Goal: Task Accomplishment & Management: Manage account settings

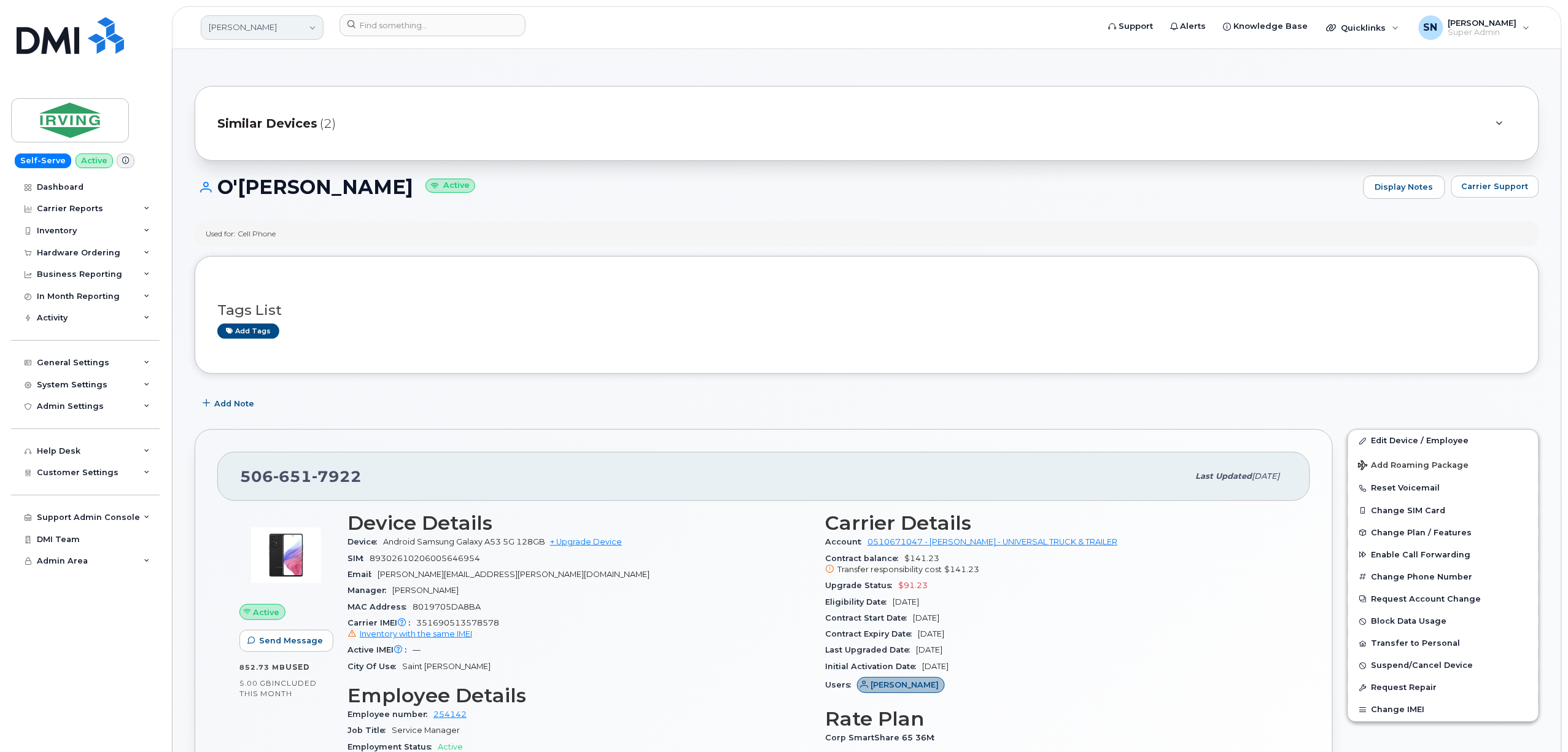
click at [265, 31] on link "[PERSON_NAME]" at bounding box center [262, 27] width 123 height 25
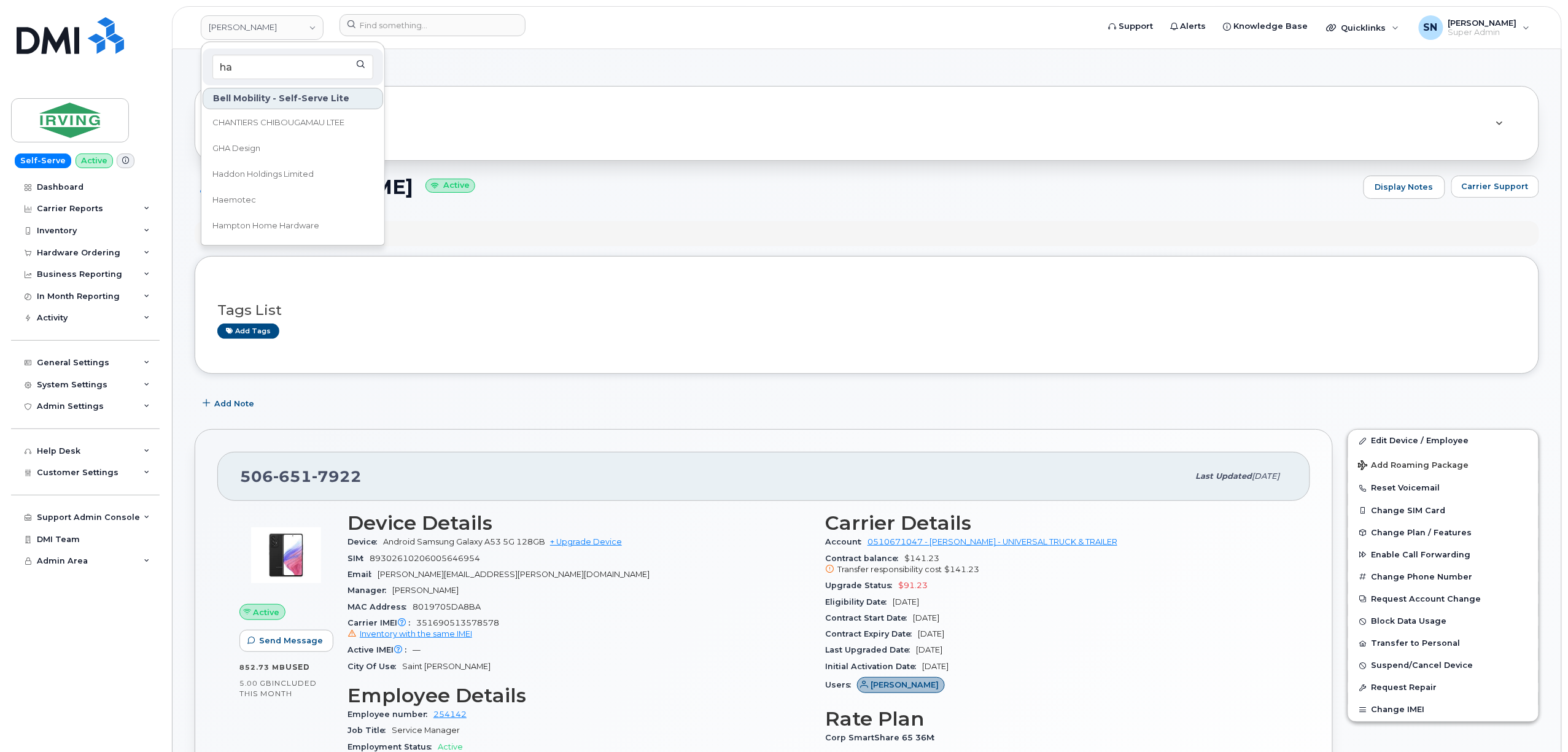
type input "ha"
click at [325, 169] on link "Haddon Holdings Limited" at bounding box center [292, 174] width 181 height 25
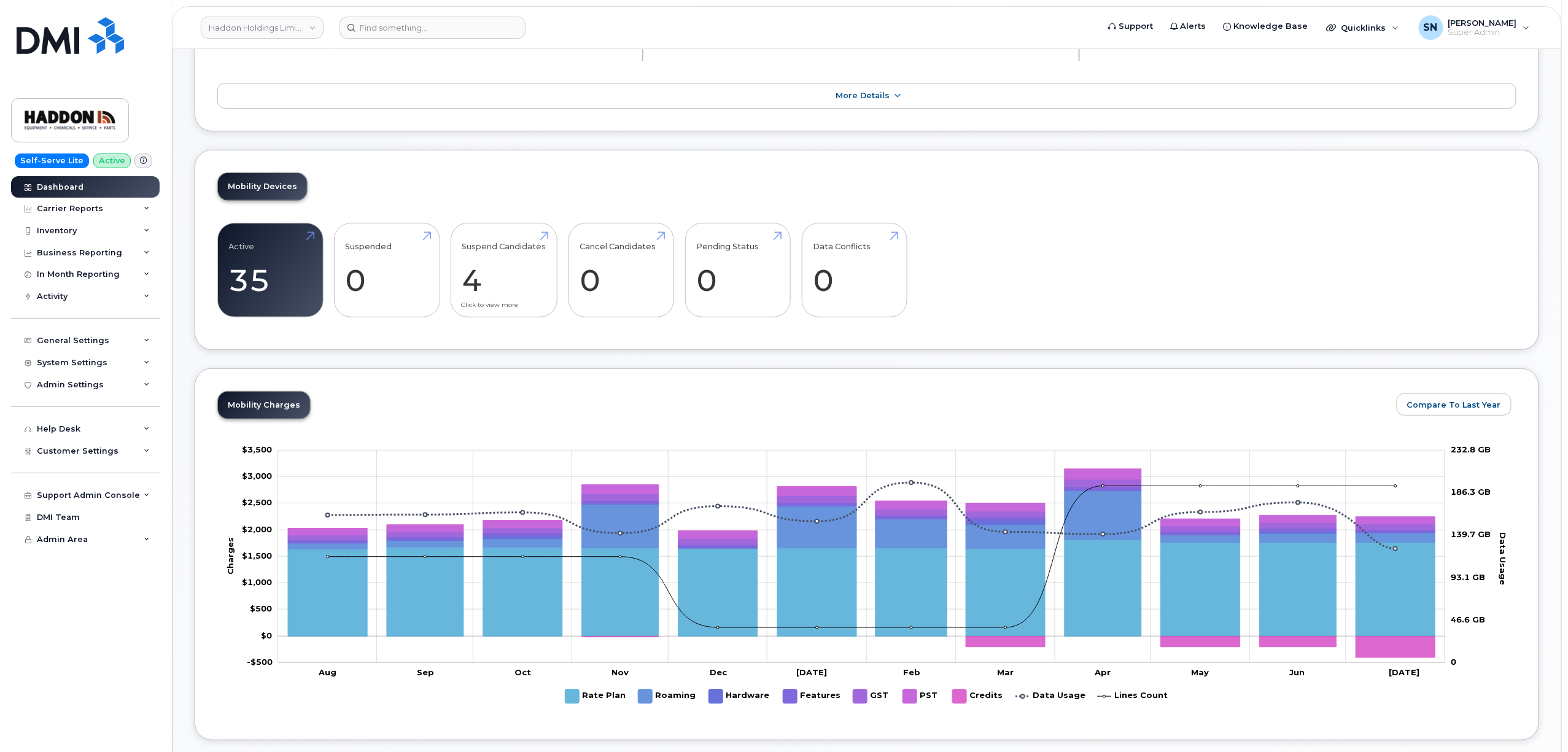
scroll to position [163, 0]
click at [300, 23] on link "Haddon Holdings Limited" at bounding box center [262, 27] width 123 height 22
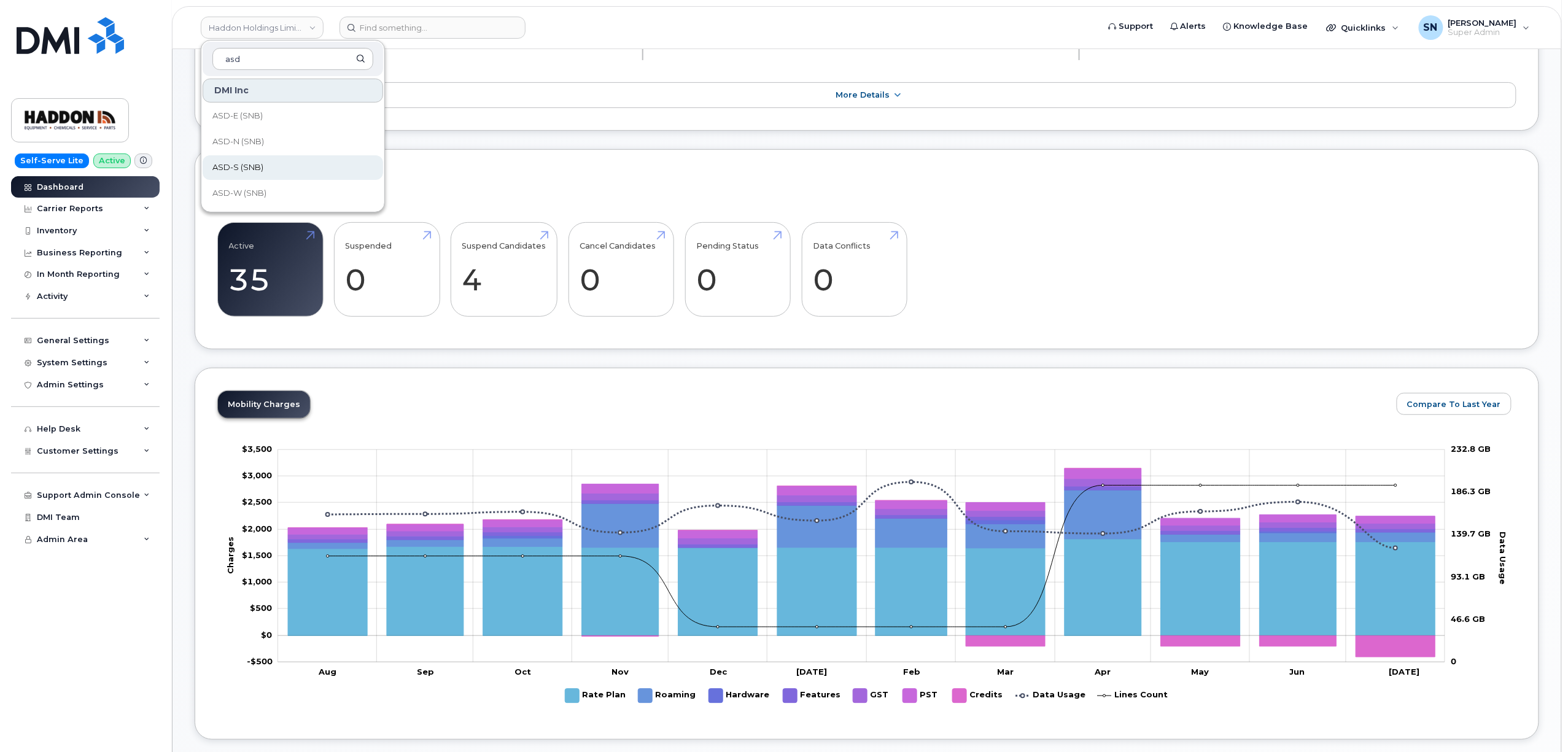
type input "asd"
click at [276, 172] on link "ASD-S (SNB)" at bounding box center [292, 167] width 181 height 25
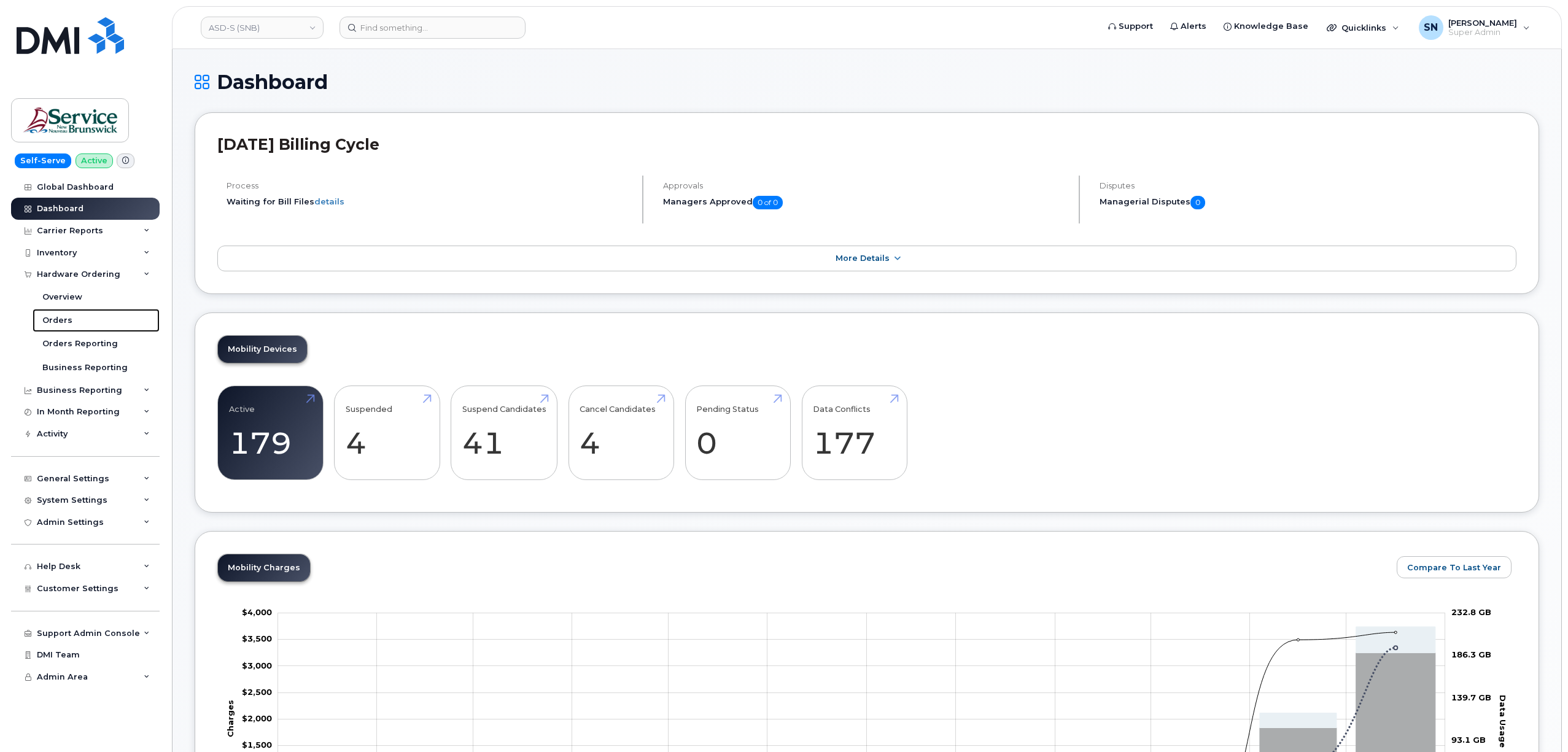
click at [61, 316] on div "Orders" at bounding box center [57, 320] width 30 height 11
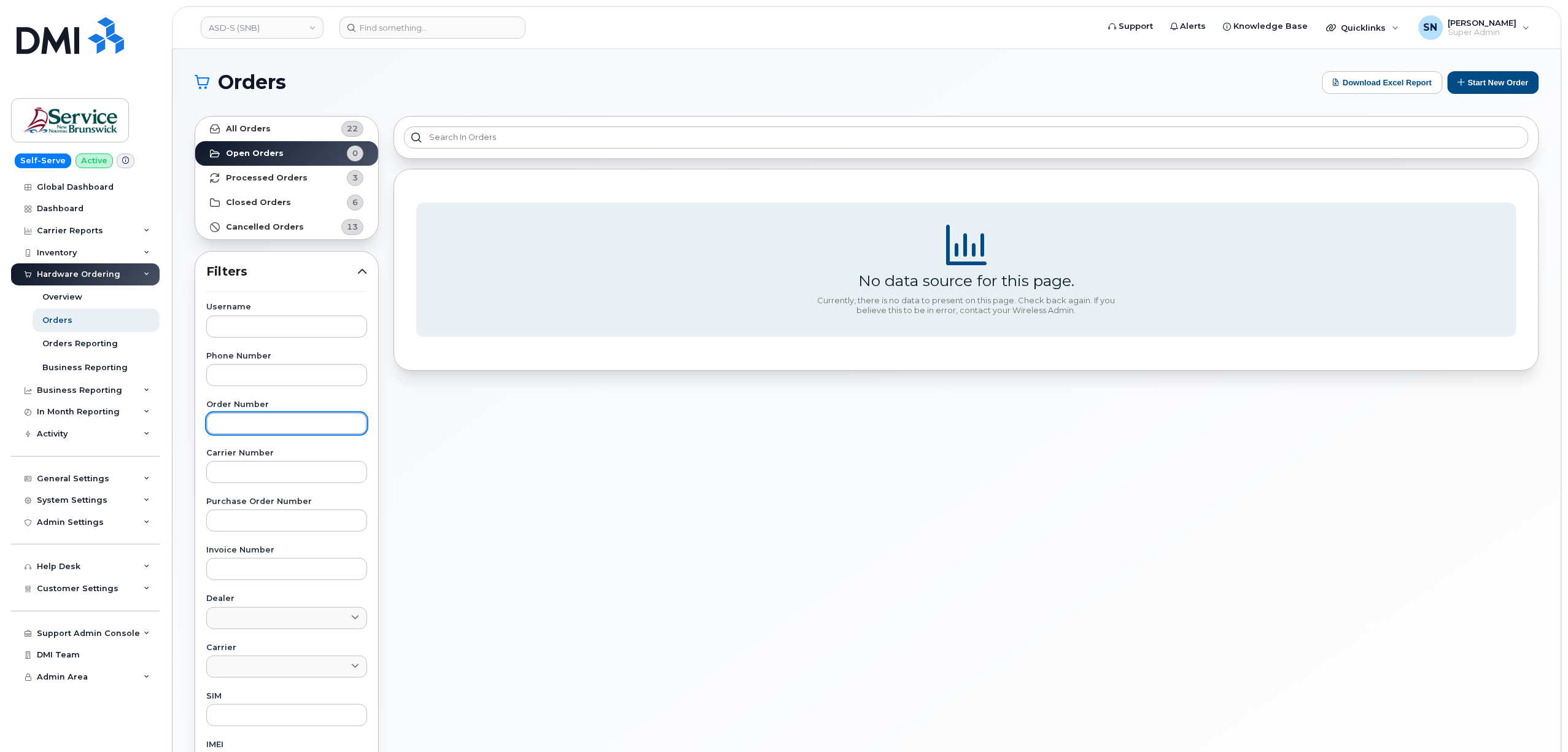
click at [307, 433] on input "text" at bounding box center [286, 423] width 160 height 22
paste input "295731"
type input "295731"
click at [288, 121] on link "All Orders 22" at bounding box center [286, 129] width 183 height 25
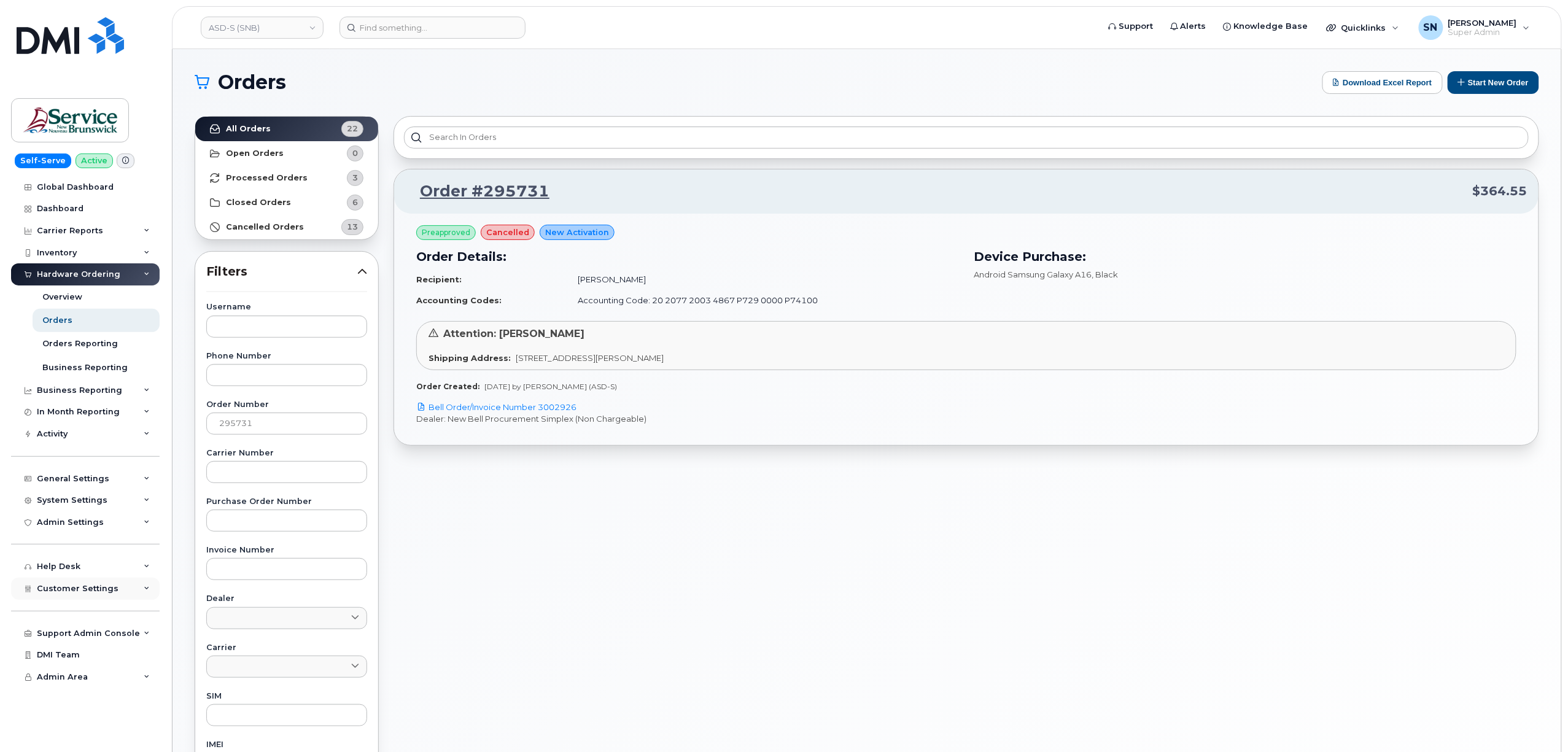
click at [97, 580] on div "Customer Settings" at bounding box center [85, 588] width 148 height 22
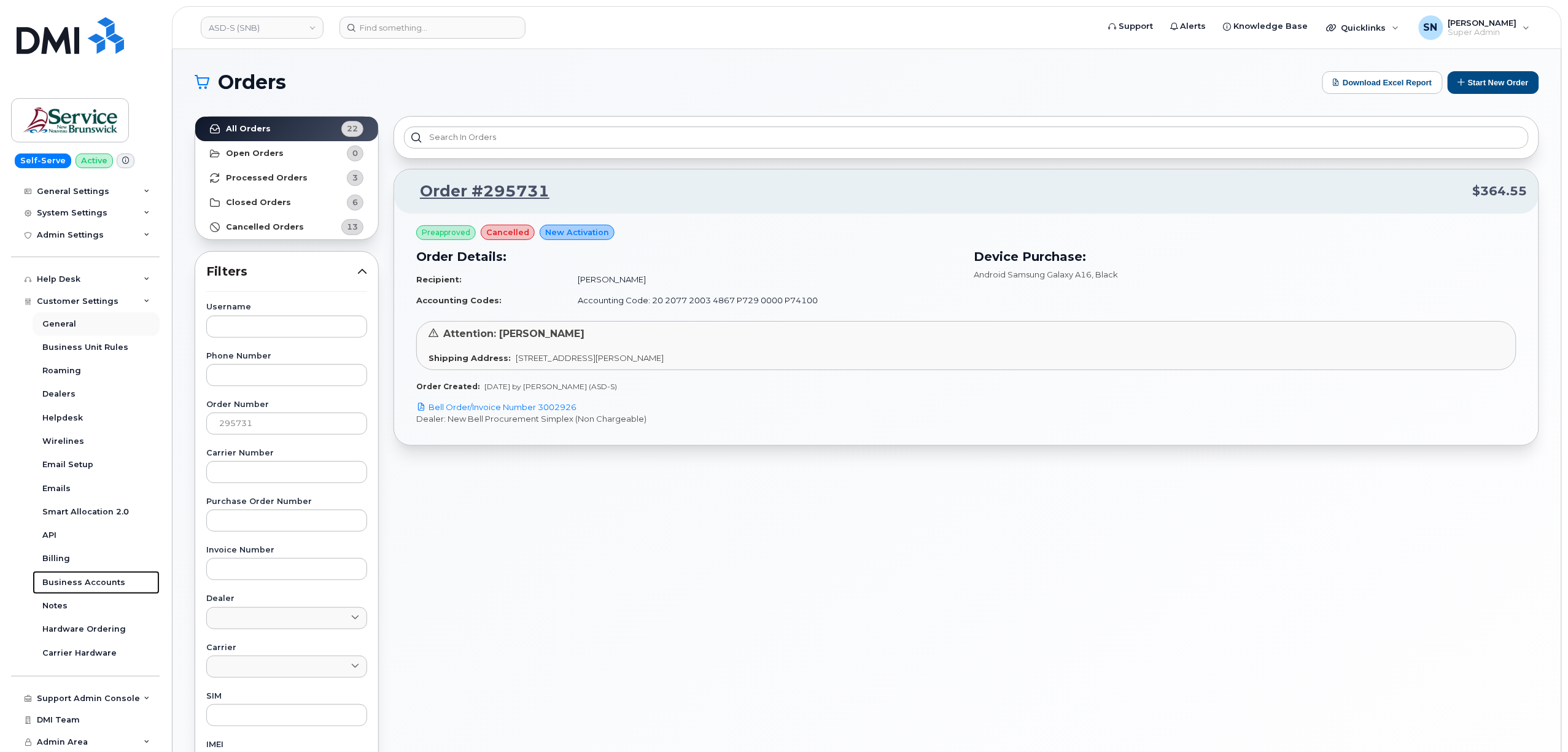
click at [98, 580] on div "Business Accounts" at bounding box center [83, 582] width 83 height 11
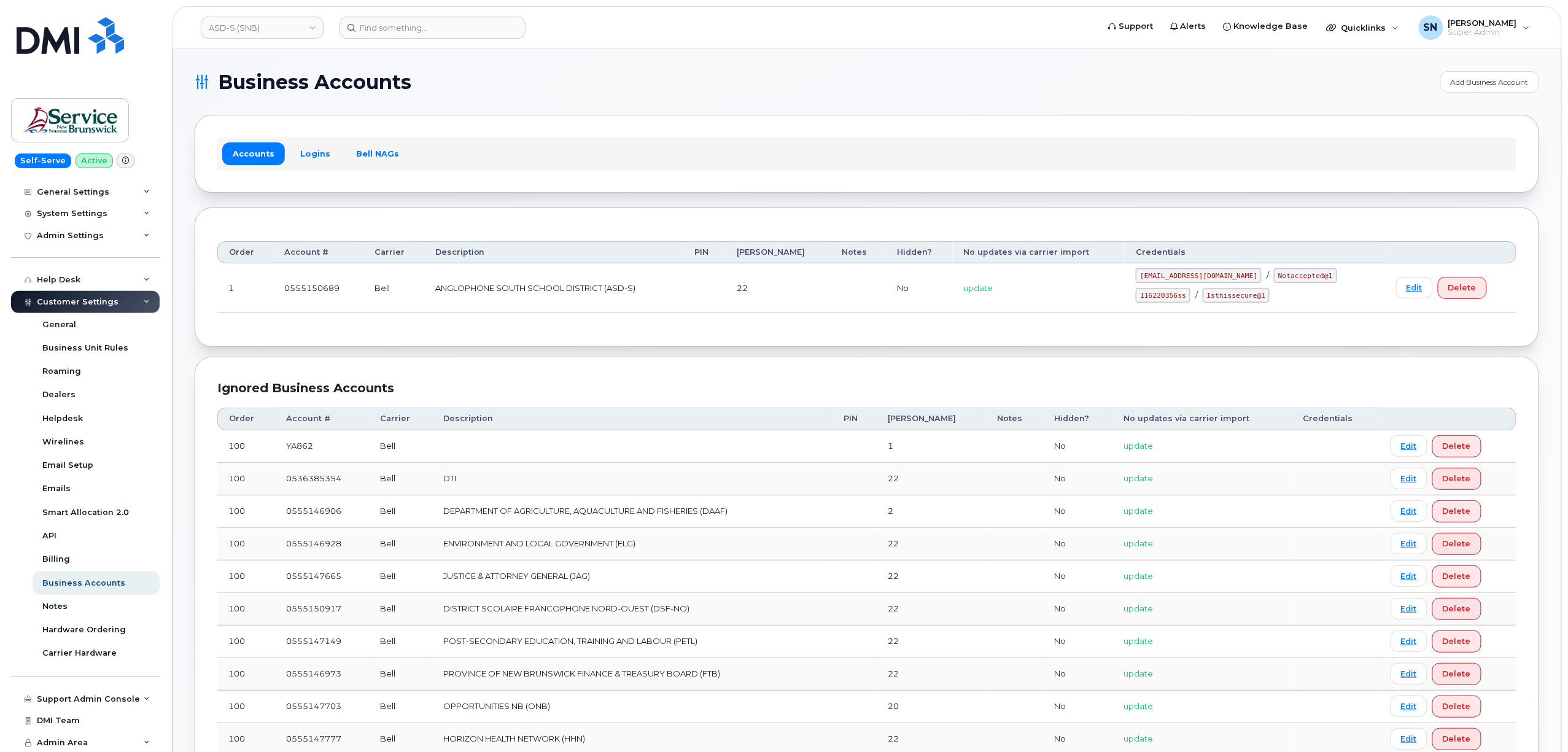
click at [292, 142] on div "Accounts Logins Bell NAGs" at bounding box center [867, 153] width 1299 height 32
click at [300, 147] on link "Logins" at bounding box center [315, 153] width 51 height 22
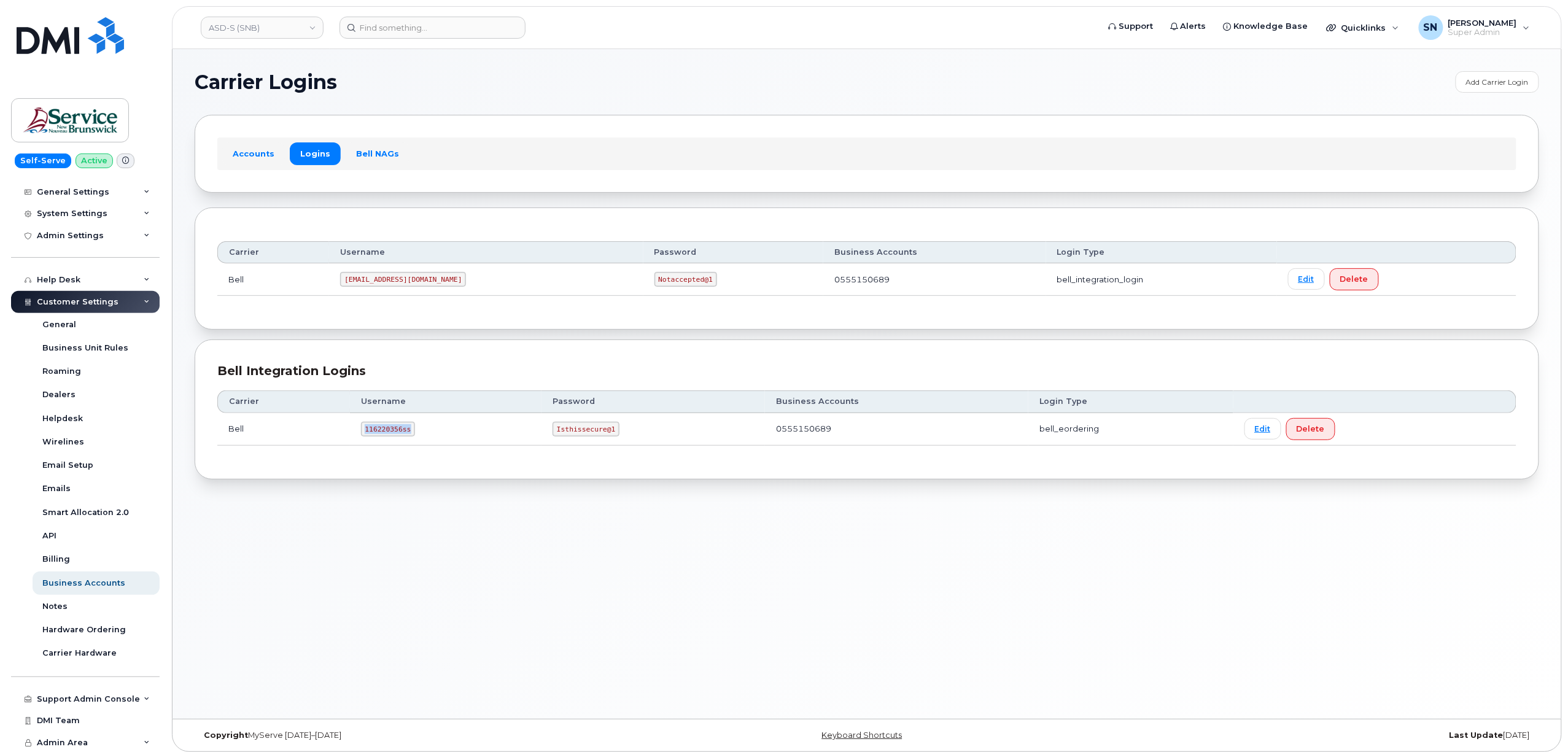
drag, startPoint x: 364, startPoint y: 432, endPoint x: 413, endPoint y: 439, distance: 49.5
click at [413, 439] on td "116220356ss" at bounding box center [446, 429] width 192 height 32
copy code "116220356ss"
drag, startPoint x: 570, startPoint y: 437, endPoint x: 621, endPoint y: 437, distance: 51.0
click at [621, 438] on td "Isthissecure@1" at bounding box center [653, 429] width 223 height 32
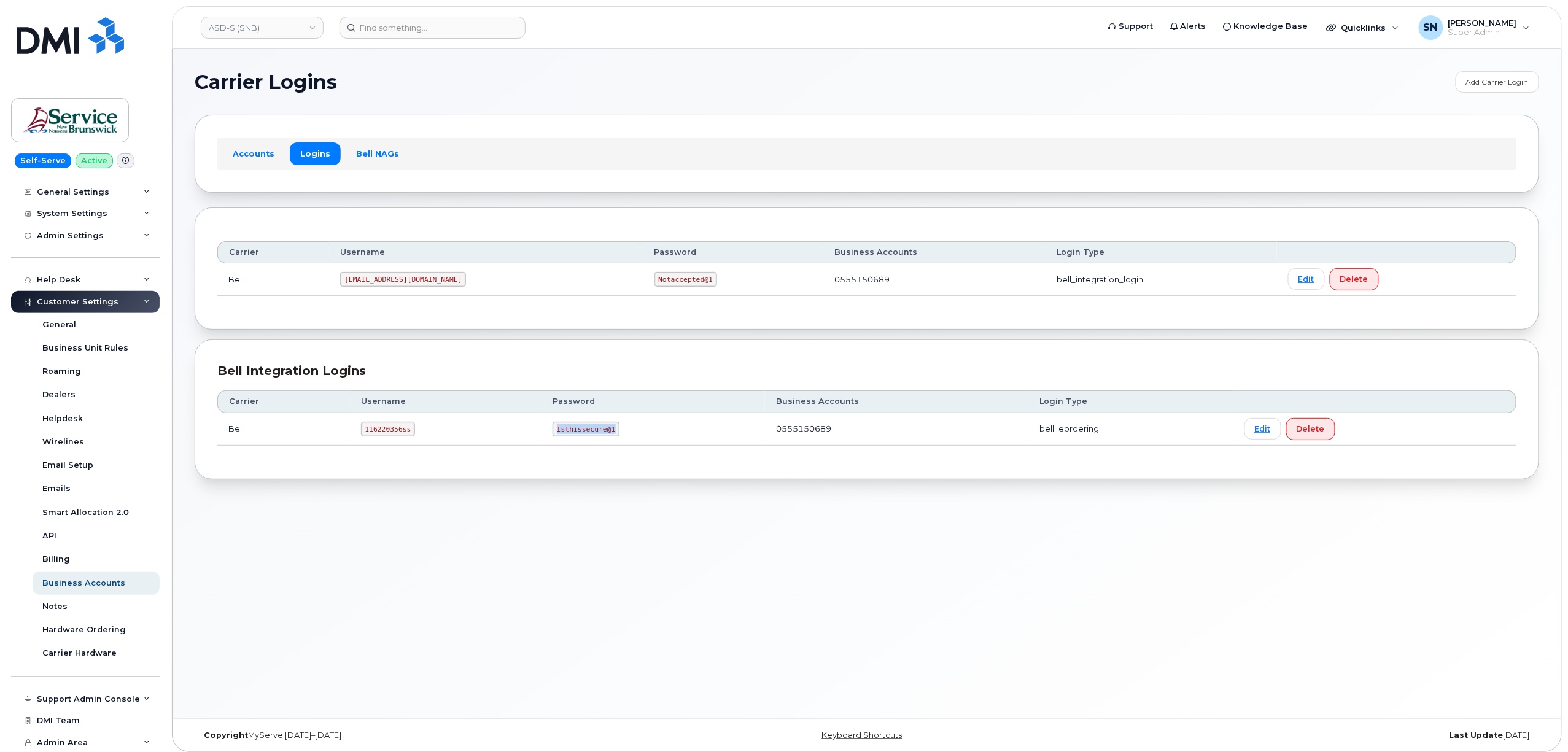
copy code "Isthissecure@1"
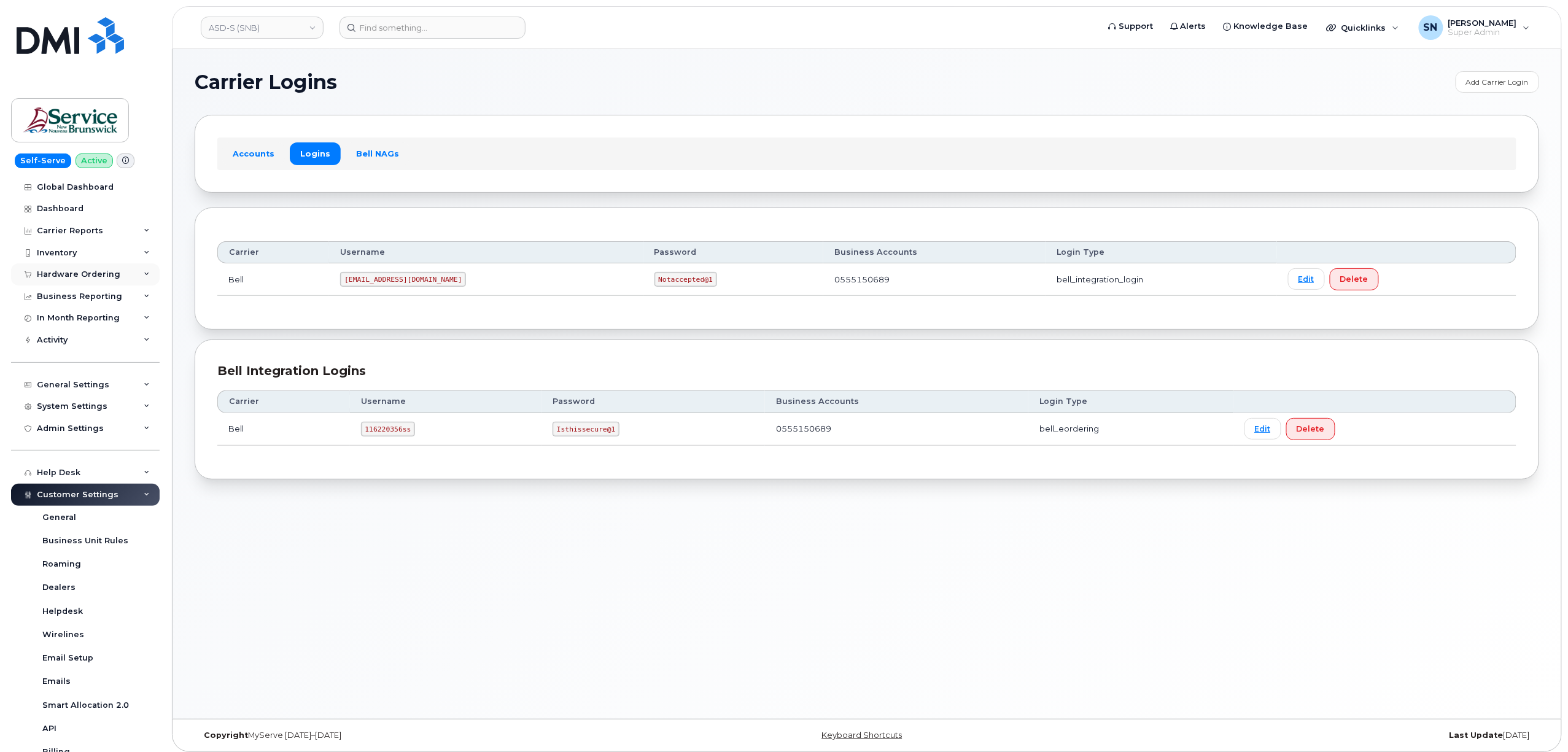
click at [69, 276] on div "Hardware Ordering" at bounding box center [78, 274] width 83 height 10
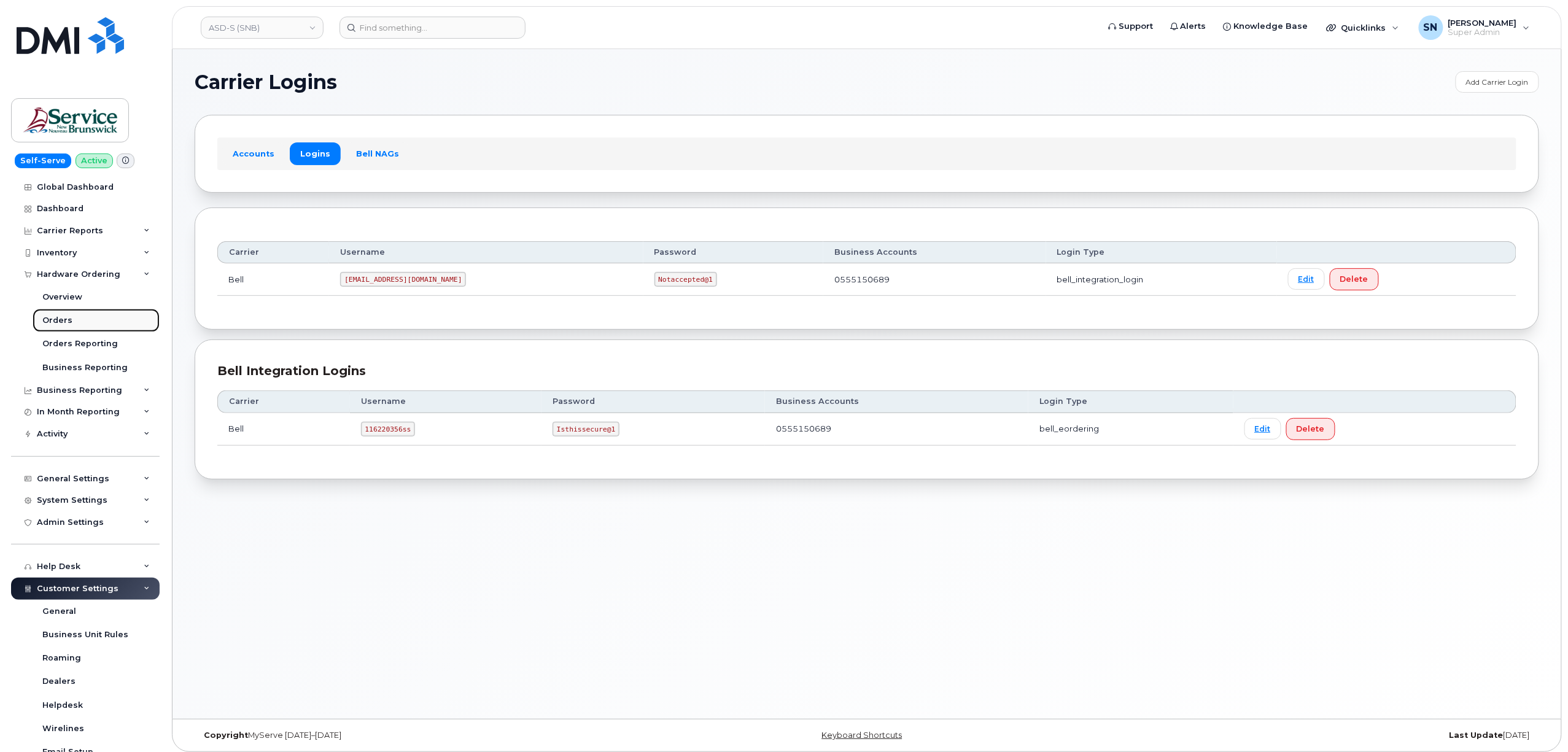
click at [62, 322] on div "Orders" at bounding box center [57, 320] width 30 height 11
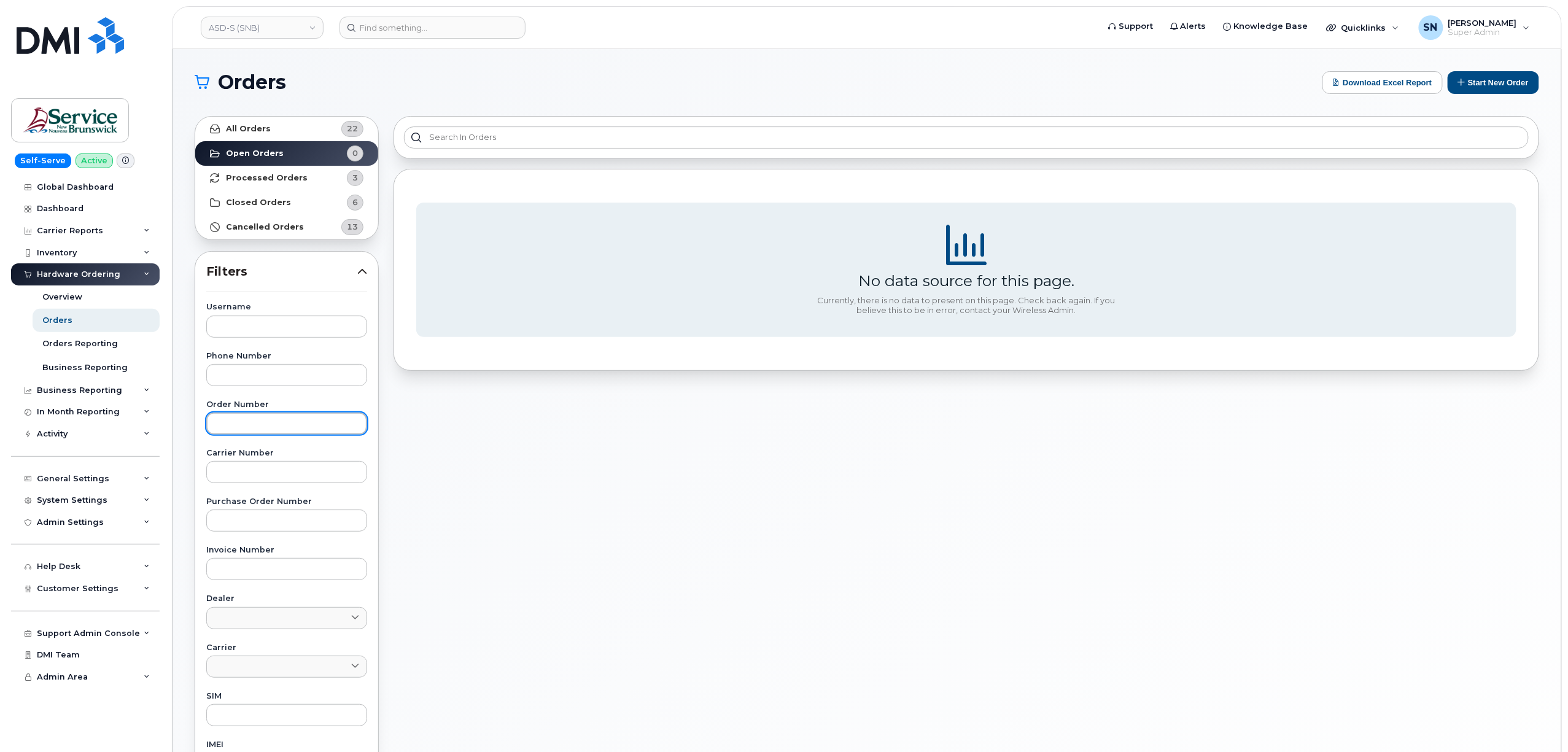
click at [274, 428] on input "text" at bounding box center [286, 423] width 160 height 22
type input "297955"
click at [259, 130] on strong "All Orders" at bounding box center [248, 128] width 45 height 10
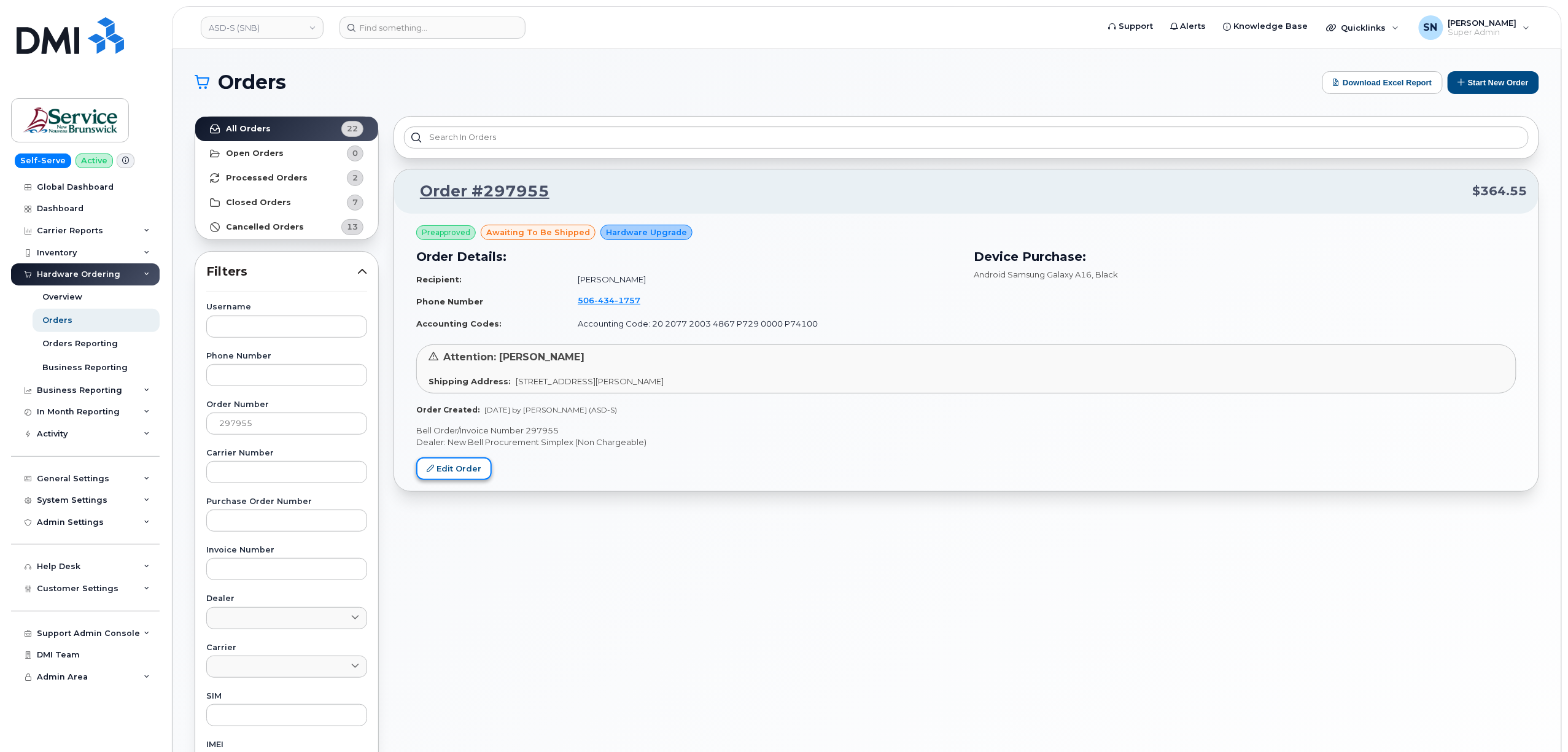
click at [472, 475] on link "Edit Order" at bounding box center [454, 469] width 76 height 22
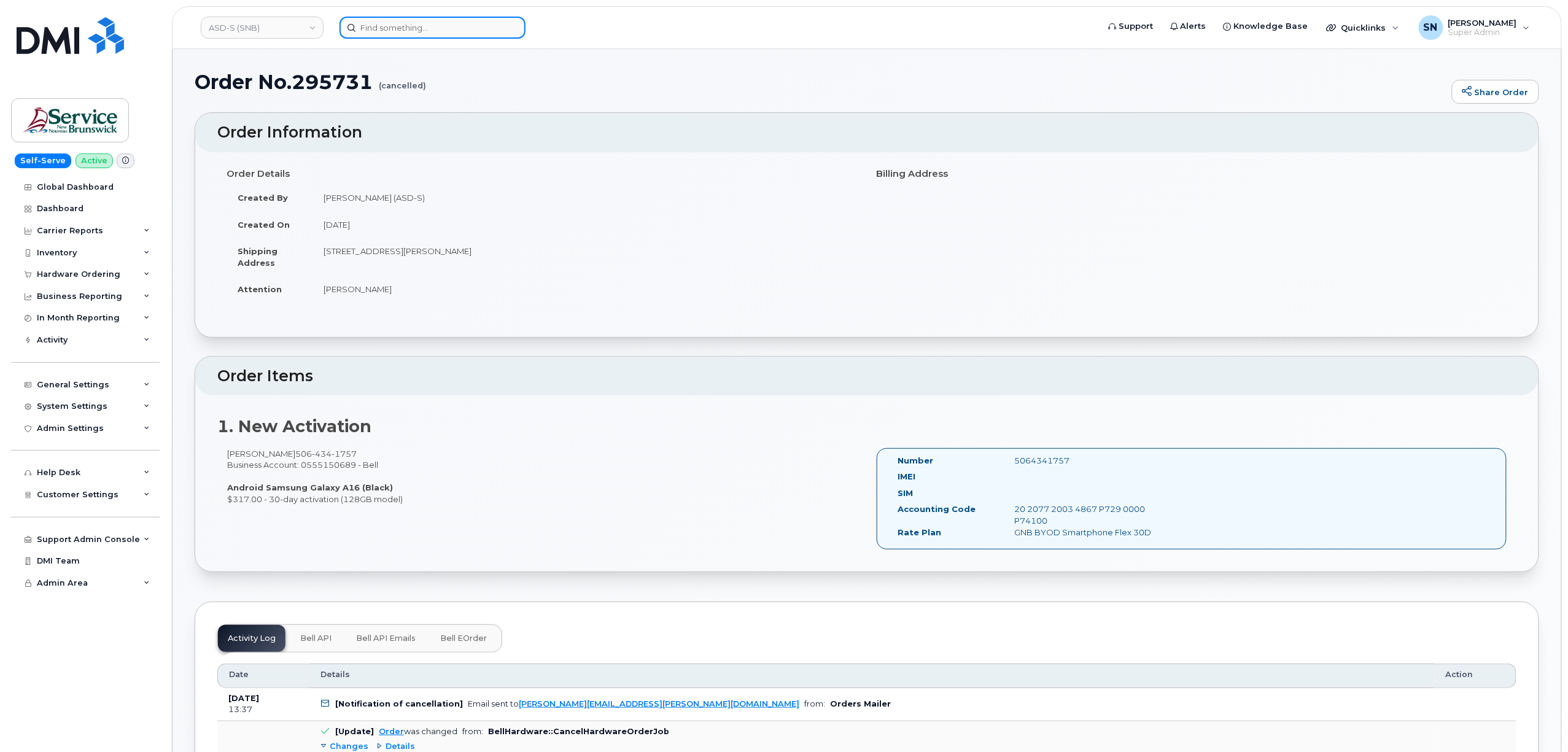
click at [438, 19] on input at bounding box center [433, 27] width 186 height 22
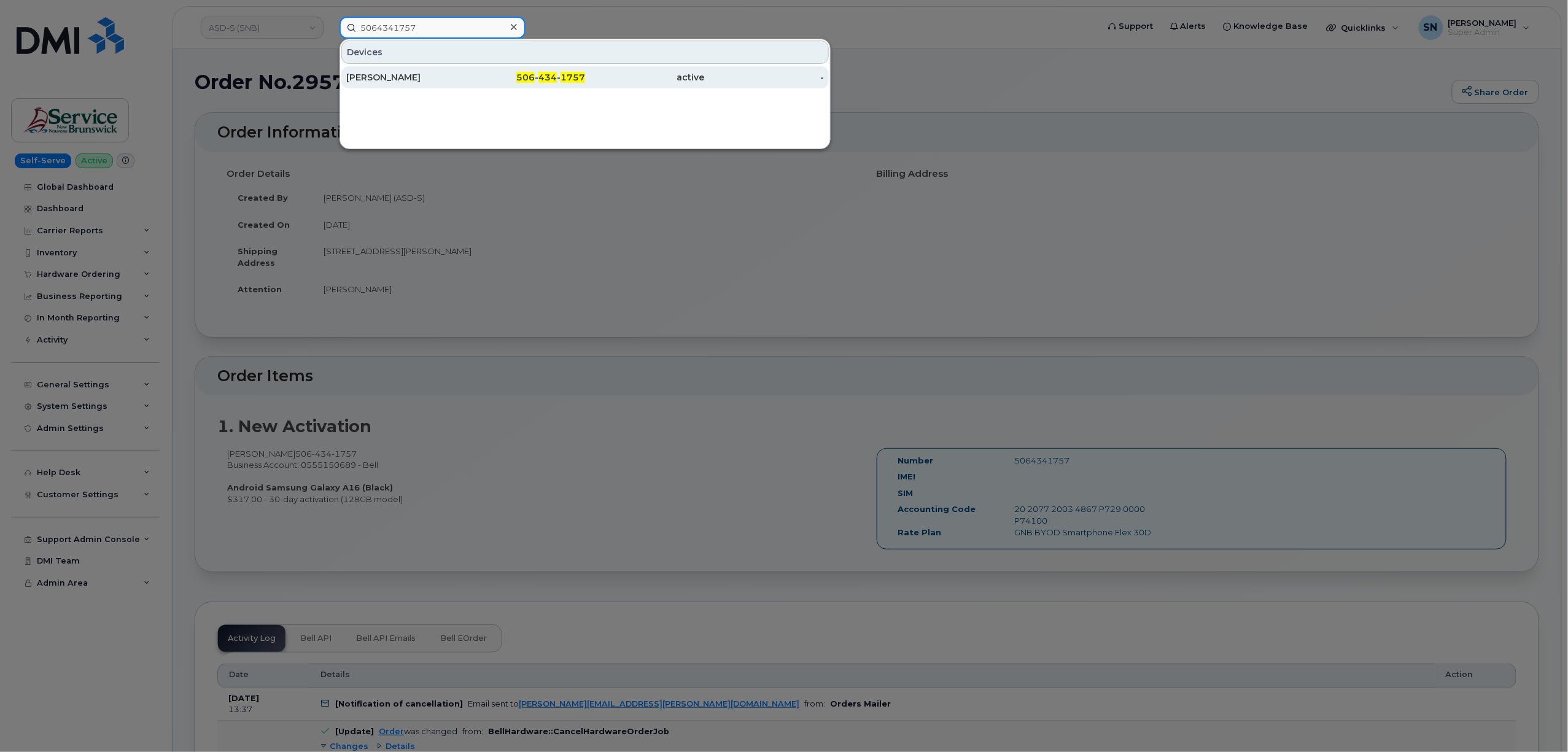
type input "5064341757"
click at [458, 74] on div "Kenny Chown" at bounding box center [406, 77] width 120 height 12
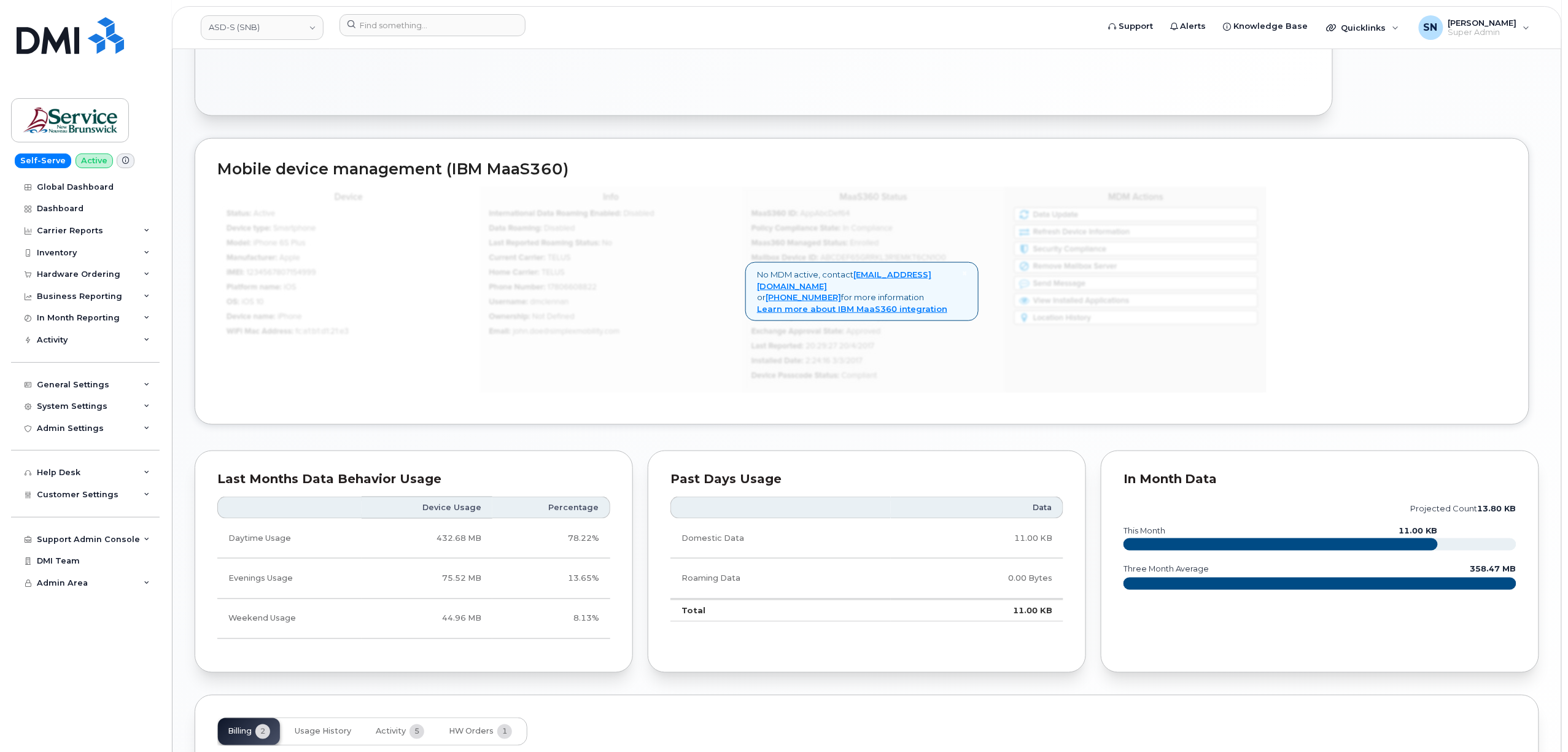
scroll to position [786, 0]
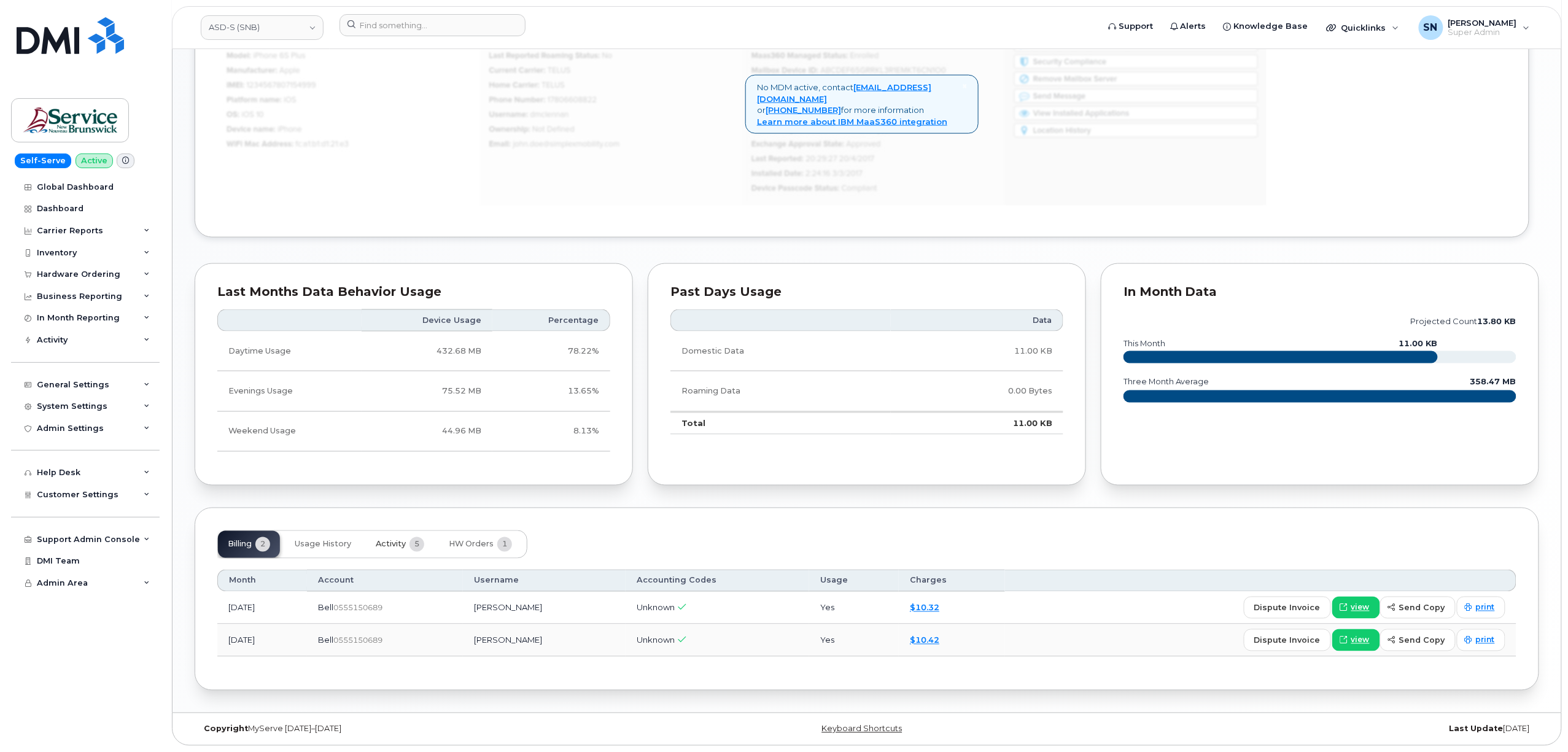
click at [395, 539] on span "Activity" at bounding box center [391, 544] width 30 height 10
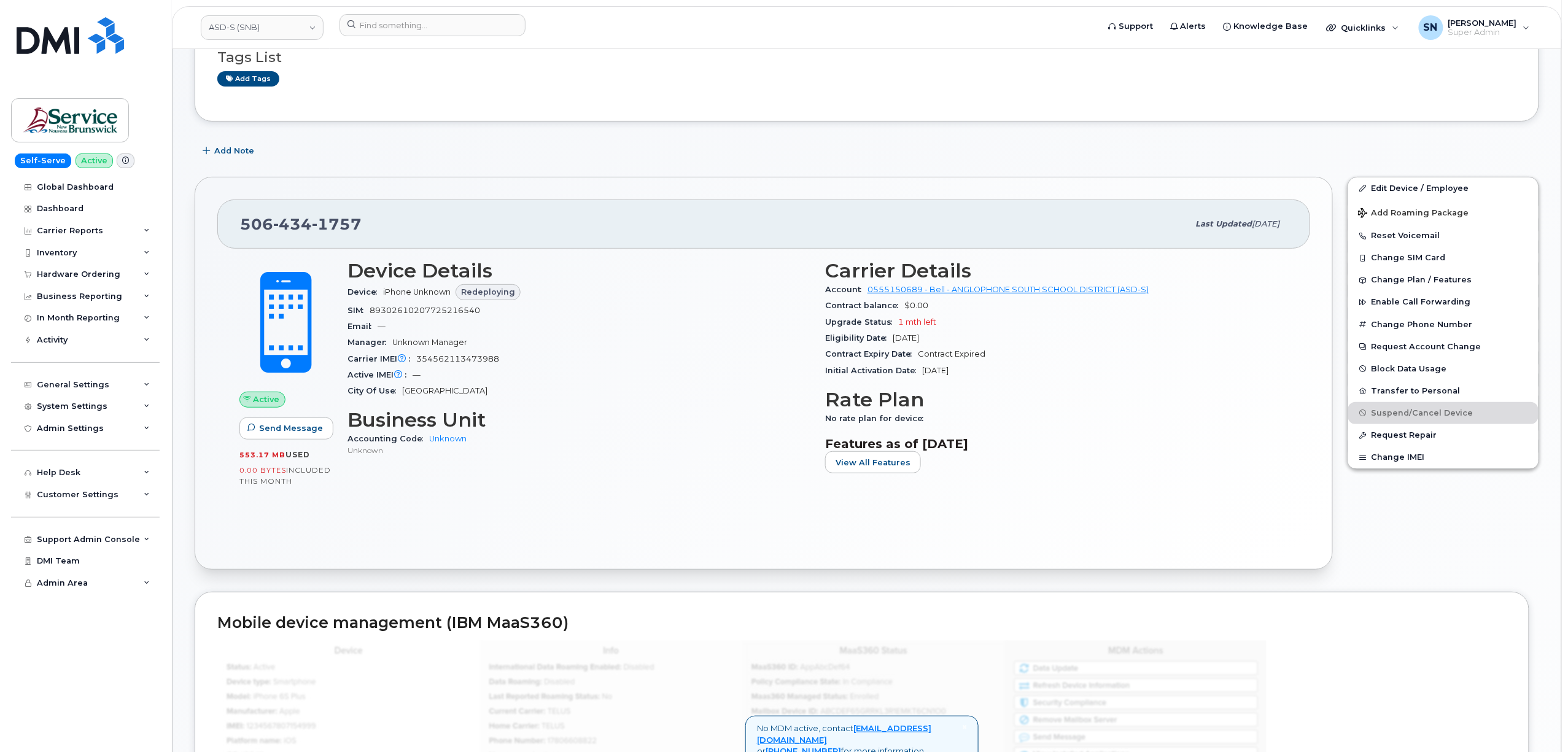
scroll to position [0, 0]
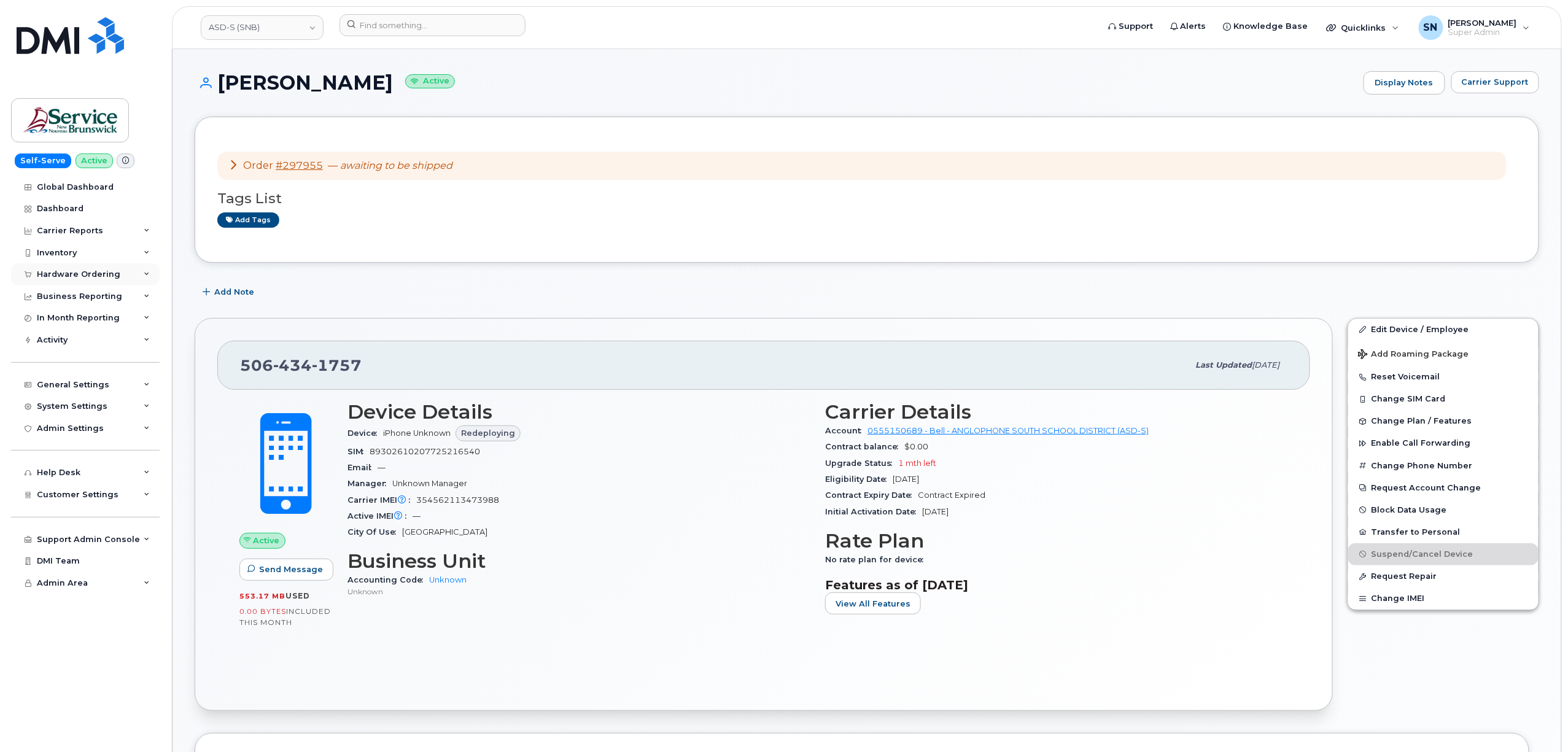
click at [97, 279] on div "Hardware Ordering" at bounding box center [78, 274] width 83 height 10
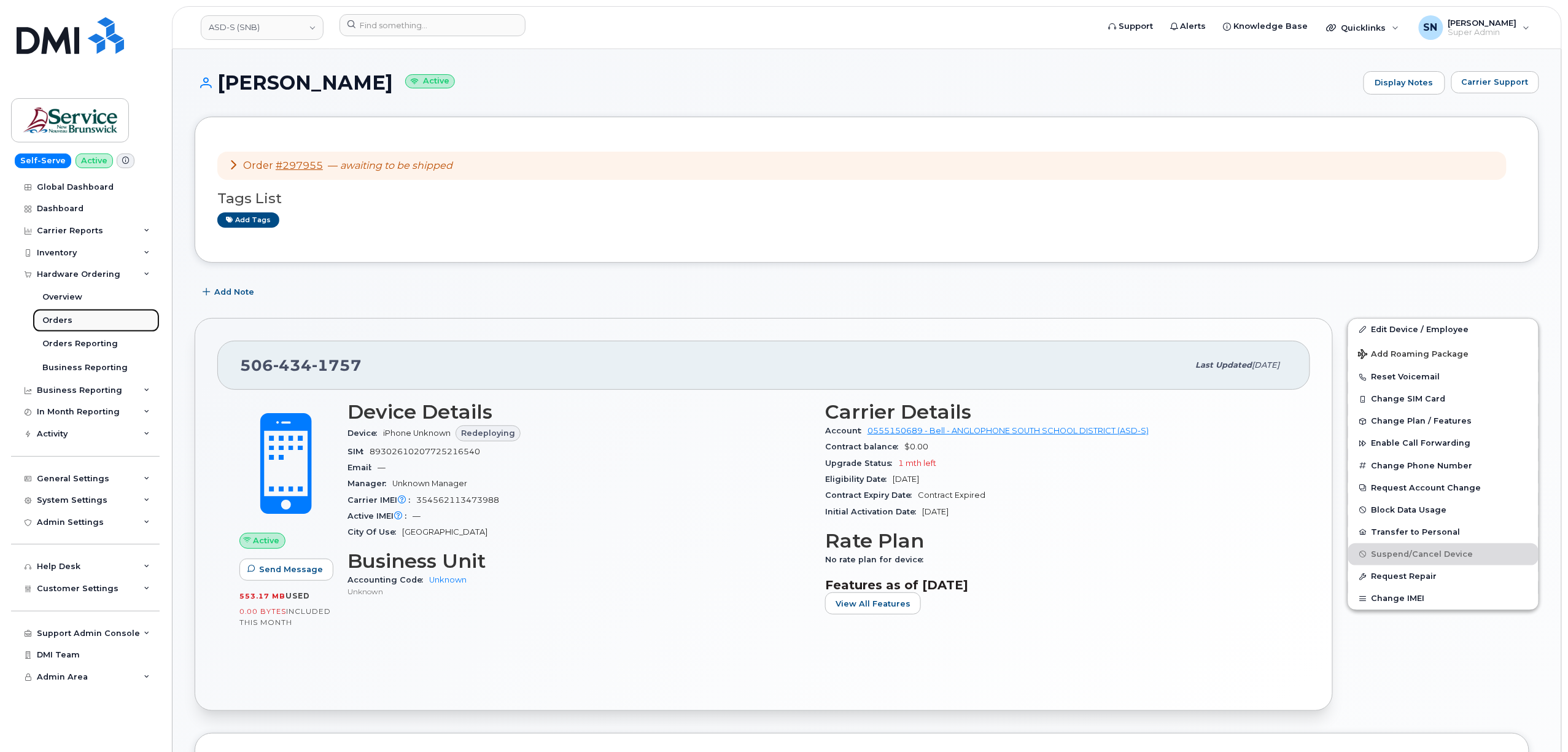
click at [70, 316] on link "Orders" at bounding box center [95, 320] width 127 height 23
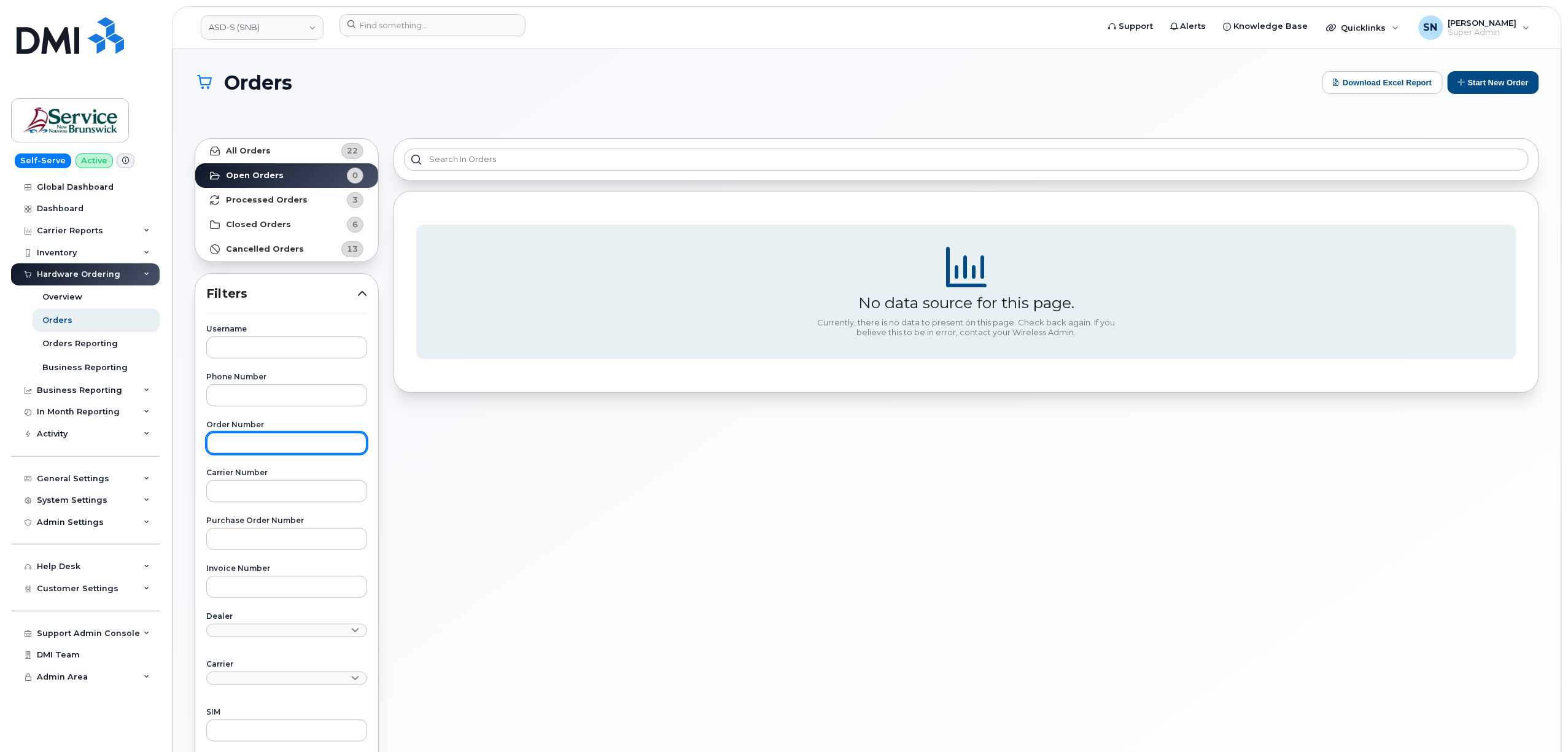
click at [289, 447] on input "text" at bounding box center [286, 442] width 160 height 22
paste input "297989"
type input "297989"
click at [272, 150] on link "All Orders 22" at bounding box center [286, 151] width 183 height 25
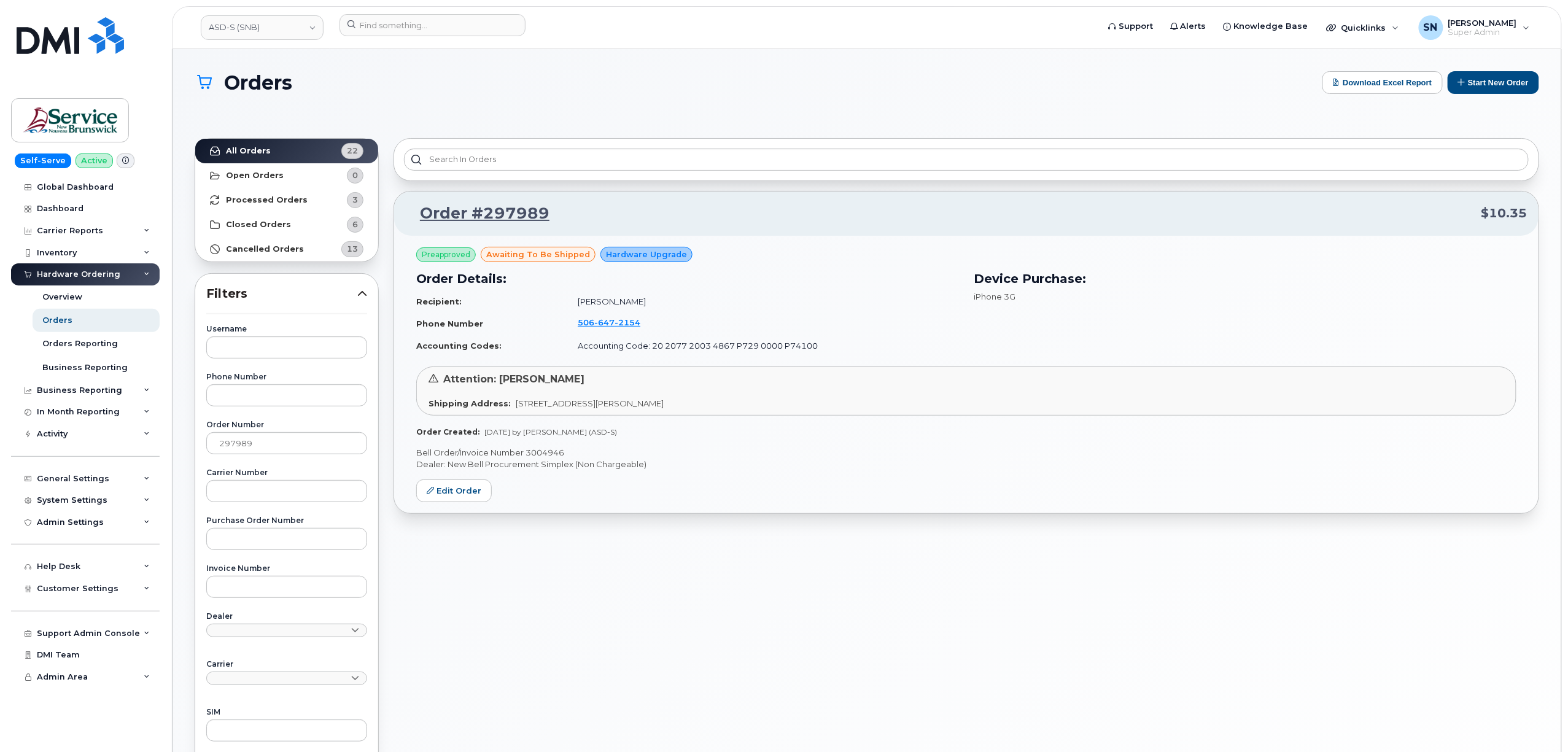
click at [531, 75] on h1 "Orders" at bounding box center [754, 82] width 1121 height 22
click at [553, 454] on p "Bell Order/Invoice Number 3004946" at bounding box center [966, 453] width 1100 height 12
copy p "3004946"
click at [477, 491] on link "Edit Order" at bounding box center [454, 490] width 76 height 22
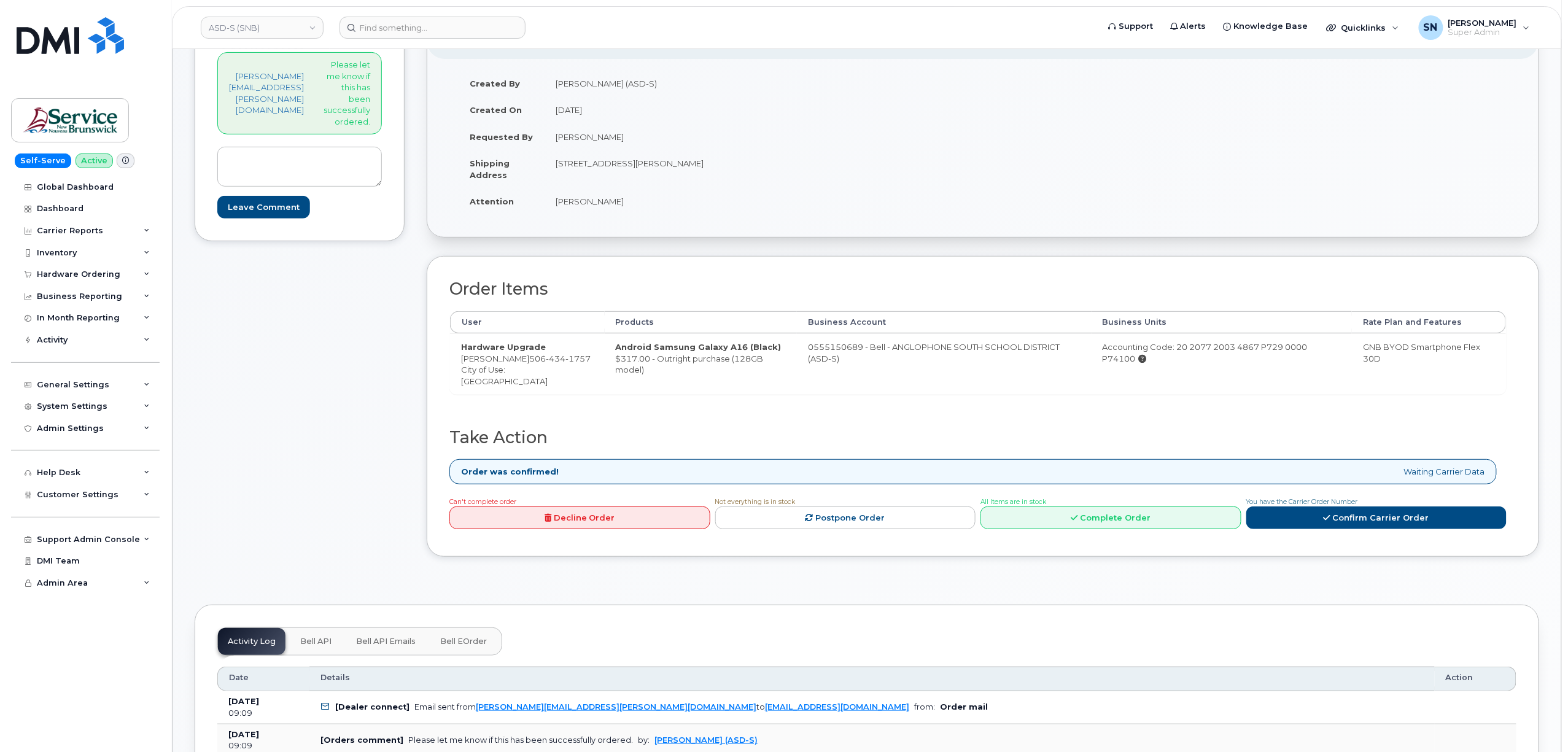
scroll to position [409, 0]
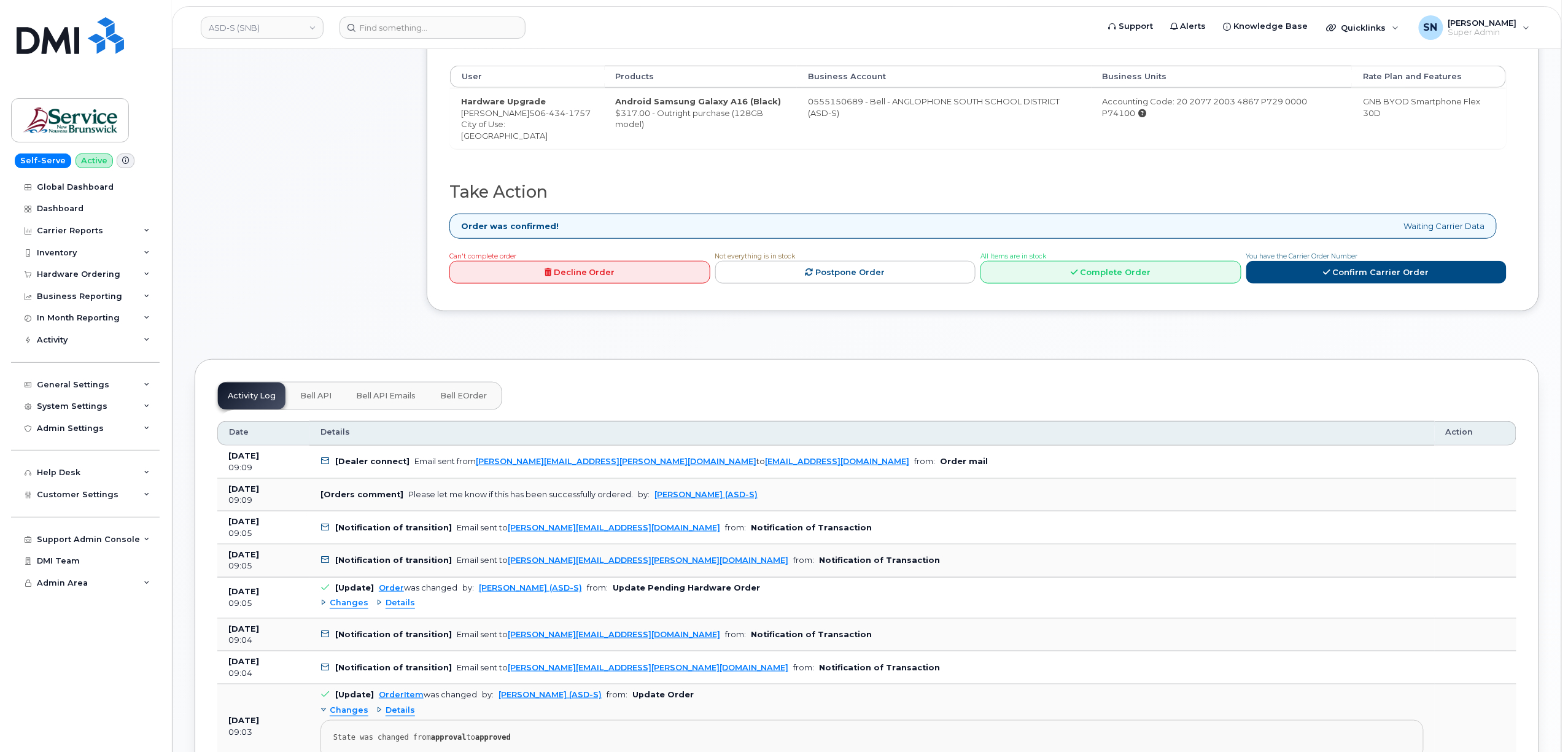
click at [349, 607] on span "Changes" at bounding box center [349, 603] width 39 height 12
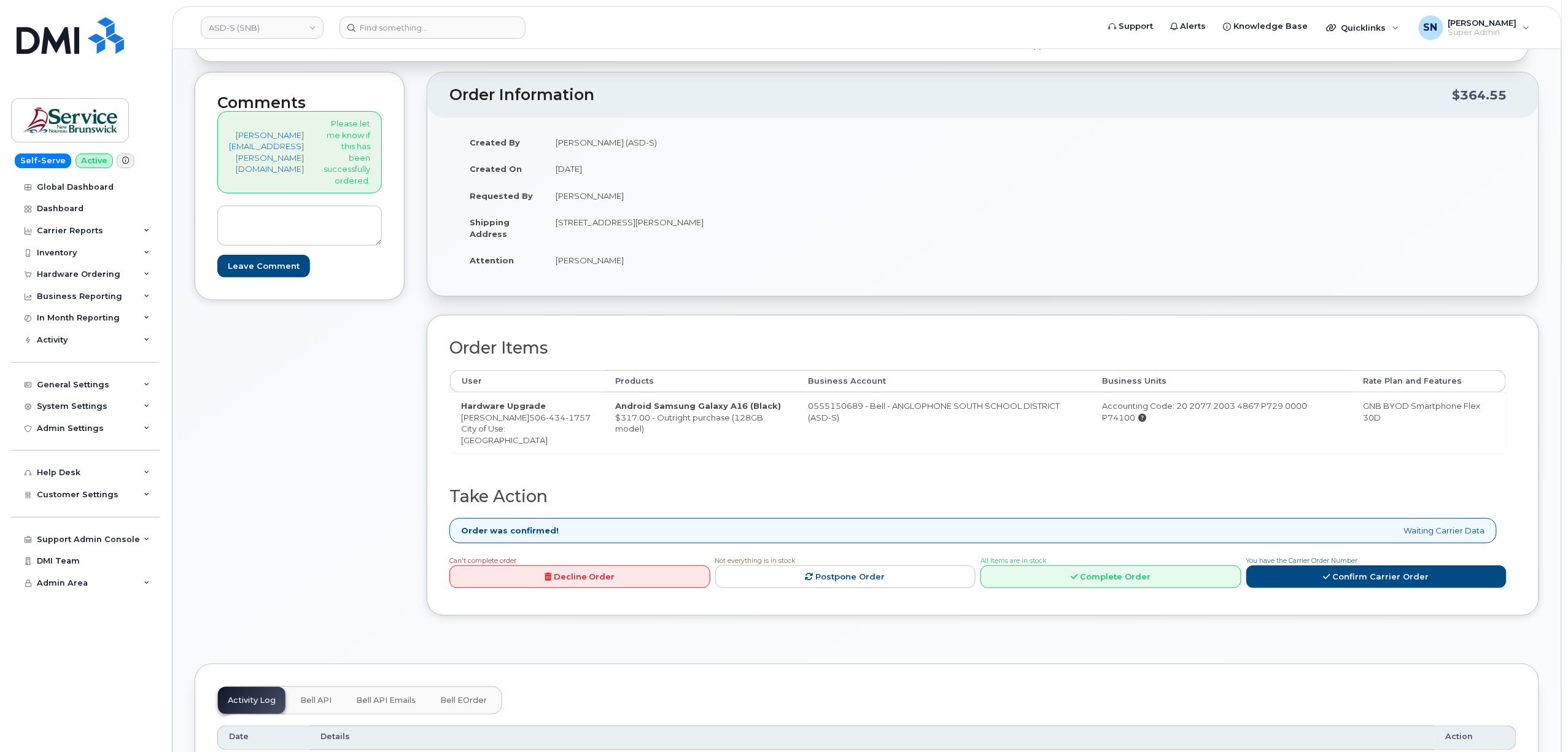
scroll to position [0, 0]
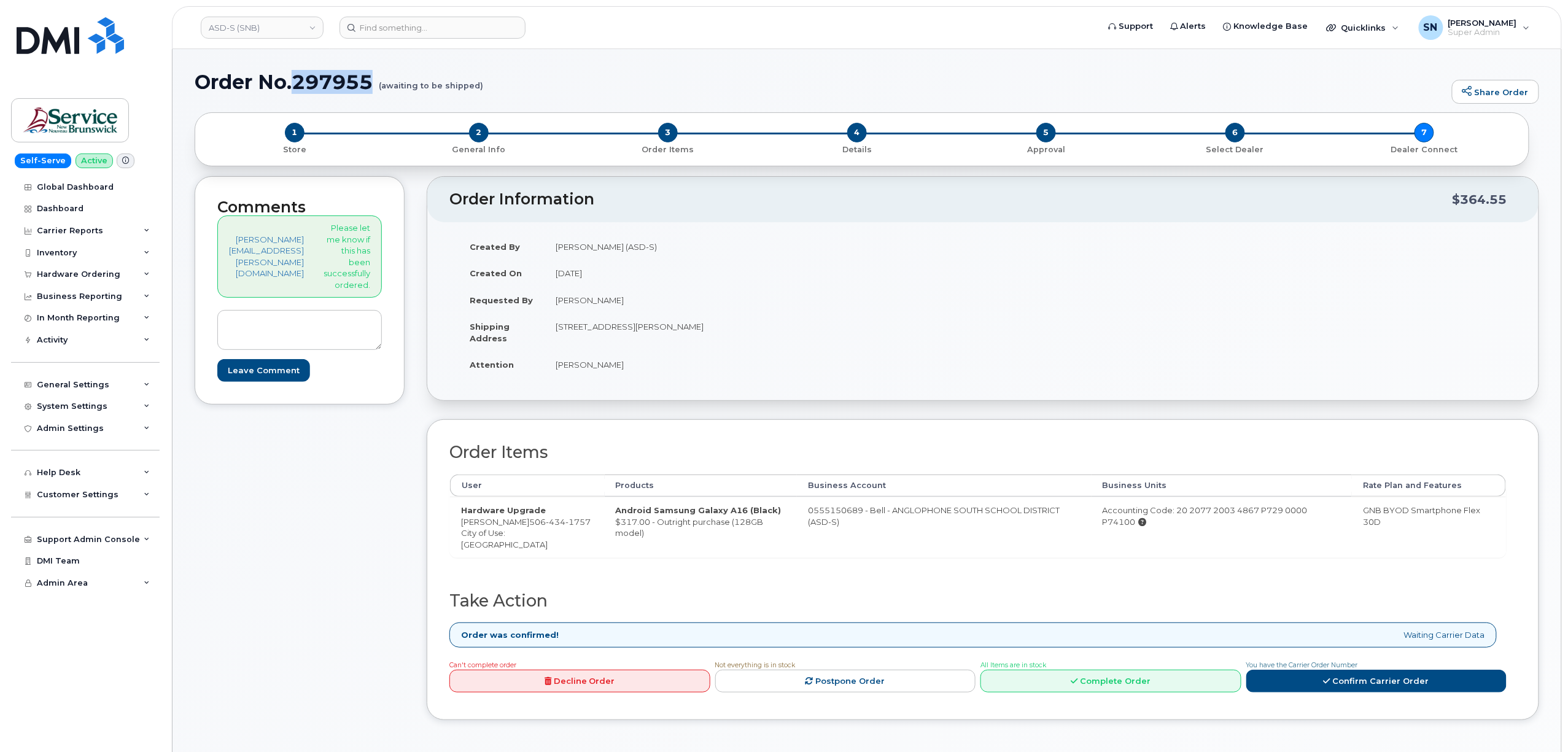
drag, startPoint x: 295, startPoint y: 81, endPoint x: 374, endPoint y: 86, distance: 79.2
click at [374, 86] on h1 "Order No.297955 (awaiting to be shipped)" at bounding box center [820, 82] width 1251 height 22
copy h1 "297955"
click at [861, 545] on td "0555150689 - Bell - ANGLOPHONE SOUTH SCHOOL DISTRICT (ASD-S)" at bounding box center [943, 526] width 295 height 61
drag, startPoint x: 816, startPoint y: 511, endPoint x: 862, endPoint y: 538, distance: 53.3
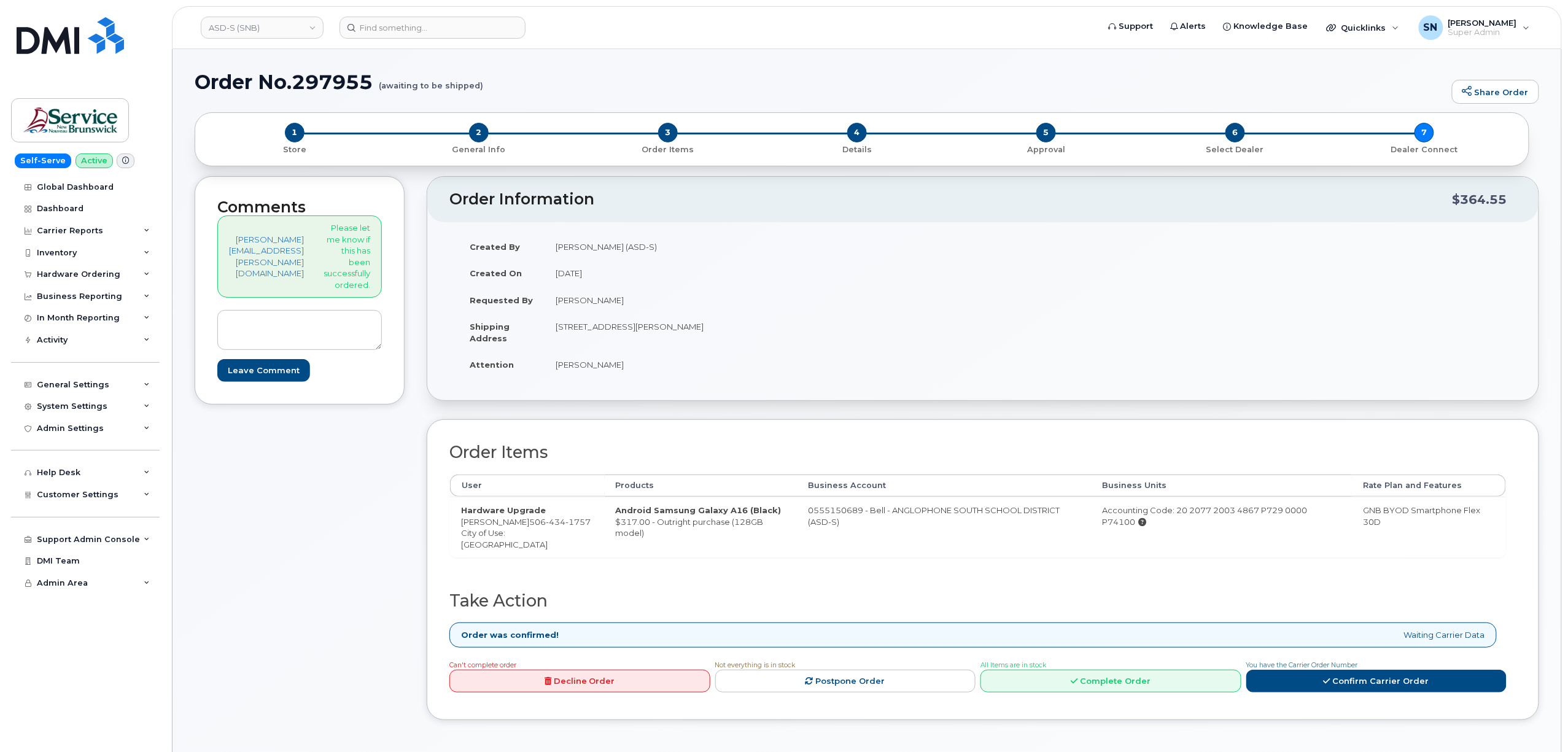
click at [862, 538] on td "0555150689 - Bell - ANGLOPHONE SOUTH SCHOOL DISTRICT (ASD-S)" at bounding box center [943, 526] width 295 height 61
copy td "555150689 - Bell - ANGLOPHONE SOUTH SCHOOL DISTRICT (ASD-S)"
drag, startPoint x: 297, startPoint y: 77, endPoint x: 374, endPoint y: 82, distance: 77.2
click at [374, 82] on h1 "Order No.297955 (awaiting to be shipped)" at bounding box center [820, 82] width 1251 height 22
copy h1 "297955"
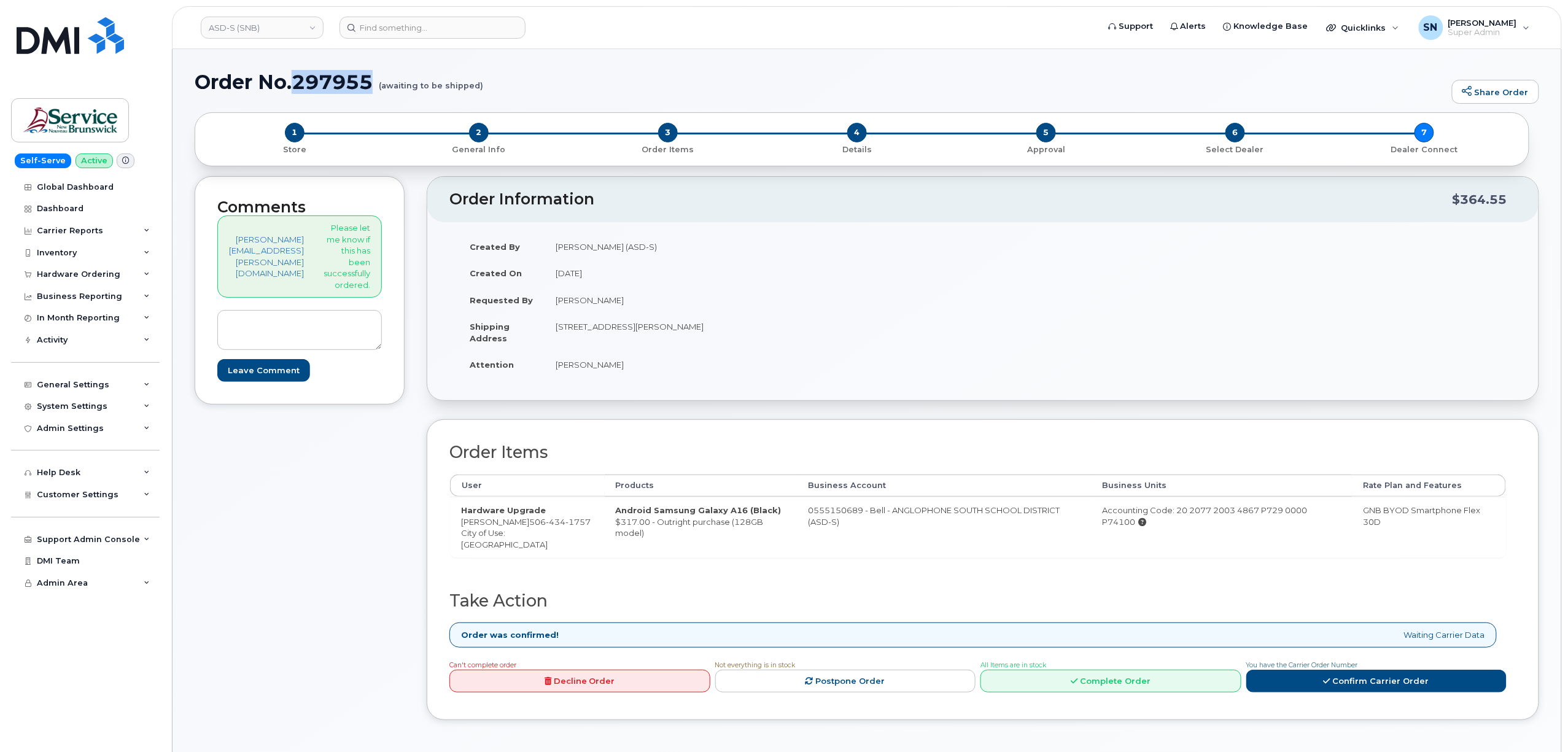
copy h1 "297955"
click at [387, 470] on div "Comments rhonda.roy@nbed.nb.ca Please let me know if this has been successfully…" at bounding box center [299, 457] width 210 height 563
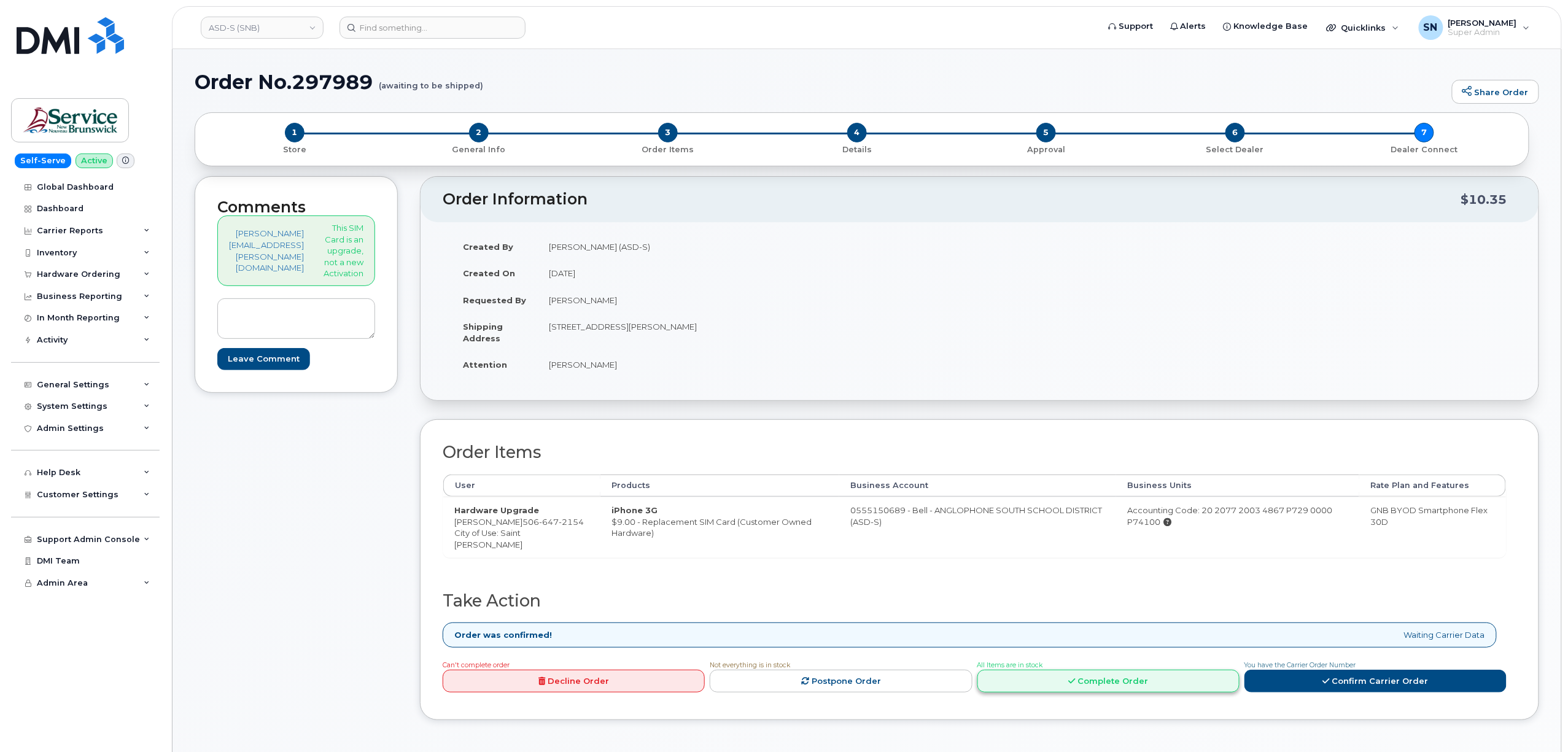
click at [1045, 688] on link "Complete Order" at bounding box center [1108, 681] width 262 height 22
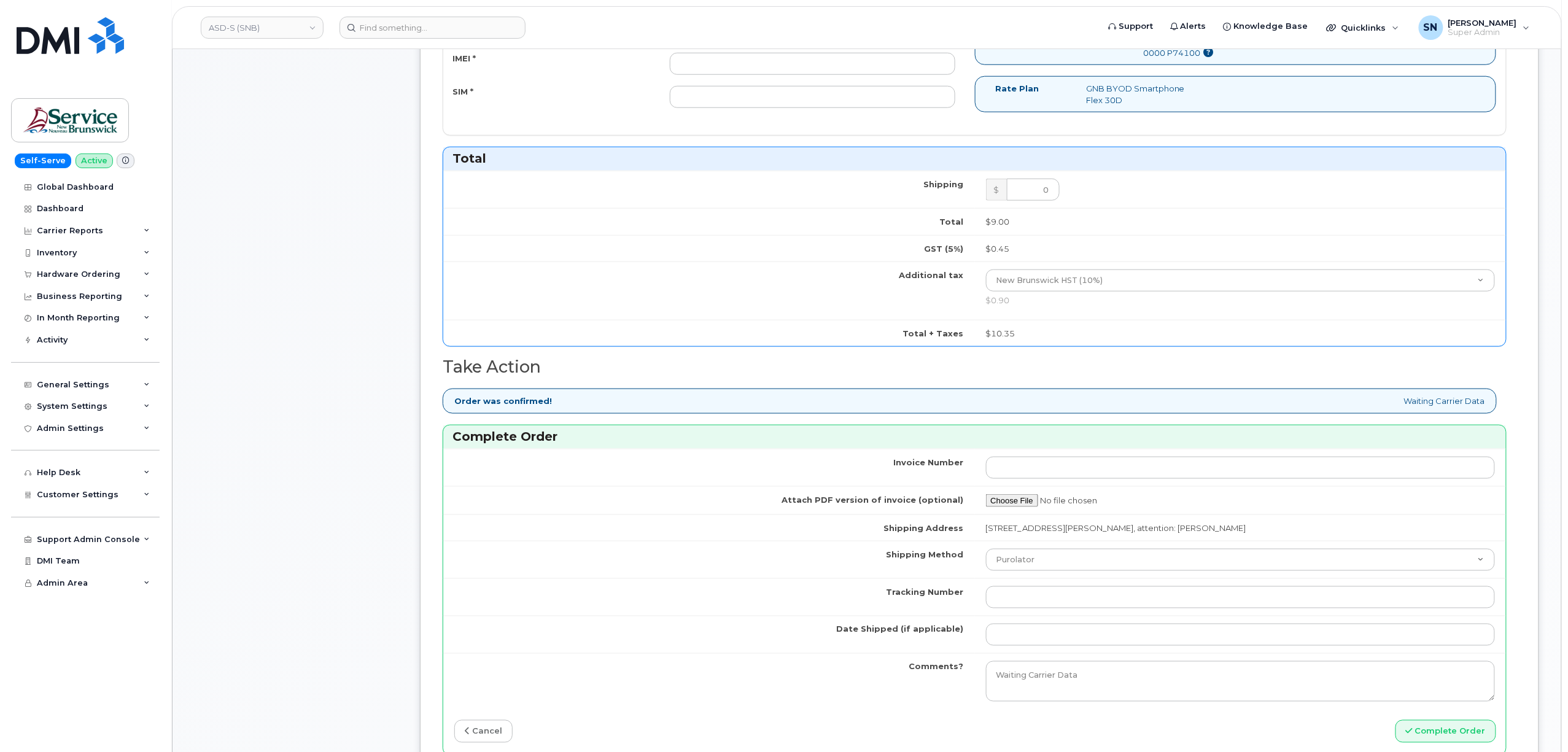
scroll to position [818, 0]
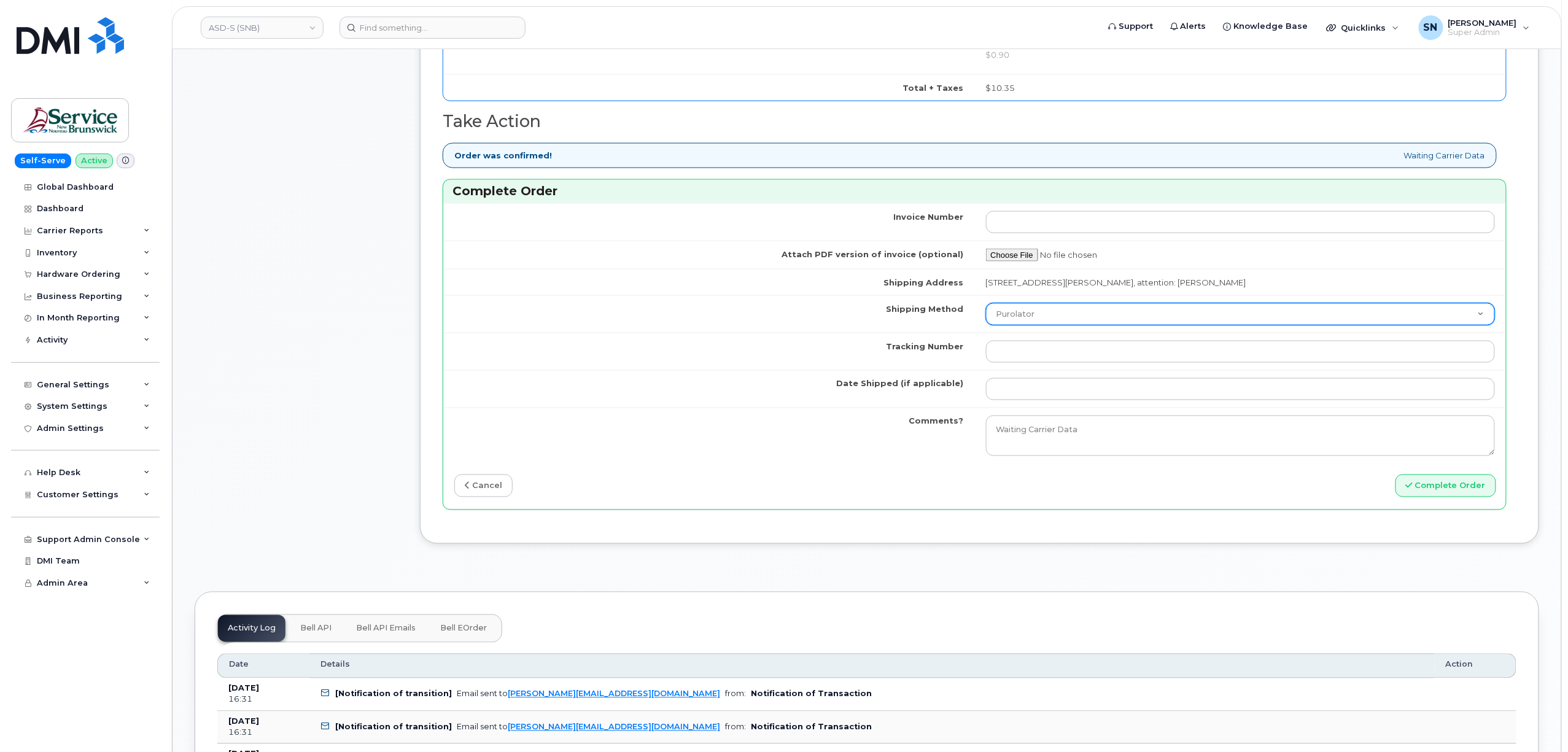
click at [1018, 324] on select "Purolator UPS FedEx Canada Post Courier Other Drop Off Pick Up" at bounding box center [1240, 313] width 509 height 22
select select "FedEx"
click at [996, 309] on select "Purolator UPS FedEx Canada Post Courier Other Drop Off Pick Up" at bounding box center [1240, 313] width 509 height 22
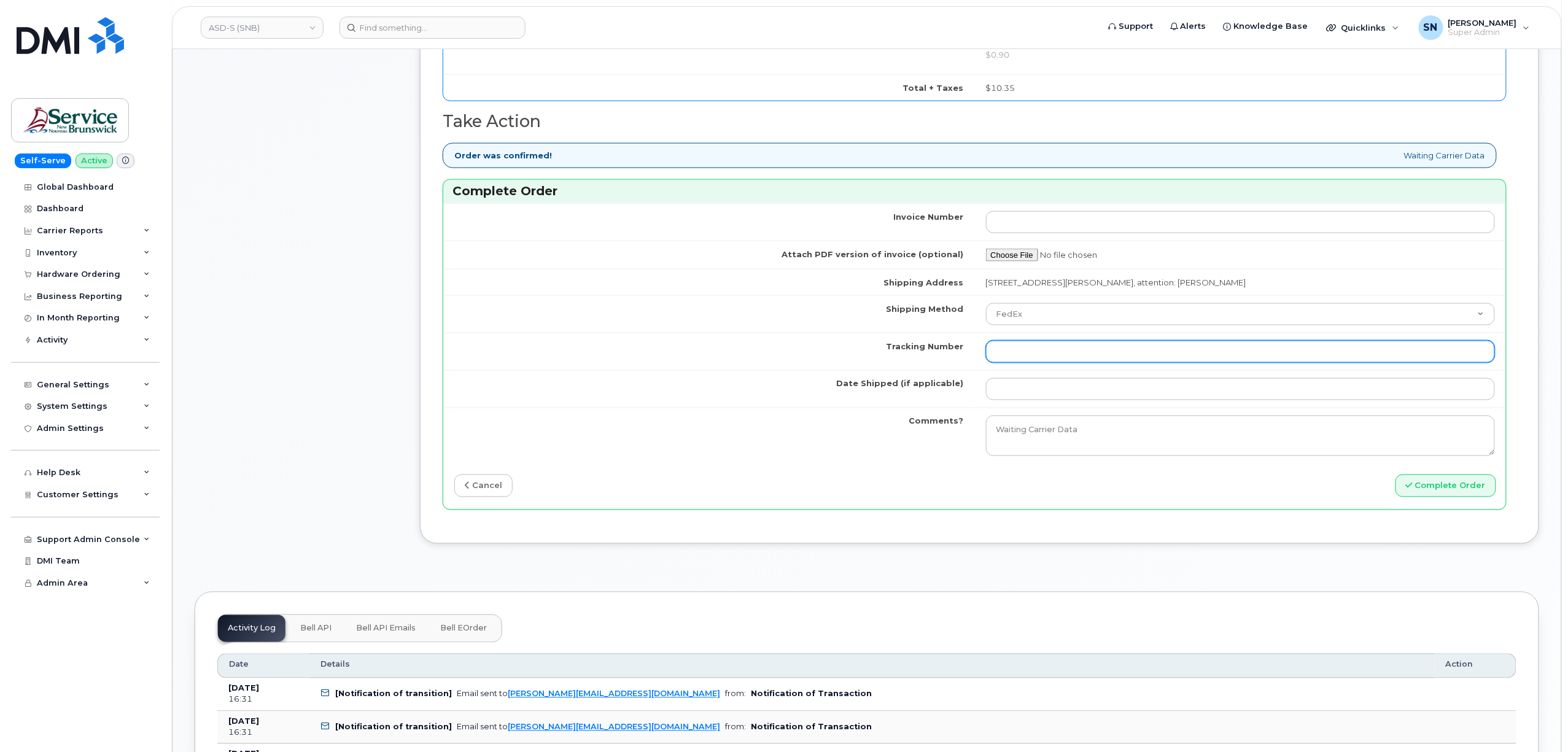
click at [1036, 357] on input "Tracking Number" at bounding box center [1240, 351] width 509 height 22
paste input "463192475888"
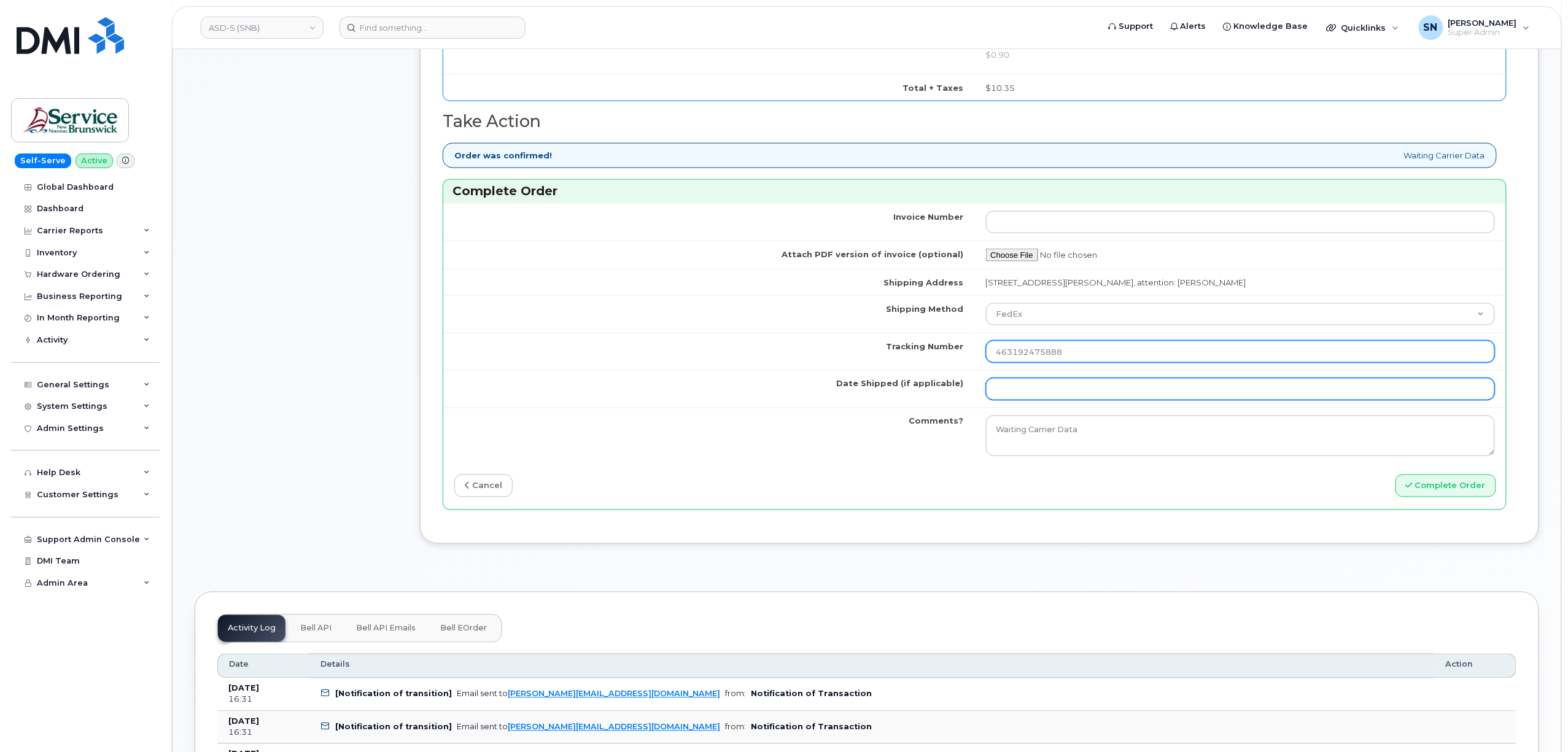
type input "463192475888"
click at [1048, 396] on input "Date Shipped (if applicable)" at bounding box center [1240, 388] width 509 height 22
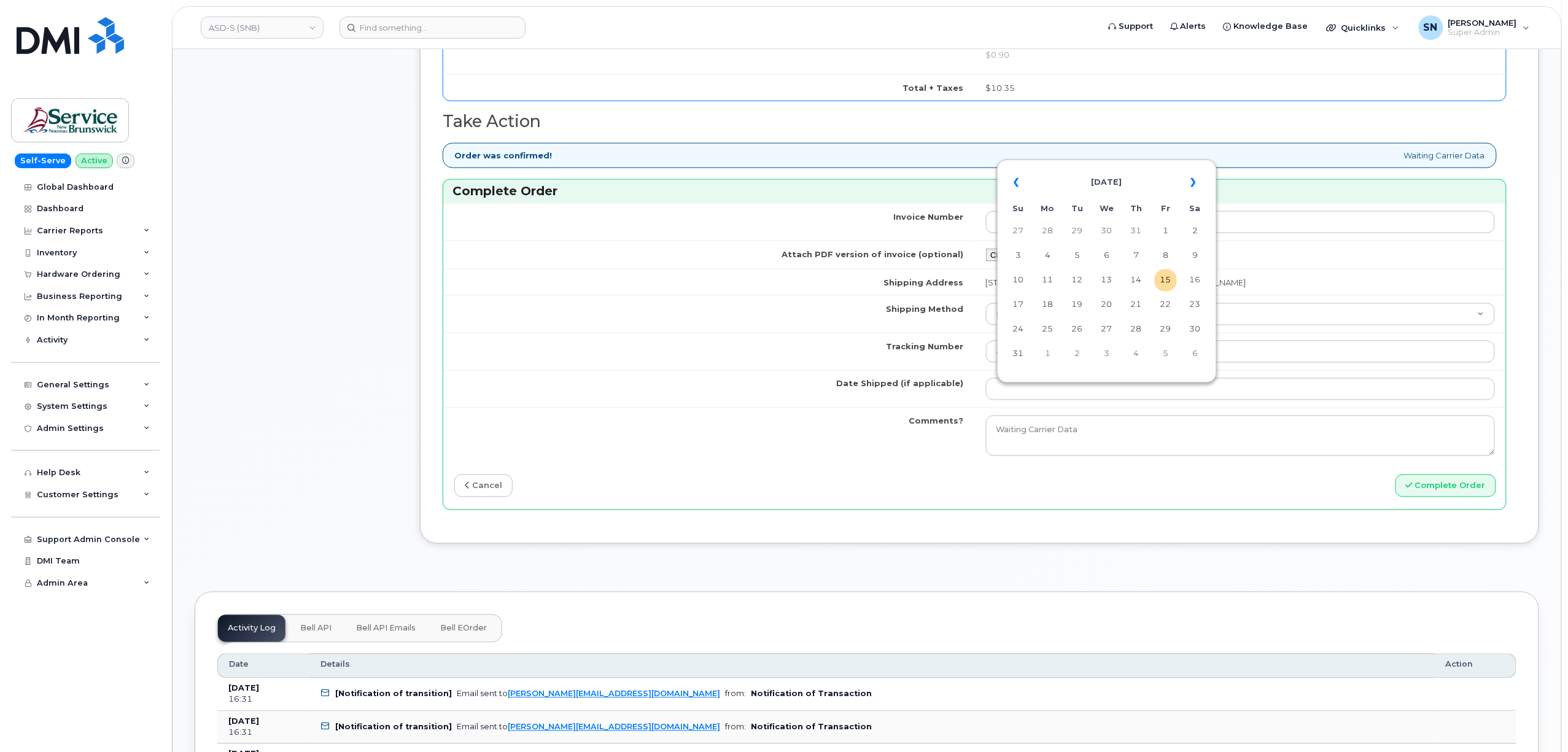
click at [1117, 274] on table "« August 2025 » Su Mo Tu We Th Fr Sa 27 28 29 30 31 1 2 3 4 5 6 7 8 9 10 11 12 …" at bounding box center [1106, 268] width 214 height 210
click at [1110, 280] on td "13" at bounding box center [1106, 280] width 22 height 22
type input "[DATE]"
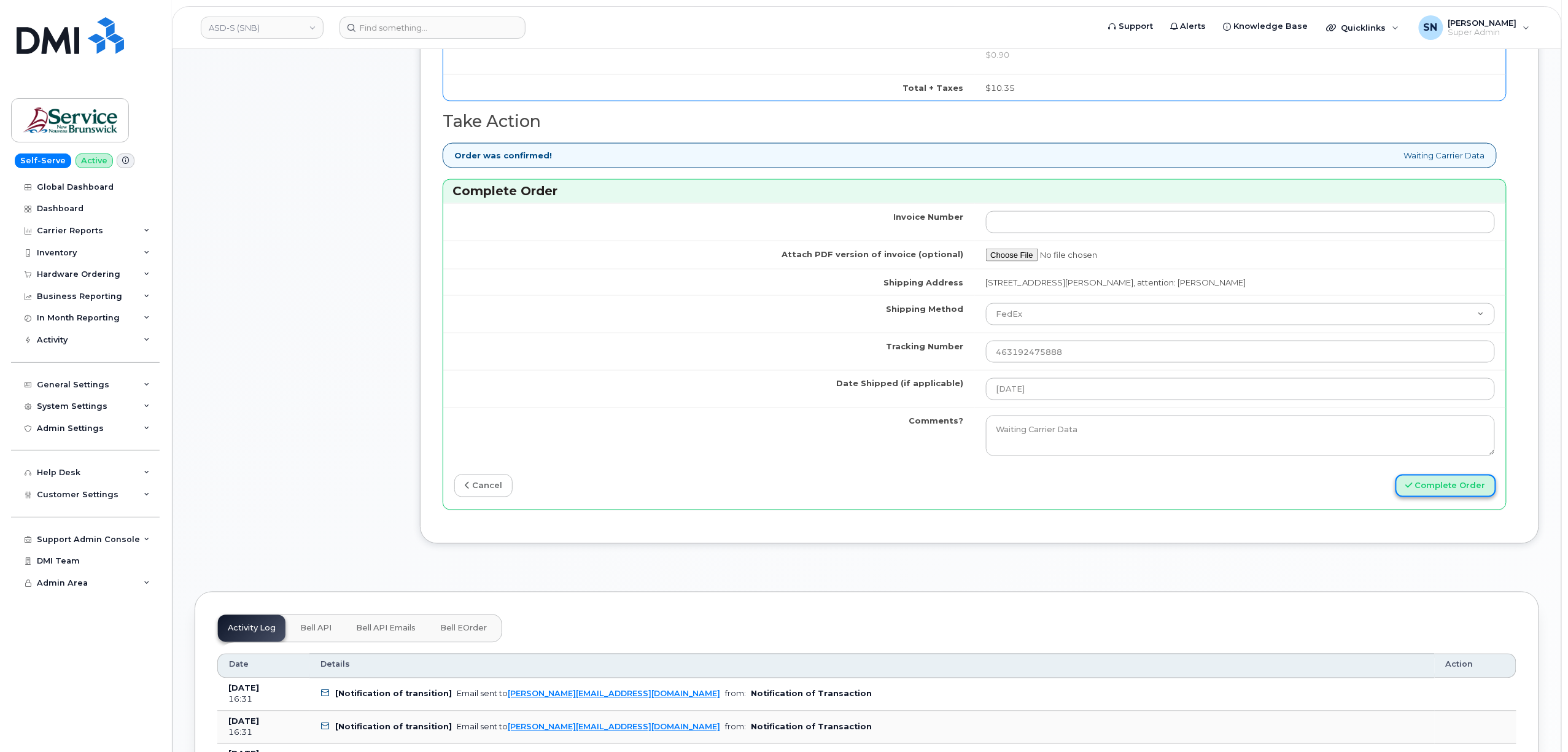
click at [1437, 494] on button "Complete Order" at bounding box center [1445, 486] width 100 height 22
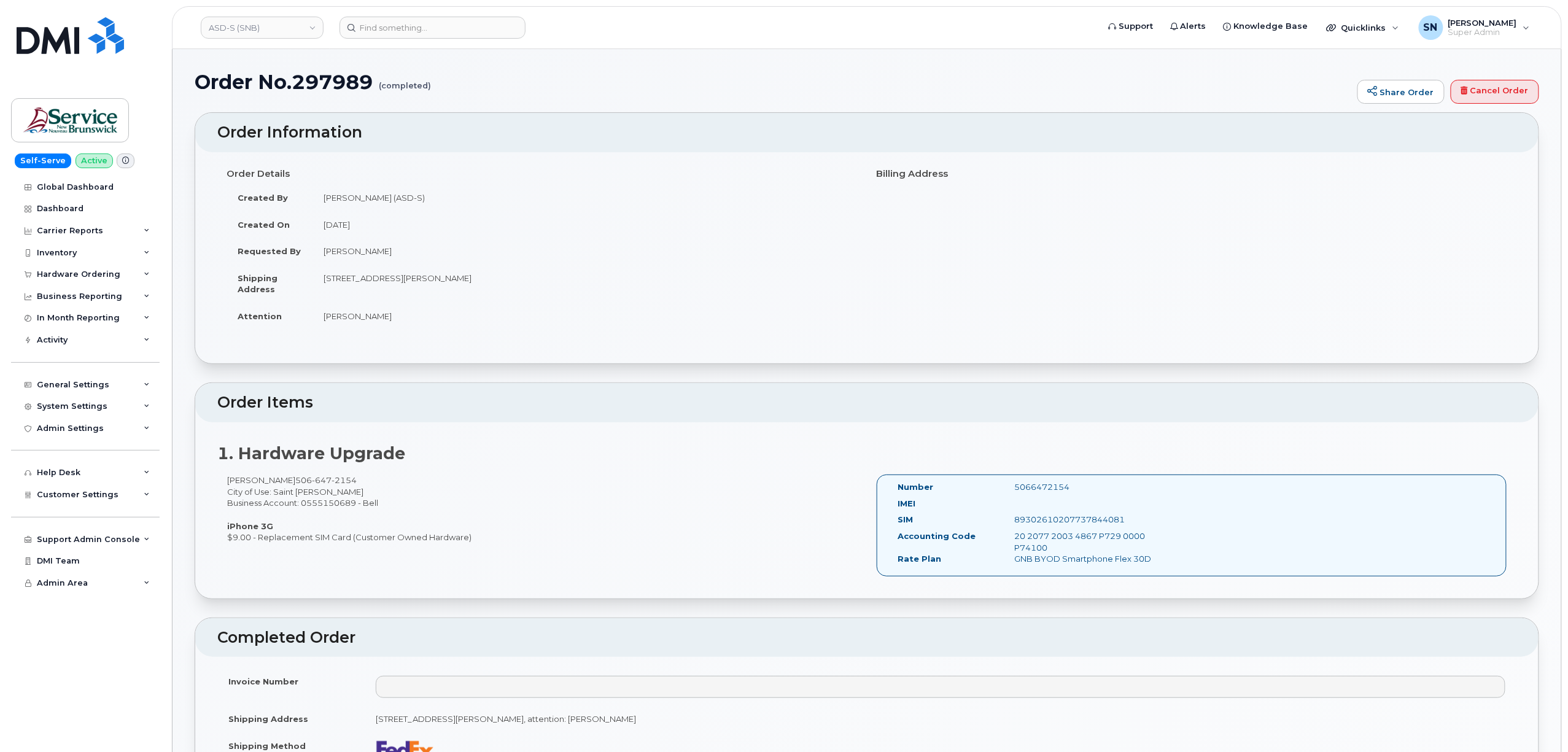
drag, startPoint x: 227, startPoint y: 484, endPoint x: 283, endPoint y: 481, distance: 56.1
click at [283, 481] on div "[PERSON_NAME] [PHONE_NUMBER] City of Use: [GEOGRAPHIC_DATA][PERSON_NAME] Busine…" at bounding box center [542, 508] width 649 height 68
copy div "[PERSON_NAME]"
click at [458, 18] on input at bounding box center [433, 27] width 186 height 22
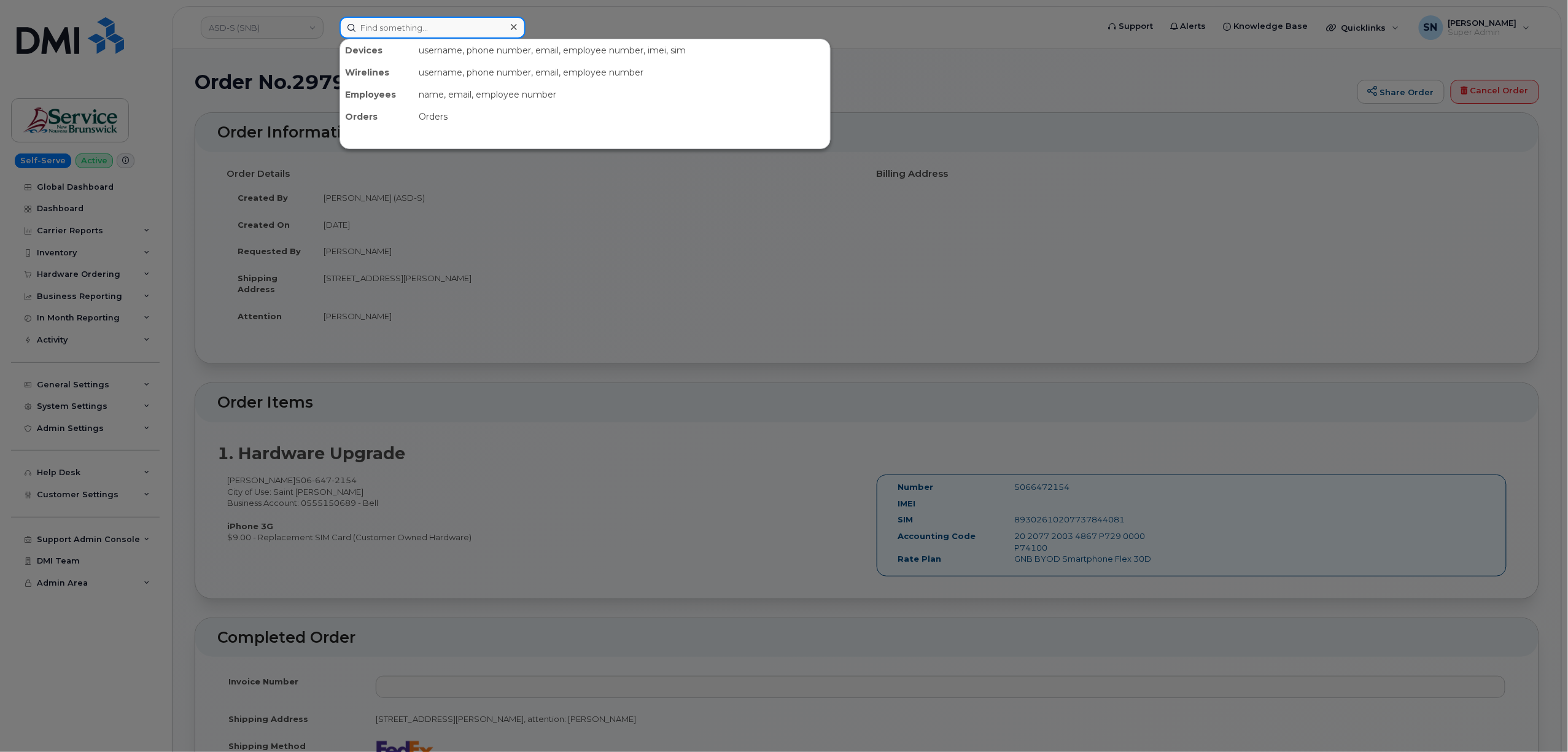
paste input "506.434.1757"
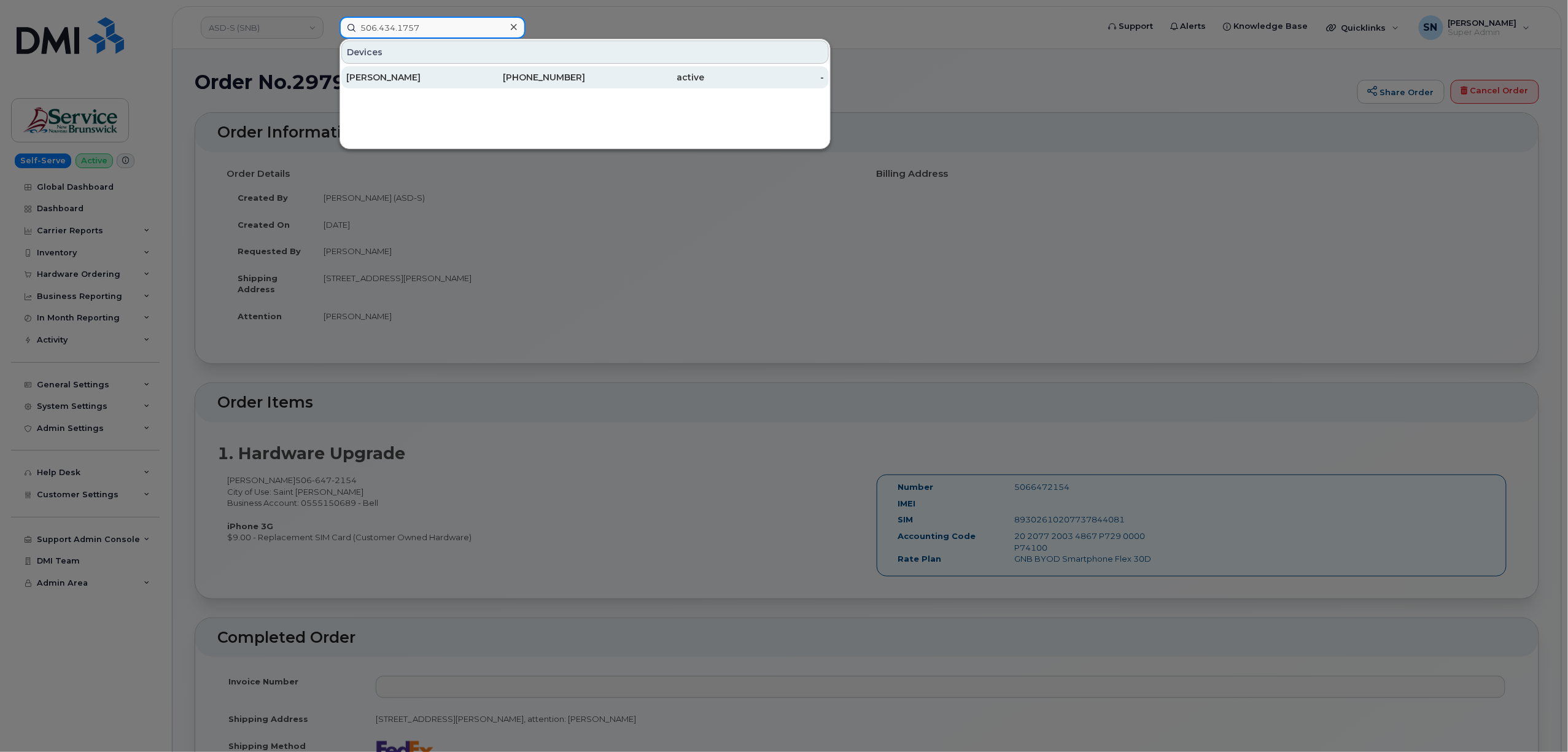
type input "506.434.1757"
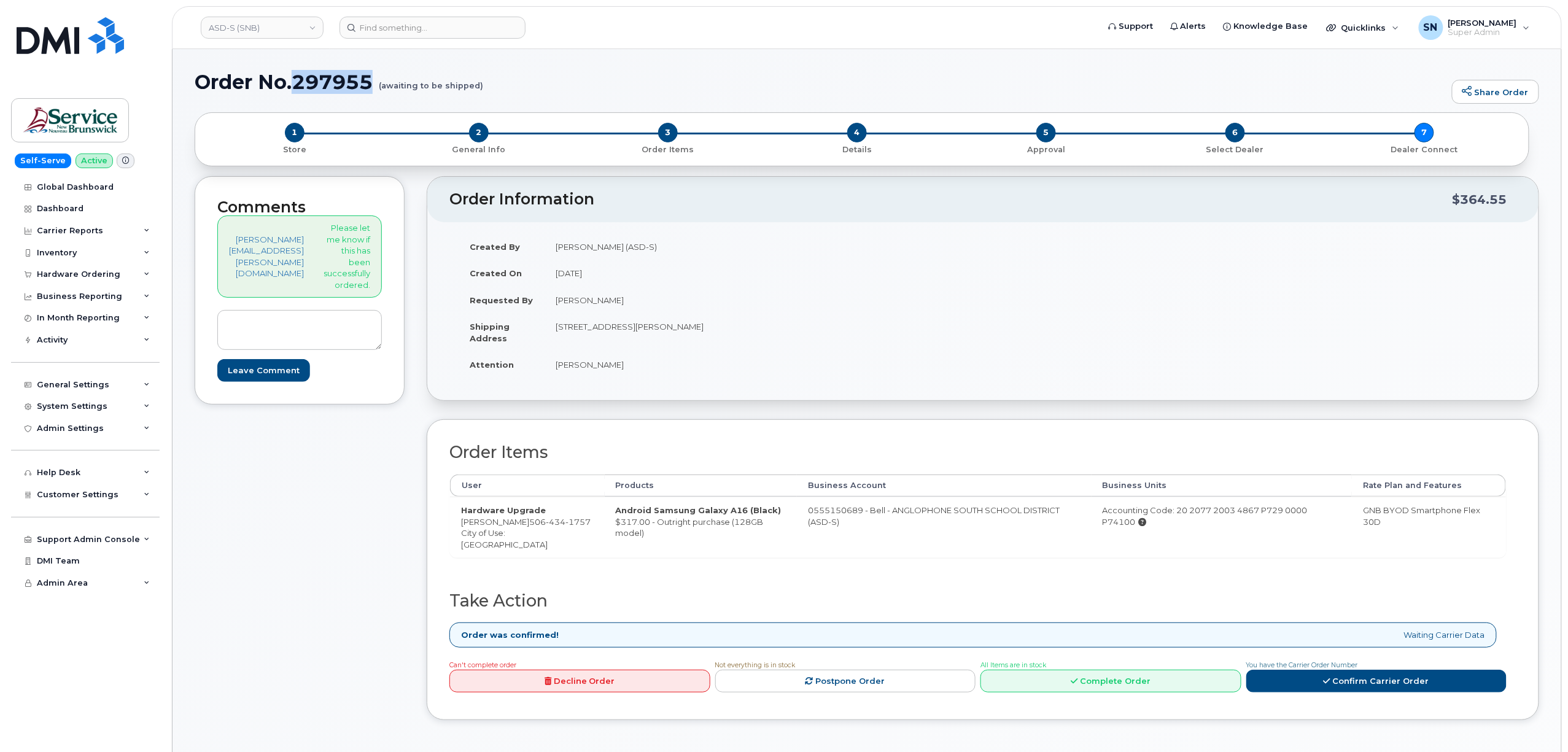
drag, startPoint x: 293, startPoint y: 82, endPoint x: 376, endPoint y: 82, distance: 83.0
click at [376, 82] on h1 "Order No.297955 (awaiting to be shipped)" at bounding box center [820, 82] width 1251 height 22
copy h1 "297955"
click at [331, 571] on div "Comments rhonda.roy@nbed.nb.ca Please let me know if this has been successfully…" at bounding box center [299, 457] width 210 height 563
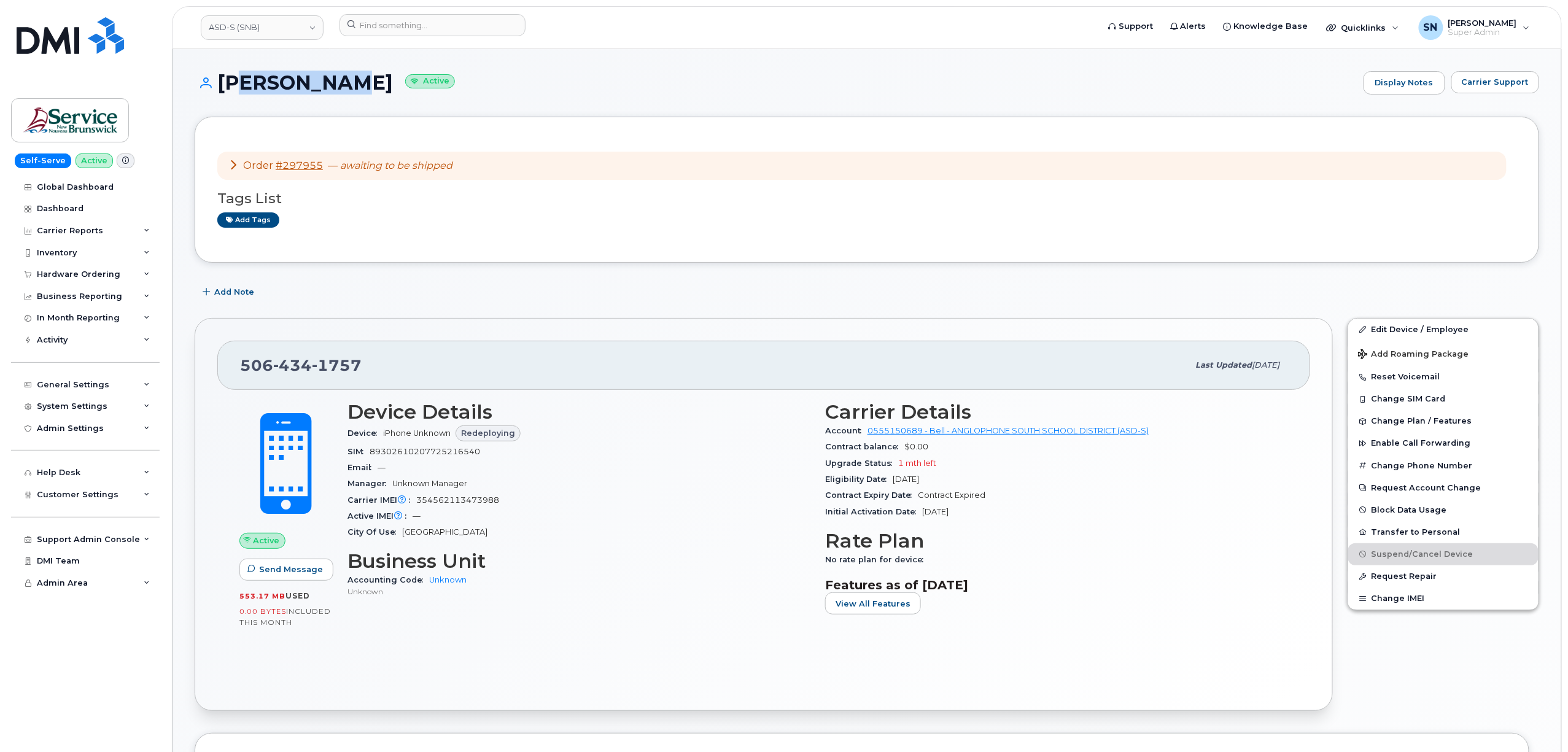
drag, startPoint x: 225, startPoint y: 82, endPoint x: 337, endPoint y: 85, distance: 112.0
click at [352, 91] on h1 "Kenny Chown Active" at bounding box center [775, 82] width 1162 height 22
click at [216, 77] on h1 "Kenny Chown Active" at bounding box center [775, 82] width 1162 height 22
drag, startPoint x: 216, startPoint y: 77, endPoint x: 344, endPoint y: 82, distance: 128.1
click at [344, 82] on h1 "Kenny Chown Active" at bounding box center [775, 82] width 1162 height 22
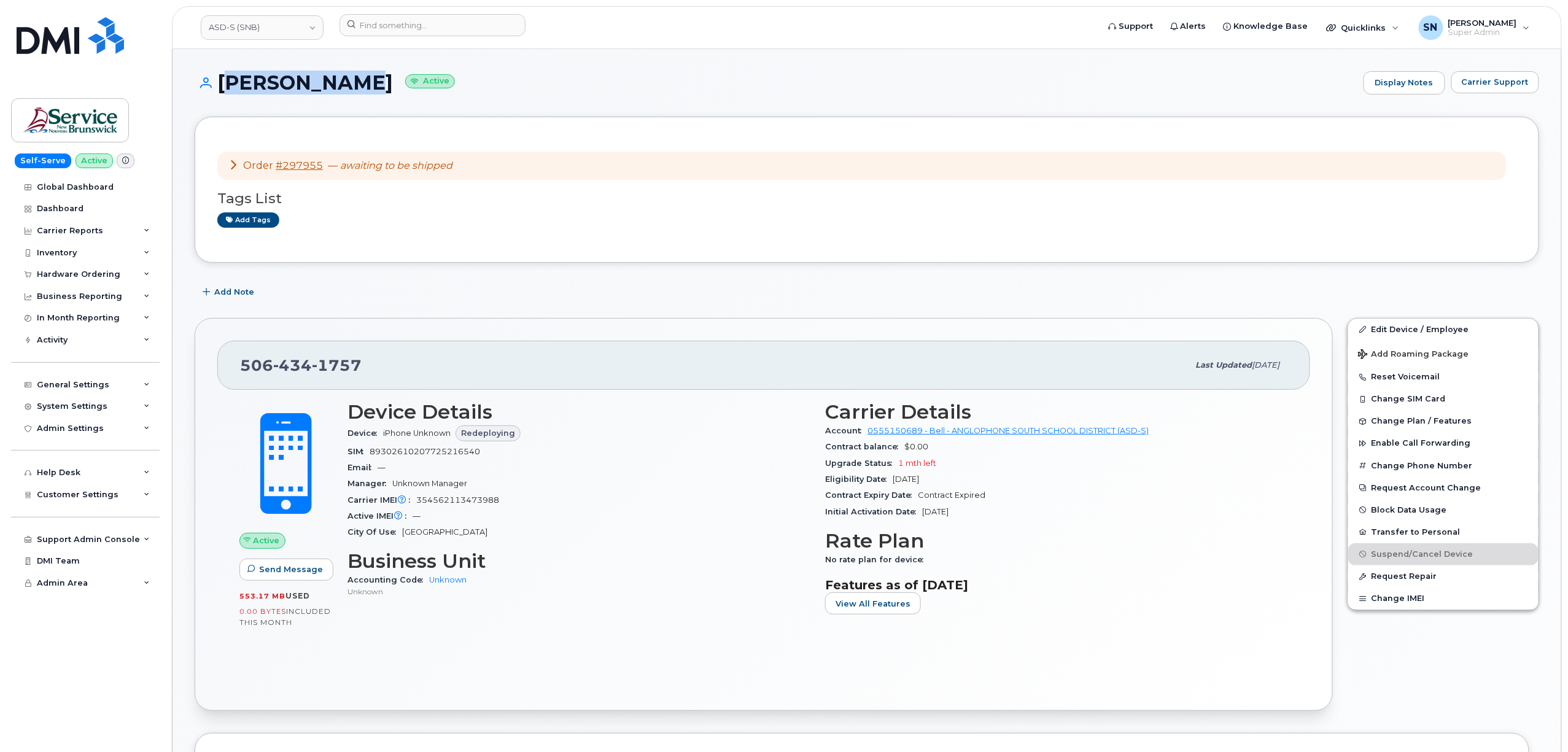
copy h1 "[PERSON_NAME]"
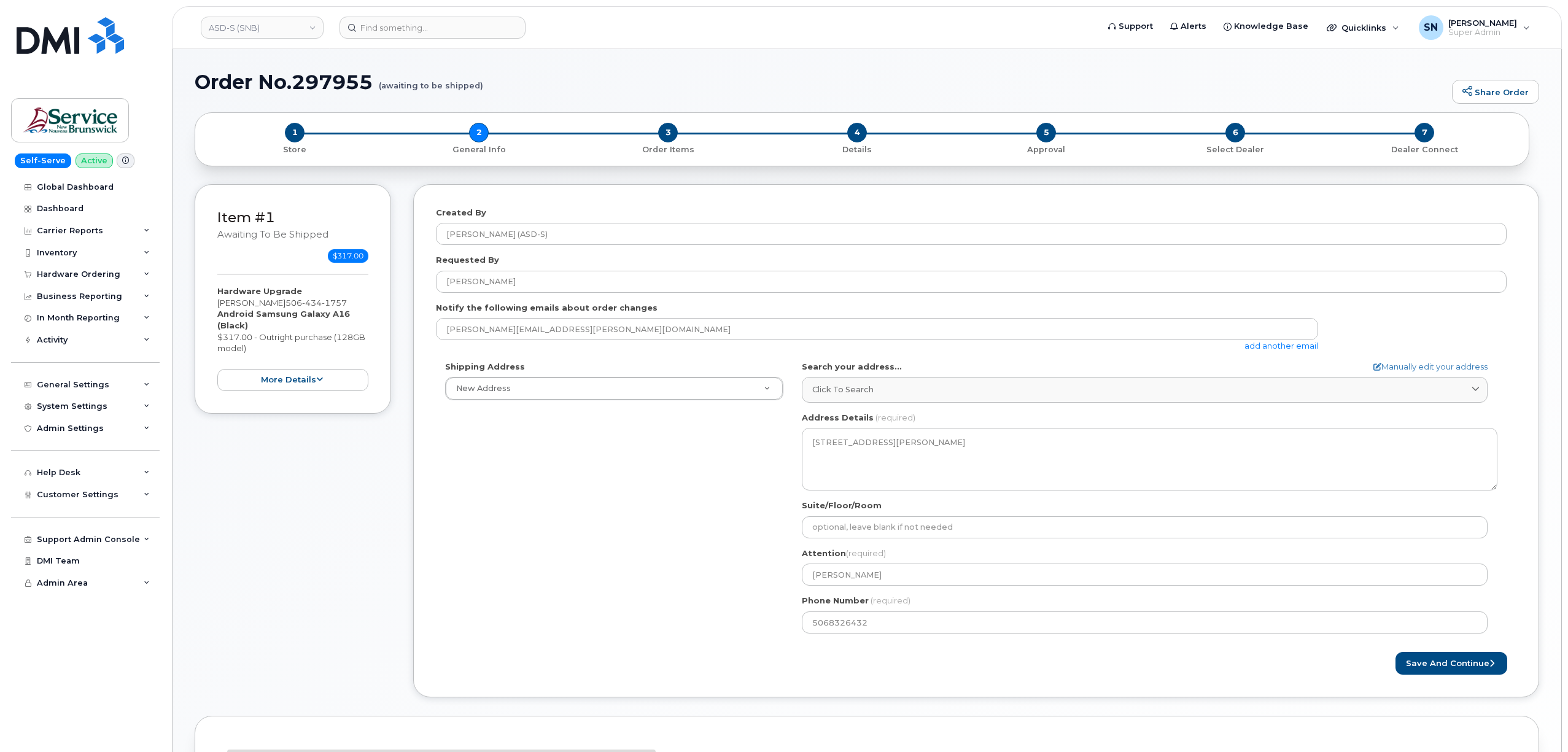
select select
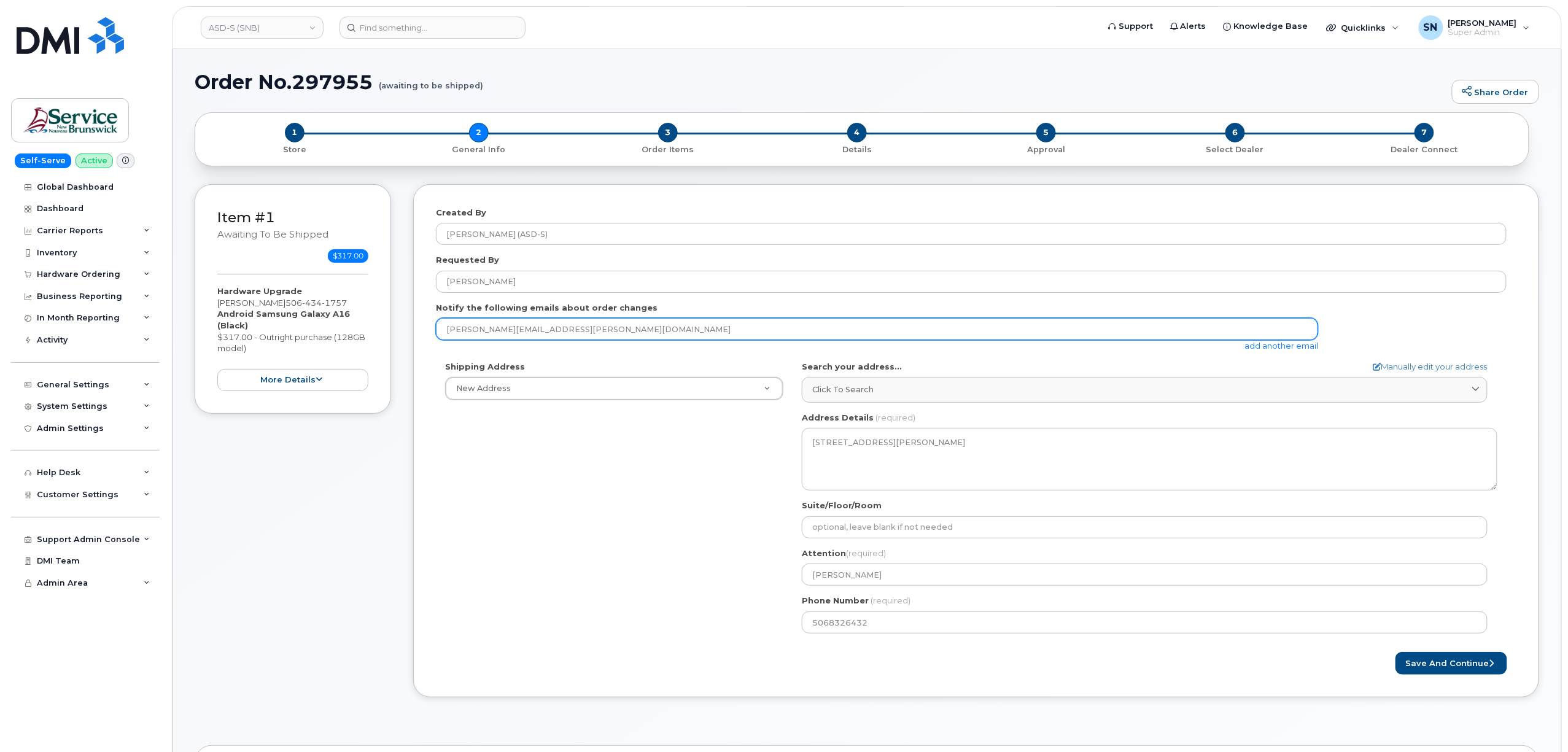
drag, startPoint x: 550, startPoint y: 331, endPoint x: 432, endPoint y: 322, distance: 118.3
click at [432, 322] on div "Created By [PERSON_NAME] (ASD-S) Requested By [PERSON_NAME] Notify the followin…" at bounding box center [976, 441] width 1126 height 513
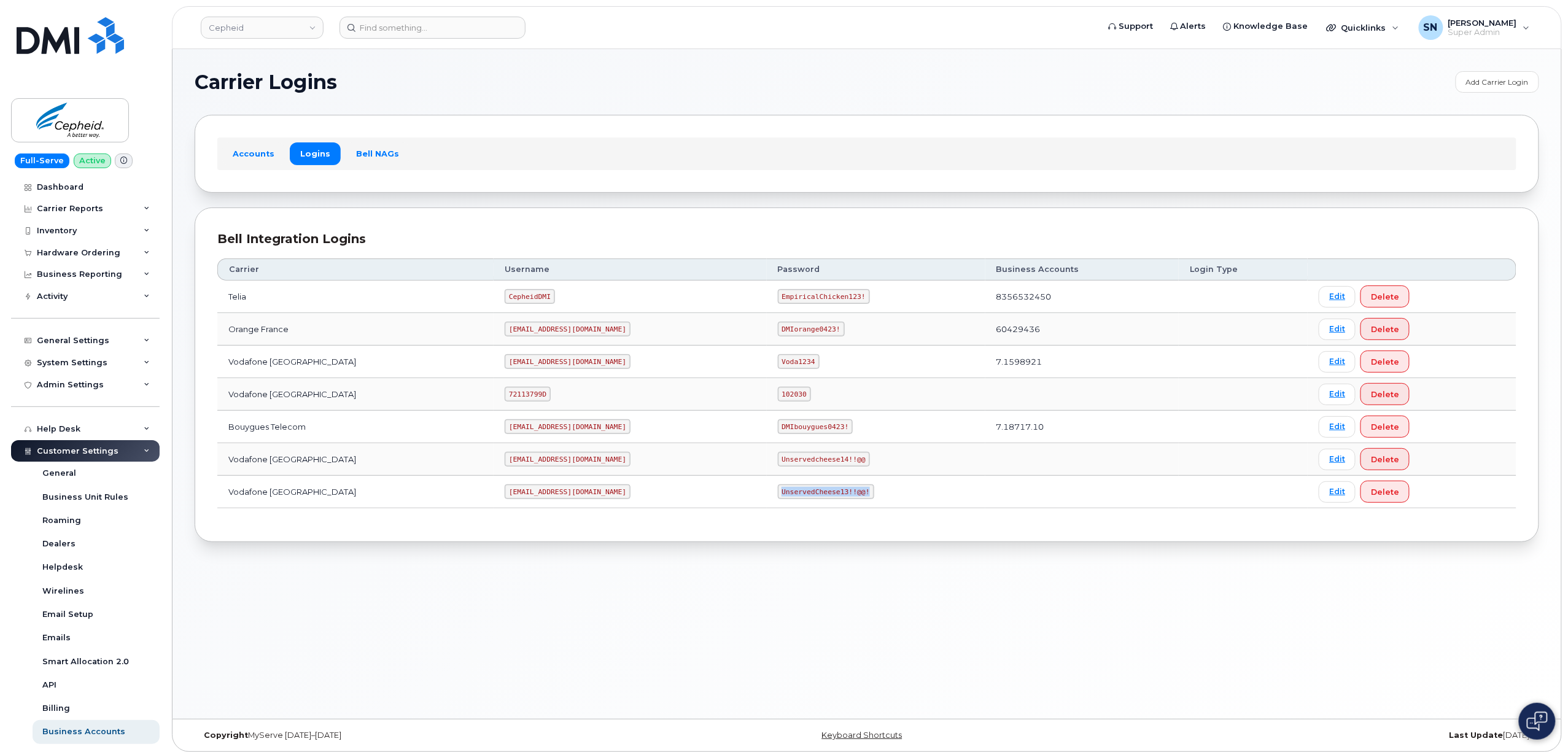
drag, startPoint x: 706, startPoint y: 495, endPoint x: 793, endPoint y: 497, distance: 87.0
click at [793, 497] on code "UnservedCheese13!!@@!" at bounding box center [826, 492] width 97 height 15
copy code "UnservedCheese13!!@@!"
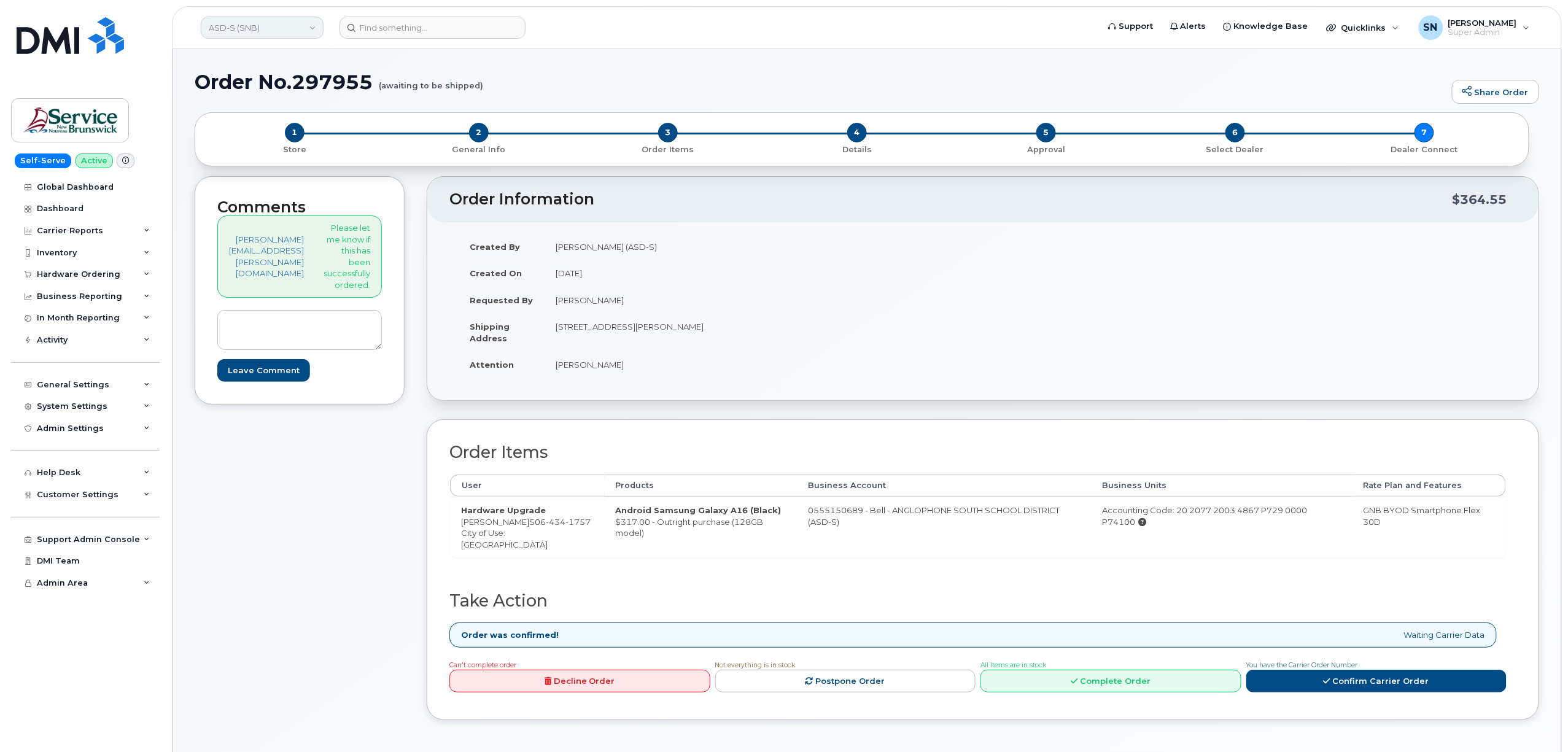
click at [290, 33] on link "ASD-S (SNB)" at bounding box center [262, 27] width 123 height 22
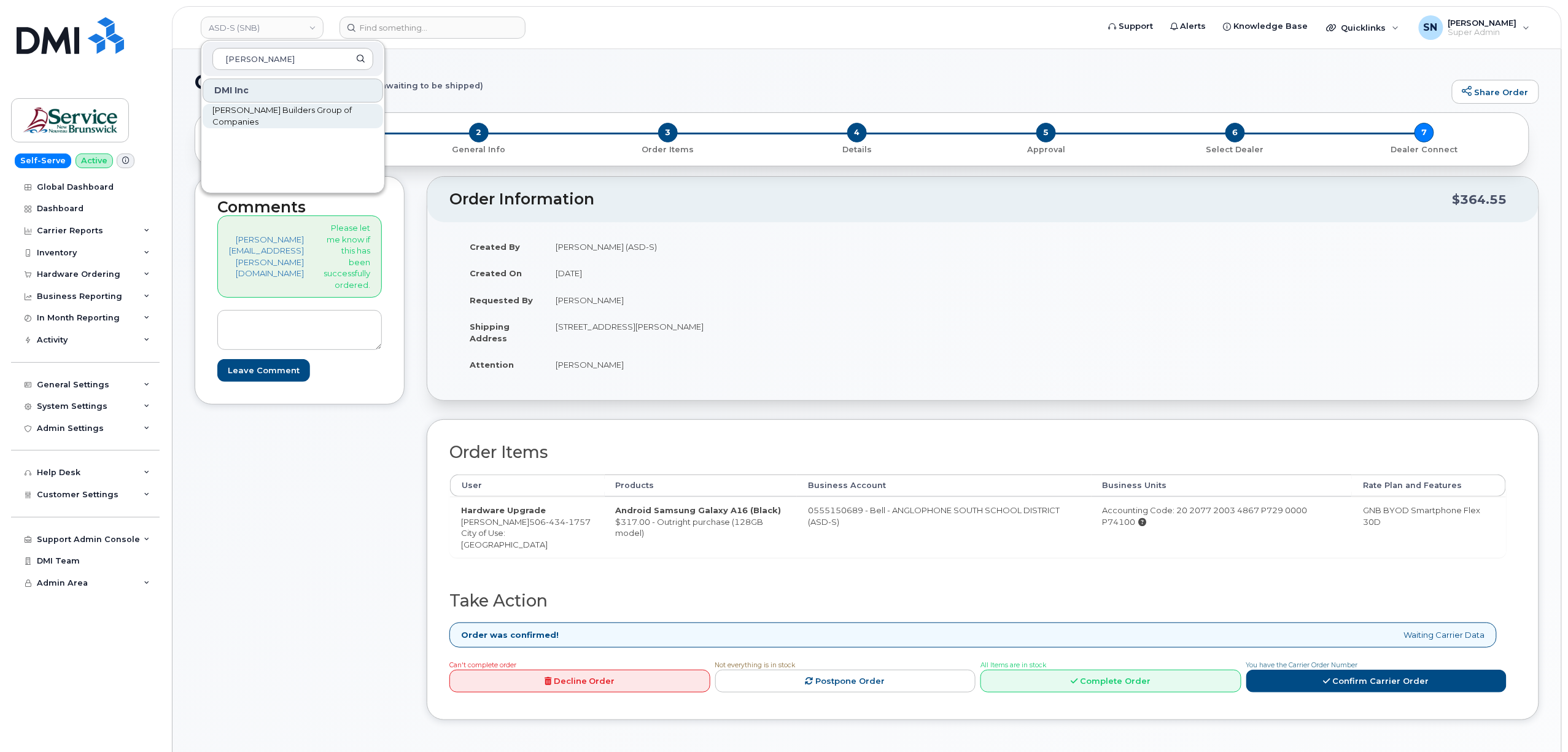
type input "[PERSON_NAME]"
click at [320, 113] on span "[PERSON_NAME] Builders Group of Companies" at bounding box center [283, 116] width 141 height 24
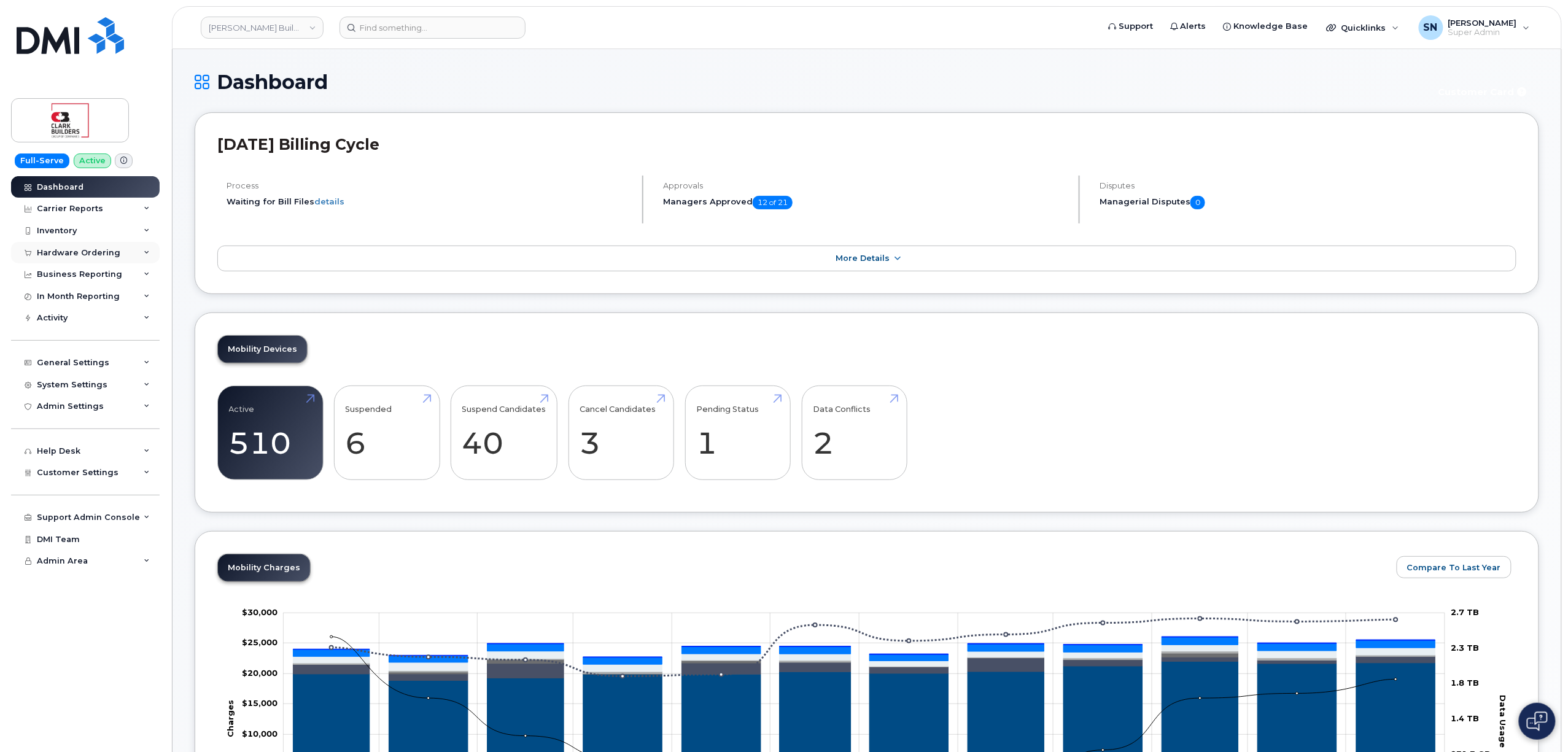
click at [92, 254] on div "Hardware Ordering" at bounding box center [78, 253] width 83 height 10
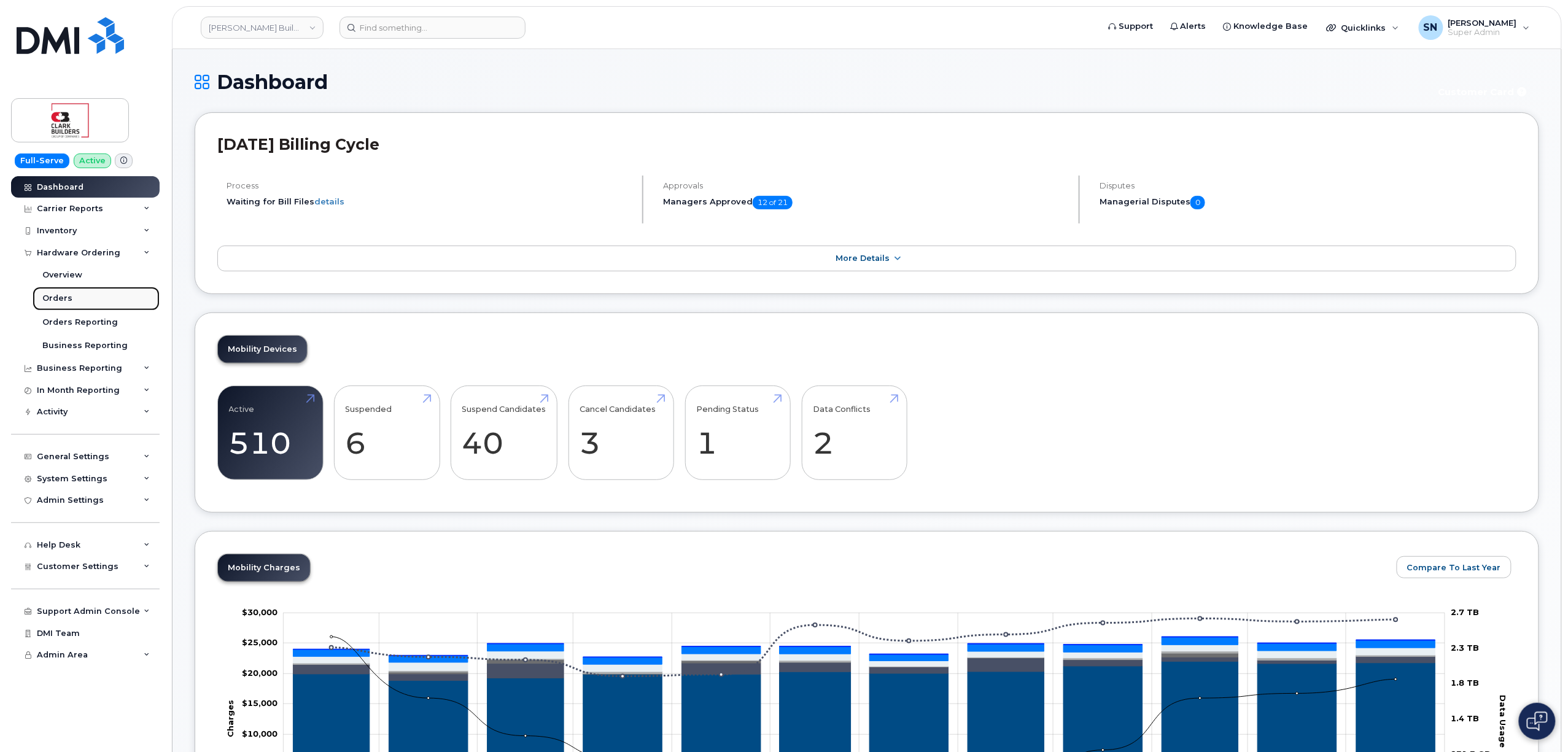
click at [65, 297] on div "Orders" at bounding box center [57, 298] width 30 height 11
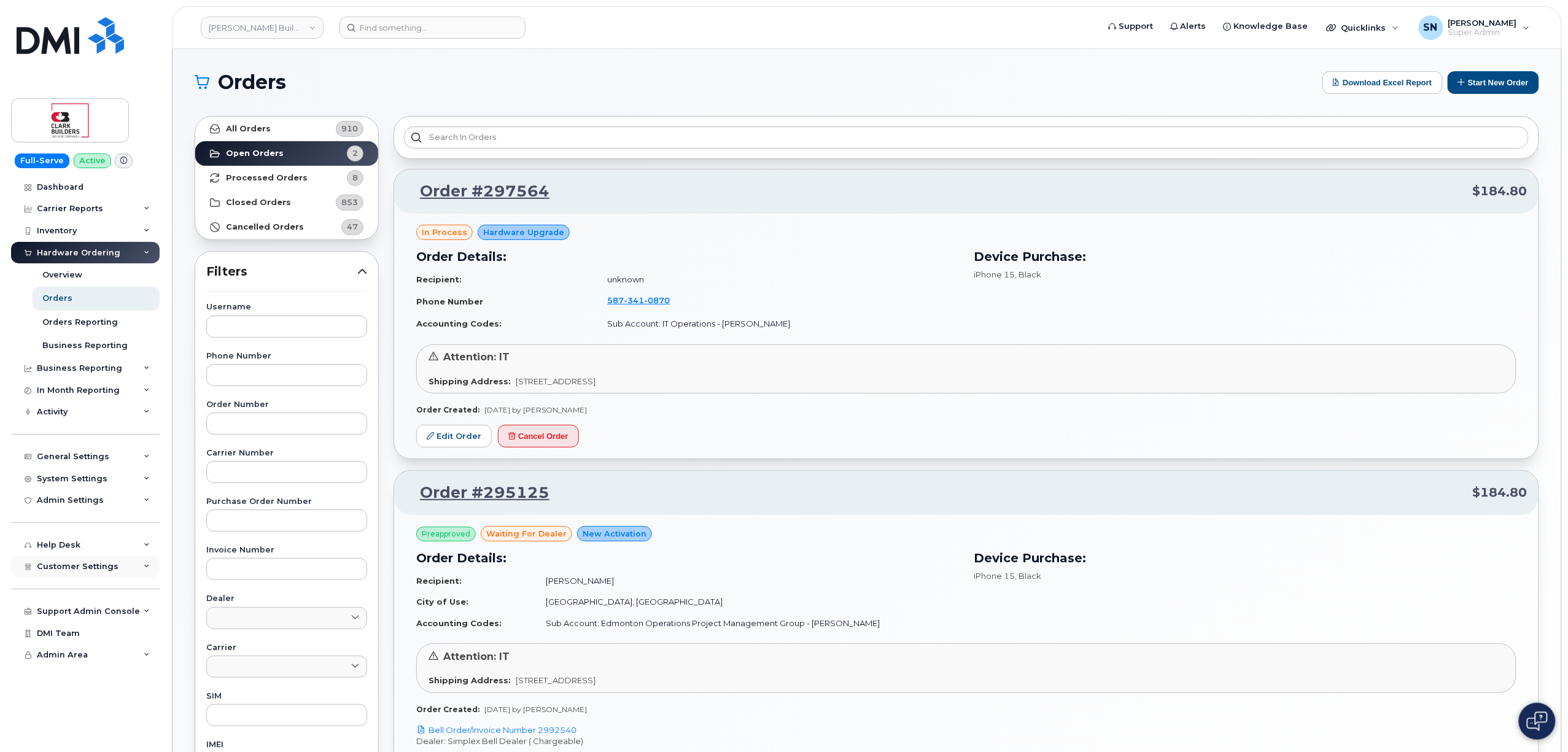
click at [115, 563] on div "Customer Settings" at bounding box center [85, 566] width 148 height 22
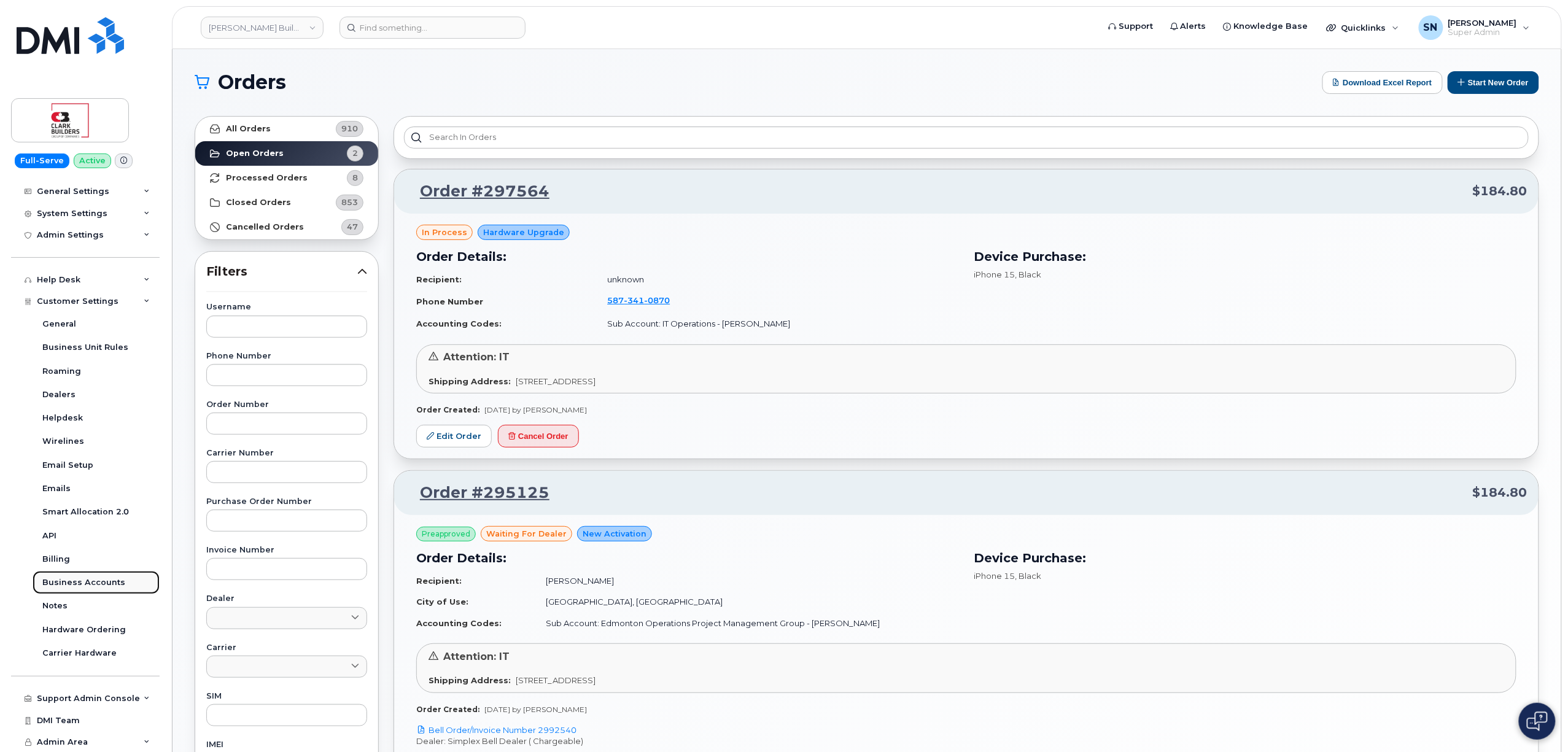
click at [116, 580] on div "Business Accounts" at bounding box center [83, 582] width 83 height 11
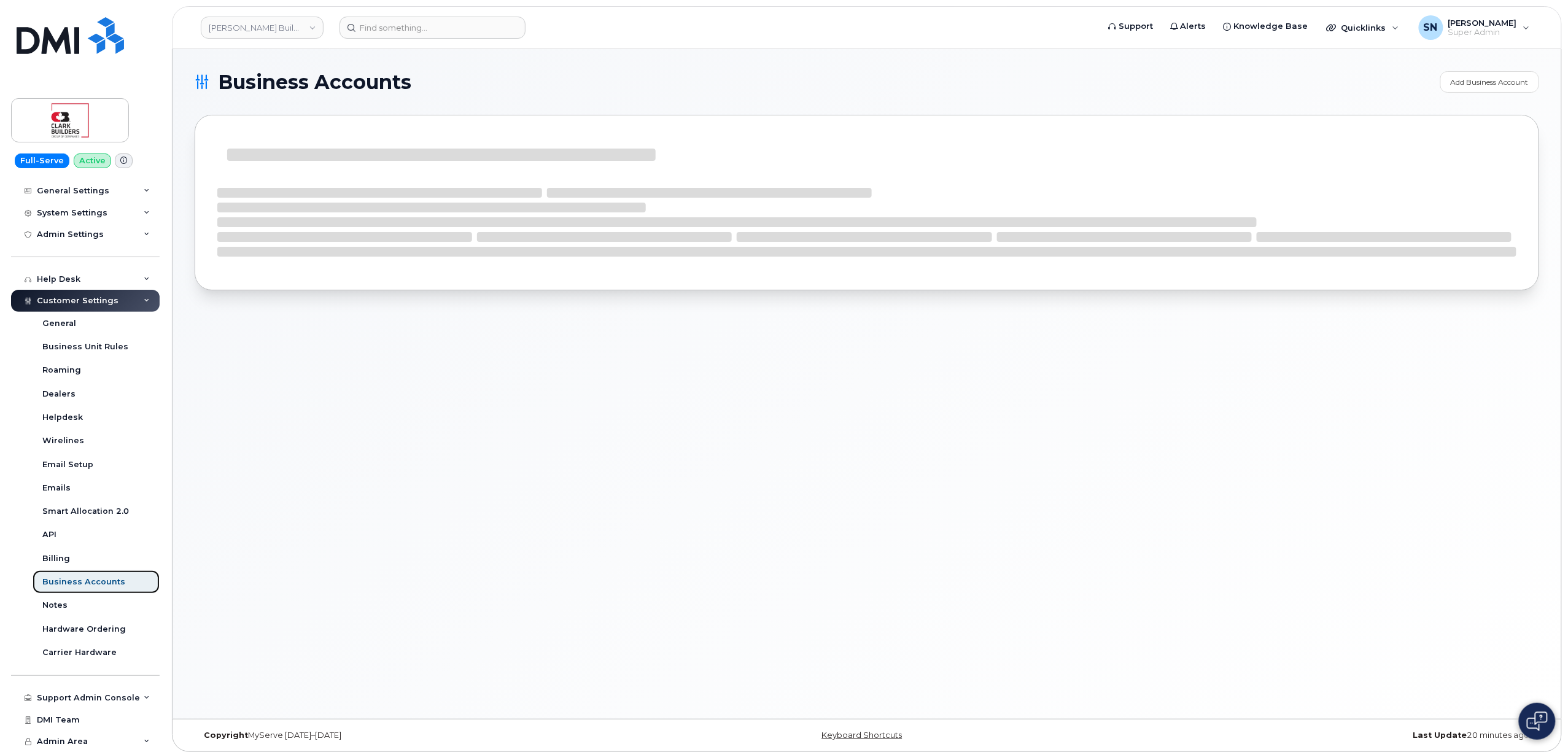
scroll to position [171, 0]
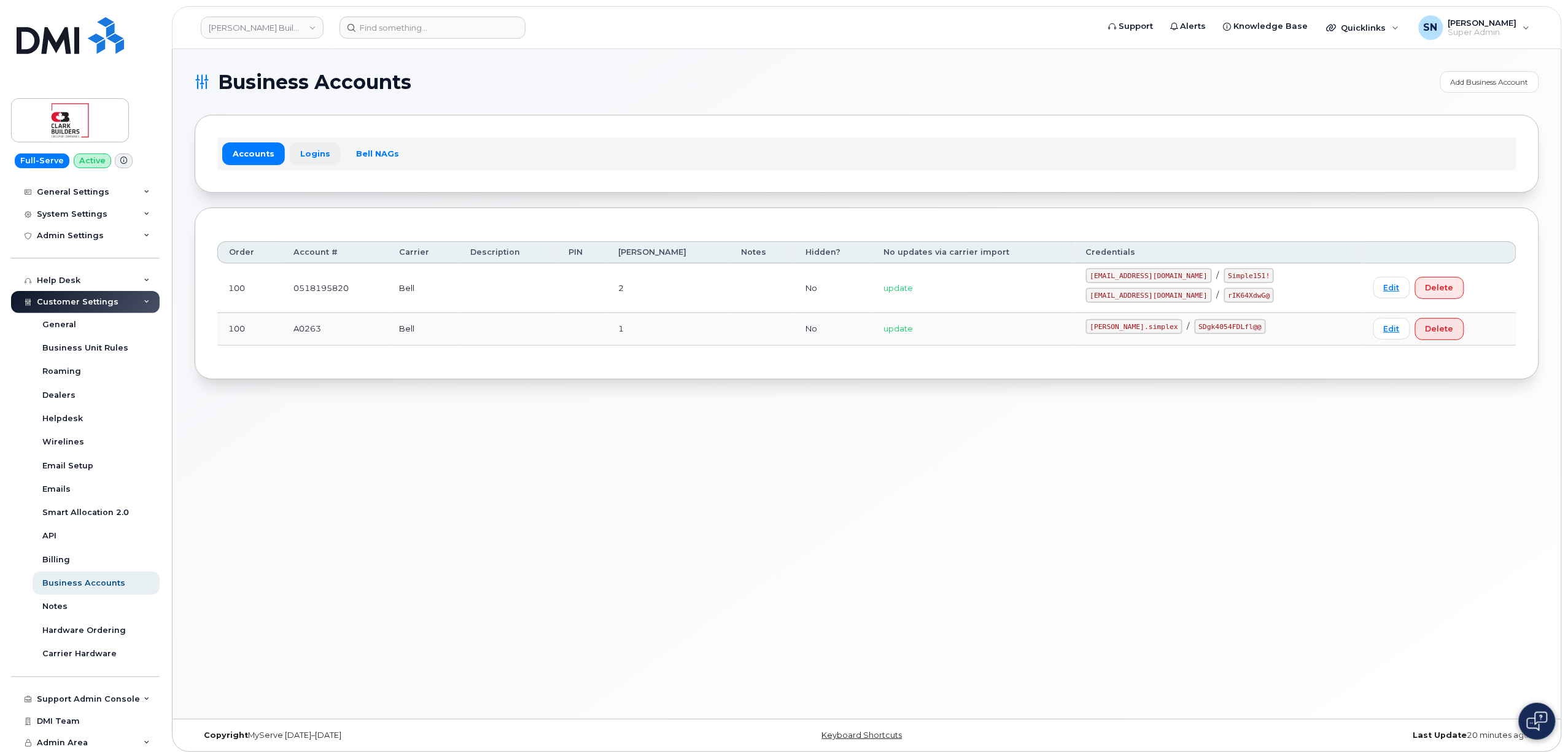
click at [319, 164] on link "Logins" at bounding box center [315, 153] width 51 height 22
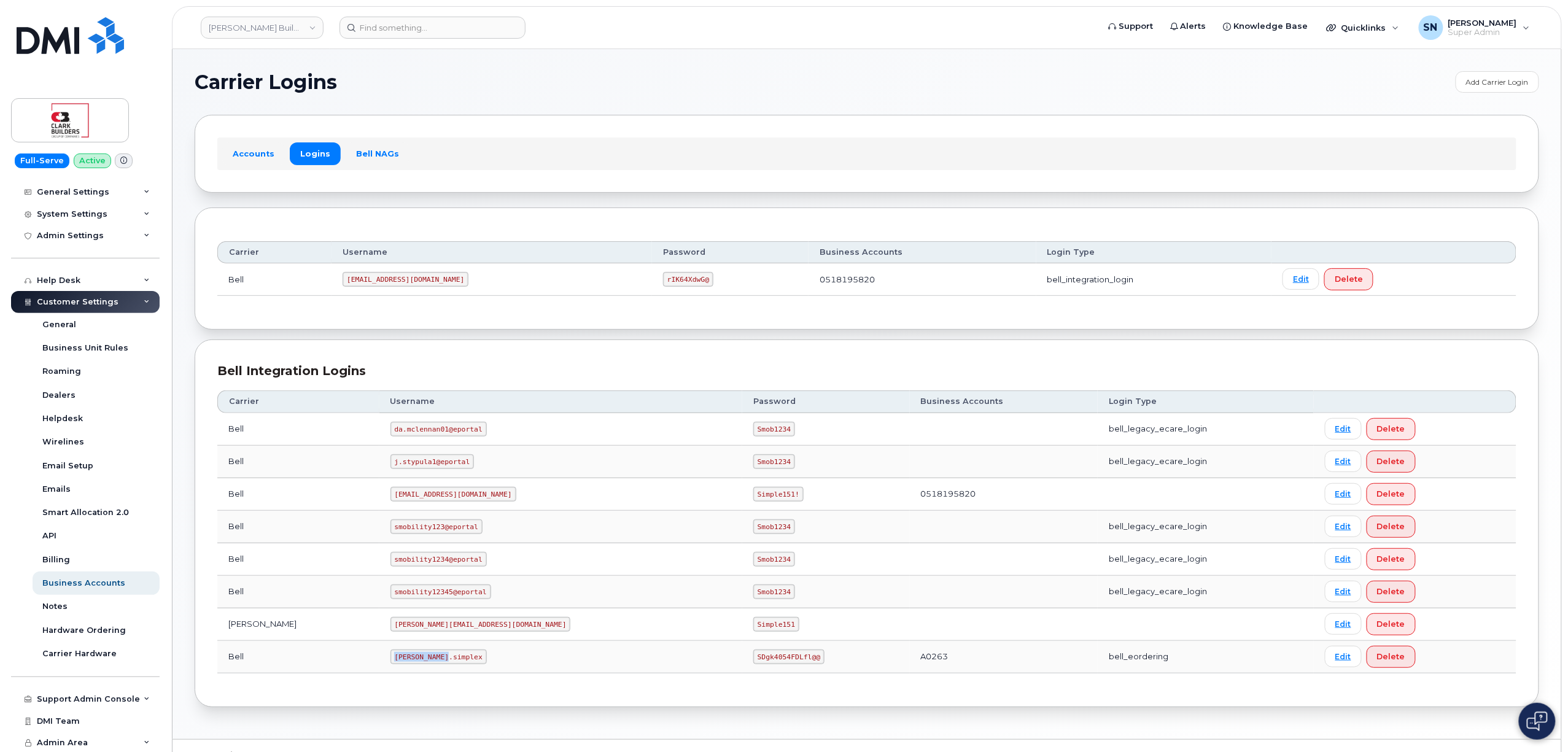
drag, startPoint x: 341, startPoint y: 658, endPoint x: 399, endPoint y: 664, distance: 58.3
click at [400, 664] on td "clark.simplex" at bounding box center [561, 657] width 363 height 32
copy code "clark.simplex"
drag, startPoint x: 617, startPoint y: 661, endPoint x: 683, endPoint y: 673, distance: 67.1
click at [742, 673] on td "SDgk4054FDLfl@@" at bounding box center [826, 657] width 167 height 32
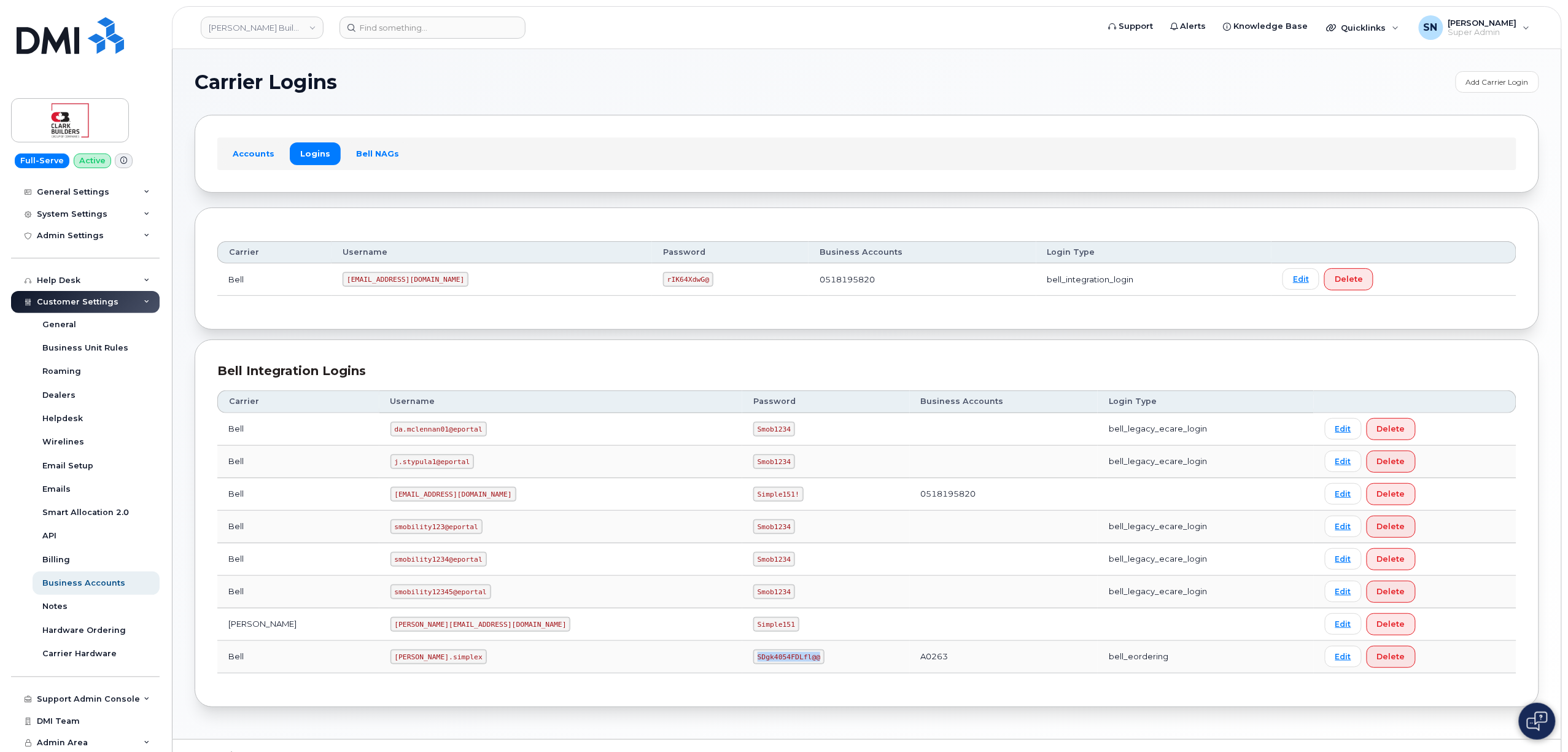
copy code "SDgk4054FDLfl@@"
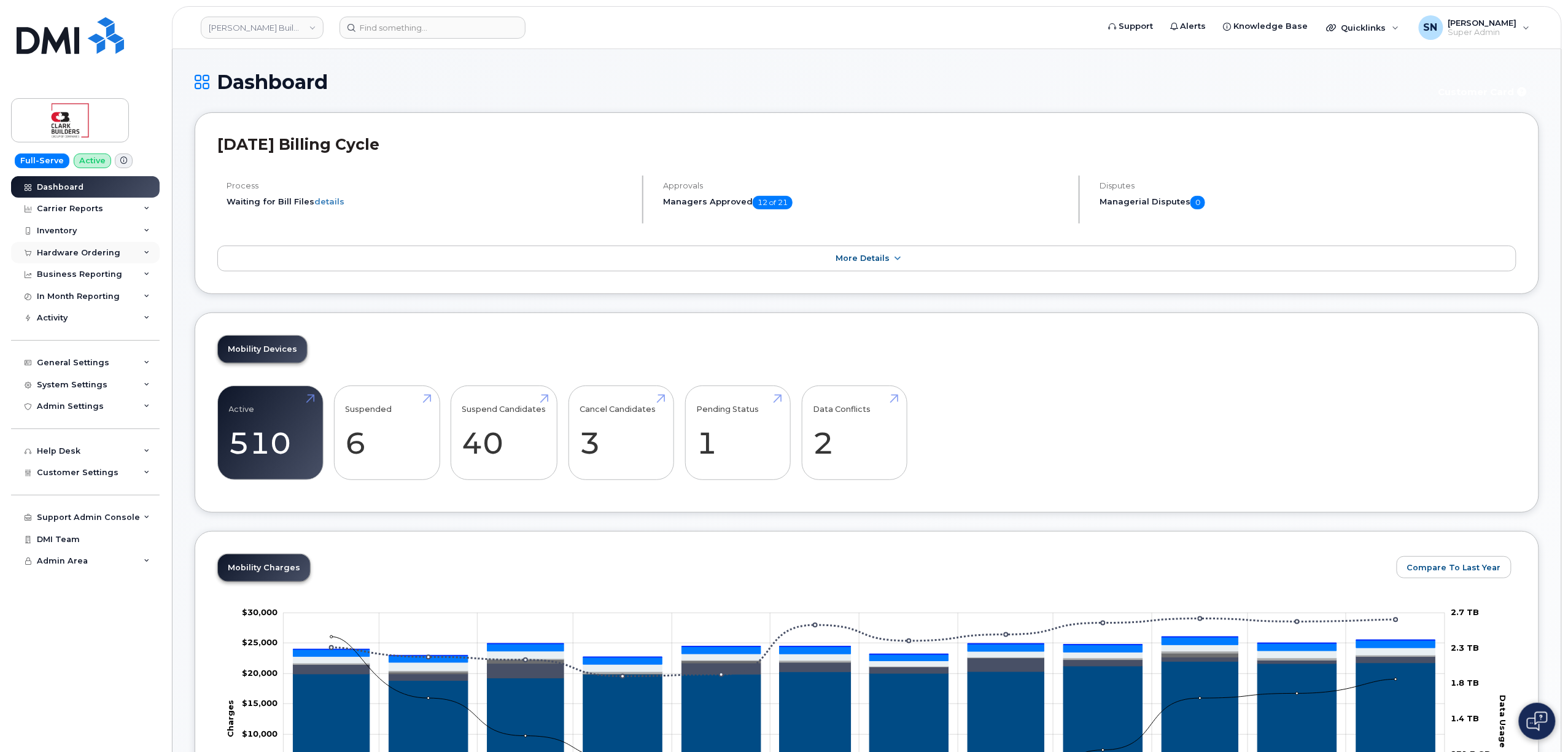
click at [69, 253] on div "Hardware Ordering" at bounding box center [78, 253] width 83 height 10
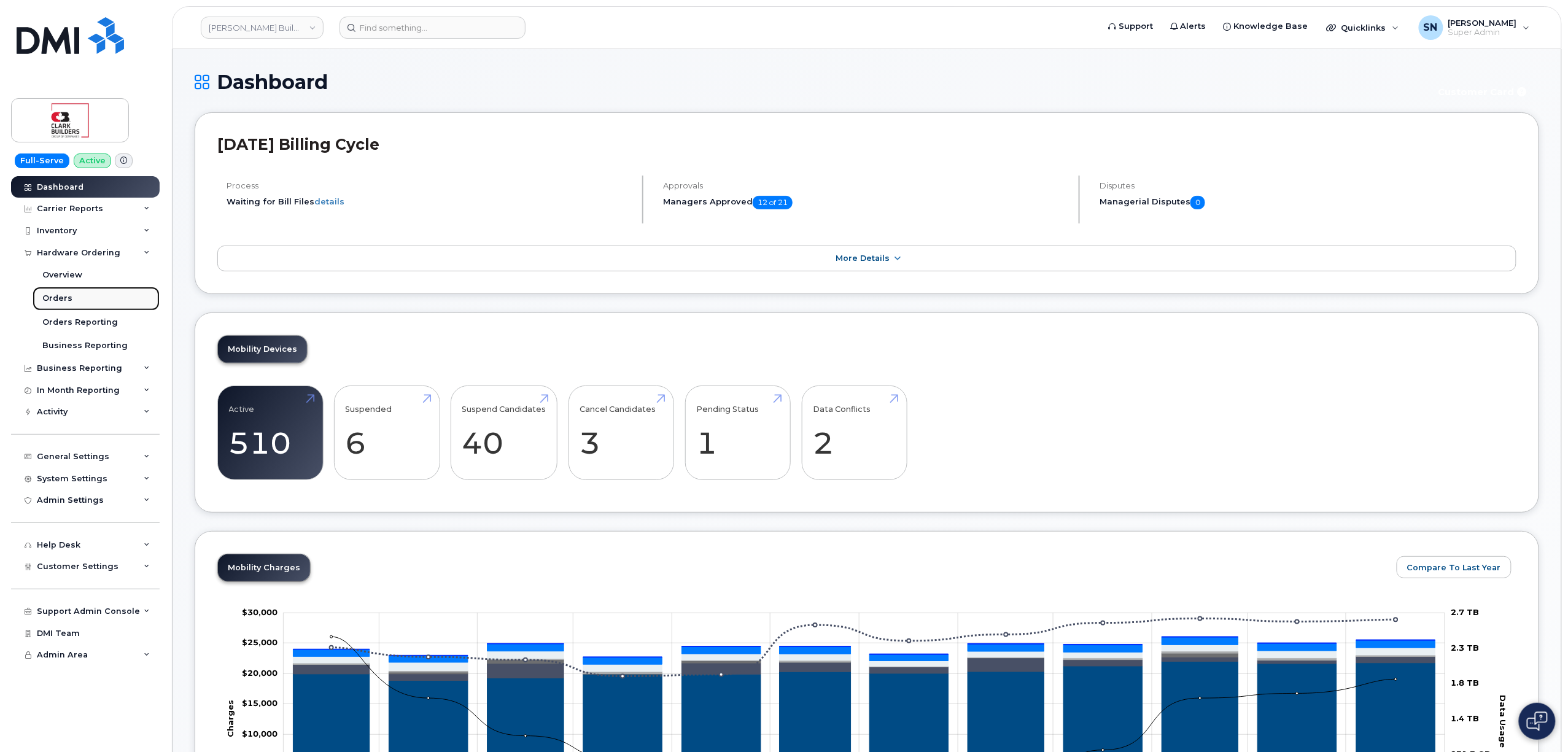
click at [62, 289] on link "Orders" at bounding box center [95, 298] width 127 height 23
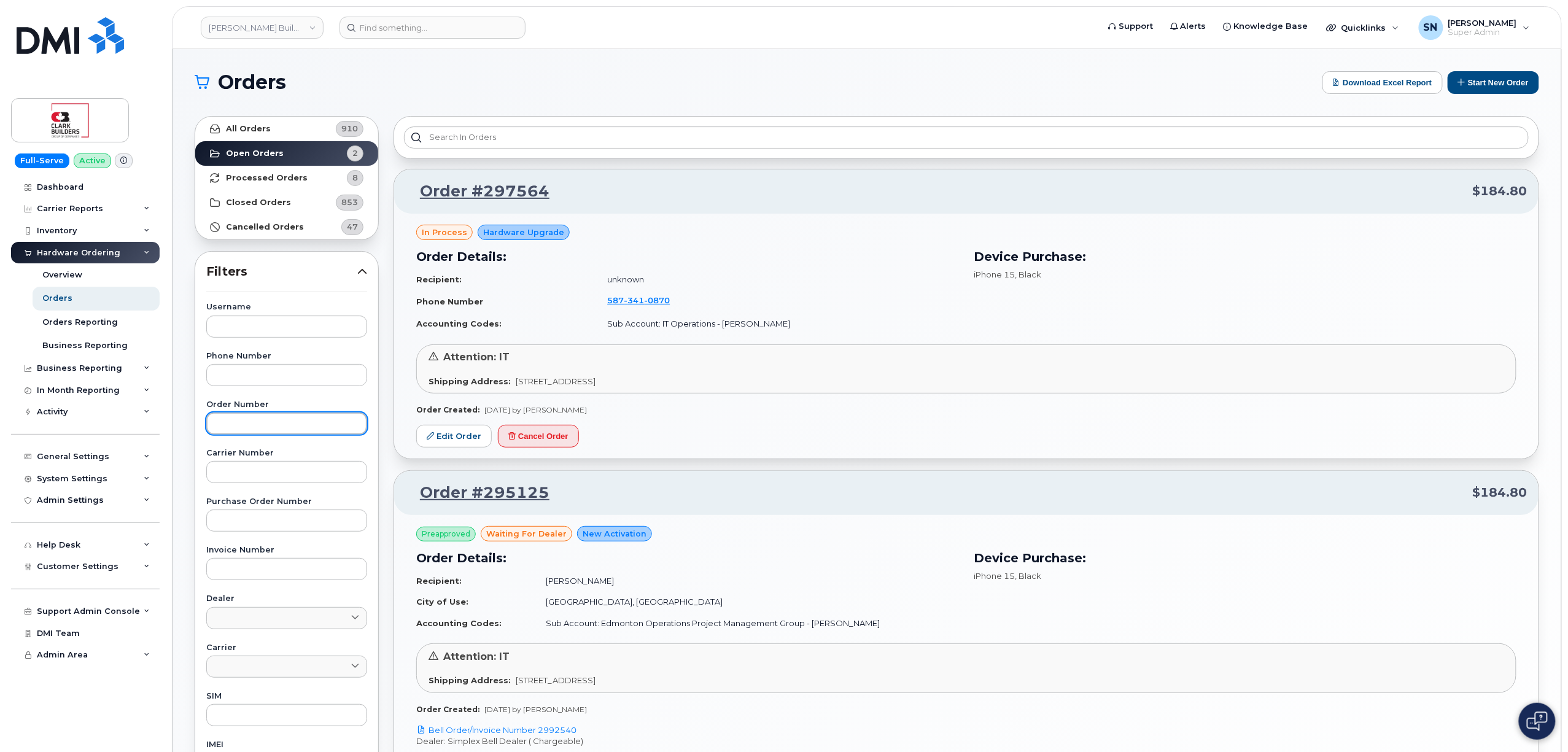
click at [298, 424] on input "text" at bounding box center [286, 423] width 160 height 22
paste input "3004934"
type input "3004934"
click at [276, 123] on link "All Orders 910" at bounding box center [286, 129] width 183 height 25
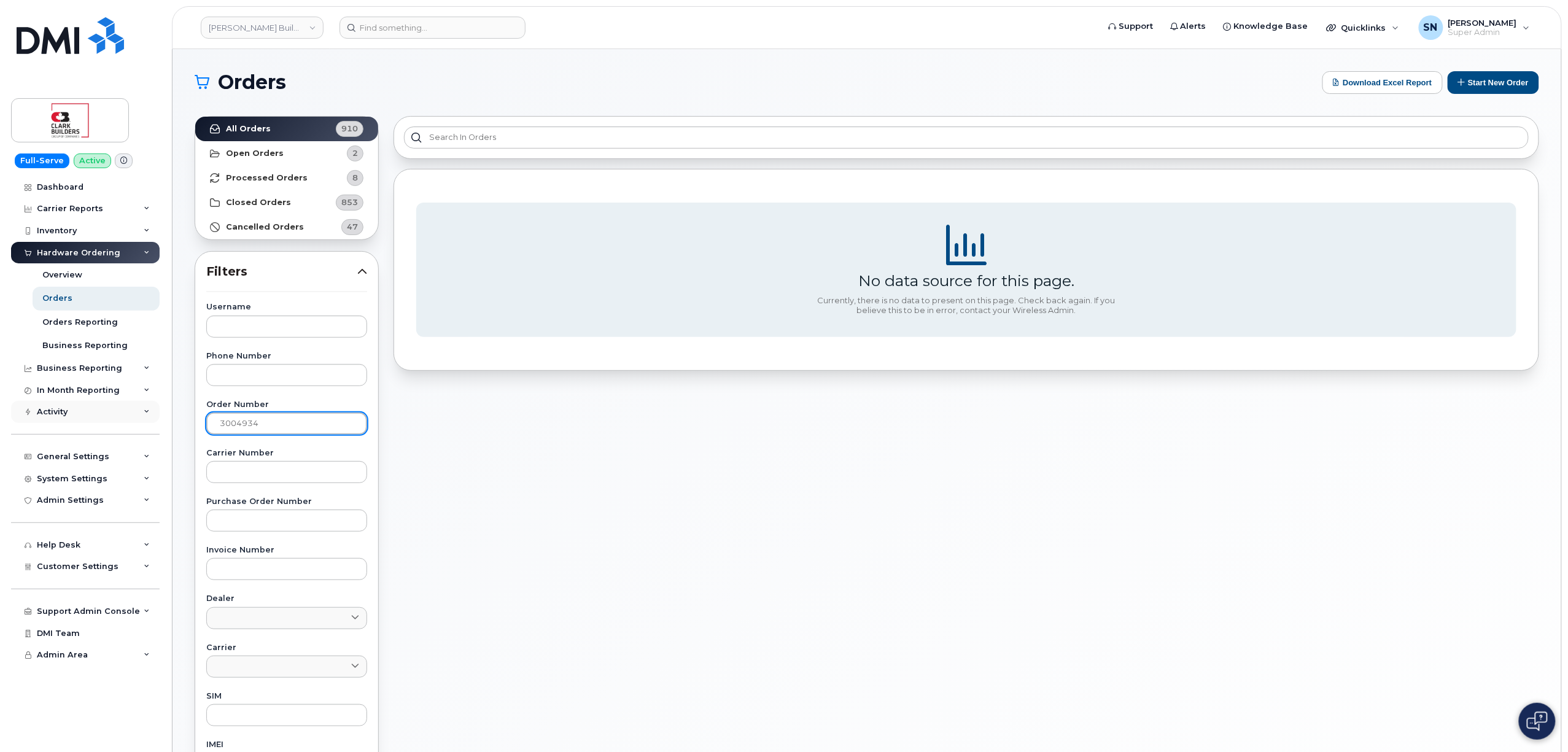
drag, startPoint x: 214, startPoint y: 416, endPoint x: 113, endPoint y: 415, distance: 101.0
click at [172, 420] on div "Clark Builders Group of Companies Support Alerts Knowledge Base Quicklinks Susp…" at bounding box center [866, 517] width 1388 height 936
paste input "298033"
type input "298033"
click at [269, 118] on link "All Orders 910" at bounding box center [286, 129] width 183 height 25
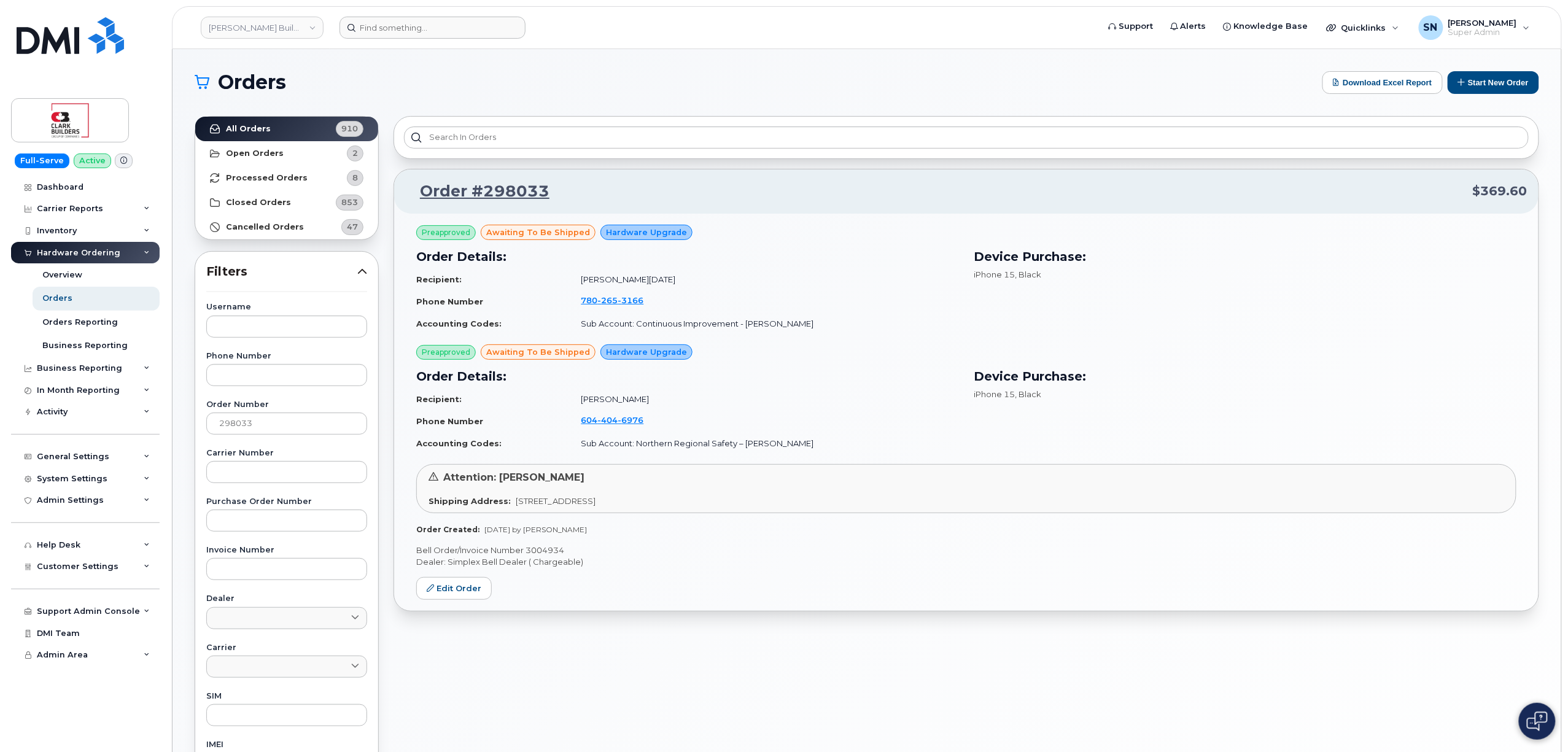
click at [646, 34] on form at bounding box center [715, 27] width 750 height 22
click at [313, 25] on link "Clark Builders Group of Companies" at bounding box center [262, 27] width 123 height 22
type input "daaf"
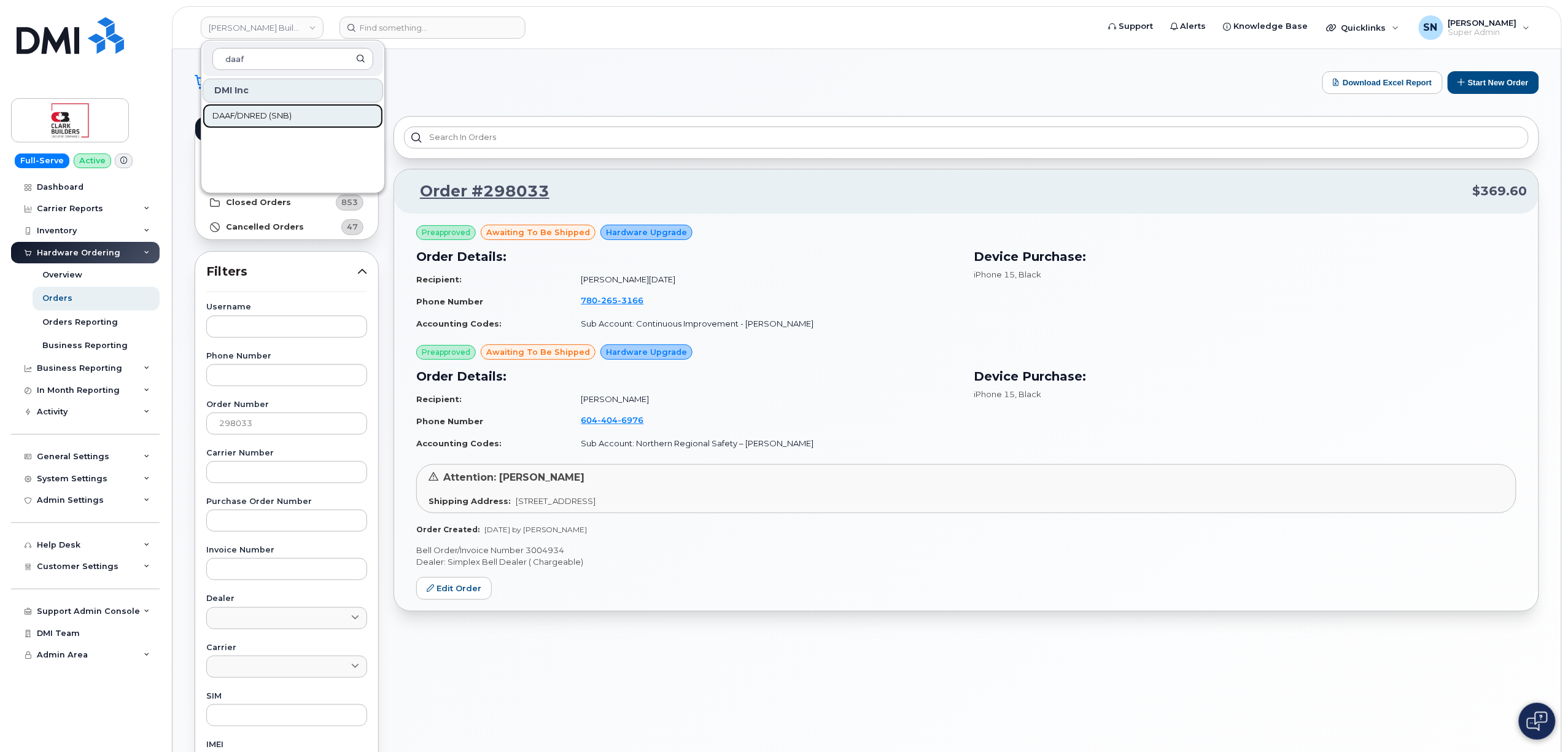
click at [316, 124] on link "DAAF/DNRED (SNB)" at bounding box center [292, 115] width 181 height 25
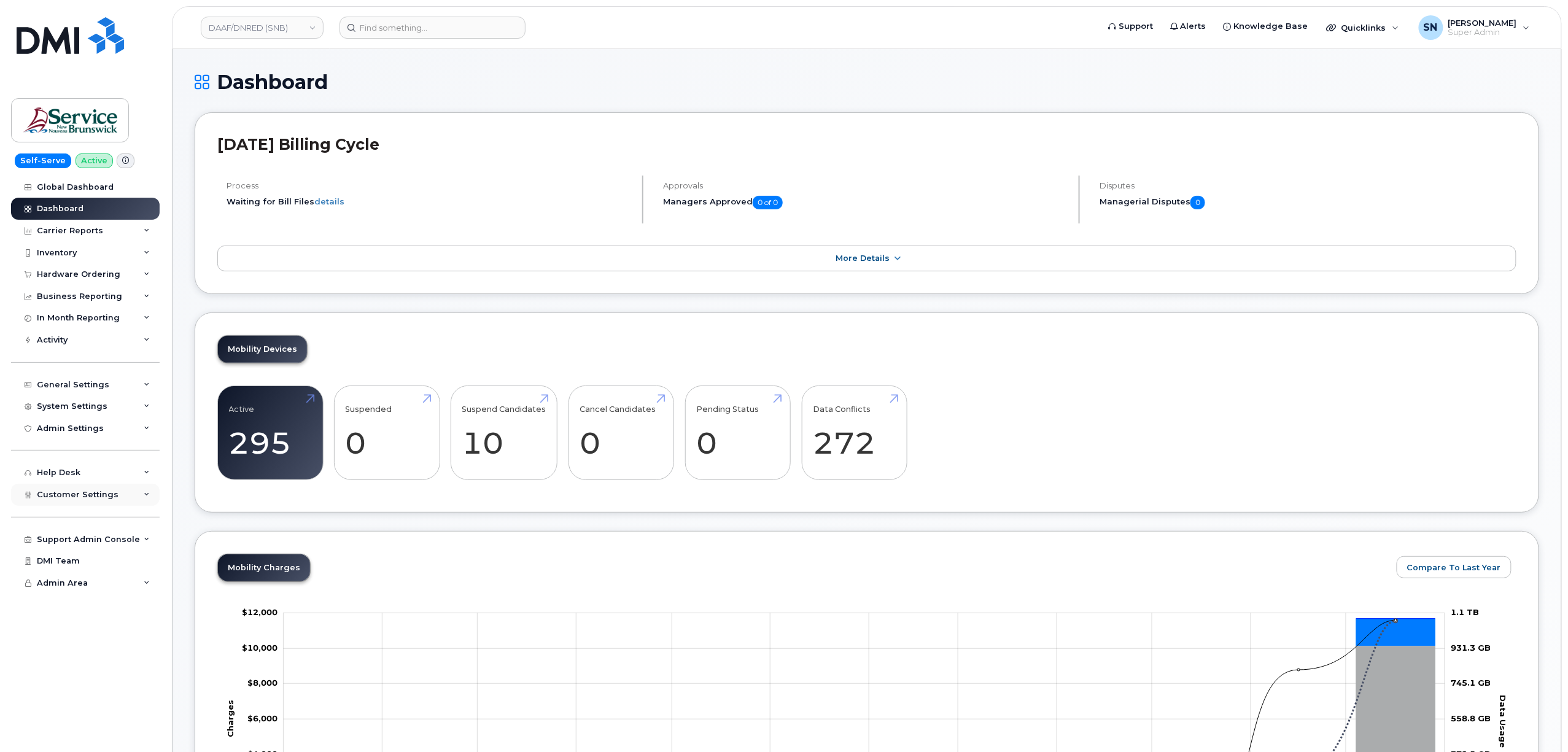
click at [104, 495] on span "Customer Settings" at bounding box center [77, 494] width 82 height 9
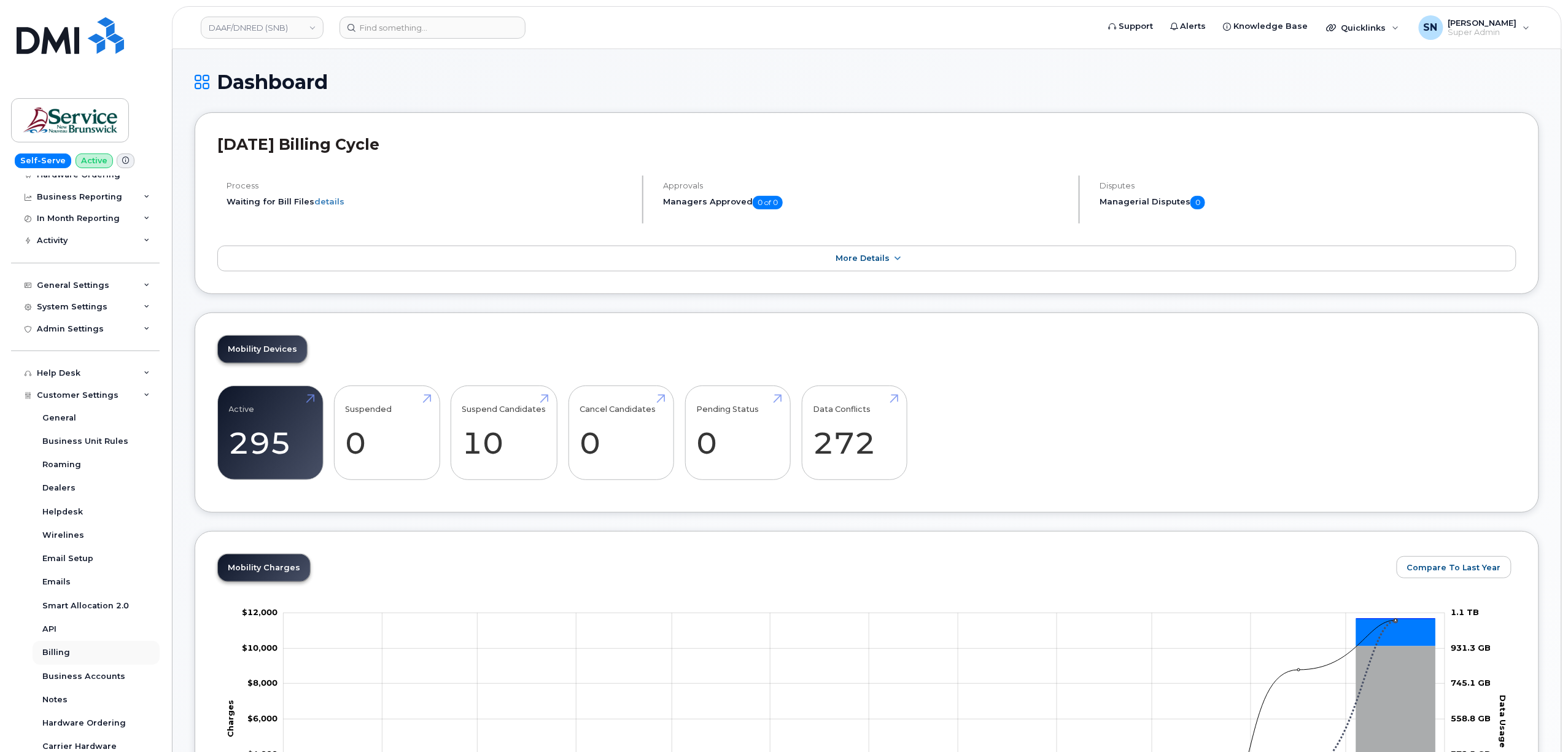
scroll to position [193, 0]
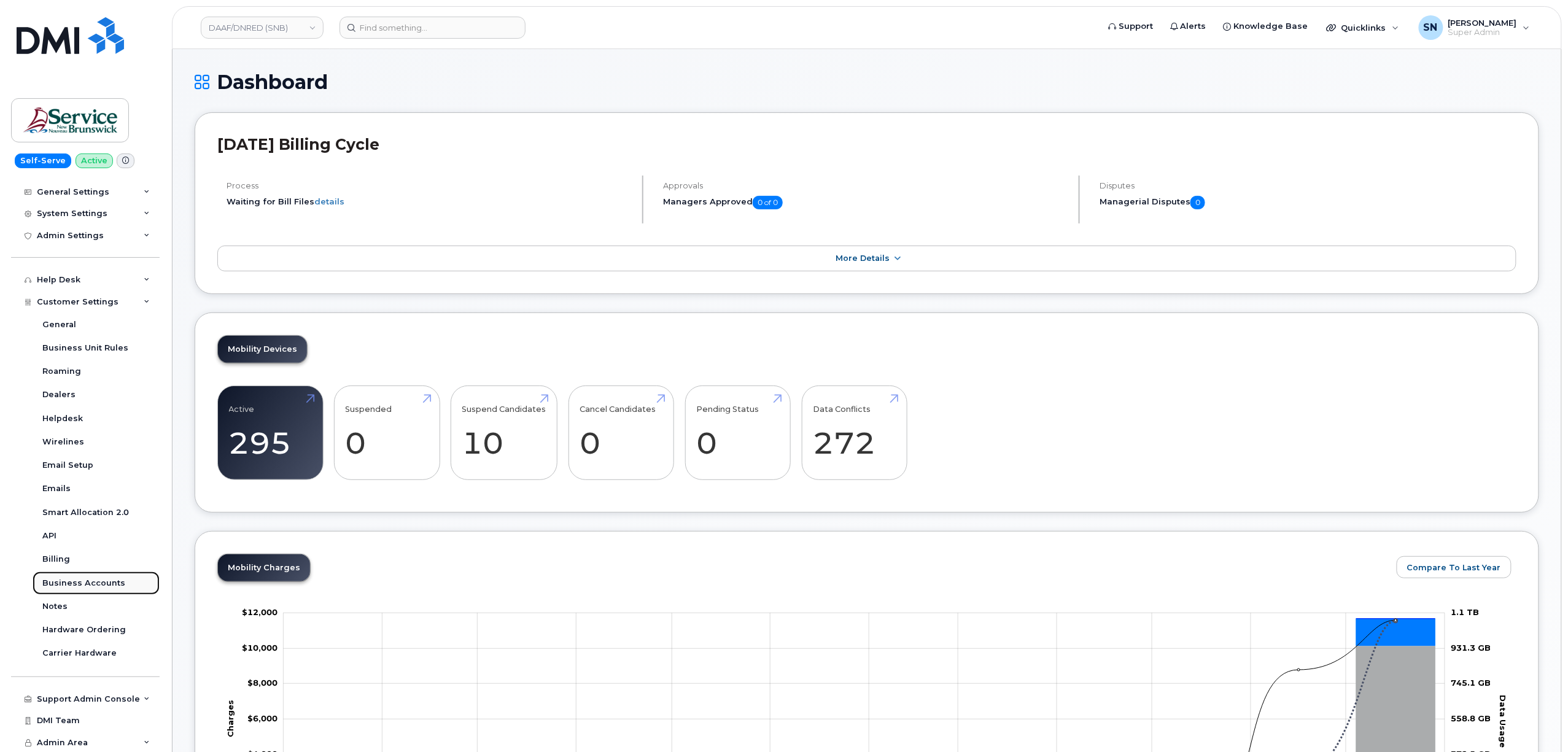
click at [114, 580] on div "Business Accounts" at bounding box center [83, 583] width 83 height 11
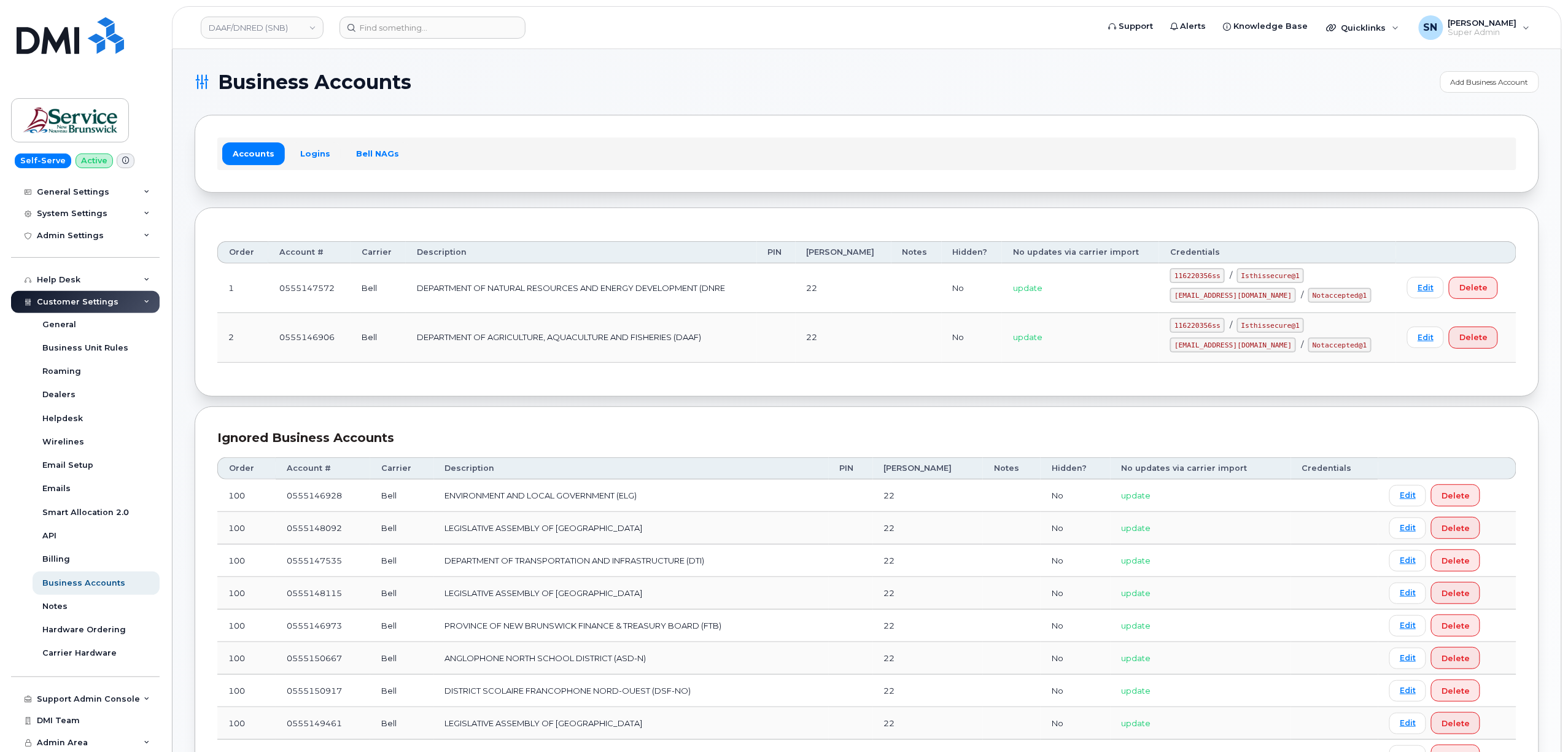
click at [543, 89] on h1 "Business Accounts" at bounding box center [814, 82] width 1240 height 19
click at [314, 139] on div "Accounts Logins Bell NAGs" at bounding box center [867, 153] width 1299 height 32
click at [316, 148] on link "Logins" at bounding box center [315, 153] width 51 height 22
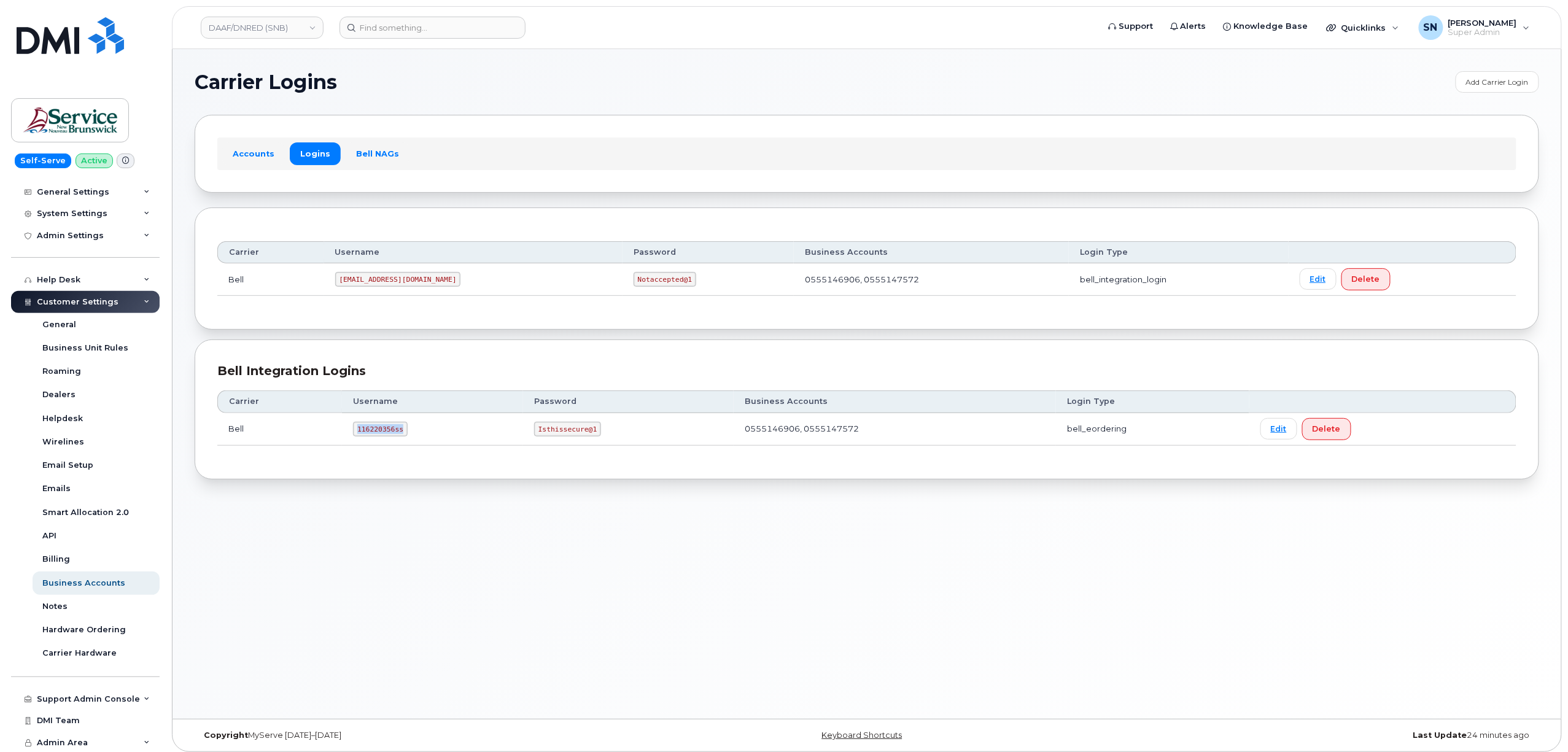
drag, startPoint x: 349, startPoint y: 433, endPoint x: 404, endPoint y: 438, distance: 55.2
click at [404, 438] on td "116220356ss" at bounding box center [432, 429] width 181 height 32
copy code "116220356ss"
drag, startPoint x: 523, startPoint y: 433, endPoint x: 589, endPoint y: 438, distance: 66.2
click at [589, 438] on td "Isthissecure@1" at bounding box center [628, 429] width 211 height 32
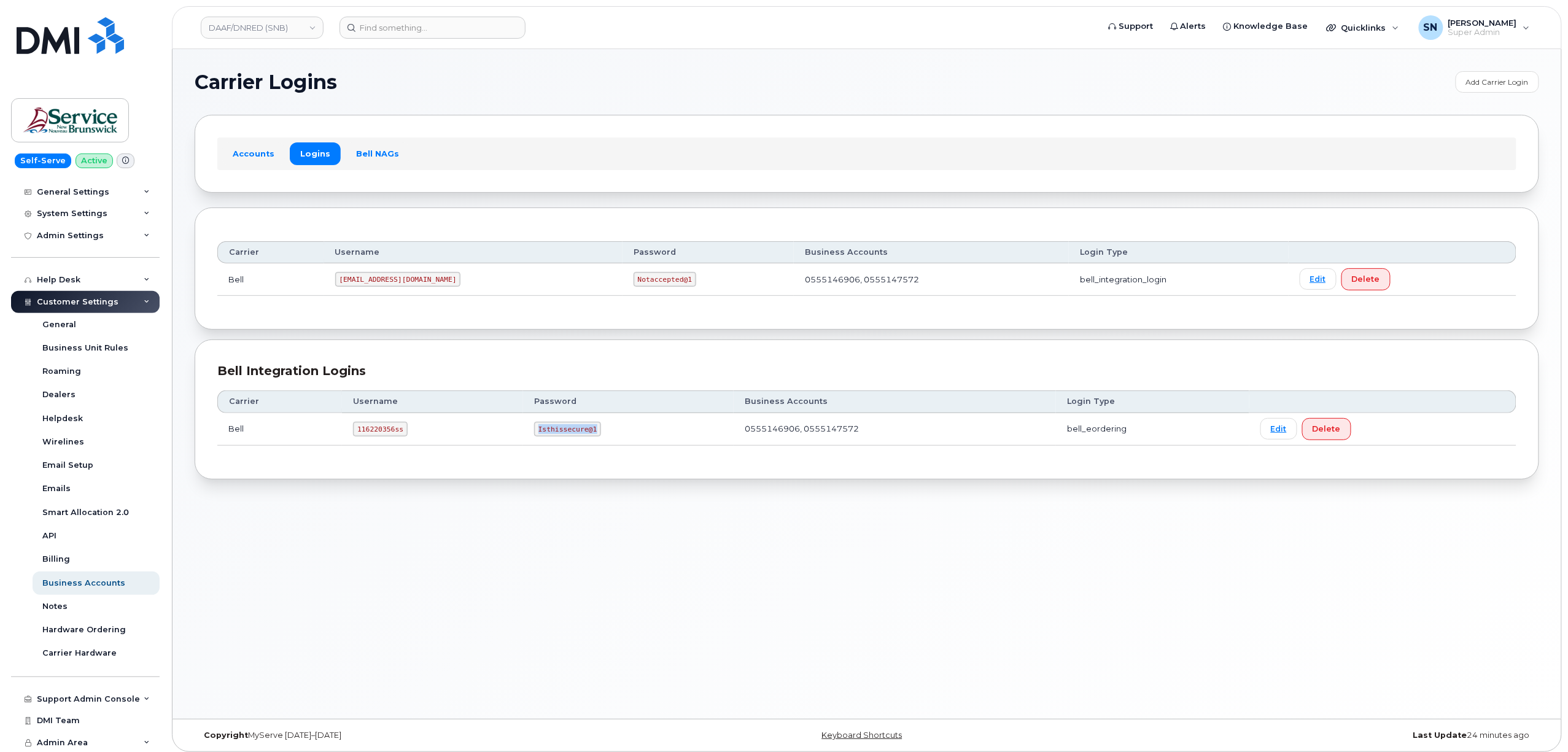
copy code "Isthissecure@1"
drag, startPoint x: 346, startPoint y: 280, endPoint x: 409, endPoint y: 285, distance: 63.2
click at [409, 285] on code "ms-snb@dminc.com" at bounding box center [398, 280] width 126 height 15
copy code "ms-snb@dminc.com"
click at [265, 25] on link "DAAF/DNRED (SNB)" at bounding box center [262, 27] width 123 height 22
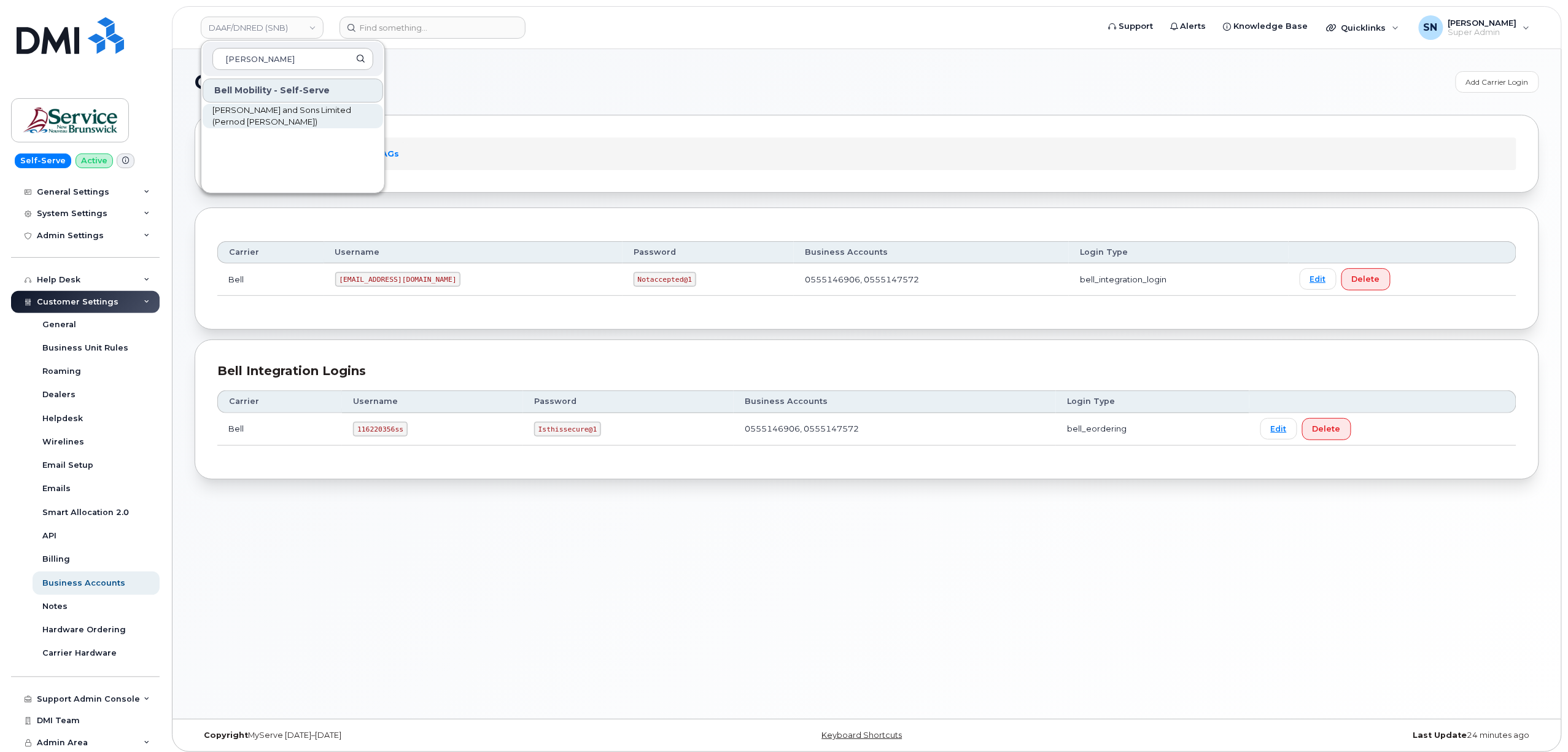
type input "hiram"
click at [314, 121] on span "Hiram Walker and Sons Limited (Pernod Ricard)" at bounding box center [283, 116] width 141 height 24
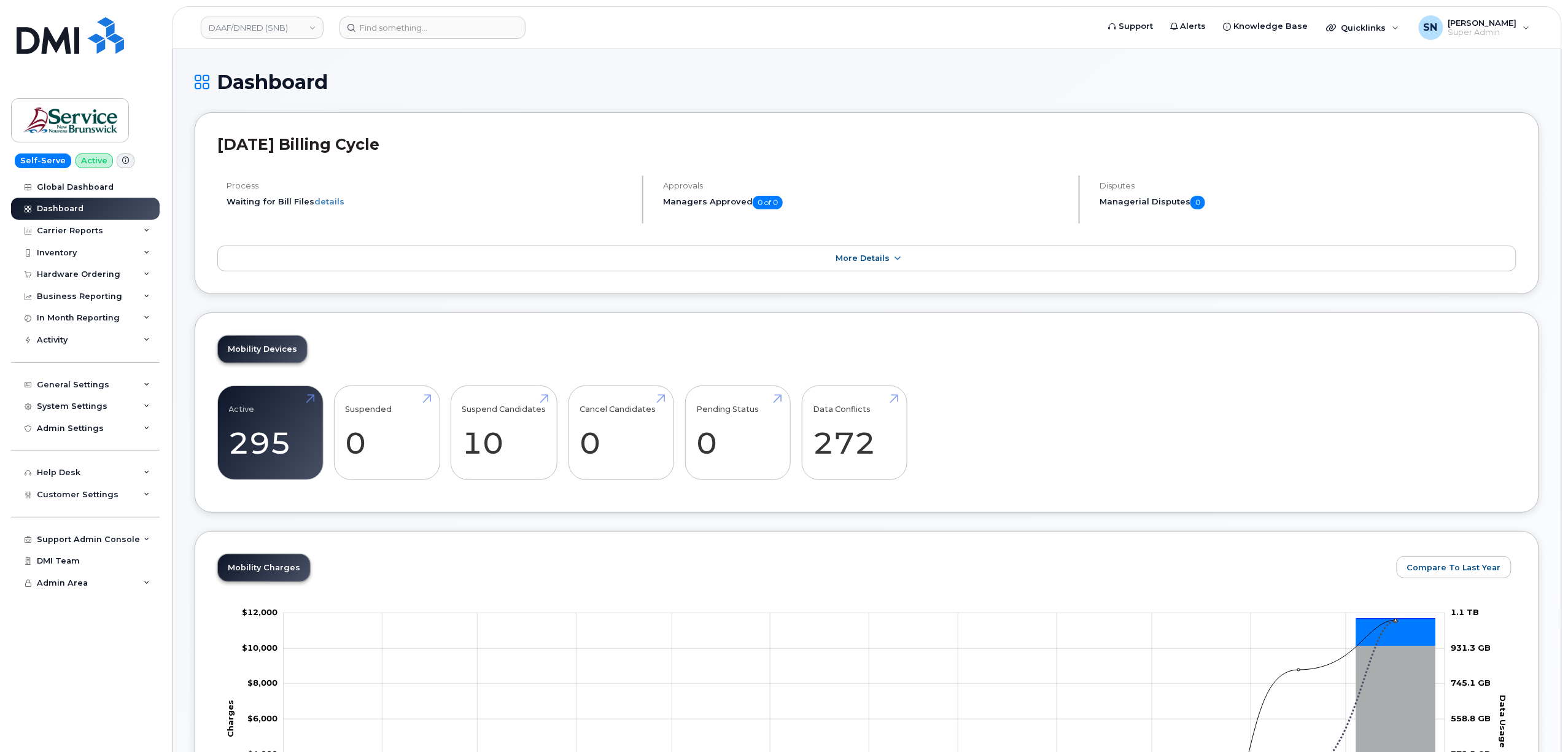
click at [551, 87] on h1 "Dashboard" at bounding box center [866, 82] width 1345 height 22
click at [94, 277] on div "Hardware Ordering" at bounding box center [78, 274] width 83 height 10
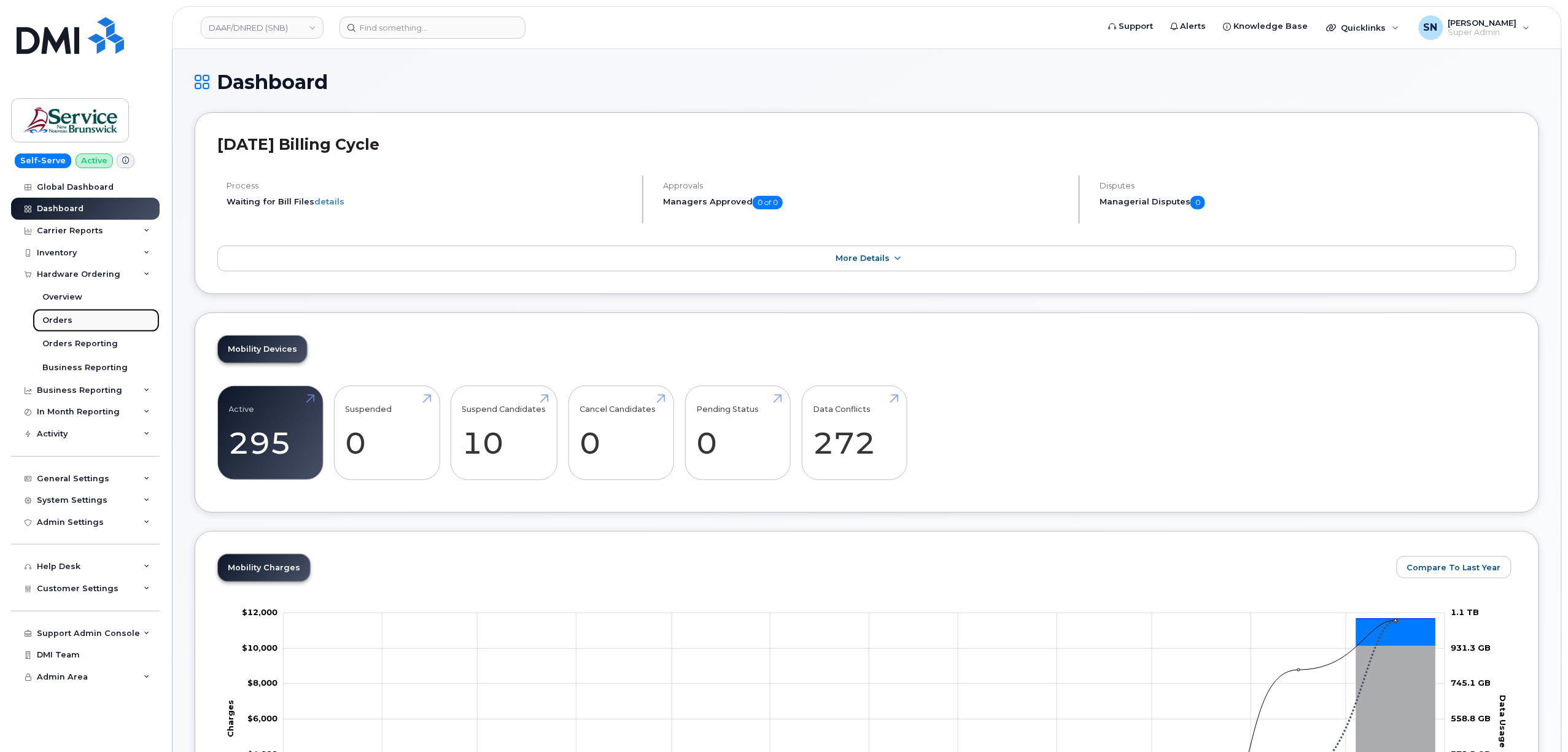
click at [65, 319] on div "Orders" at bounding box center [57, 320] width 30 height 11
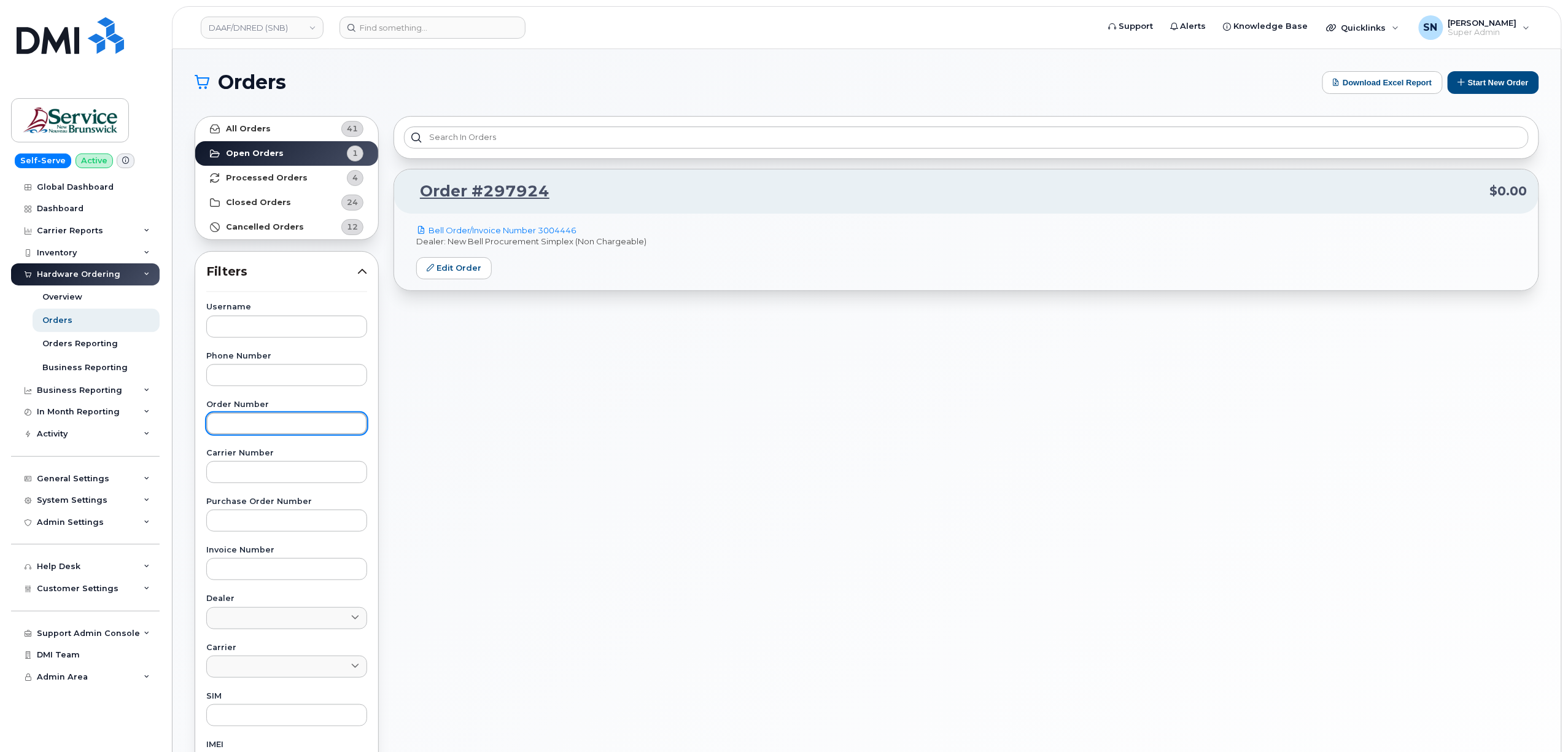
drag, startPoint x: 214, startPoint y: 428, endPoint x: 225, endPoint y: 428, distance: 11.0
click at [214, 428] on input "text" at bounding box center [286, 423] width 160 height 22
paste input "294333"
type input "294333"
click at [283, 126] on link "All Orders 41" at bounding box center [286, 129] width 183 height 25
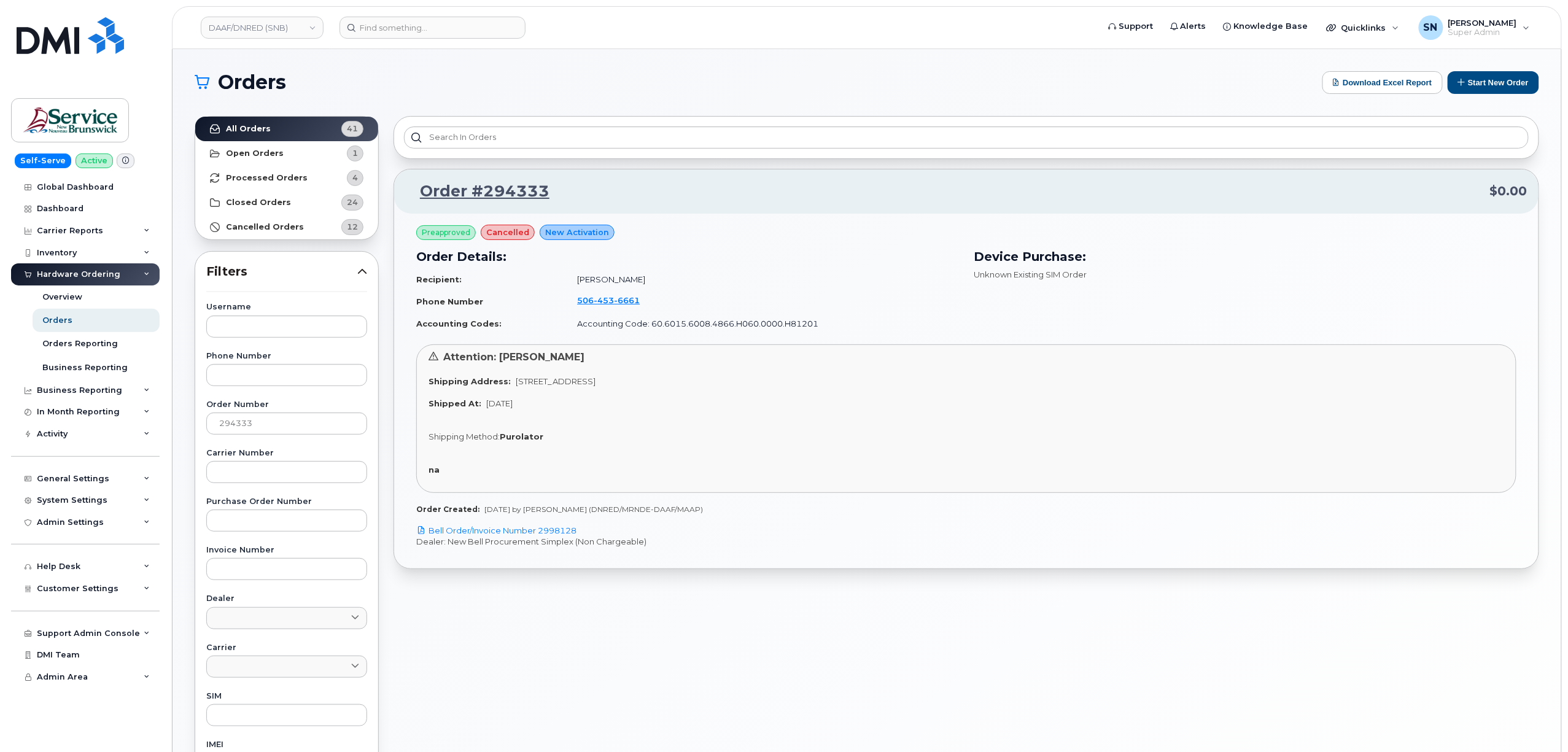
click at [555, 637] on div "Order #294333 $0.00 Preapproved cancelled New Activation Order Details: Recipie…" at bounding box center [966, 540] width 1160 height 862
click at [304, 32] on link "DAAF/DNRED (SNB)" at bounding box center [262, 27] width 123 height 22
type input "dsf"
click at [316, 140] on link "DSF-NO (SNB)" at bounding box center [292, 142] width 181 height 25
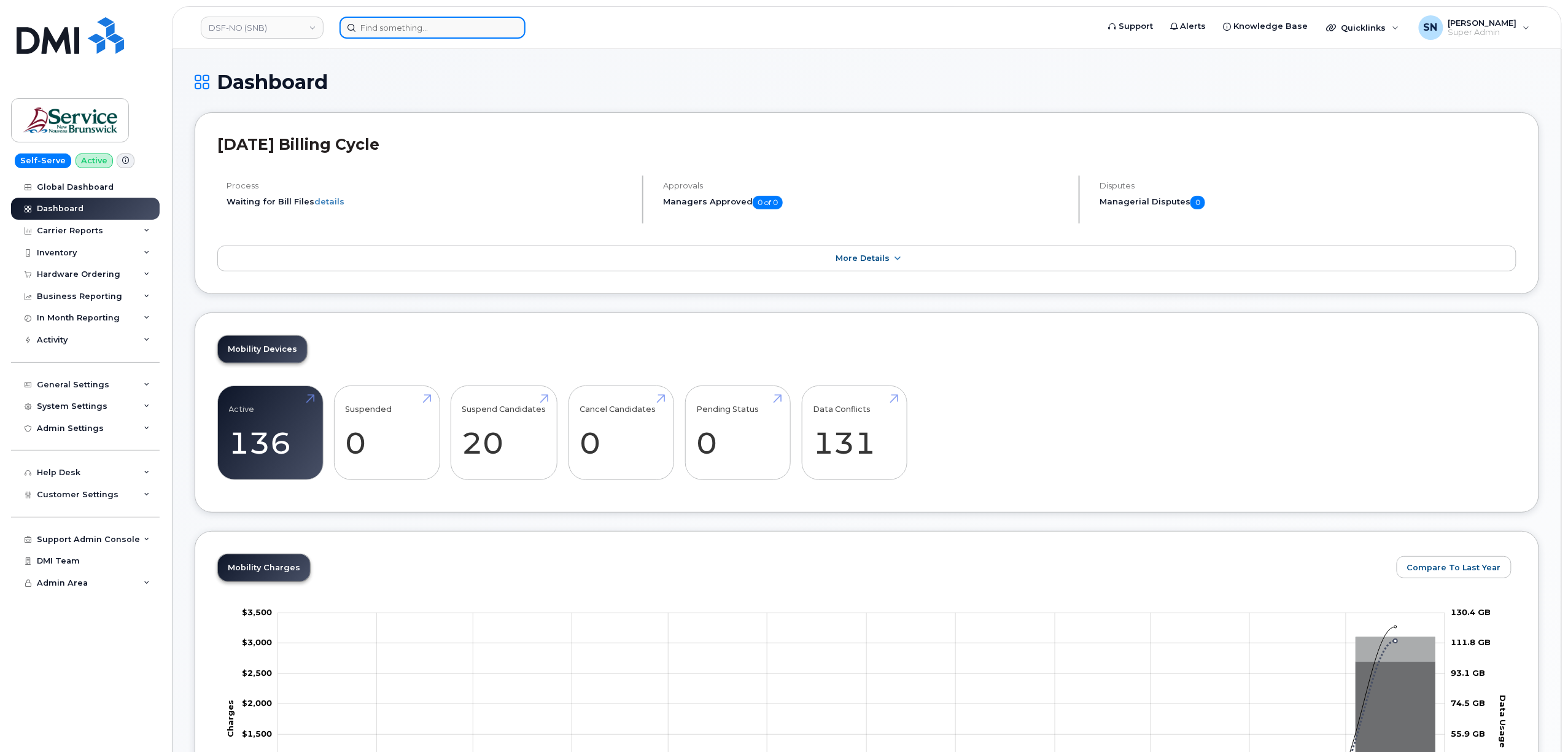
click at [432, 32] on input at bounding box center [433, 27] width 186 height 22
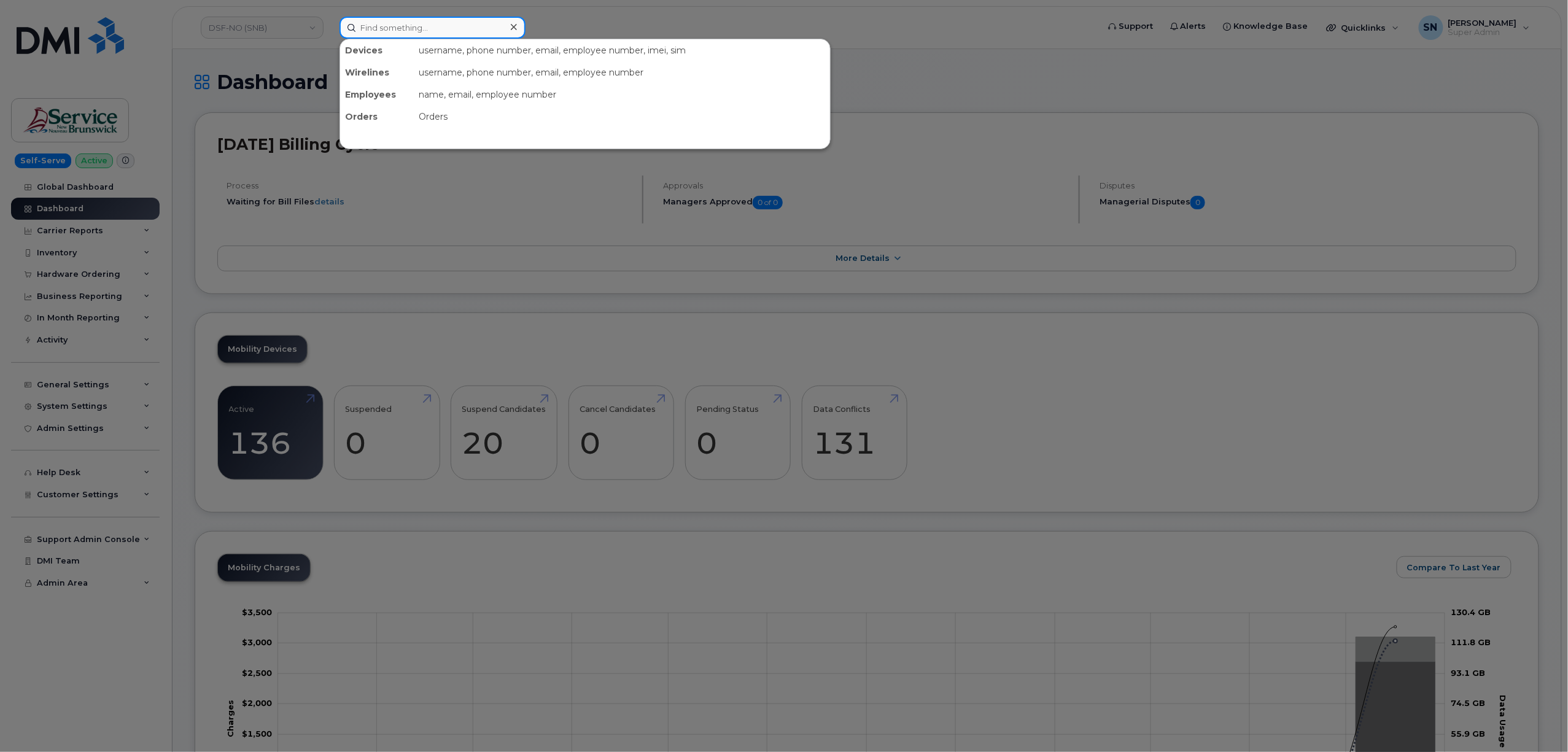
paste input "5878790542"
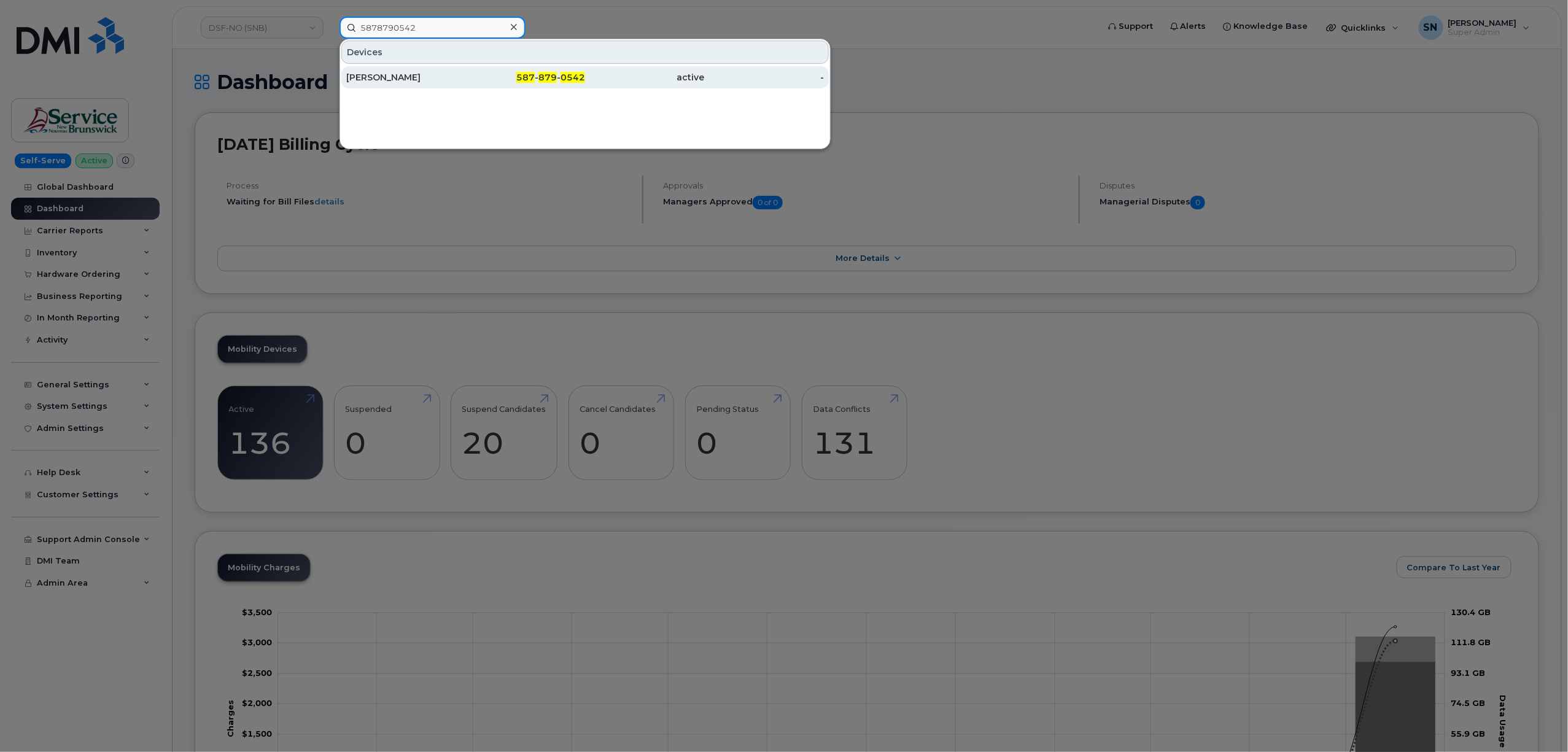
type input "5878790542"
click at [585, 86] on div "587 - 879 - 0542" at bounding box center [645, 76] width 120 height 22
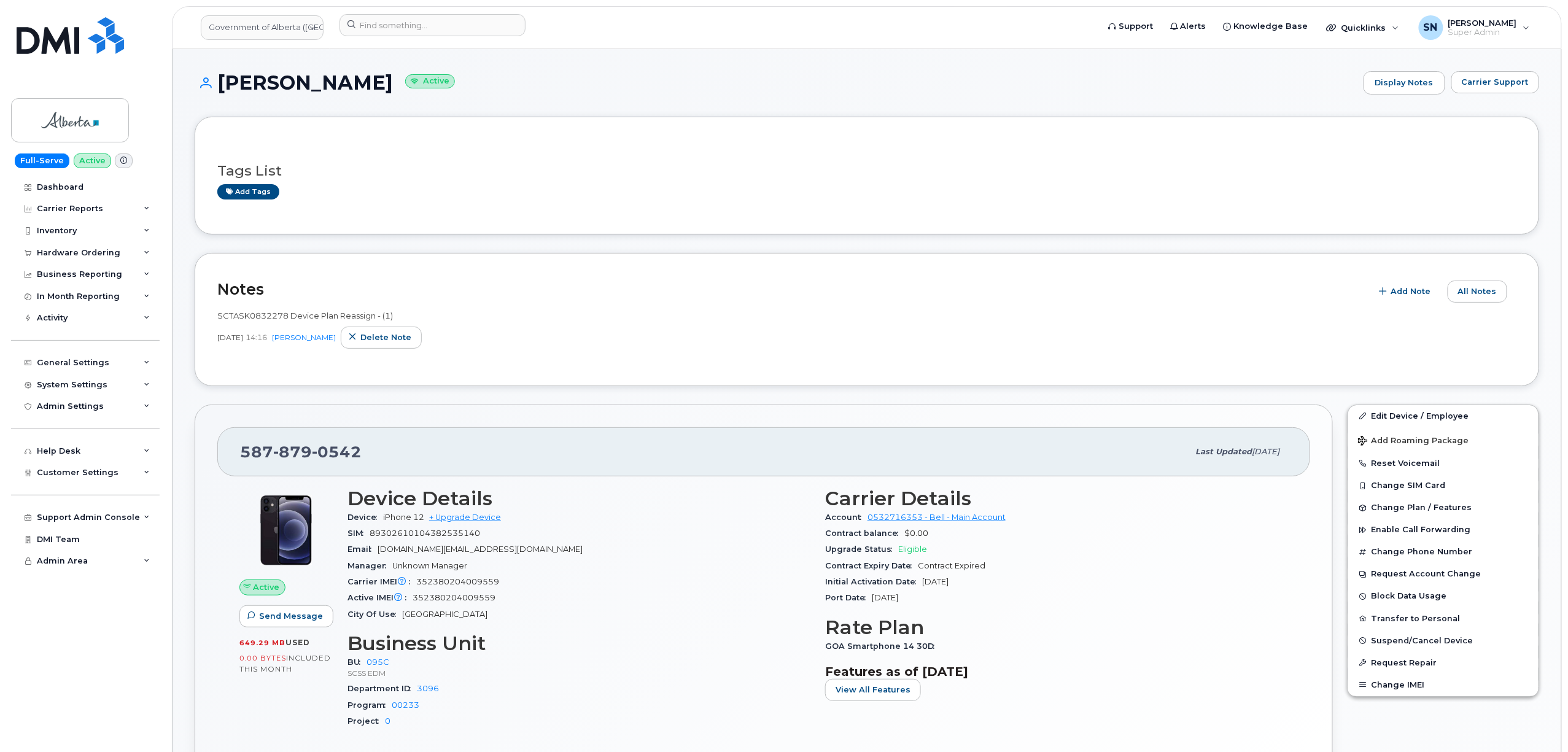
click at [769, 268] on div "Notes Add Note All Notes SCTASK0832278 Device Plan Reassign - (1) Aug 14, 2025 …" at bounding box center [866, 319] width 1345 height 133
click at [1508, 75] on button "Carrier Support" at bounding box center [1495, 82] width 88 height 22
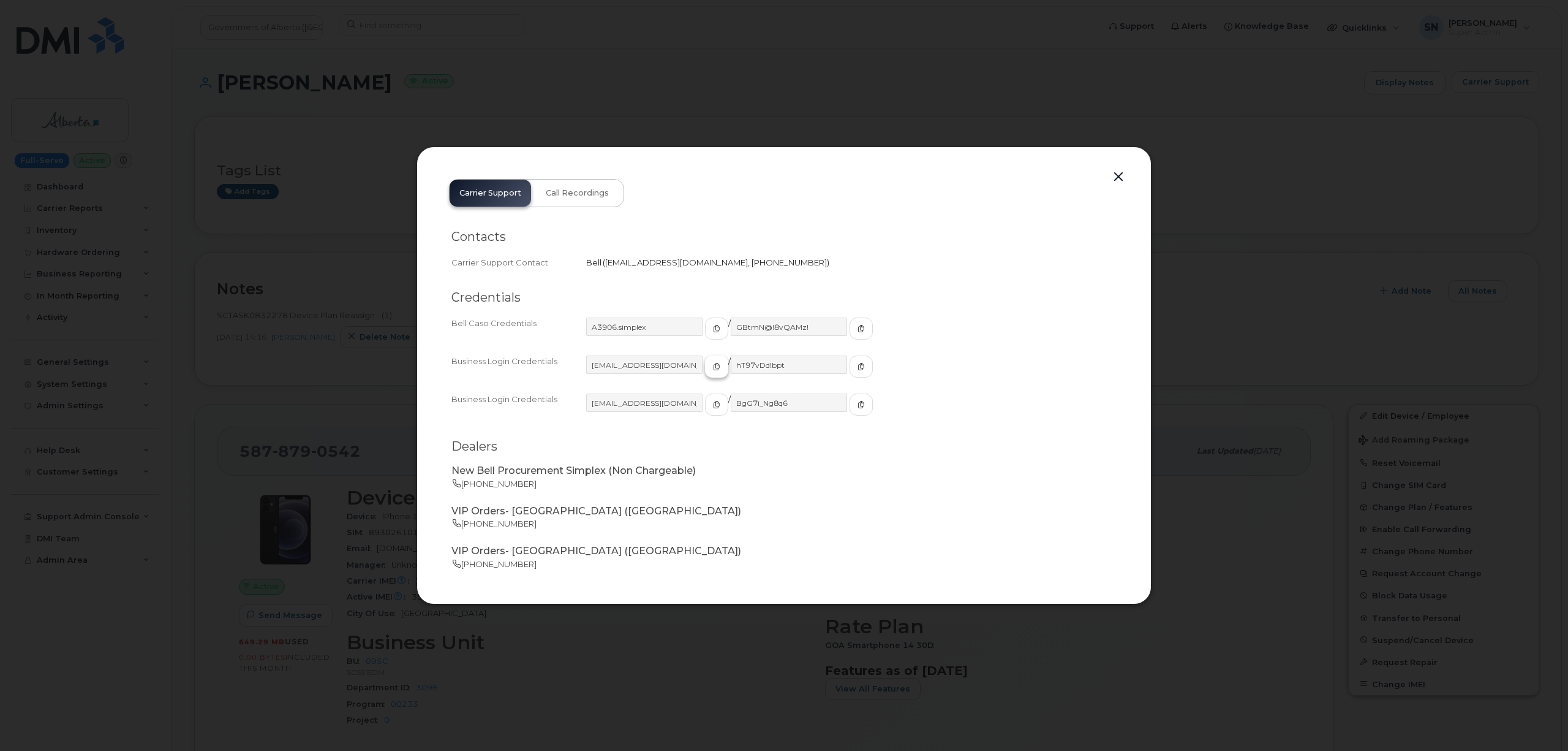
click at [713, 368] on icon "button" at bounding box center [717, 367] width 7 height 7
drag, startPoint x: 837, startPoint y: 362, endPoint x: 806, endPoint y: 366, distance: 31.3
click at [855, 362] on span "button" at bounding box center [861, 366] width 11 height 11
click at [1118, 177] on button "button" at bounding box center [1118, 177] width 19 height 17
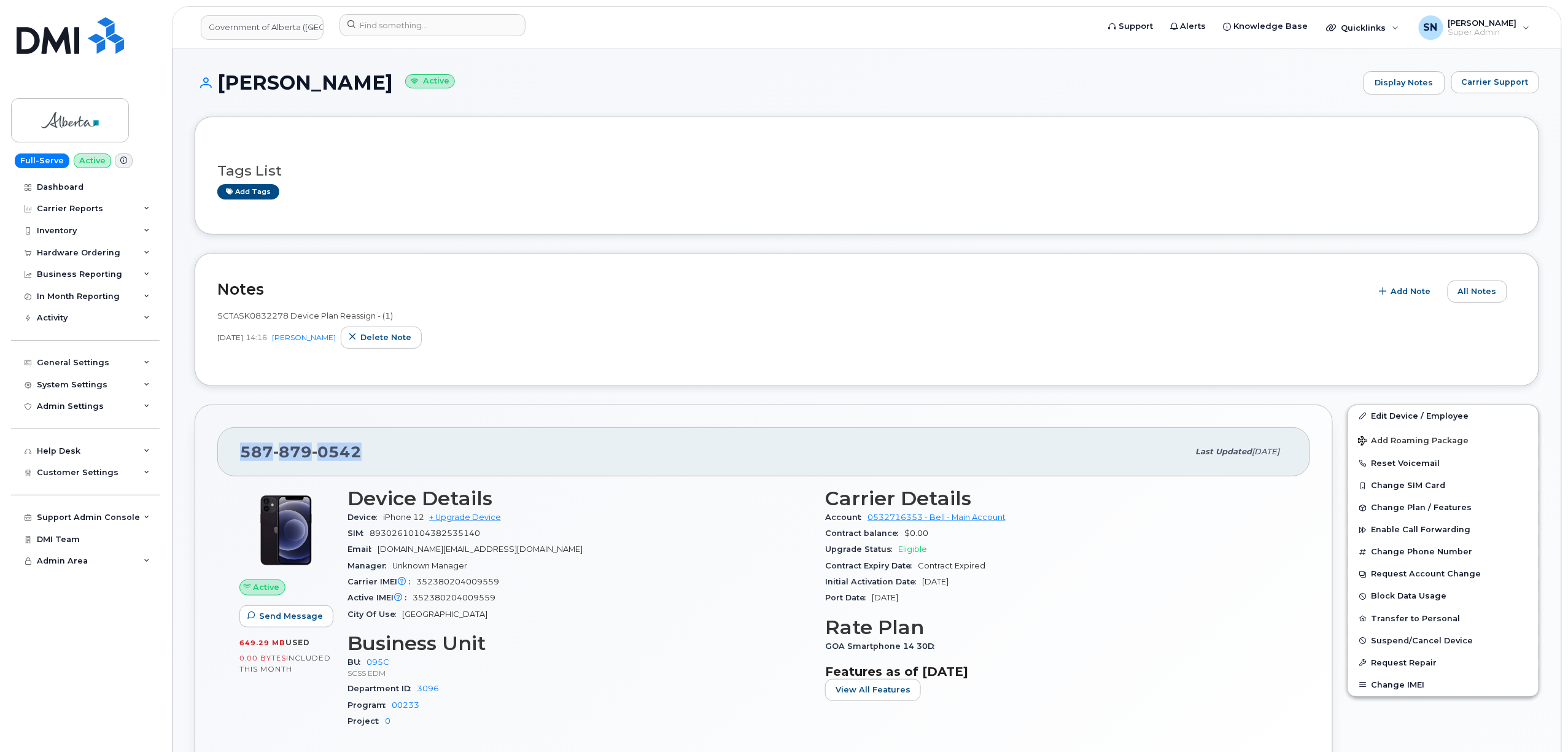
drag, startPoint x: 235, startPoint y: 445, endPoint x: 381, endPoint y: 457, distance: 146.5
click at [381, 457] on div "587 879 0542 Last updated Aug 14, 2025" at bounding box center [763, 451] width 1093 height 49
copy span "587 879 0542"
click at [619, 416] on div "587 879 0542 Last updated Aug 14, 2025 Active Send Message 649.29 MB  used 0.00…" at bounding box center [763, 610] width 1138 height 413
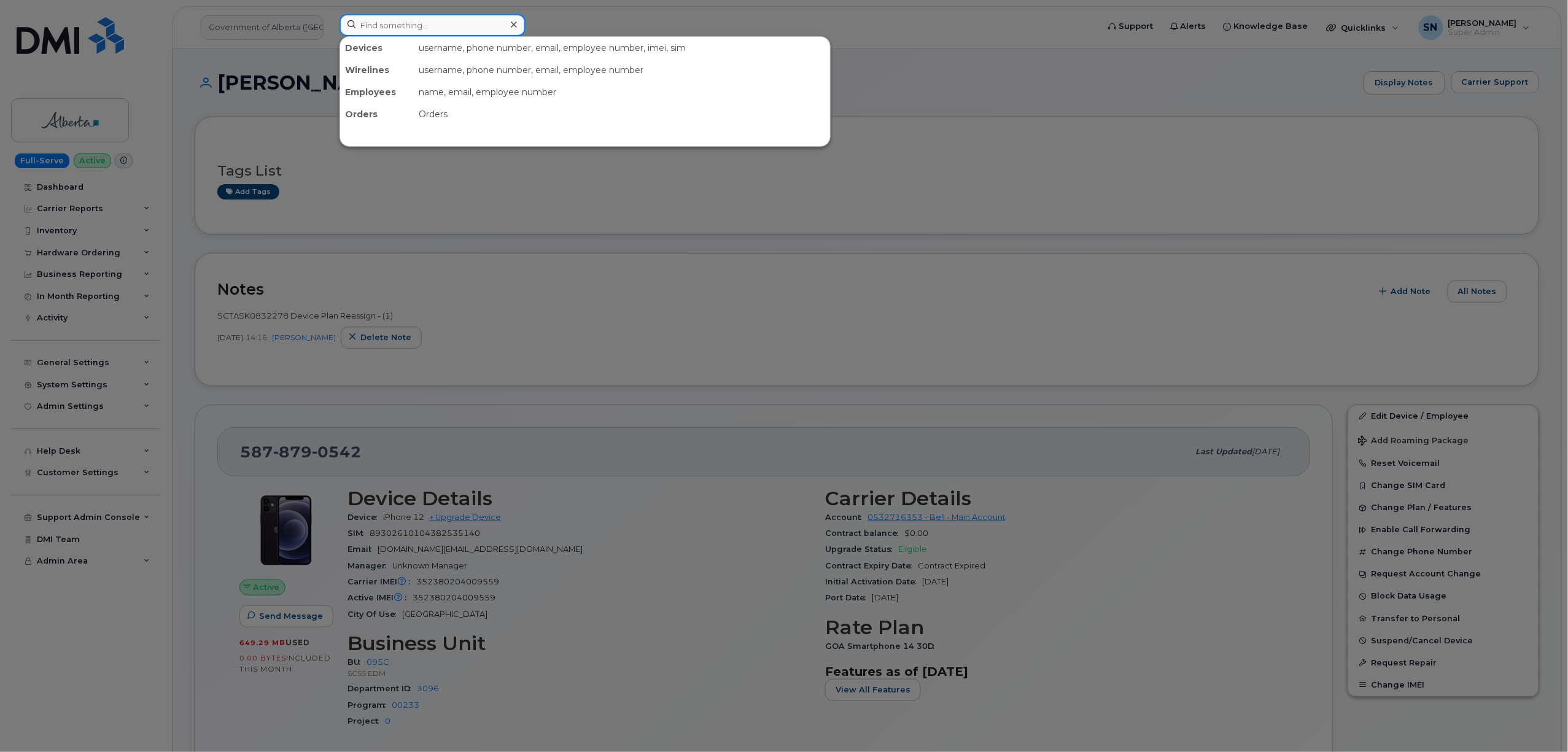
click at [415, 23] on input at bounding box center [433, 25] width 186 height 22
paste input "450-531-7425"
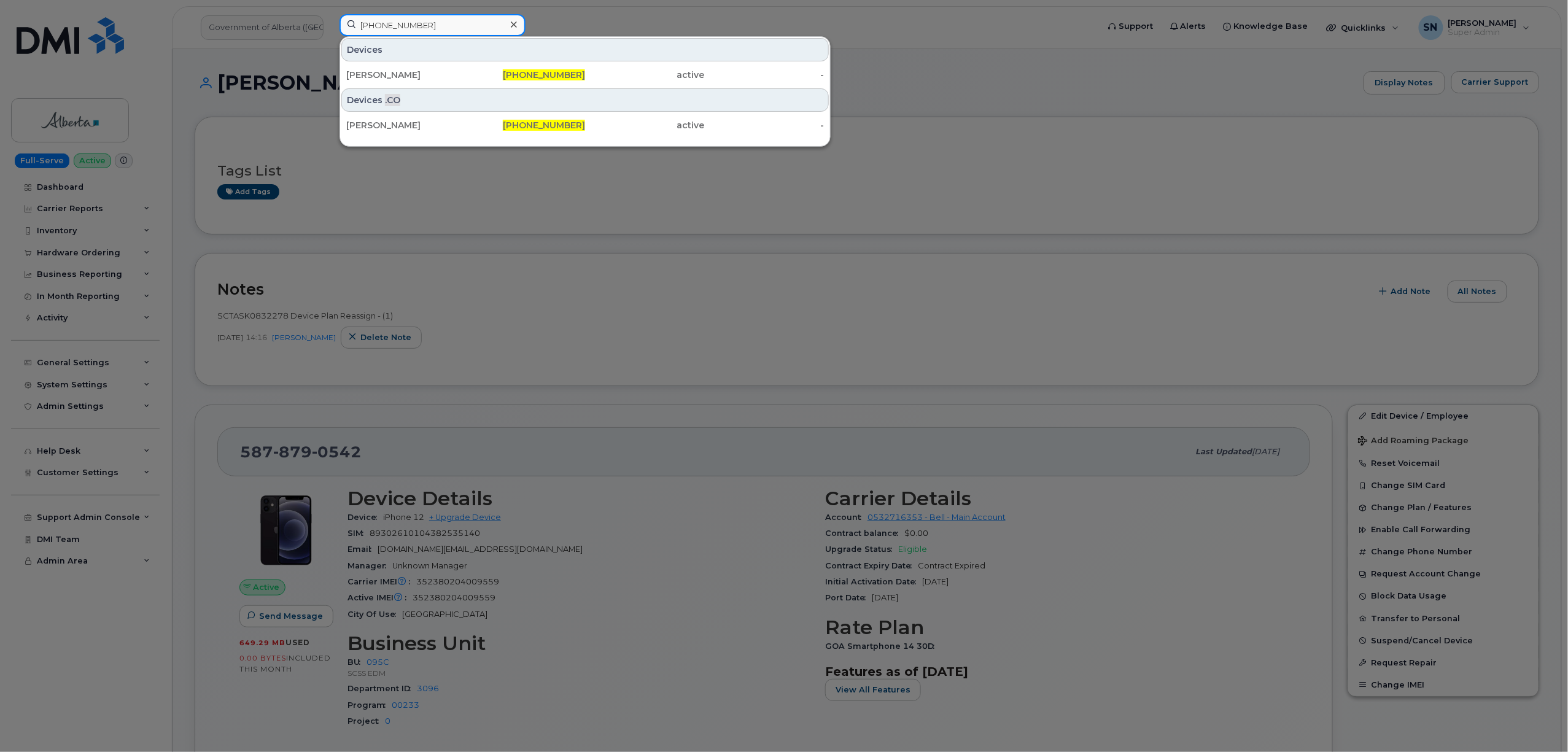
drag, startPoint x: 472, startPoint y: 27, endPoint x: 319, endPoint y: 27, distance: 153.0
click at [330, 27] on div "450-531-7425 Devices Francis Perron 450-531-7425 active - Devices .CO Francis P…" at bounding box center [715, 28] width 769 height 27
paste input "506.447.4046"
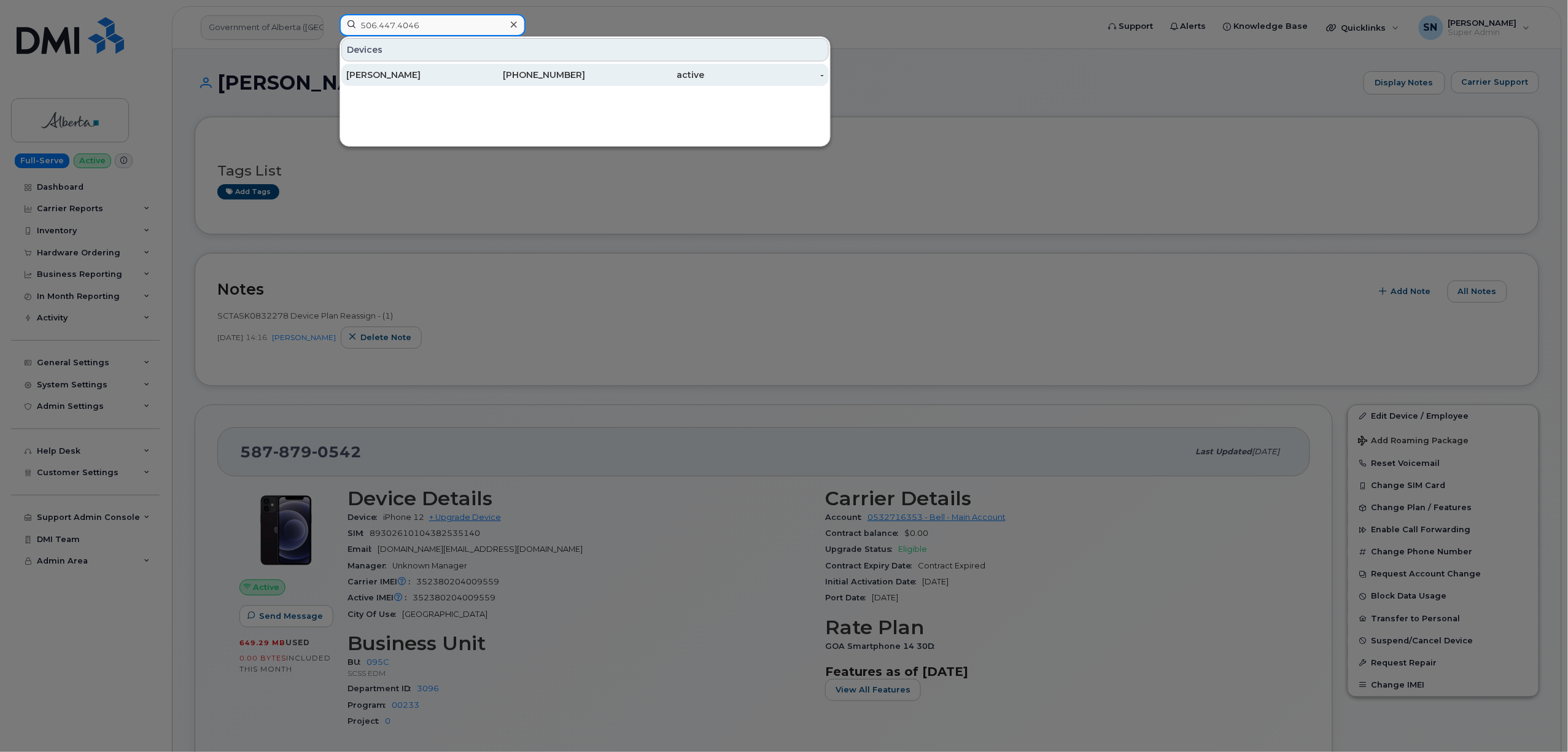
type input "506.447.4046"
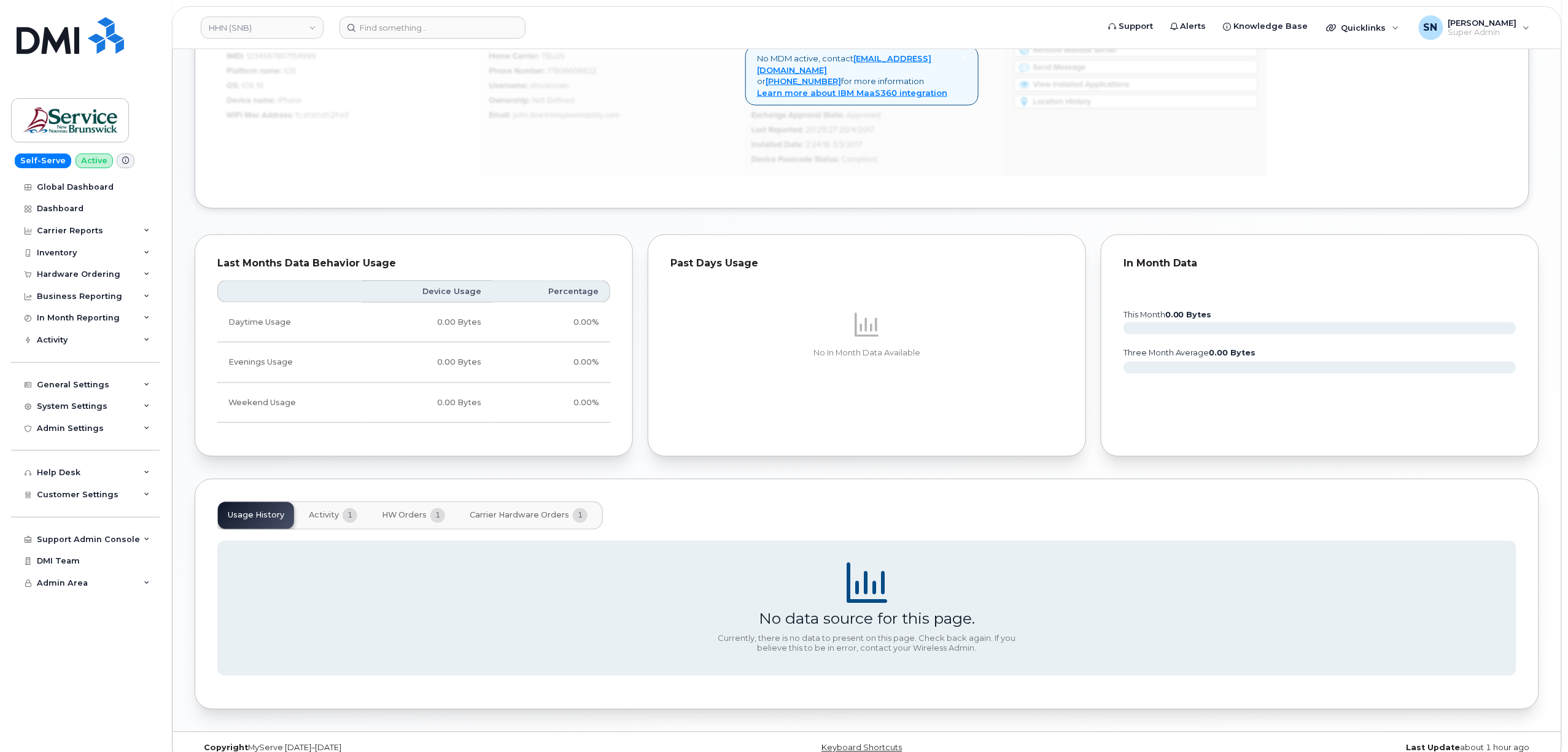
scroll to position [719, 0]
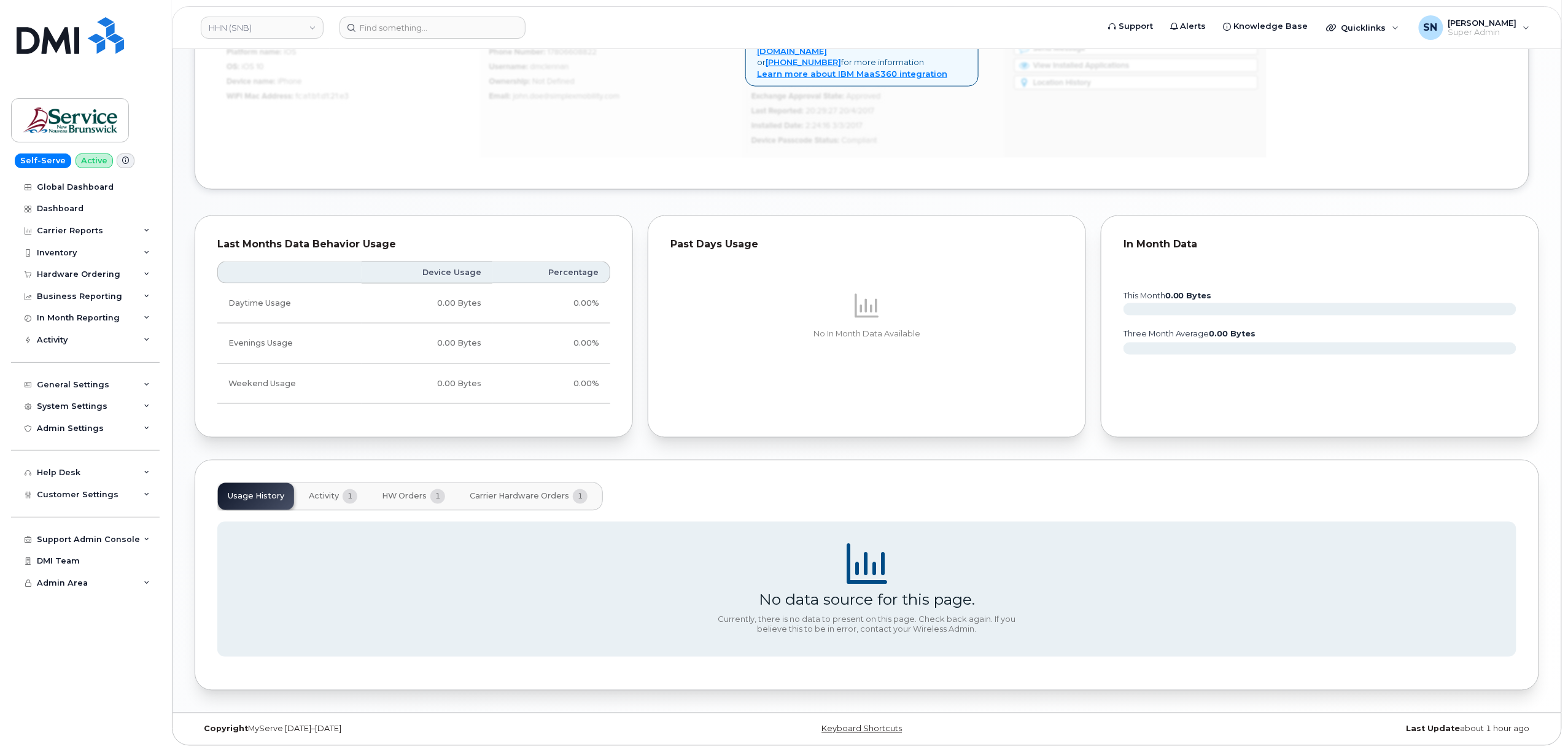
click at [411, 502] on button "HW Orders 1" at bounding box center [413, 496] width 83 height 27
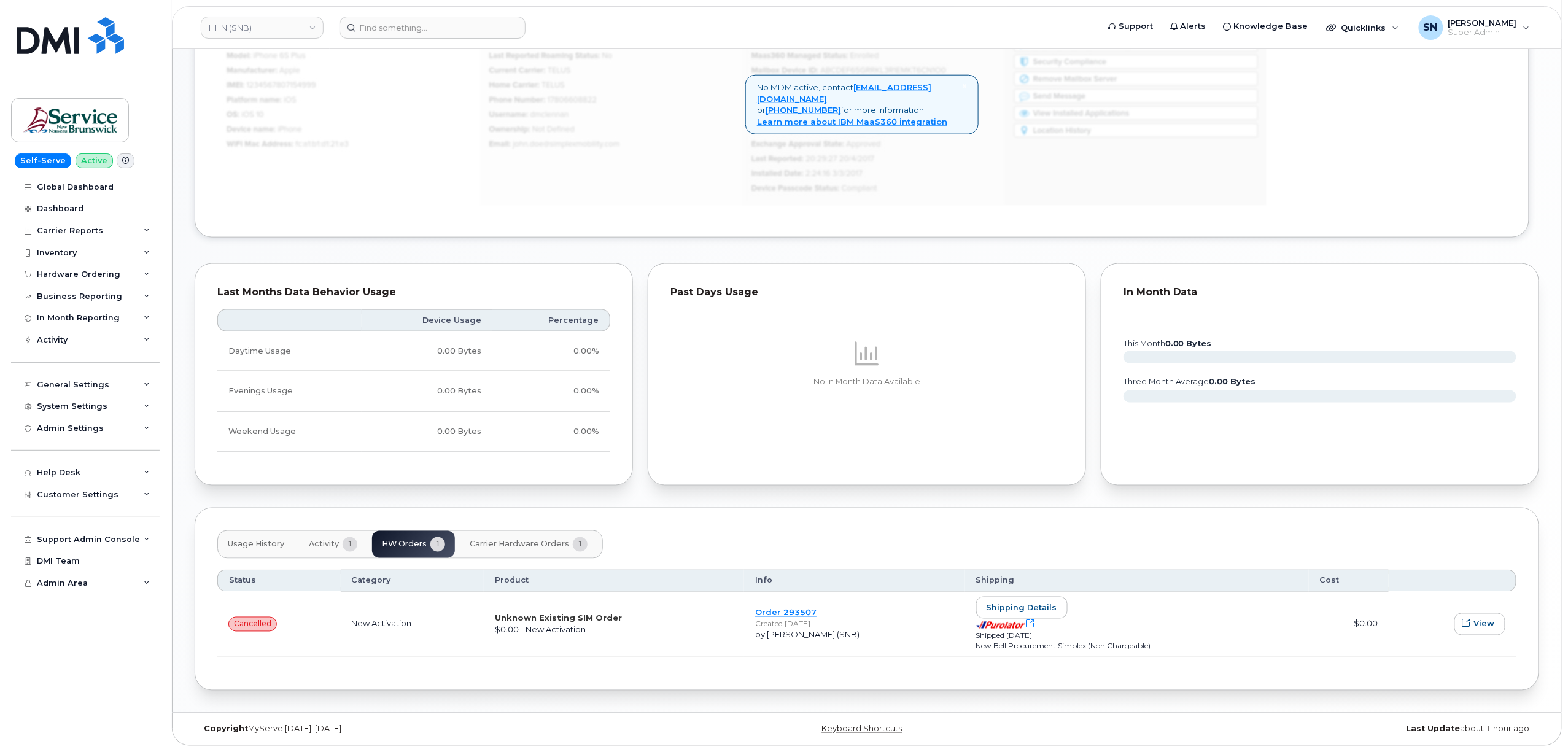
scroll to position [673, 0]
click at [343, 544] on span "1" at bounding box center [350, 544] width 15 height 15
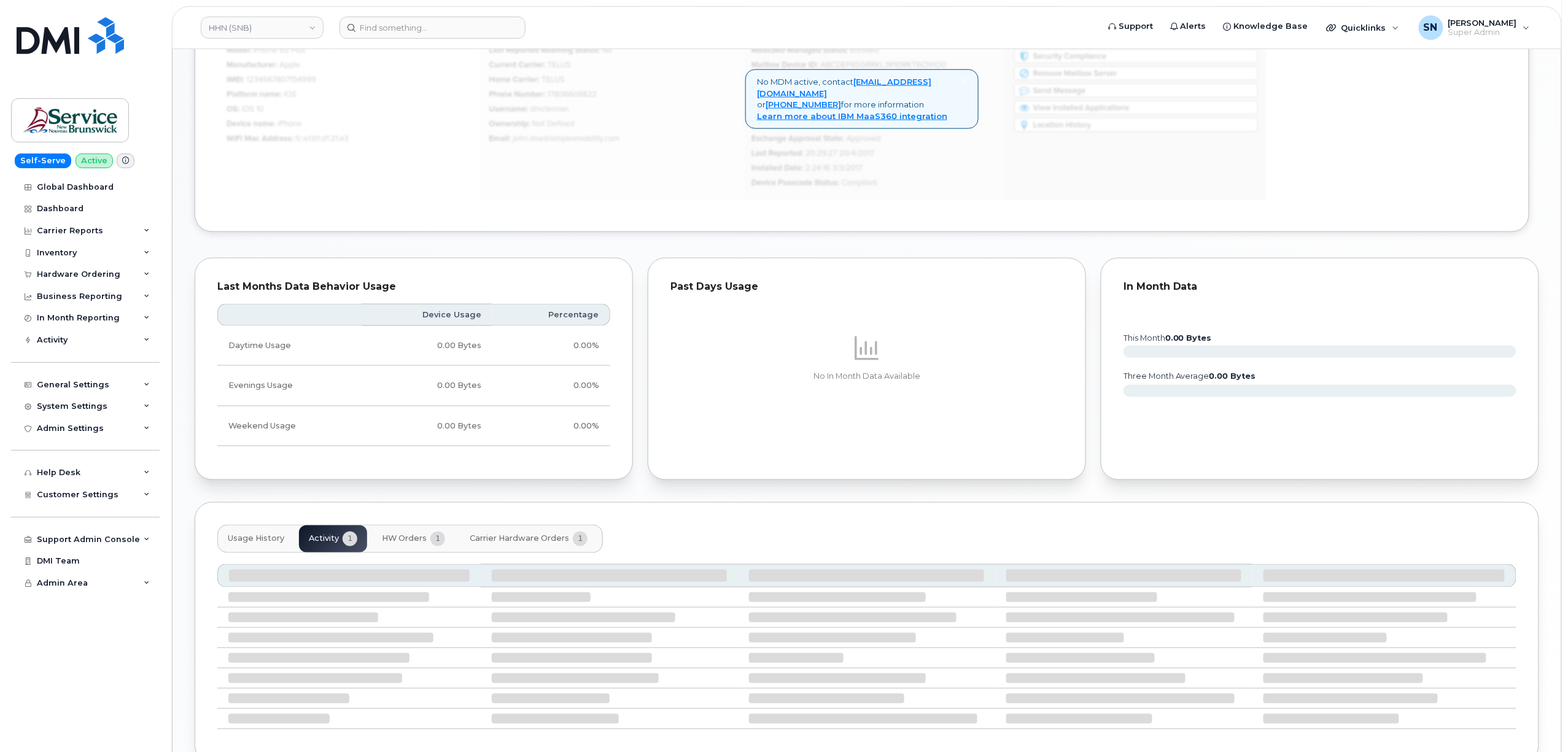
scroll to position [661, 0]
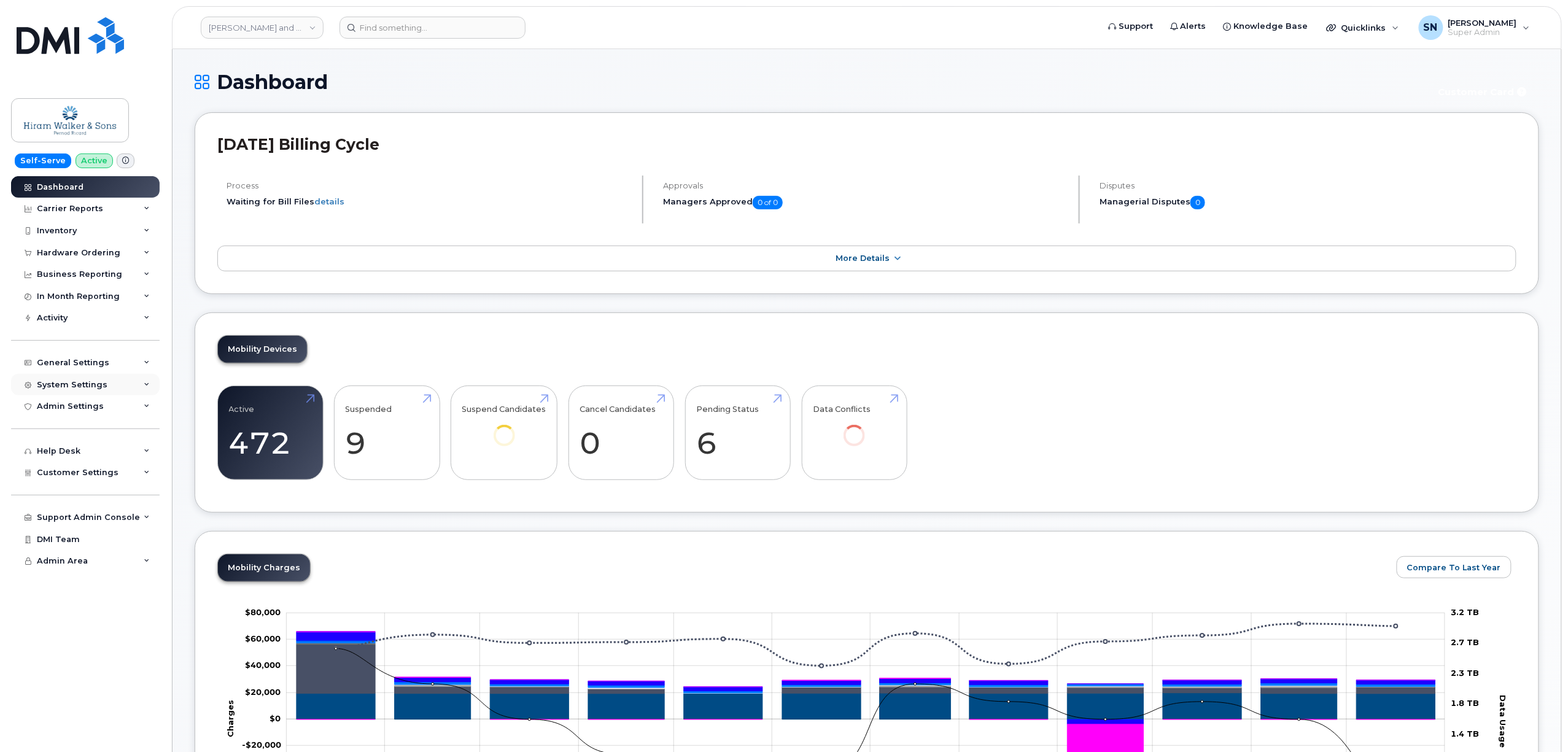
click at [94, 385] on div "System Settings" at bounding box center [72, 385] width 70 height 10
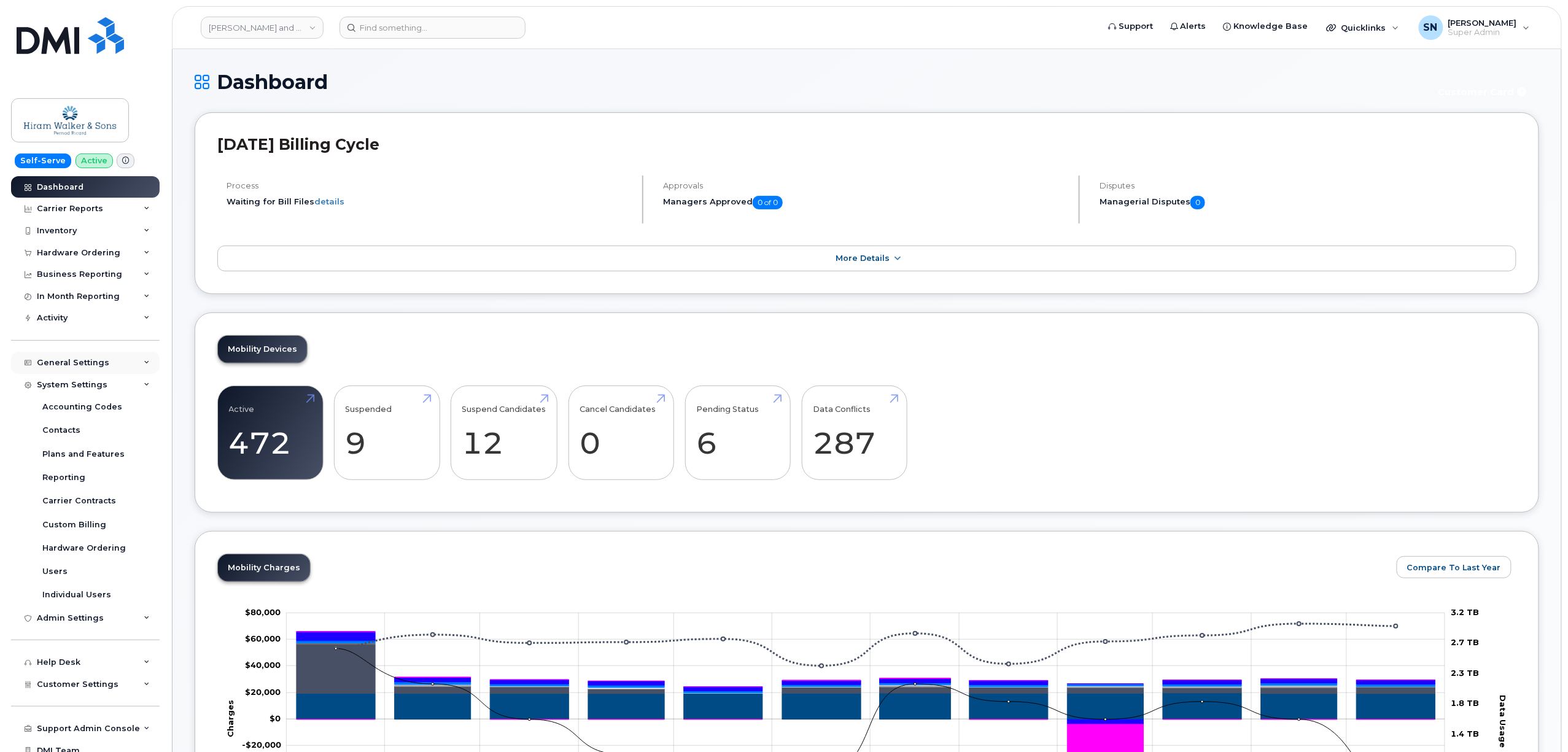
click at [73, 367] on div "General Settings" at bounding box center [73, 362] width 73 height 10
click at [79, 385] on div "System Settings" at bounding box center [72, 385] width 70 height 10
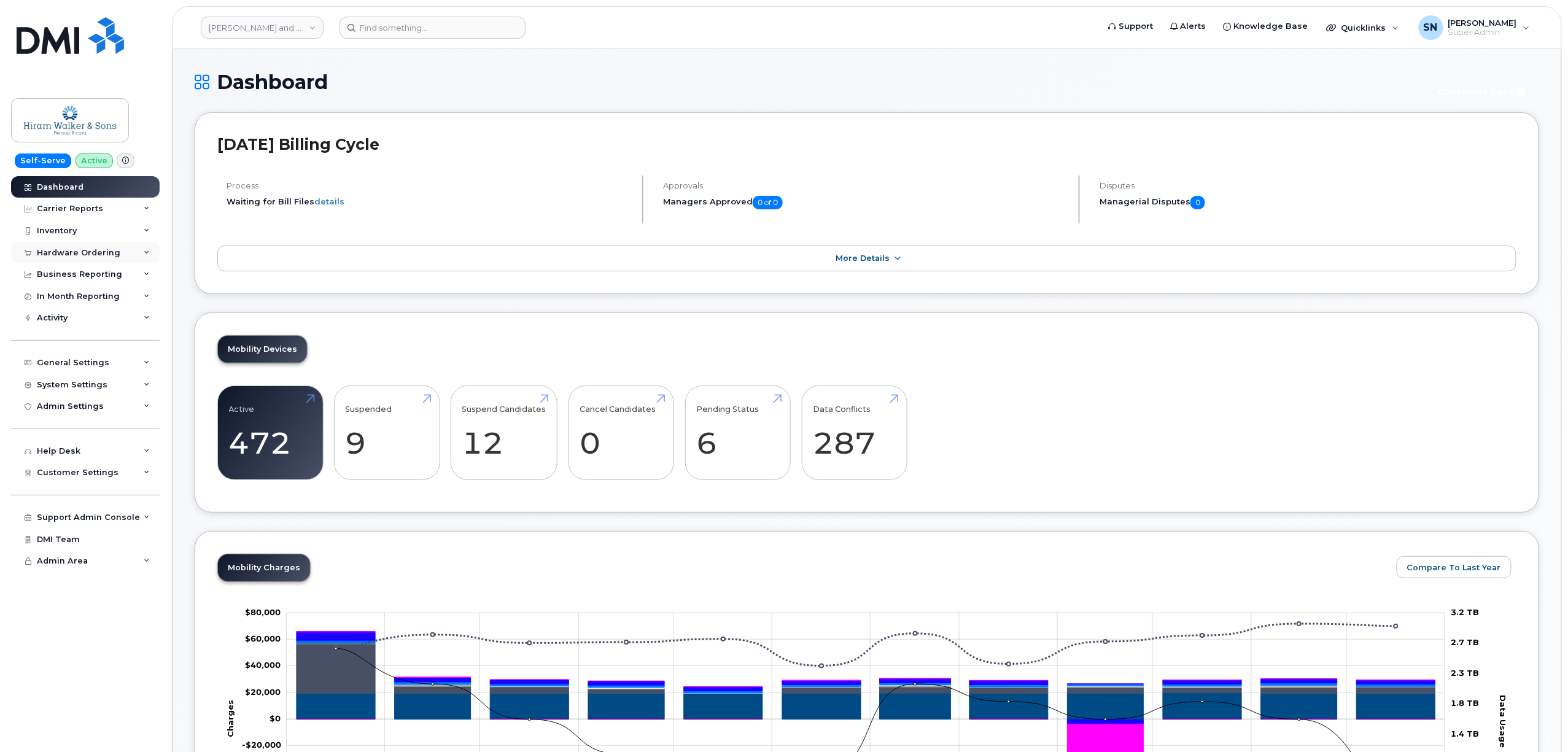
click at [96, 250] on div "Hardware Ordering" at bounding box center [78, 253] width 83 height 10
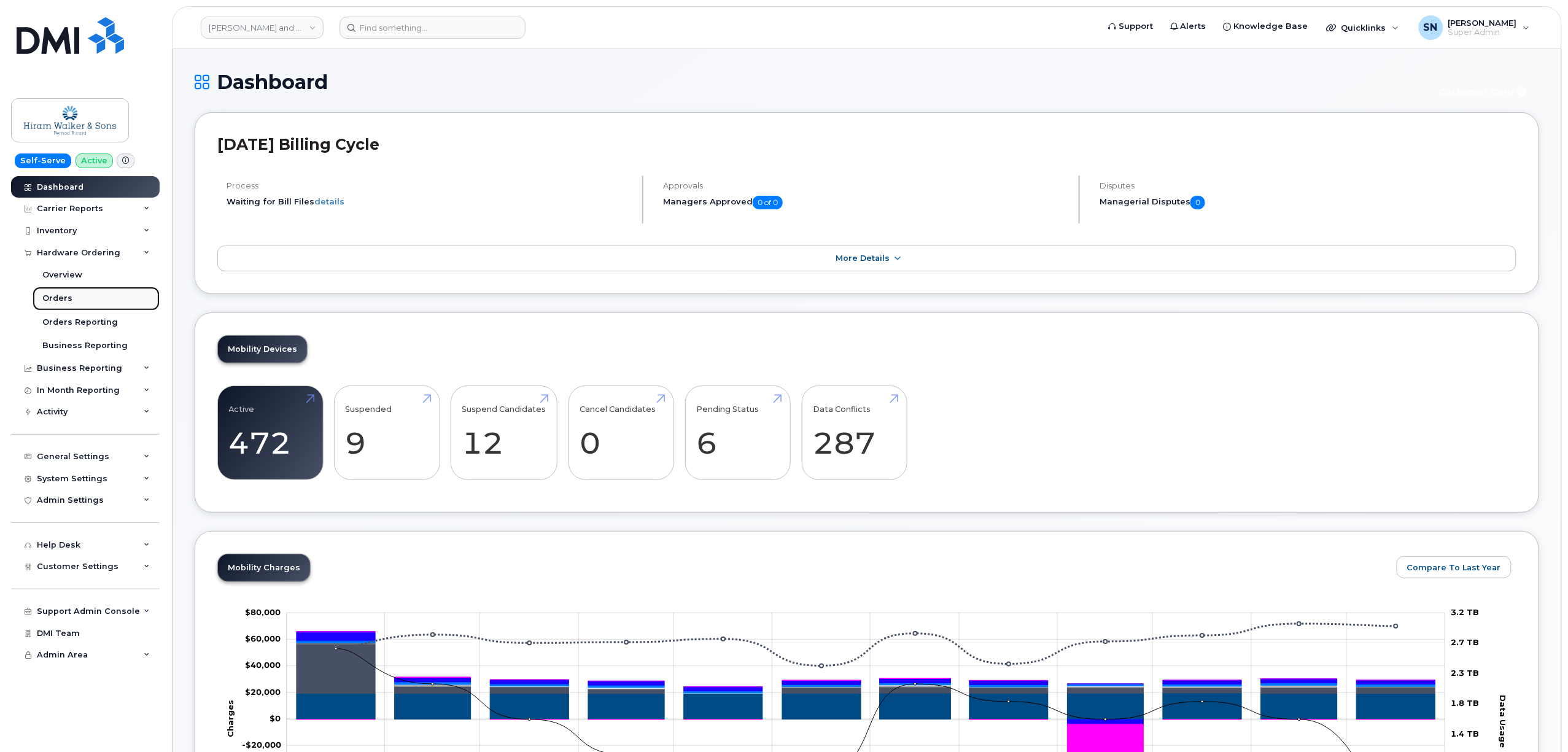
click at [96, 293] on link "Orders" at bounding box center [95, 298] width 127 height 23
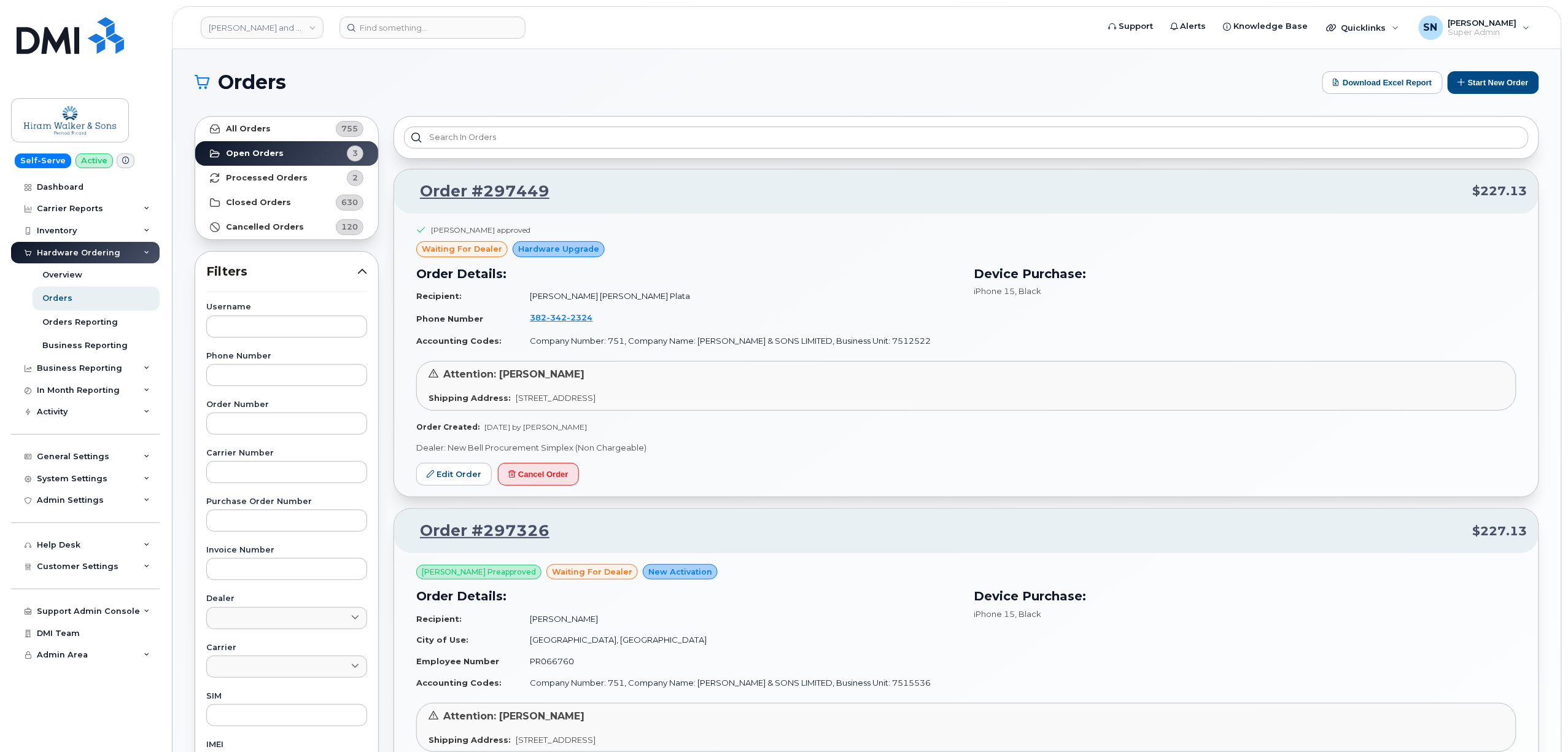
click at [283, 440] on div "Username Phone Number Order Number Carrier Number Purchase Order Number Invoice…" at bounding box center [286, 587] width 190 height 568
click at [283, 424] on input "text" at bounding box center [286, 423] width 160 height 22
paste input "297822"
type input "297822"
click at [256, 126] on strong "All Orders" at bounding box center [248, 128] width 45 height 10
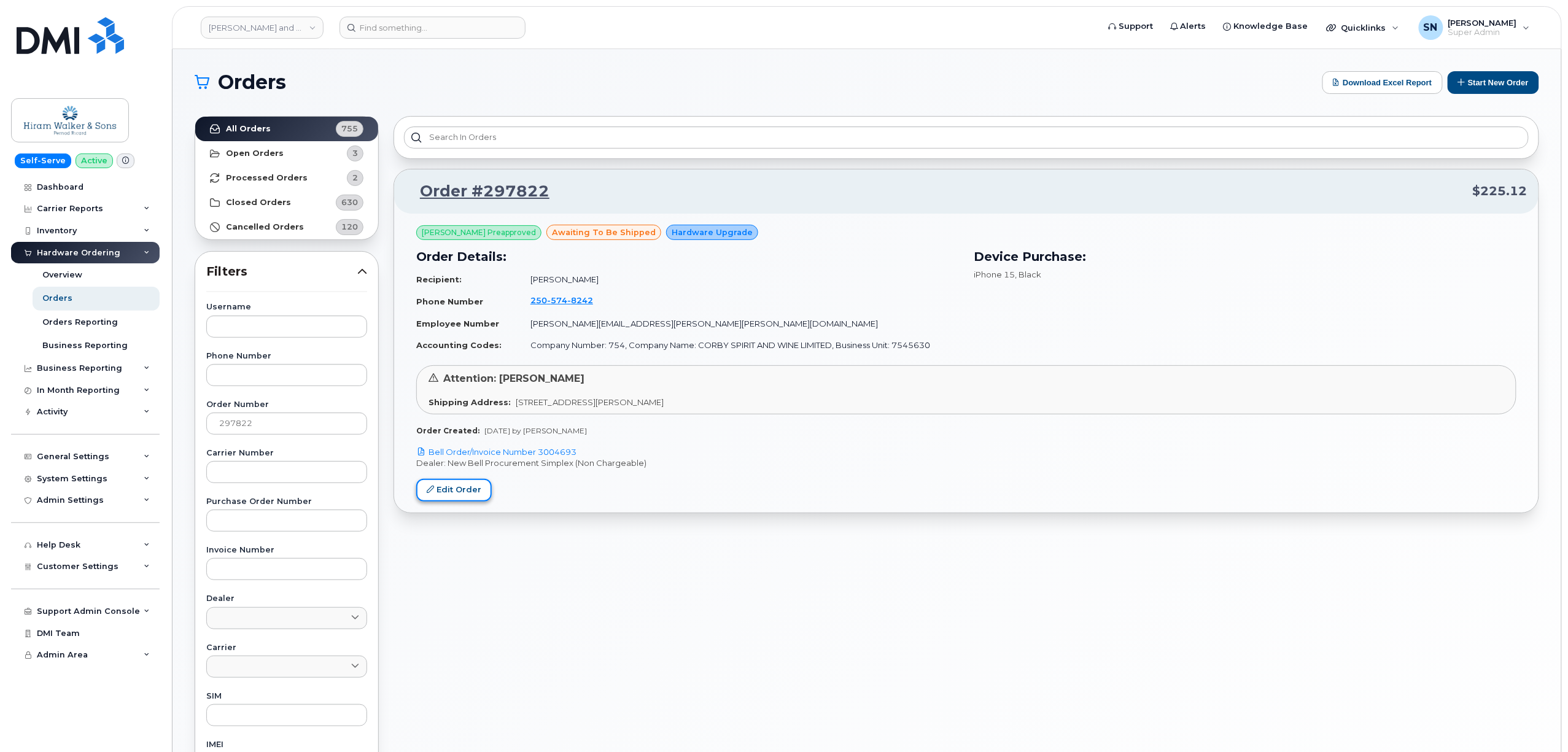
click at [476, 489] on link "Edit Order" at bounding box center [454, 490] width 76 height 22
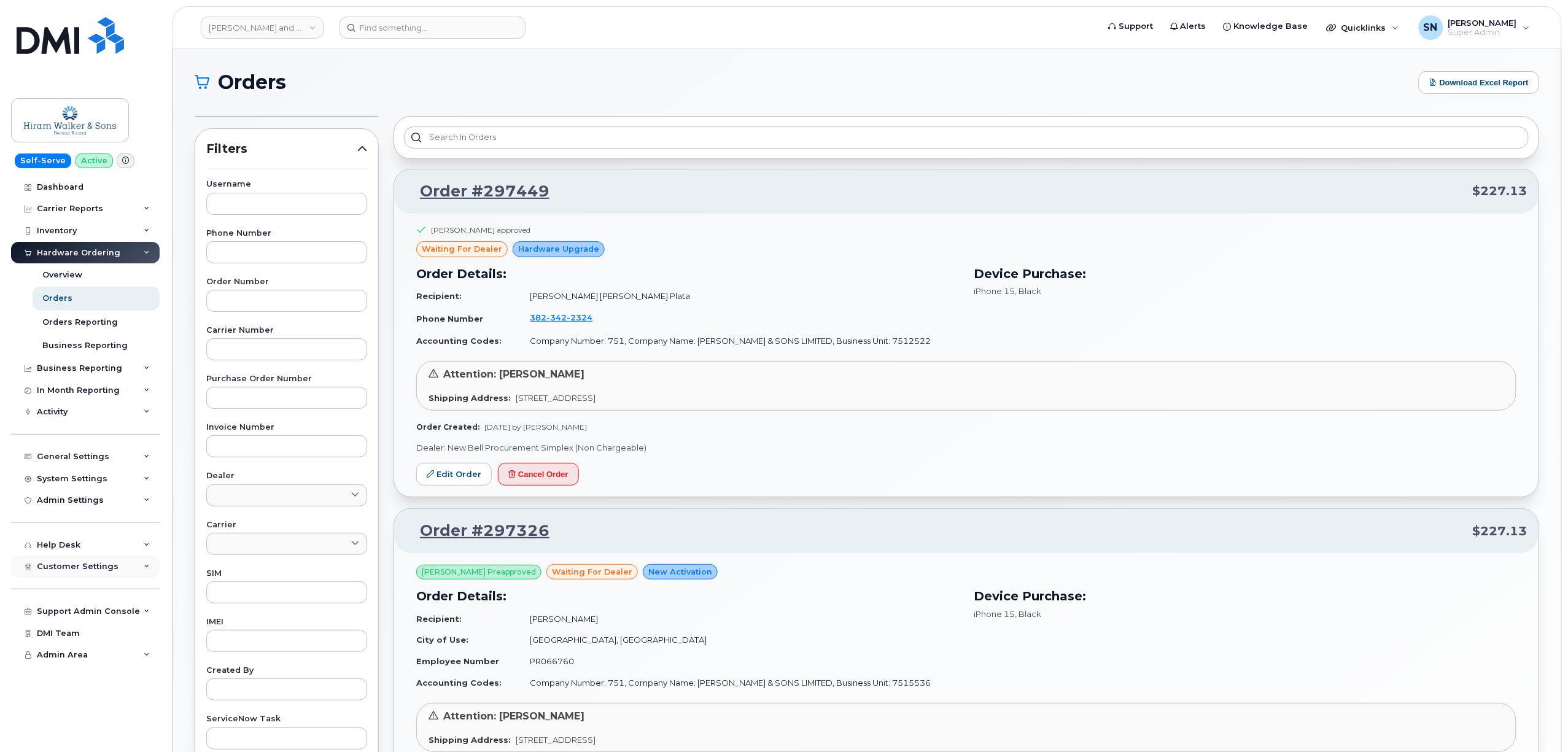
click at [91, 565] on span "Customer Settings" at bounding box center [77, 566] width 82 height 9
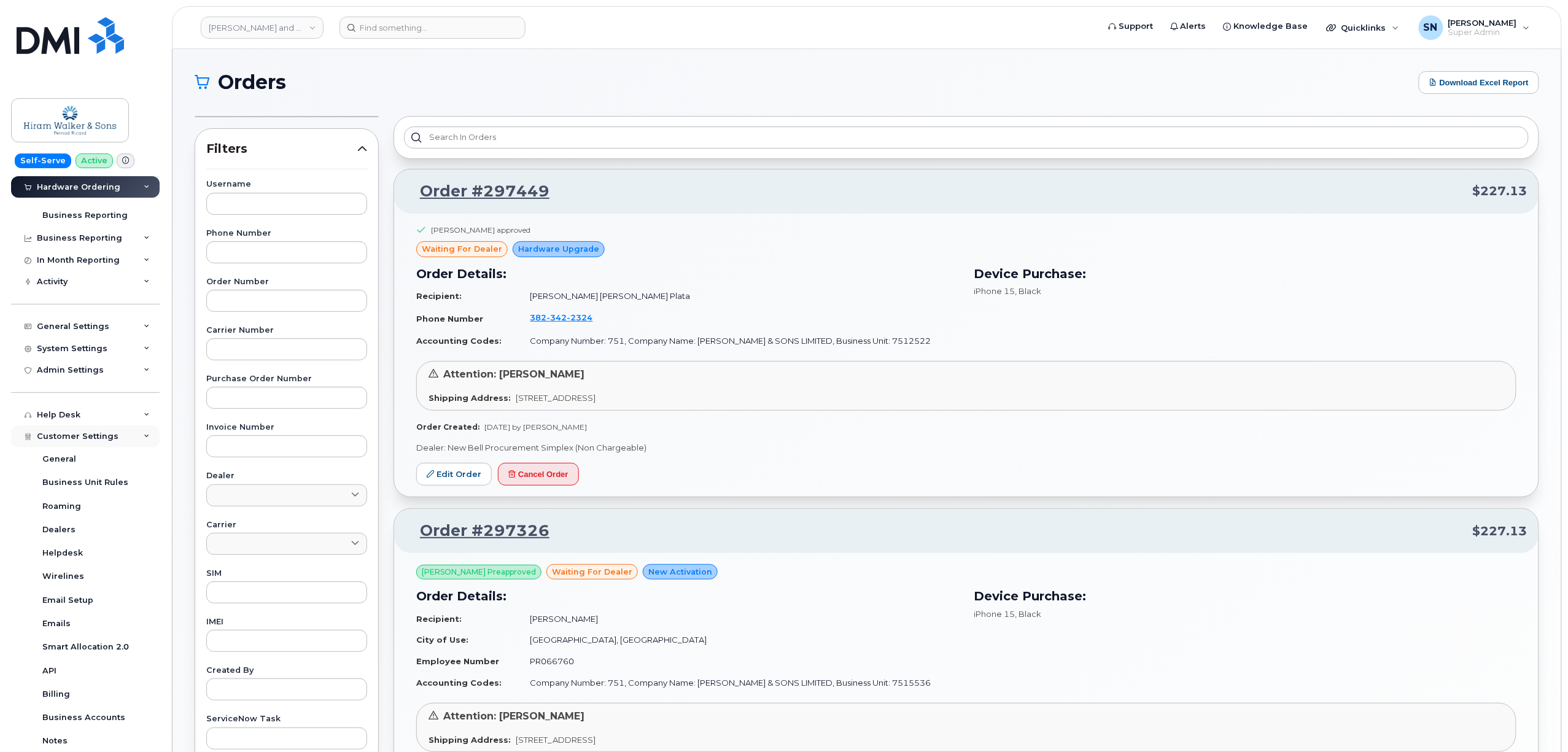
scroll to position [289, 0]
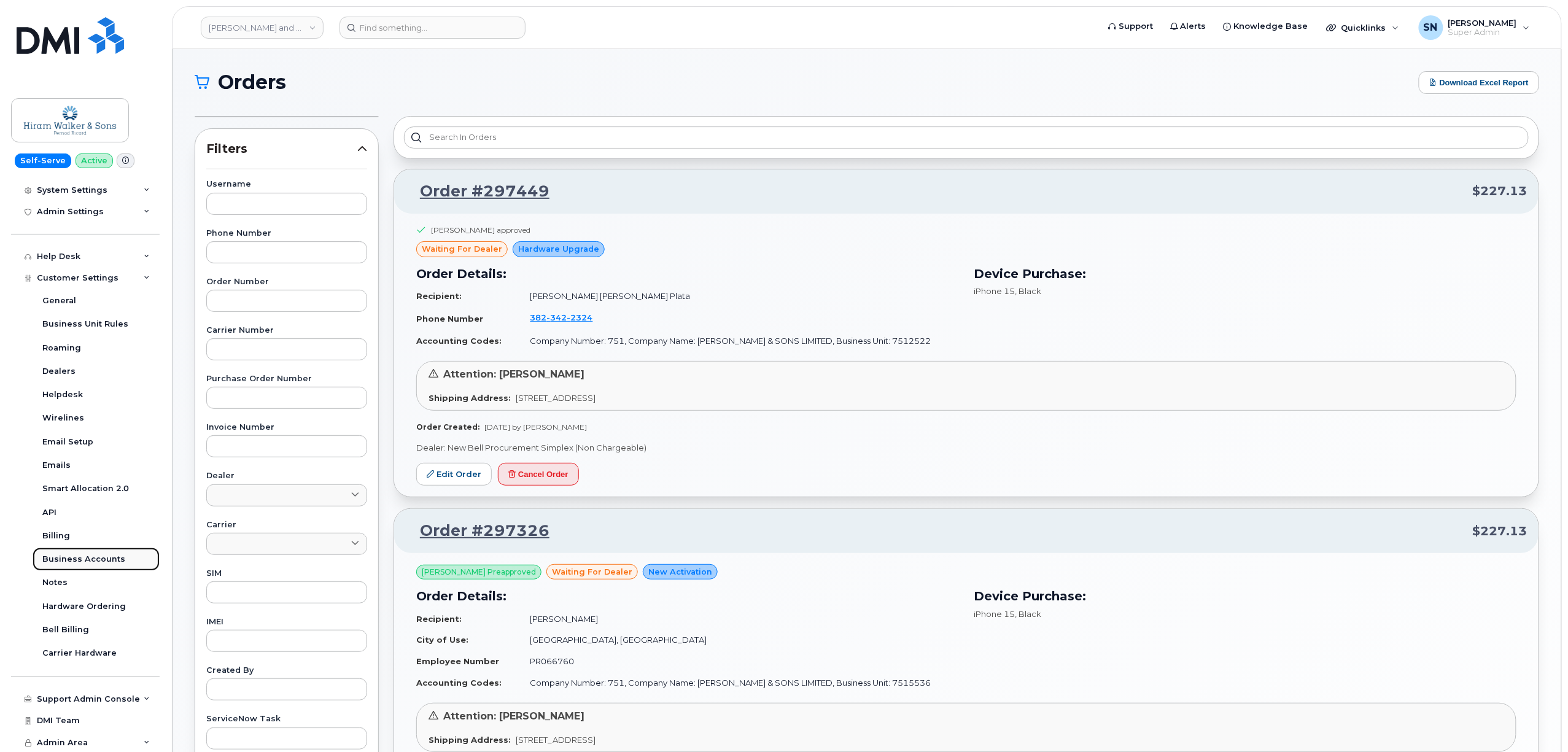
click at [99, 558] on div "Business Accounts" at bounding box center [83, 559] width 83 height 11
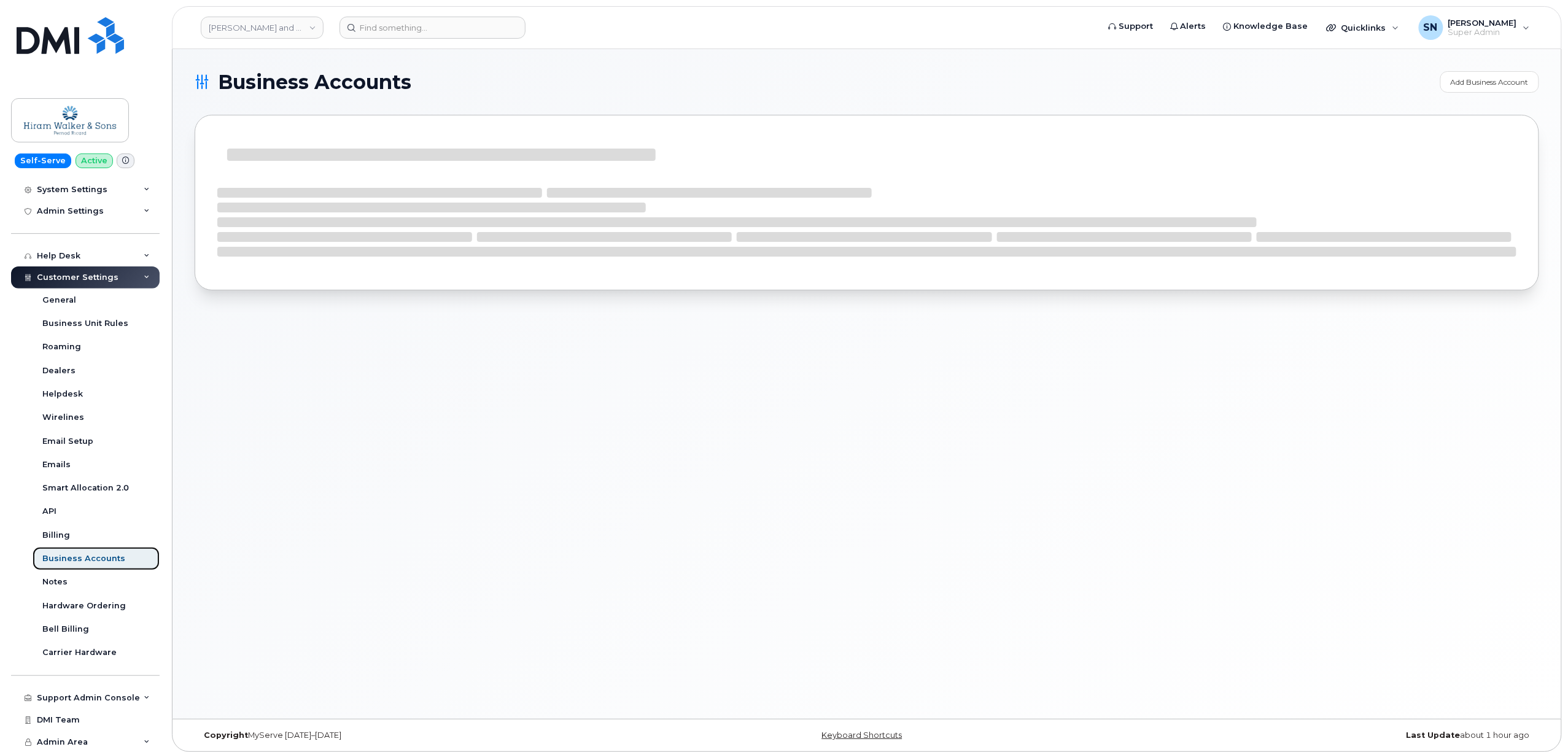
scroll to position [194, 0]
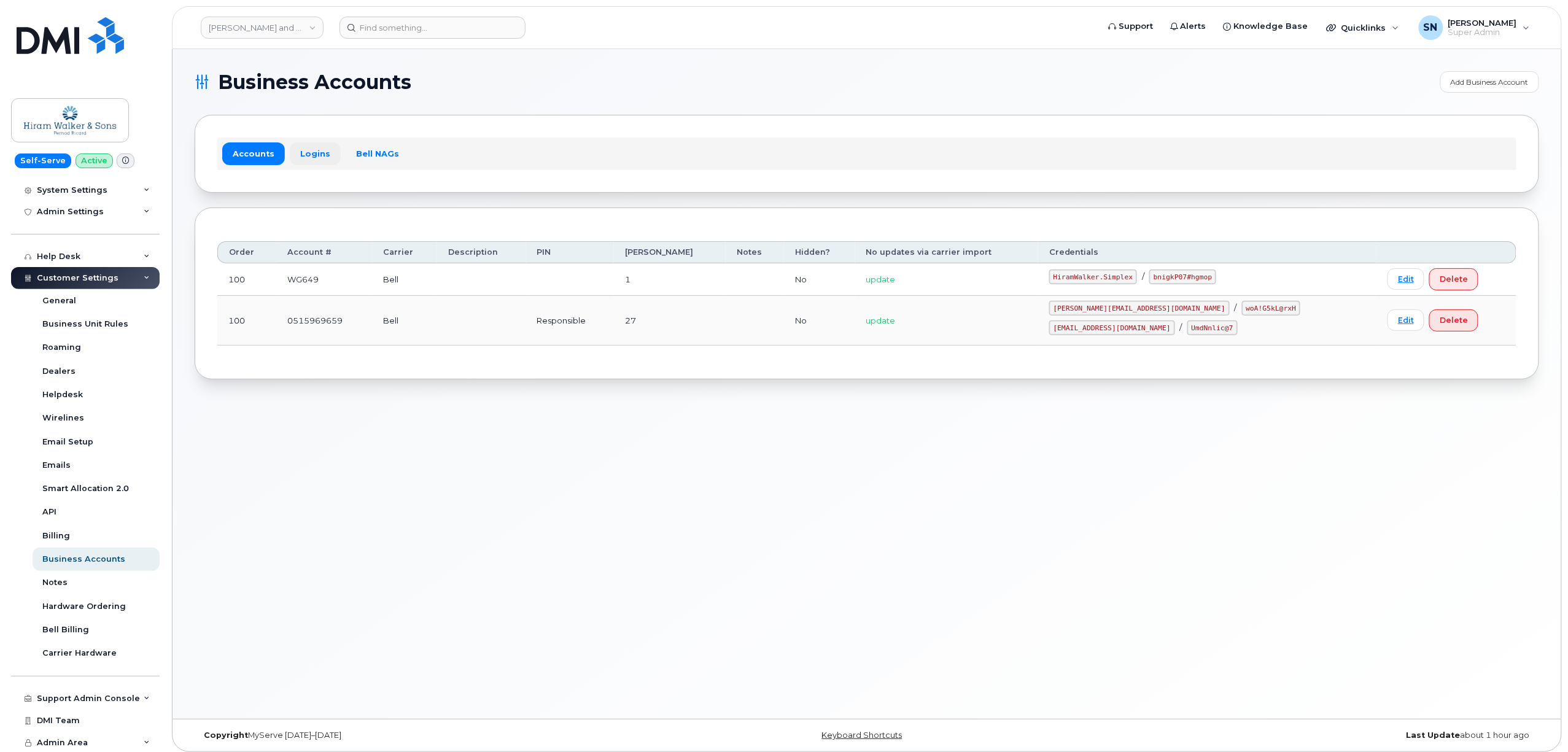
click at [314, 155] on link "Logins" at bounding box center [315, 153] width 51 height 22
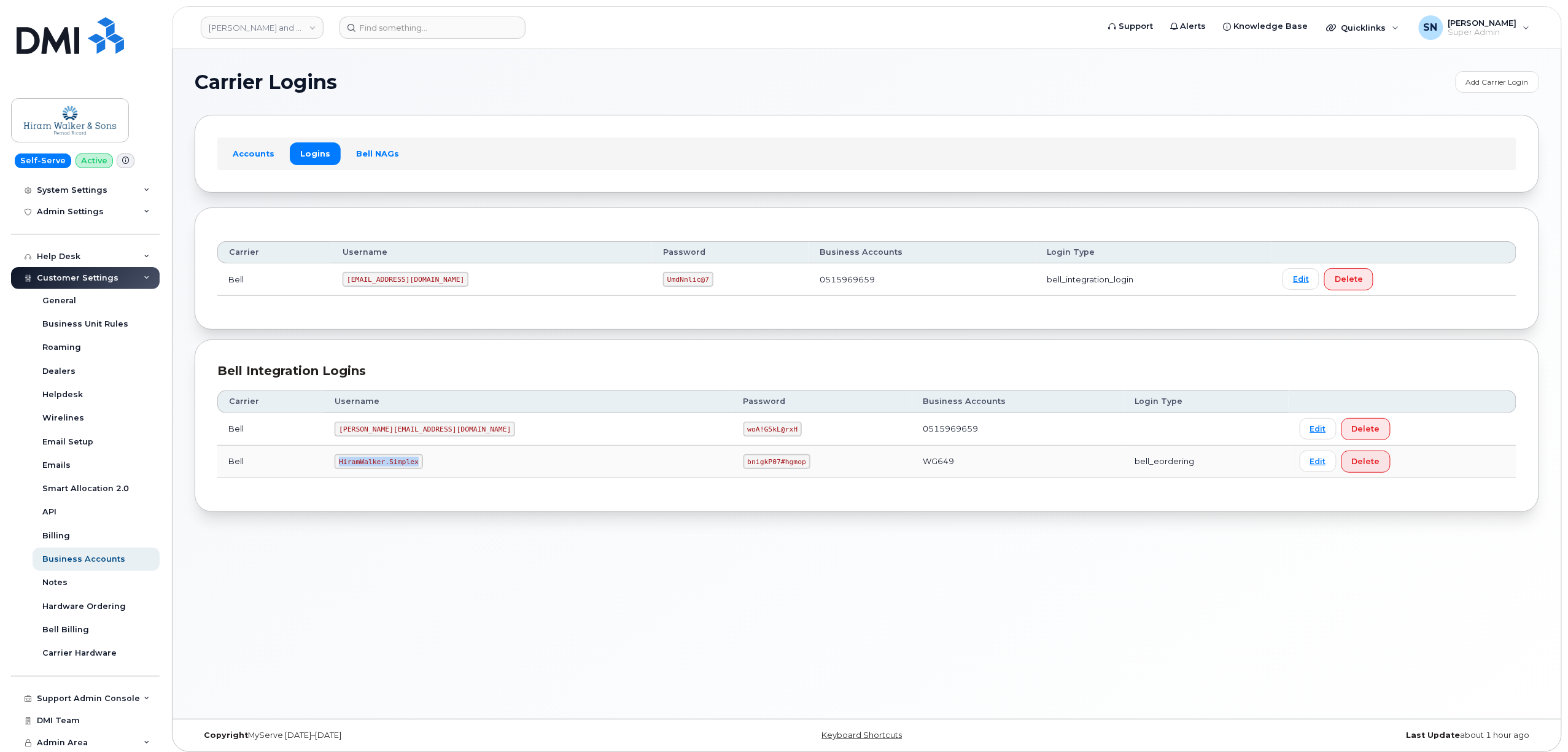
drag, startPoint x: 356, startPoint y: 465, endPoint x: 435, endPoint y: 465, distance: 79.0
click at [435, 465] on td "HiramWalker.Simplex" at bounding box center [527, 461] width 408 height 32
copy code "HiramWalker.Simplex"
drag, startPoint x: 609, startPoint y: 468, endPoint x: 668, endPoint y: 472, distance: 59.1
click at [732, 472] on td "bnigkP07#hgmop" at bounding box center [822, 461] width 180 height 32
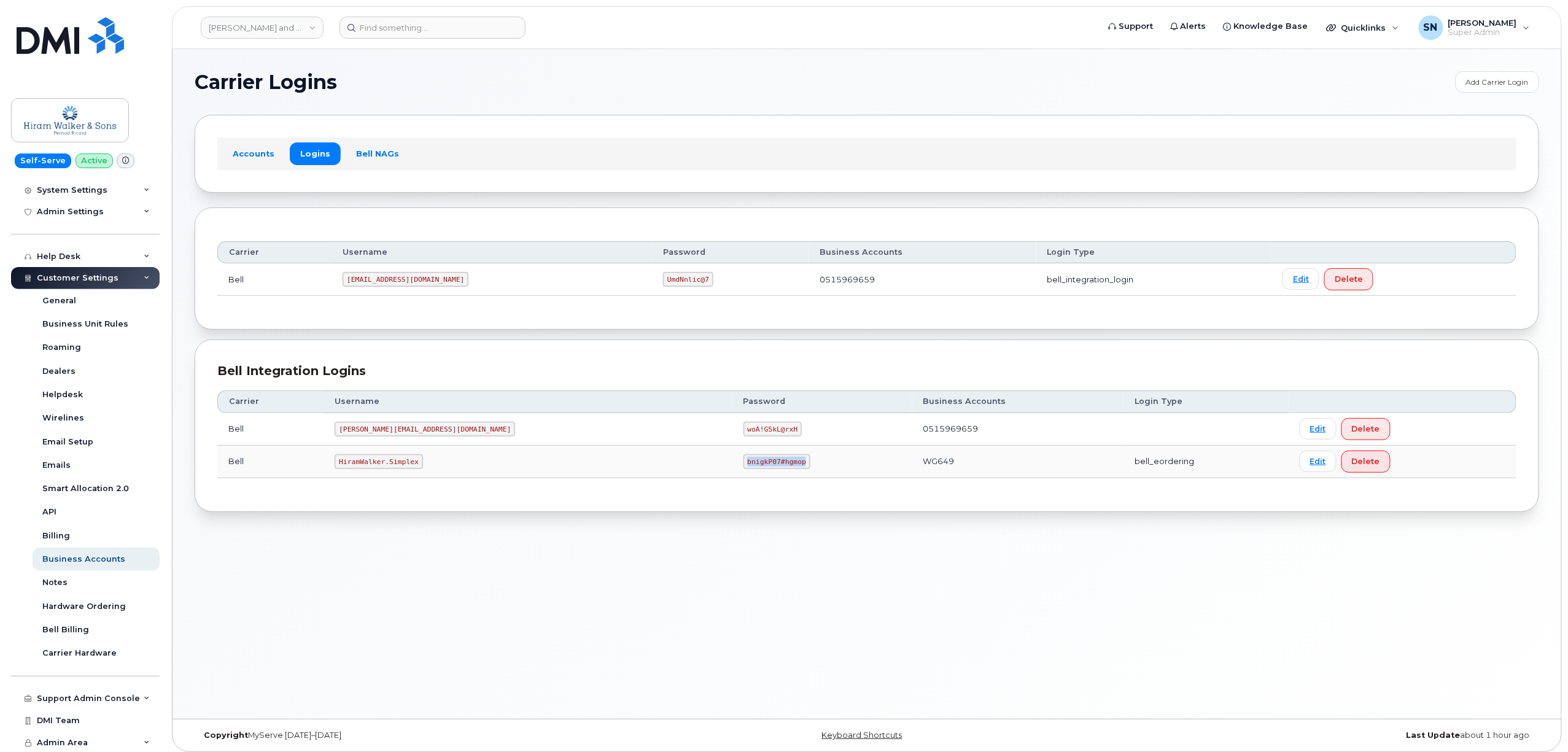
copy code "bnigkP07#hgmop"
drag, startPoint x: 570, startPoint y: 232, endPoint x: 570, endPoint y: 221, distance: 11.0
click at [570, 231] on div "Carrier Username Password Business Accounts Login Type Bell 1HiramW@myserve.ca …" at bounding box center [867, 268] width 1299 height 76
click at [436, 38] on header "Hiram Walker and Sons Limited (Pernod Ricard) Support Alerts Knowledge Base Qui…" at bounding box center [866, 27] width 1390 height 43
click at [436, 33] on input at bounding box center [433, 27] width 186 height 22
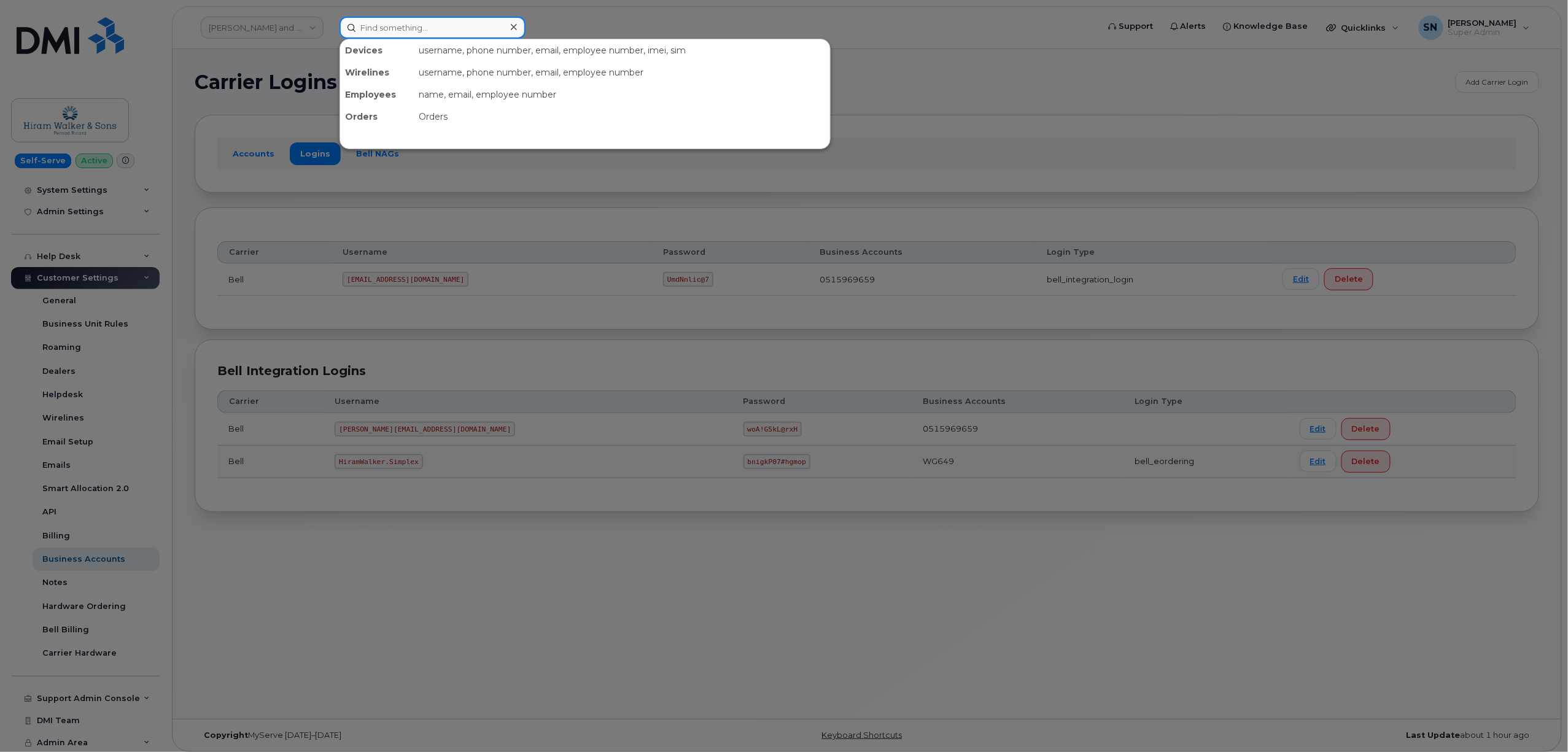
paste input "4373264015"
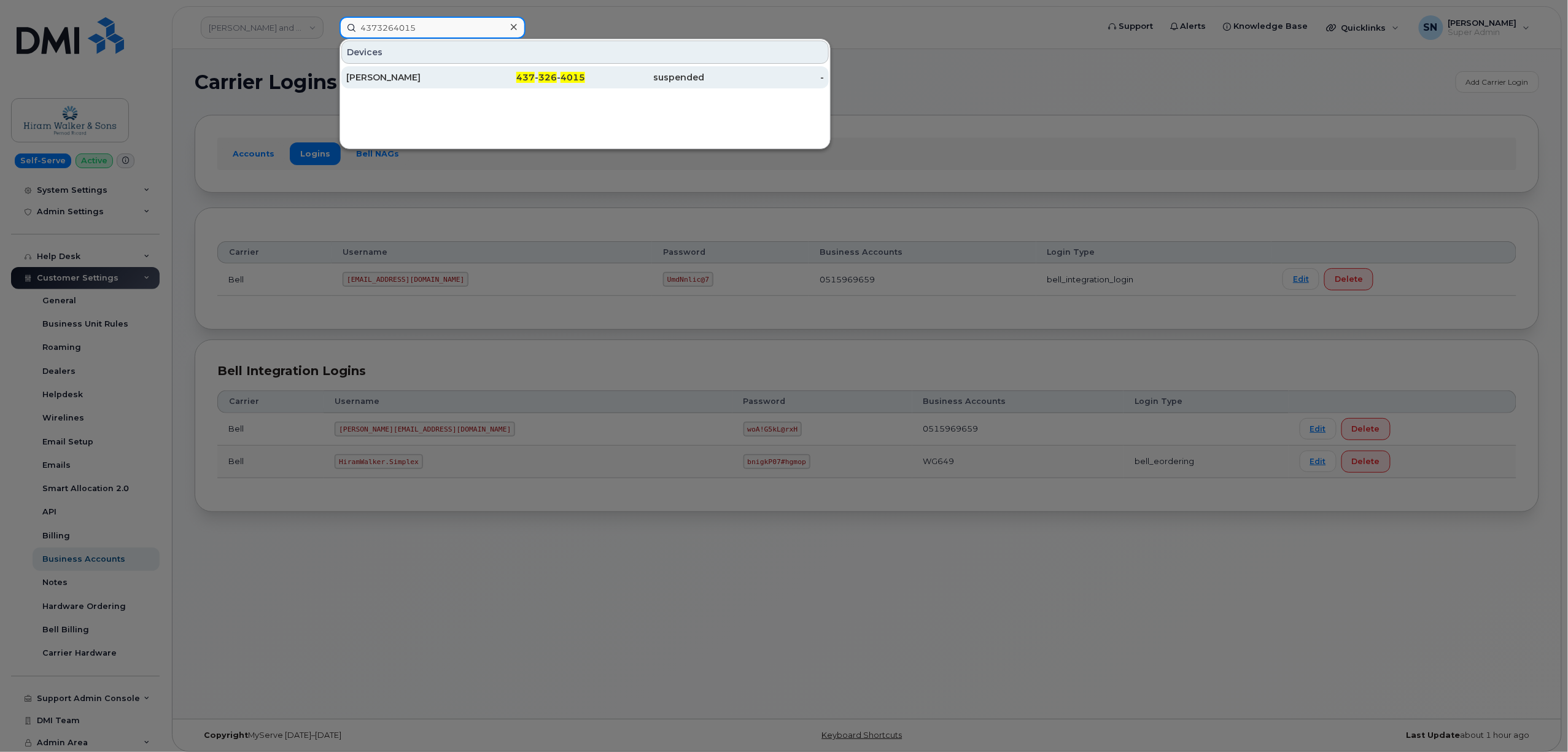
type input "4373264015"
click at [585, 84] on div "437 - 326 - 4015" at bounding box center [645, 76] width 120 height 22
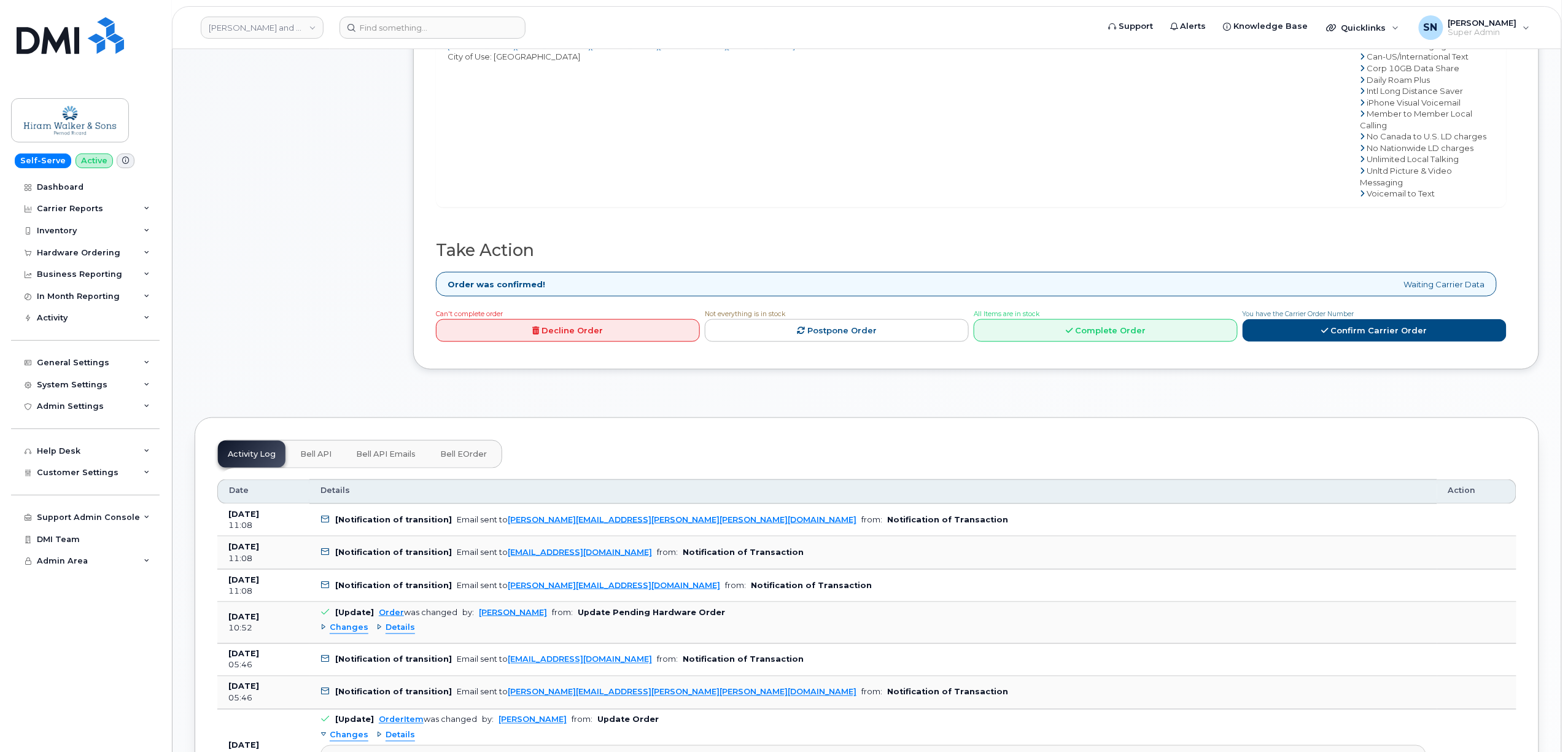
scroll to position [736, 0]
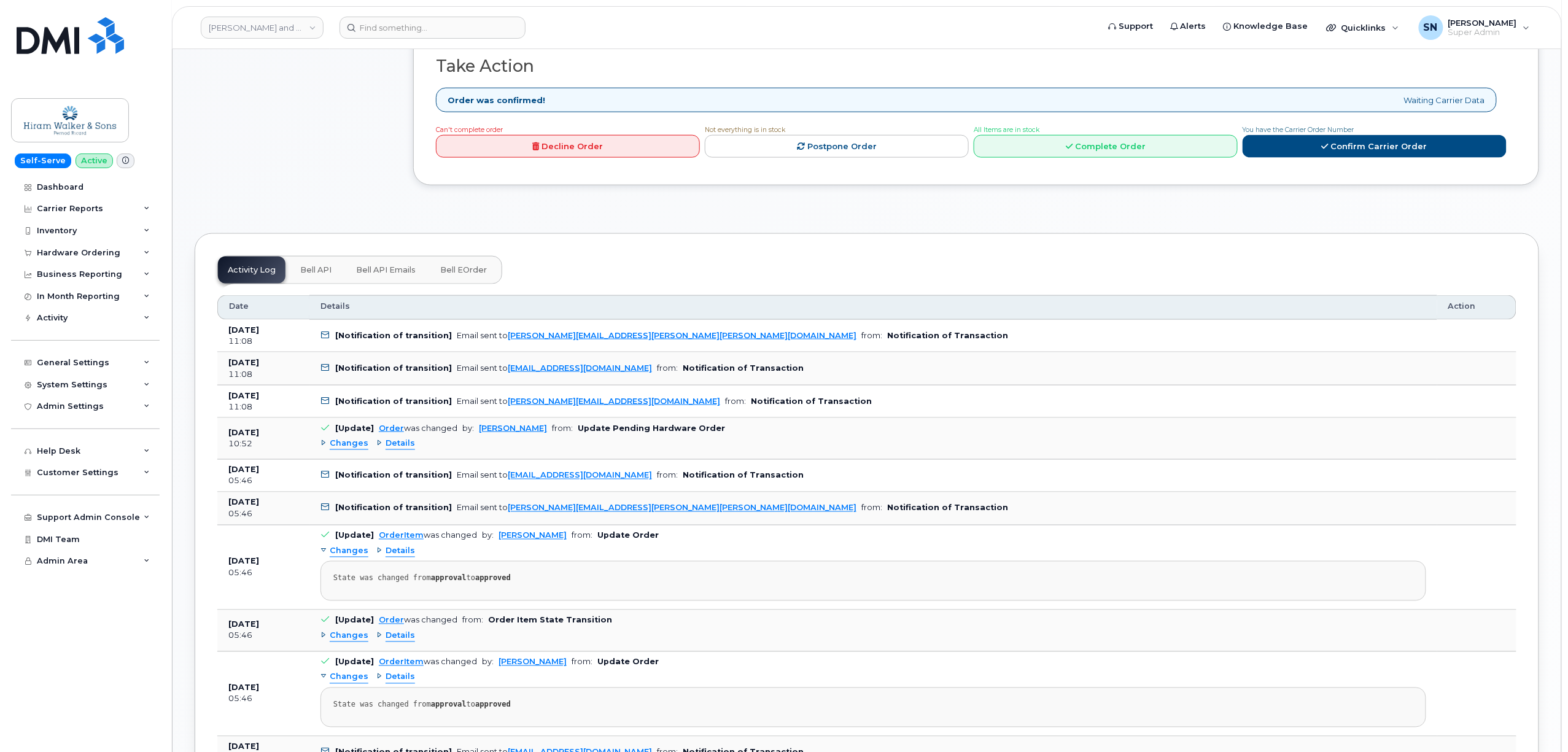
click at [353, 438] on span "Changes" at bounding box center [349, 444] width 39 height 12
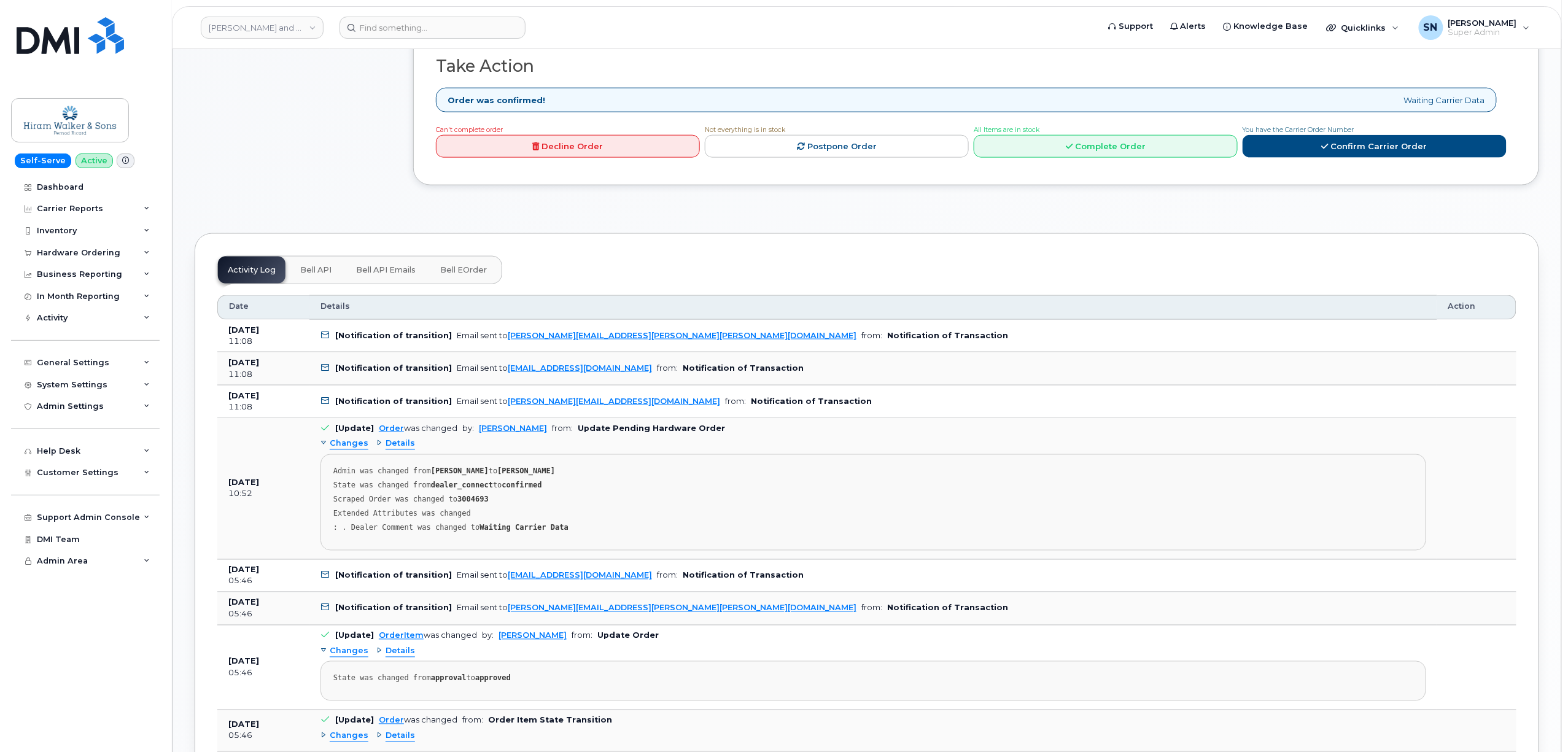
click at [465, 496] on strong "3004693" at bounding box center [473, 499] width 31 height 8
copy strong "3004693"
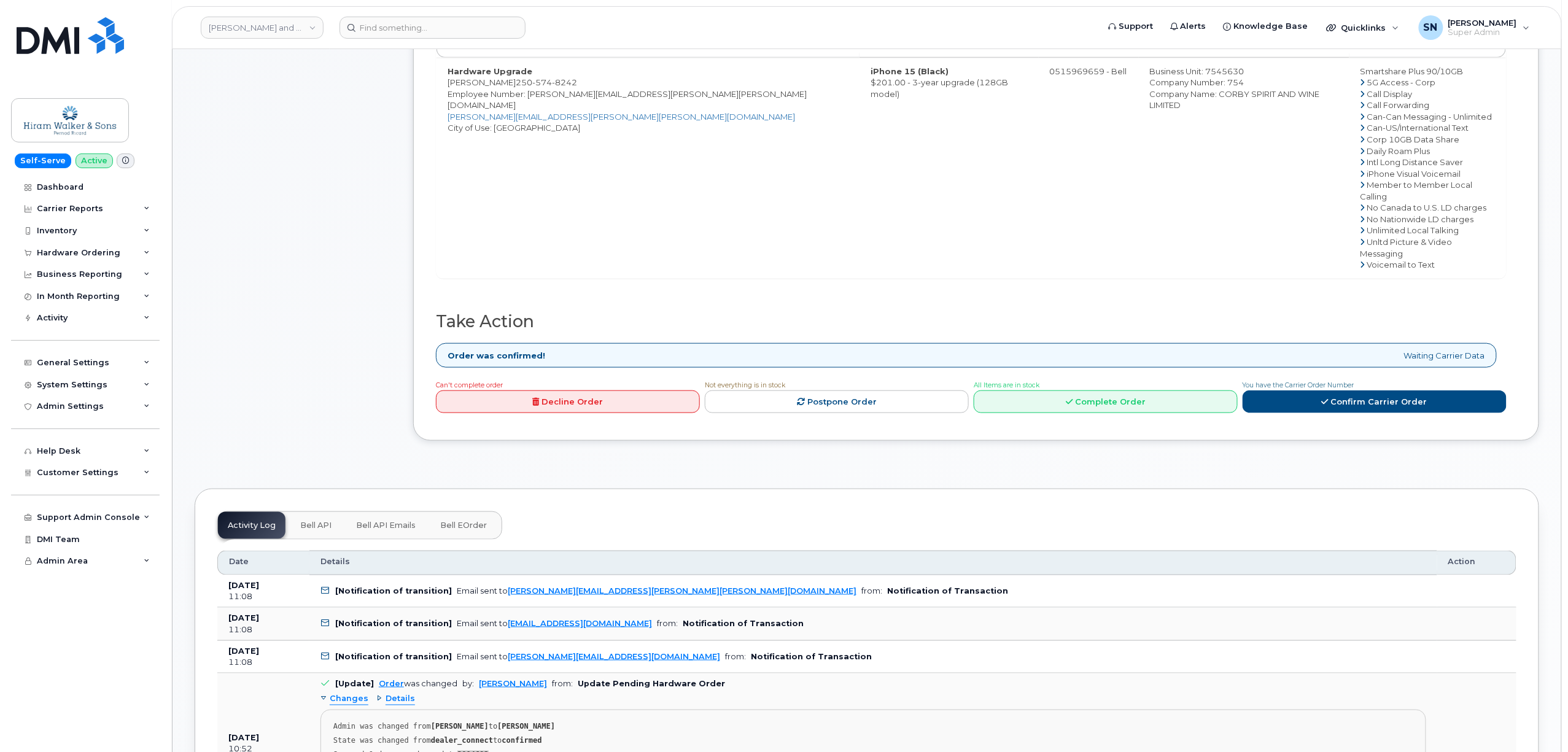
scroll to position [491, 0]
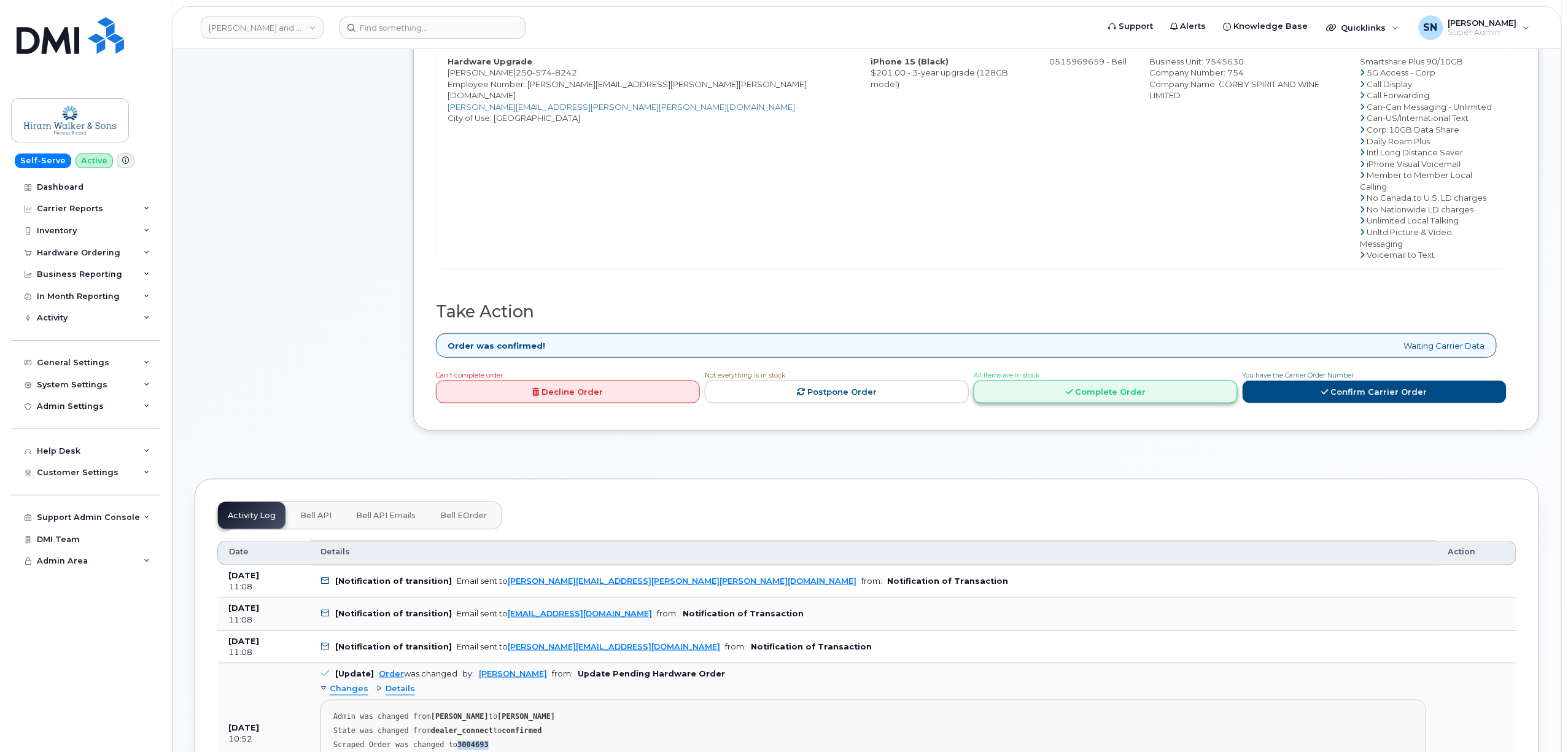
click at [1078, 380] on link "Complete Order" at bounding box center [1105, 391] width 264 height 22
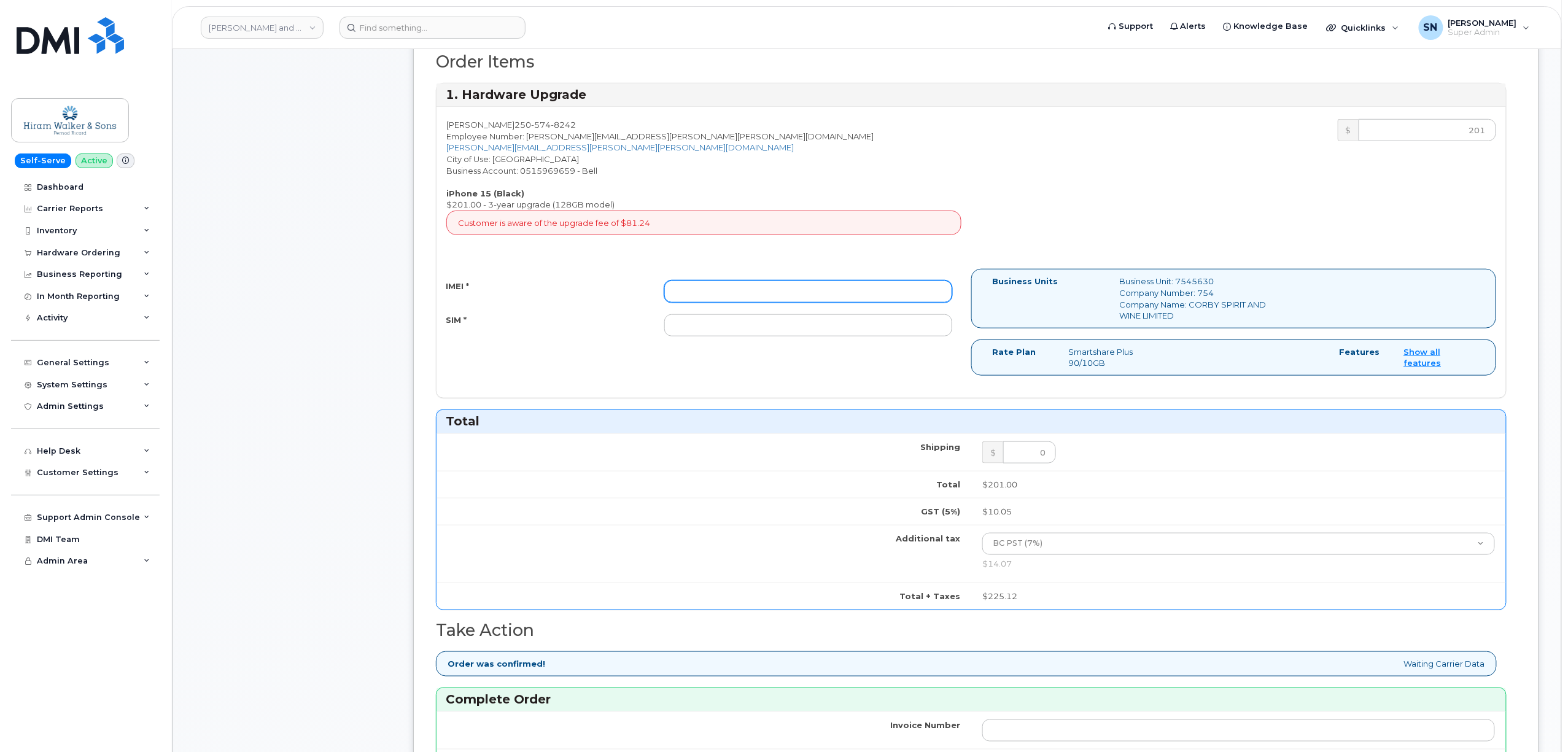
scroll to position [327, 0]
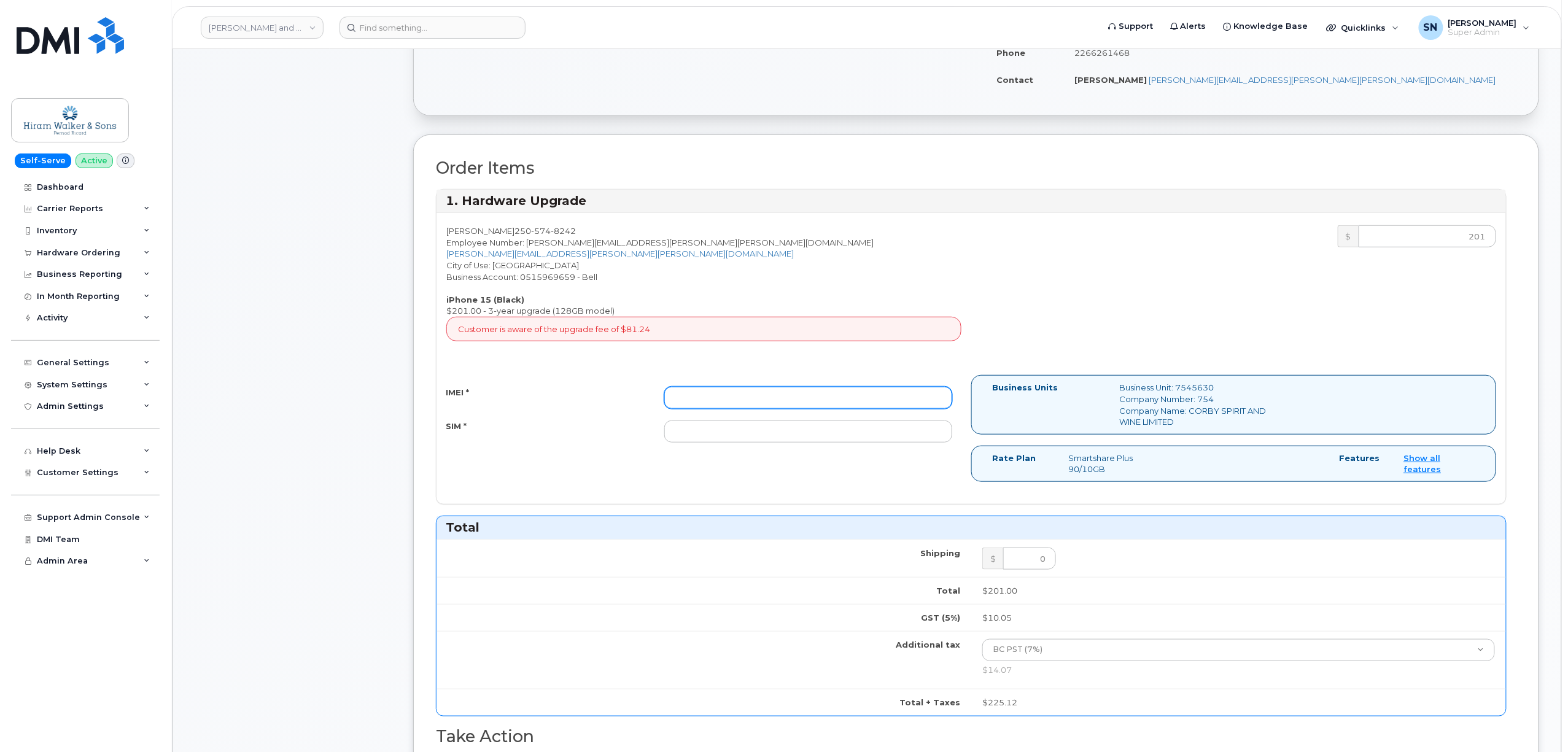
click at [826, 404] on input "IMEI *" at bounding box center [808, 397] width 288 height 22
paste input "359336677692597"
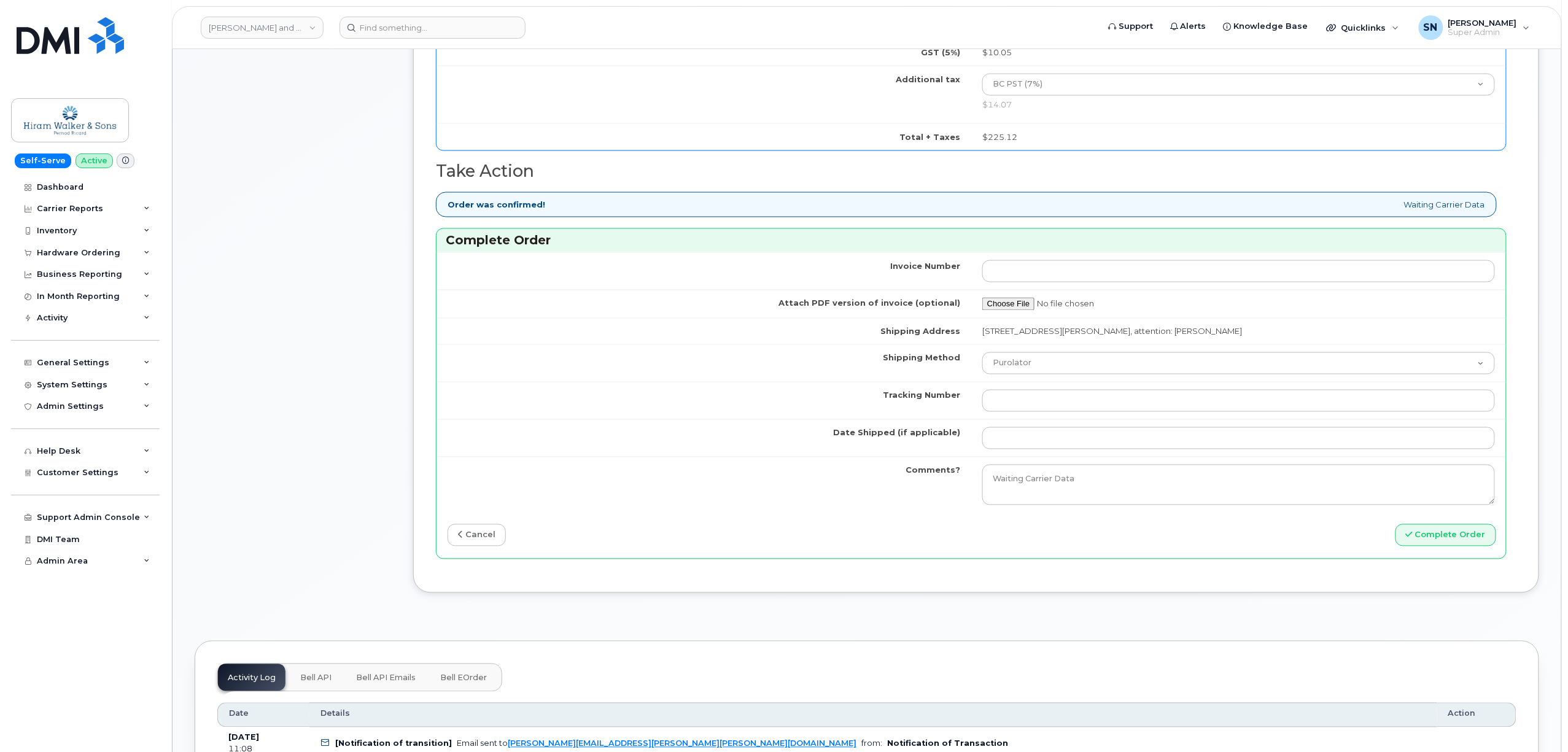
scroll to position [900, 0]
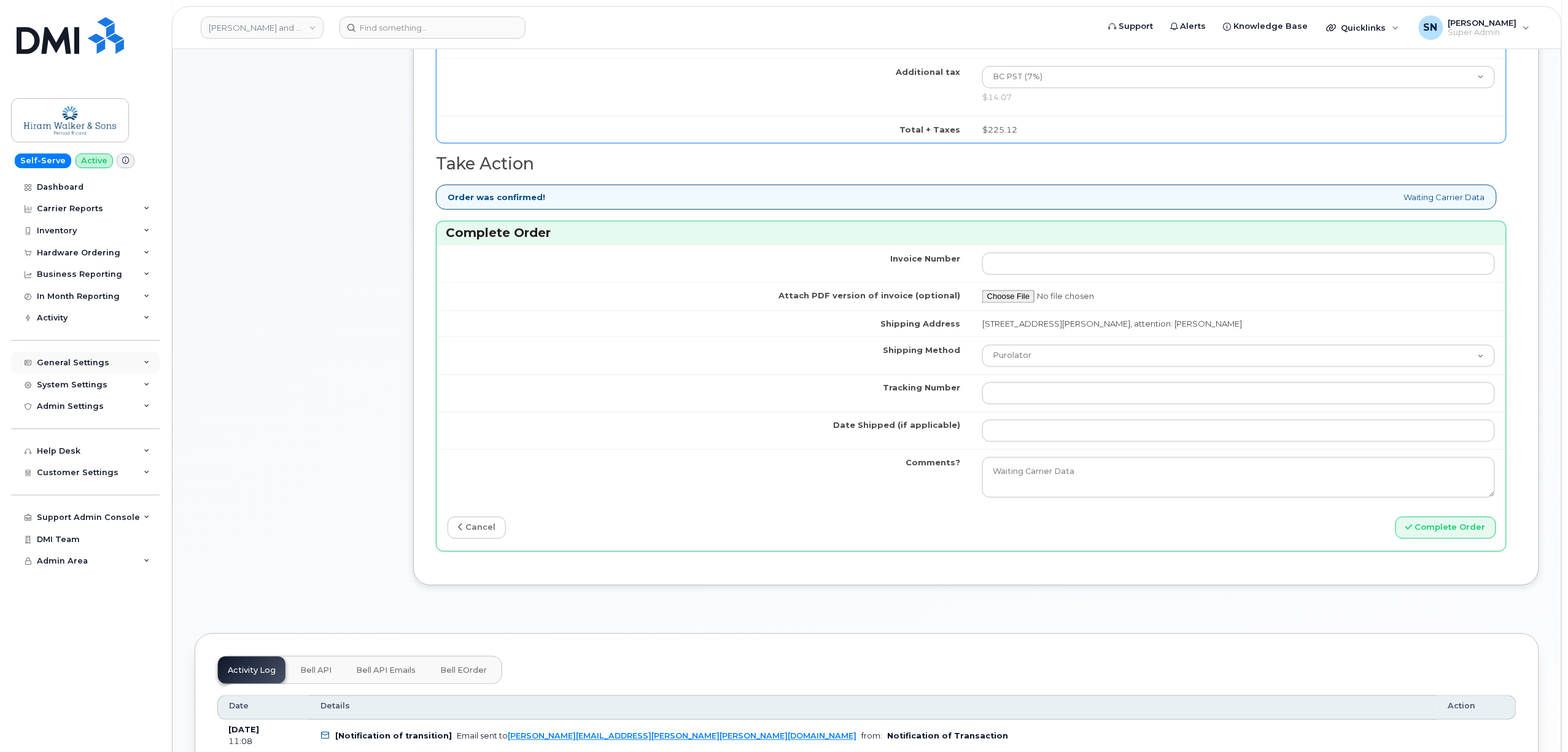
type input "359336677692597"
click at [1025, 361] on select "Purolator UPS FedEx Canada Post Courier Other Drop Off Pick Up" at bounding box center [1238, 355] width 512 height 22
select select "FedEx"
click at [982, 351] on select "Purolator UPS FedEx Canada Post Courier Other Drop Off Pick Up" at bounding box center [1238, 355] width 512 height 22
click at [1025, 398] on input "Tracking Number" at bounding box center [1238, 393] width 512 height 22
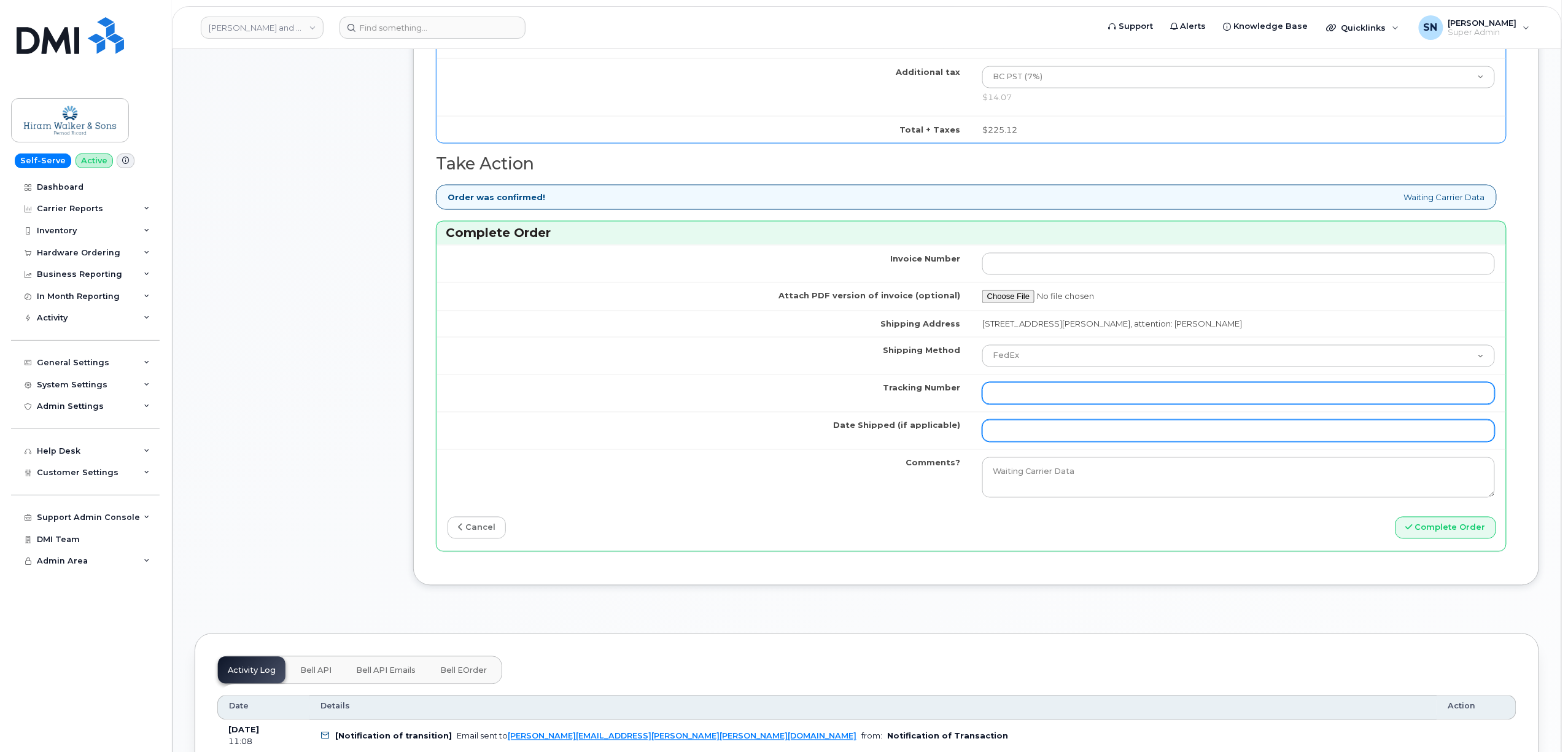
paste input "463192482560"
type input "463192482560"
click at [1027, 435] on input "Date Shipped (if applicable)" at bounding box center [1238, 430] width 512 height 22
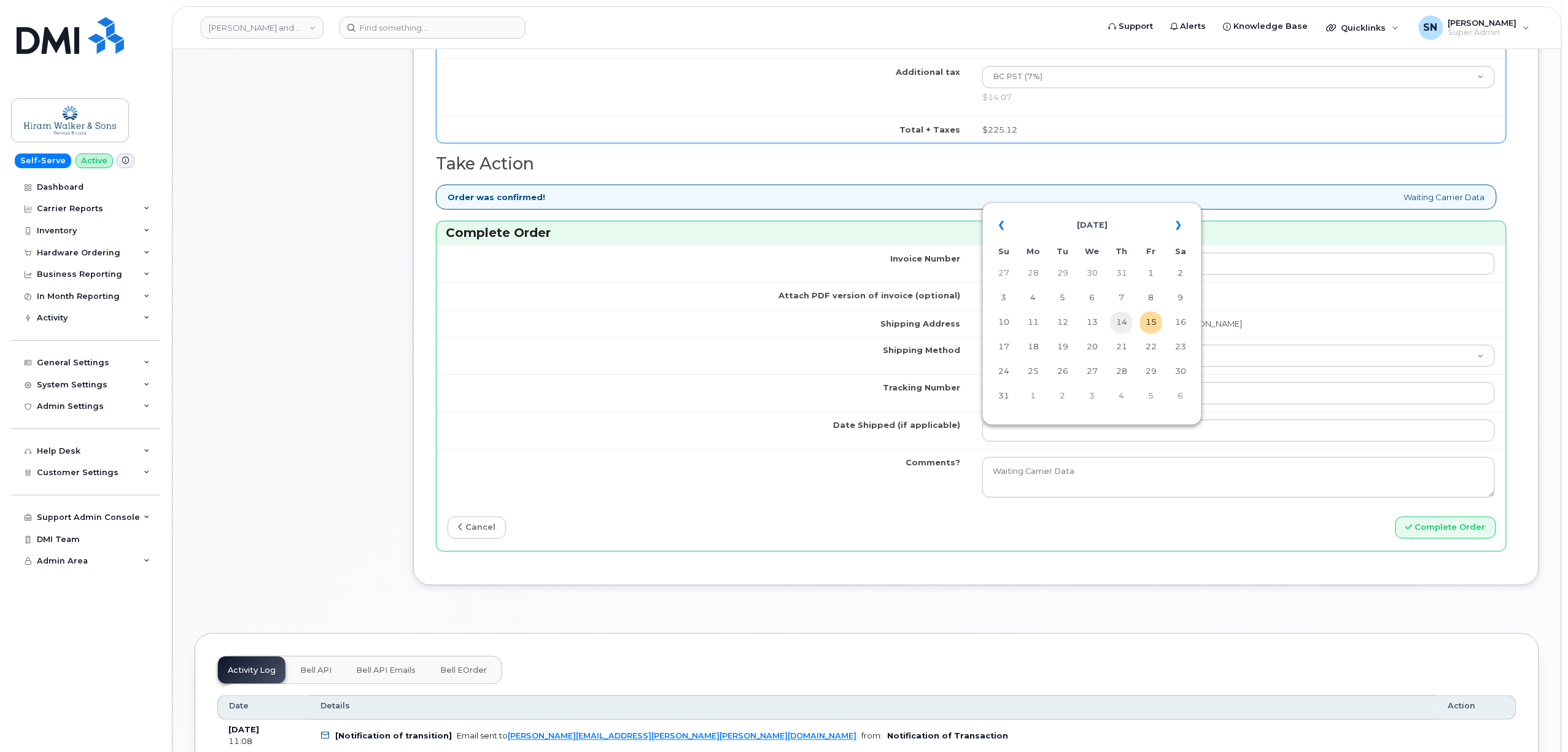
click at [1113, 322] on td "14" at bounding box center [1121, 322] width 22 height 22
type input "2025-08-14"
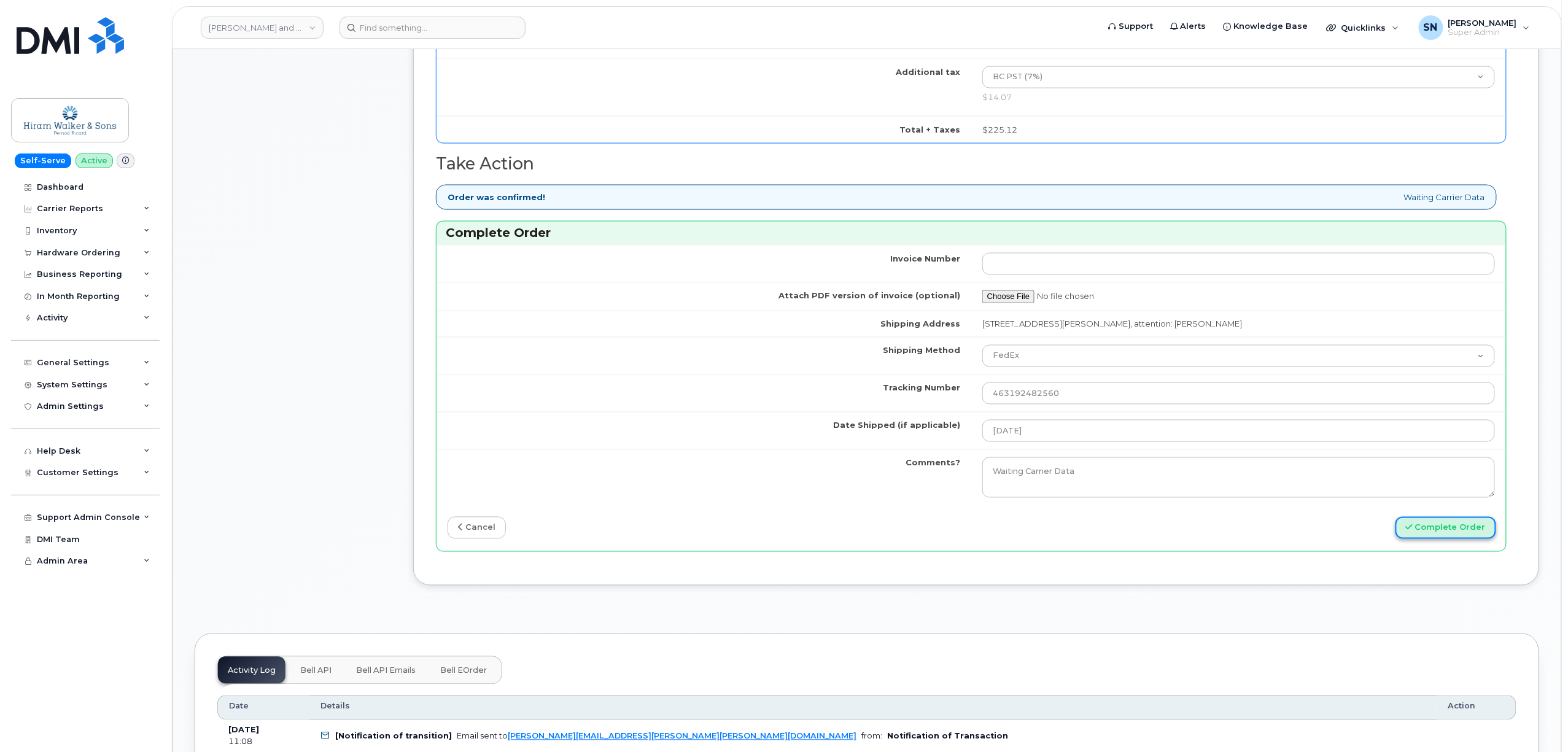
click at [1467, 539] on button "Complete Order" at bounding box center [1445, 528] width 100 height 22
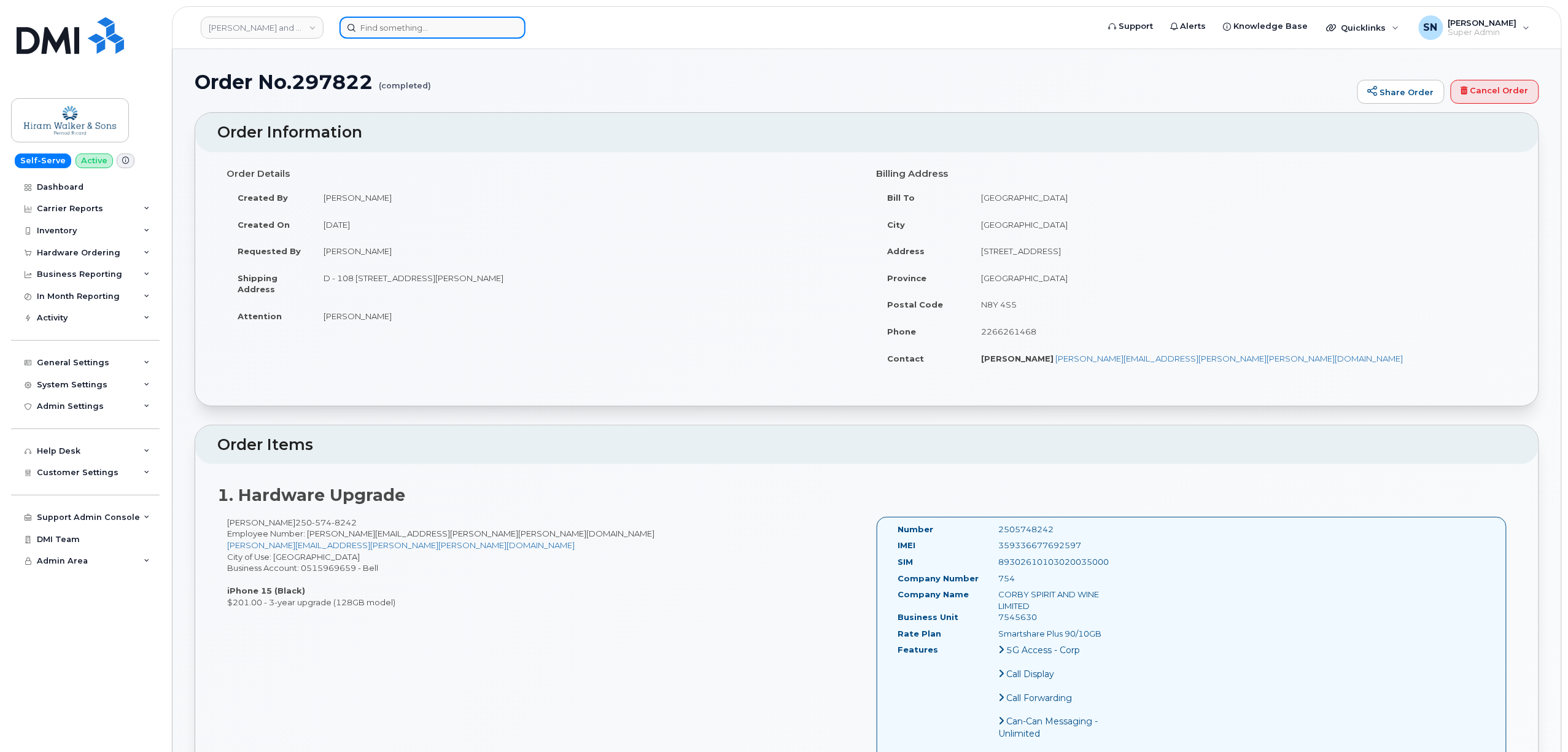
click at [486, 23] on input at bounding box center [433, 27] width 186 height 22
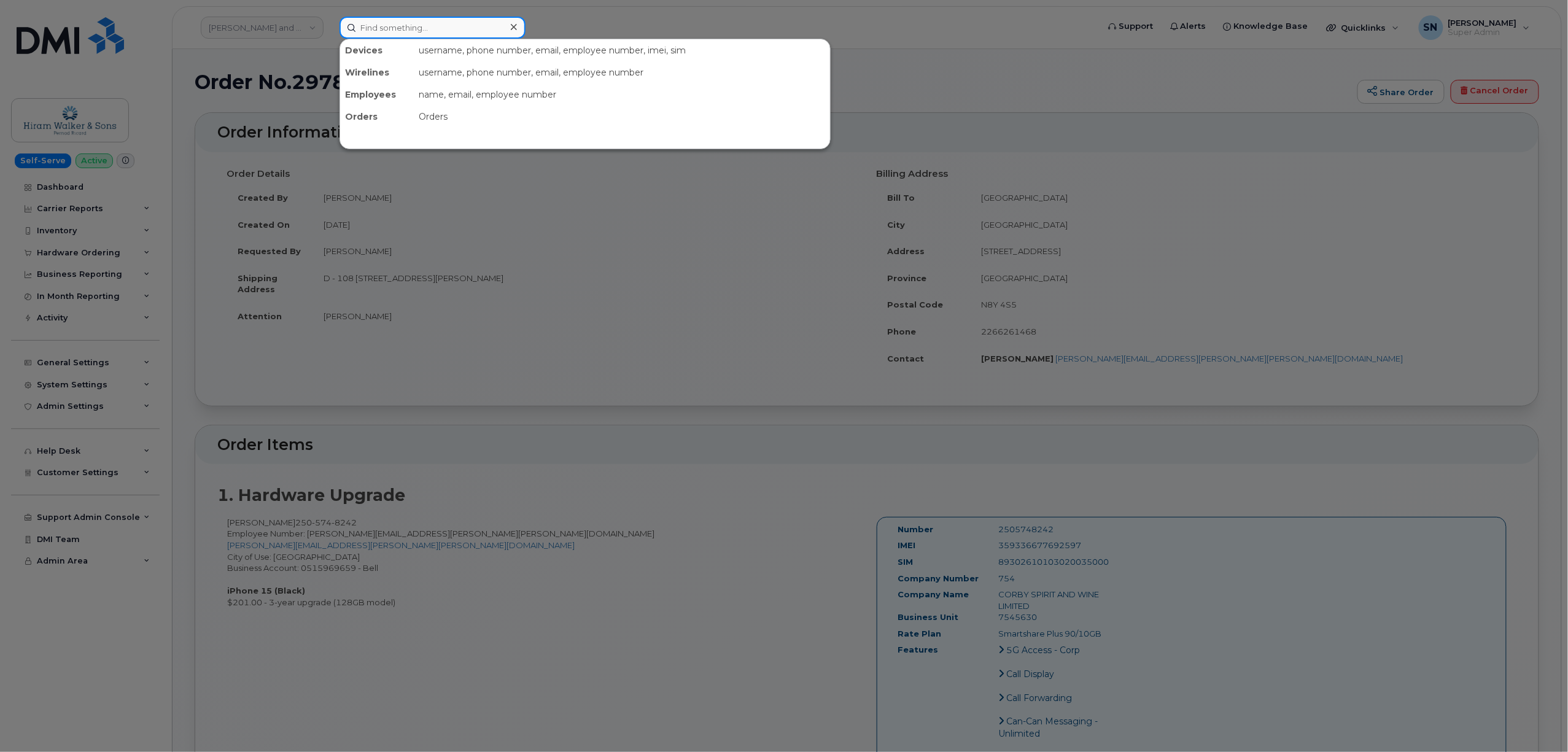
paste input "5063434449"
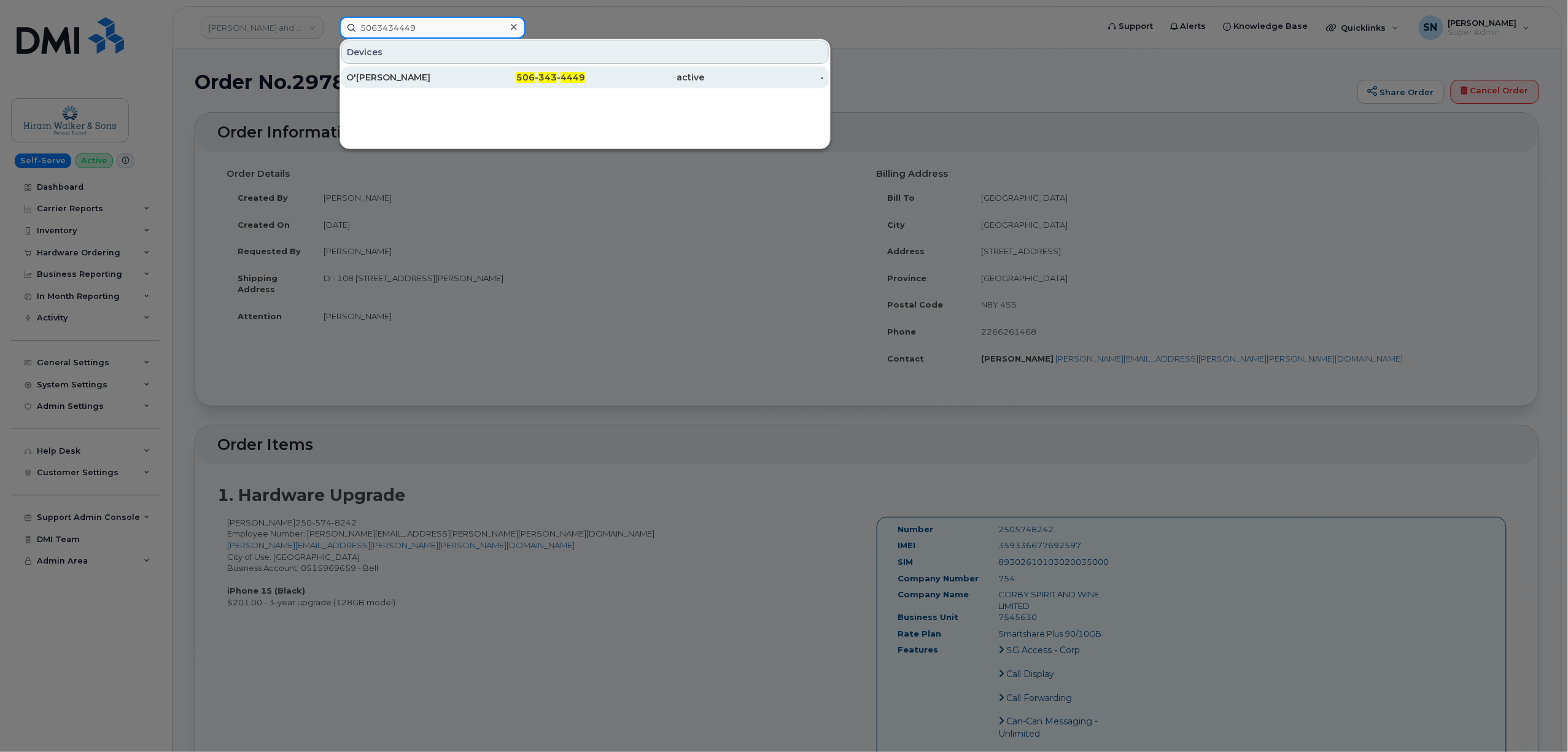
type input "5063434449"
click at [526, 73] on div "506 - 343 - 4449" at bounding box center [526, 77] width 120 height 12
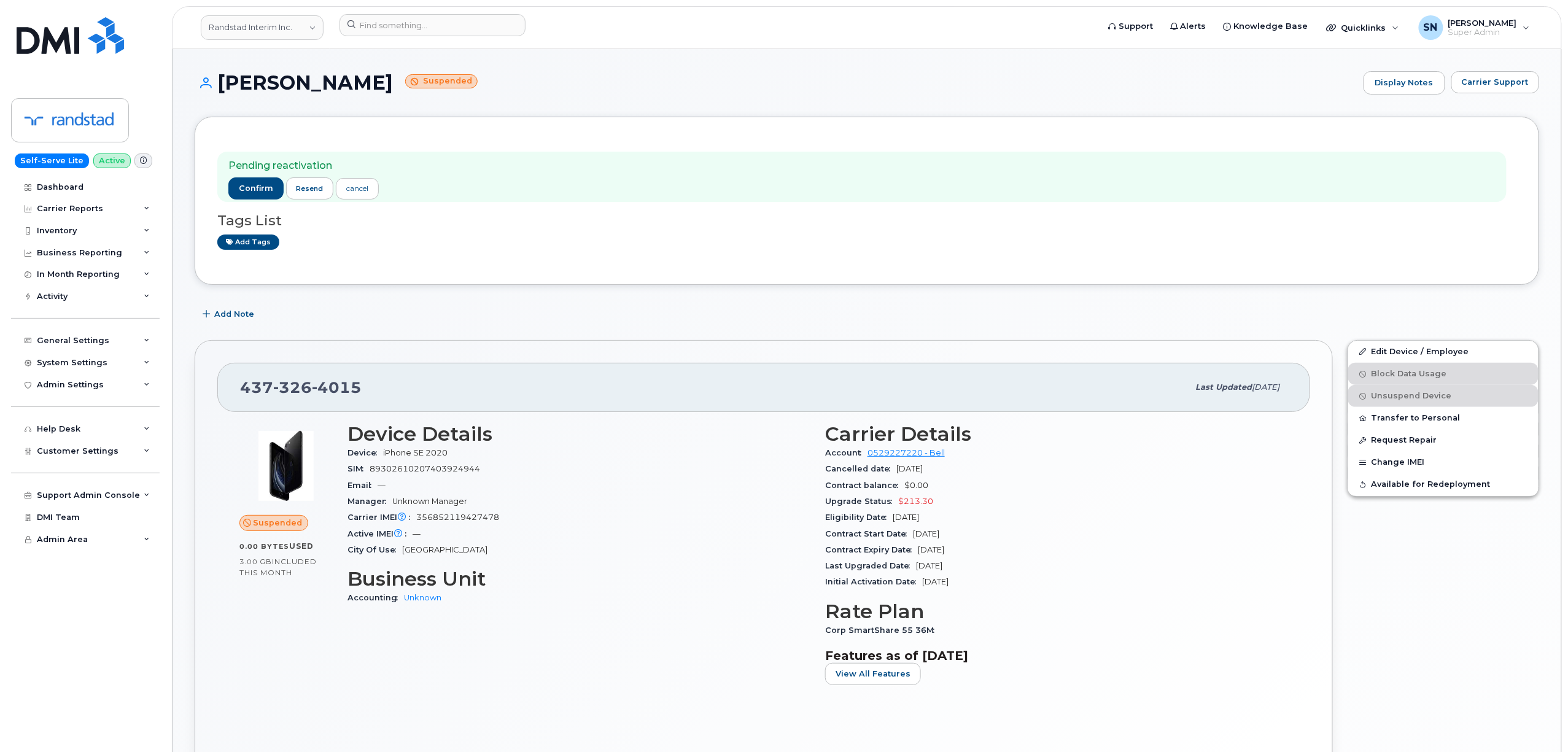
click at [449, 210] on div "Tags List Add tags" at bounding box center [867, 225] width 1299 height 47
click at [1493, 94] on div "[PERSON_NAME] Suspended Display Notes Carrier Support" at bounding box center [866, 94] width 1345 height 46
click at [1493, 84] on span "Carrier Support" at bounding box center [1495, 82] width 67 height 12
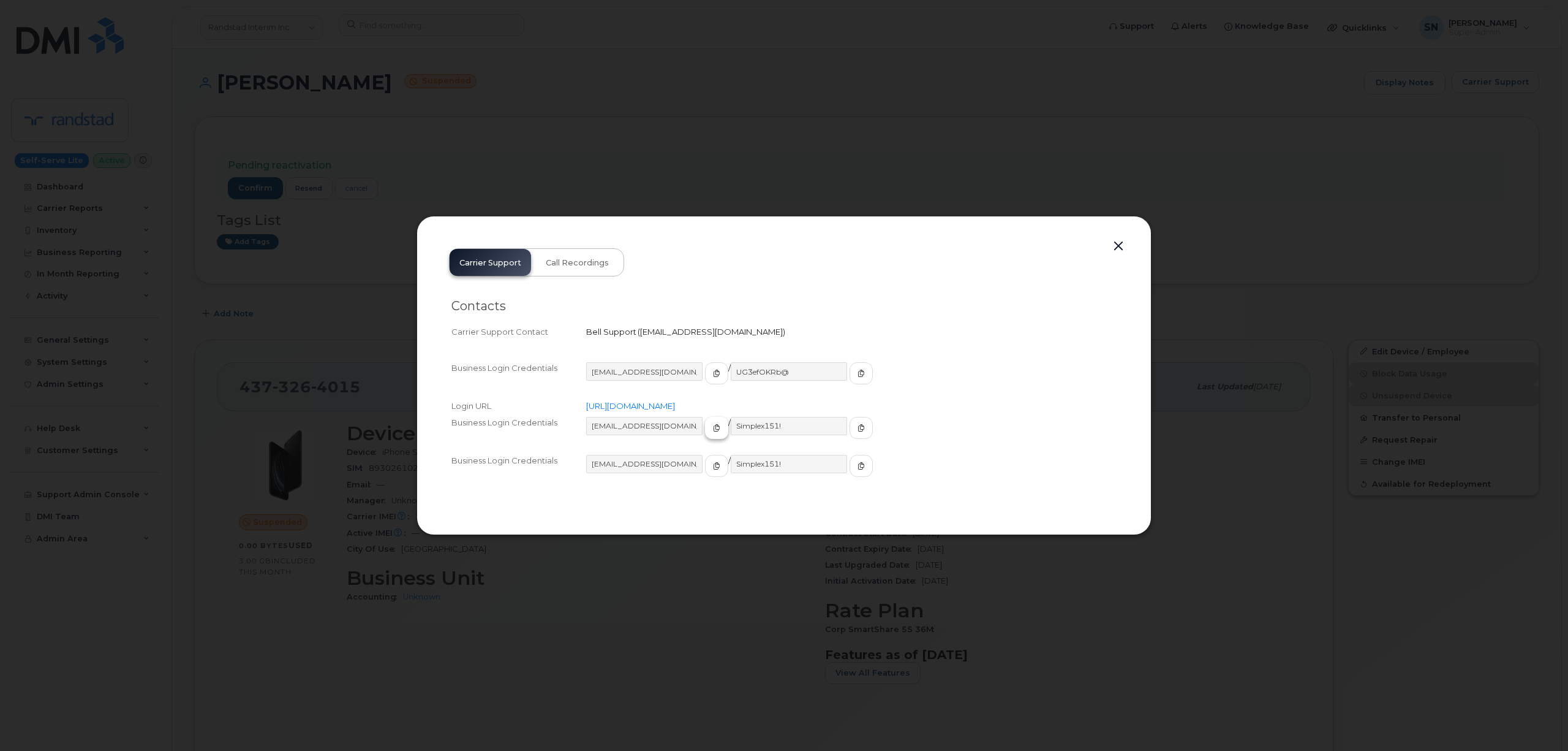
click at [713, 429] on icon "button" at bounding box center [717, 428] width 7 height 7
click at [849, 430] on button "button" at bounding box center [861, 428] width 23 height 22
drag, startPoint x: 1123, startPoint y: 246, endPoint x: 1074, endPoint y: 273, distance: 55.9
click at [1123, 246] on button "button" at bounding box center [1118, 246] width 19 height 17
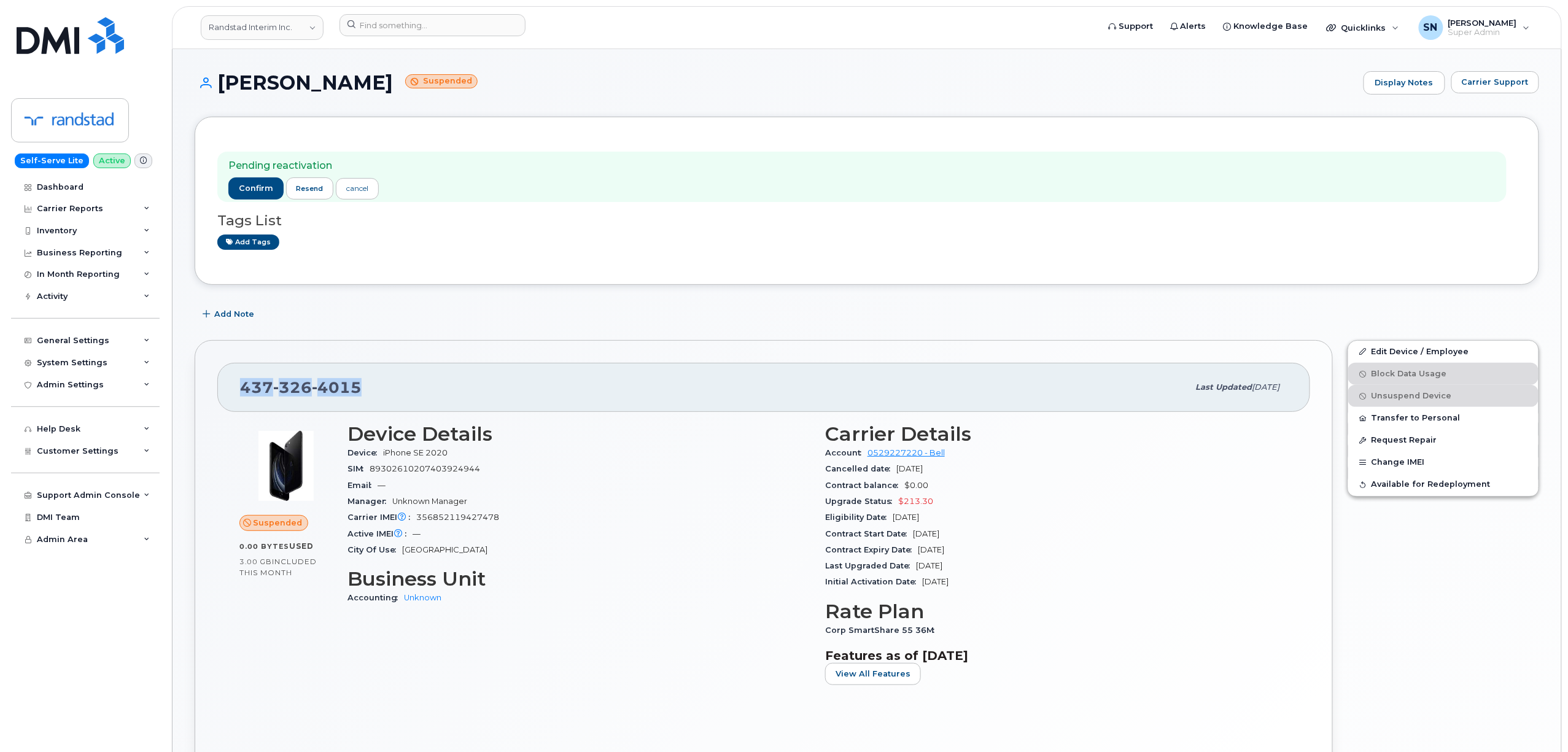
copy span "[PHONE_NUMBER]"
drag, startPoint x: 241, startPoint y: 393, endPoint x: 358, endPoint y: 394, distance: 117.0
click at [358, 394] on span "[PHONE_NUMBER]" at bounding box center [301, 387] width 121 height 19
click at [260, 190] on span "confirm" at bounding box center [256, 188] width 34 height 11
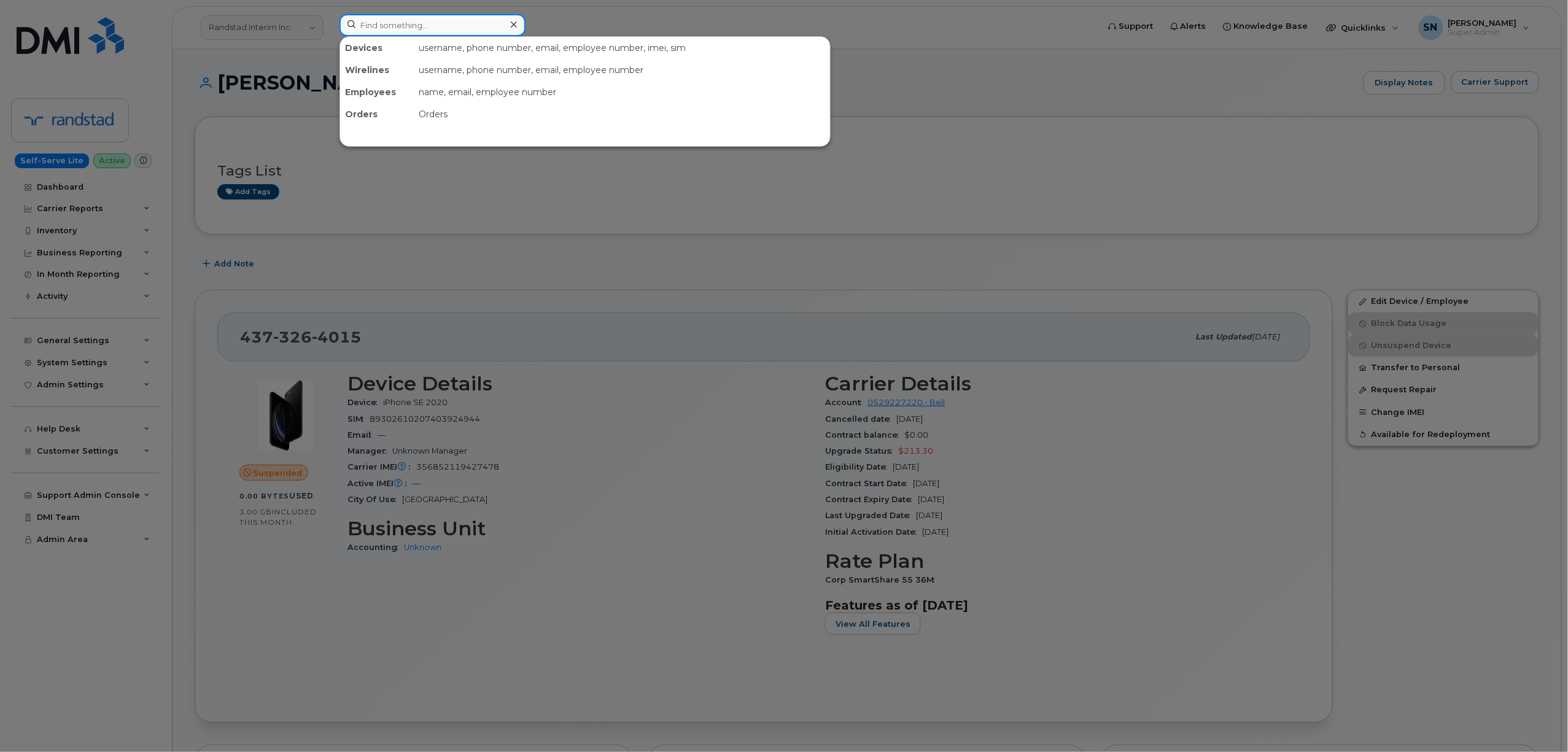
click at [350, 19] on input at bounding box center [433, 25] width 186 height 22
paste input "7802314897"
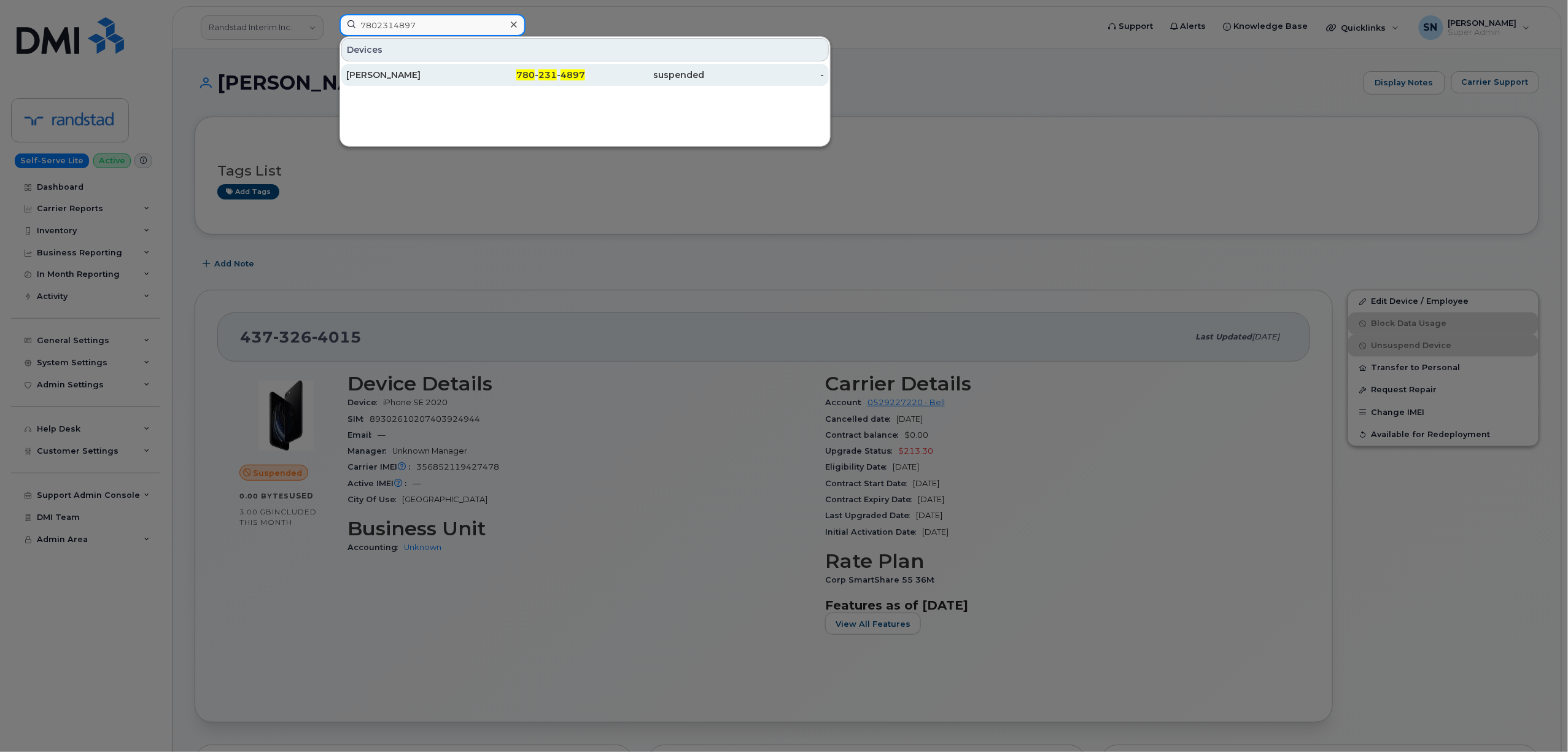
type input "7802314897"
click at [485, 73] on div "780 - 231 - 4897" at bounding box center [526, 75] width 120 height 12
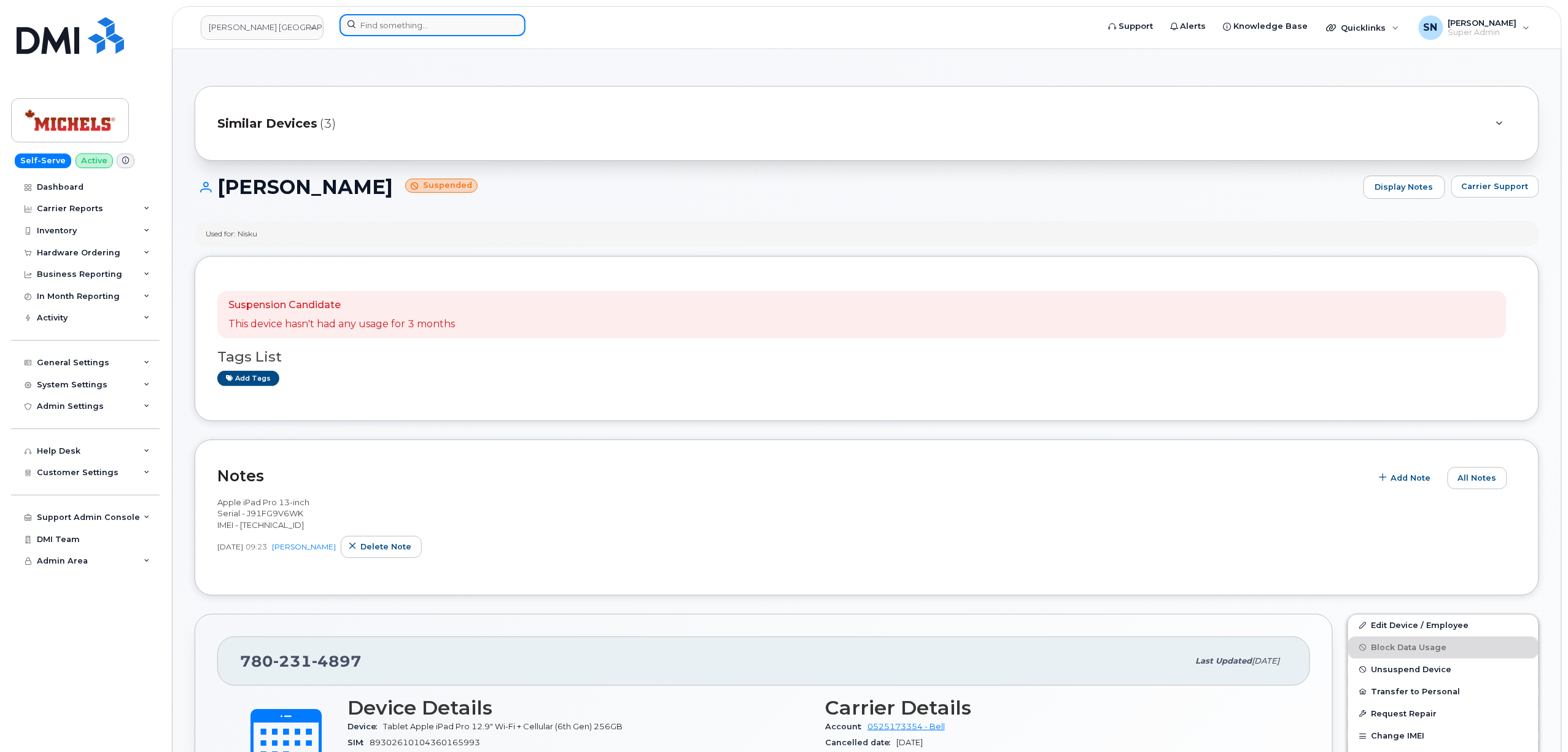
click at [401, 25] on input at bounding box center [433, 25] width 186 height 22
paste input "5873357465"
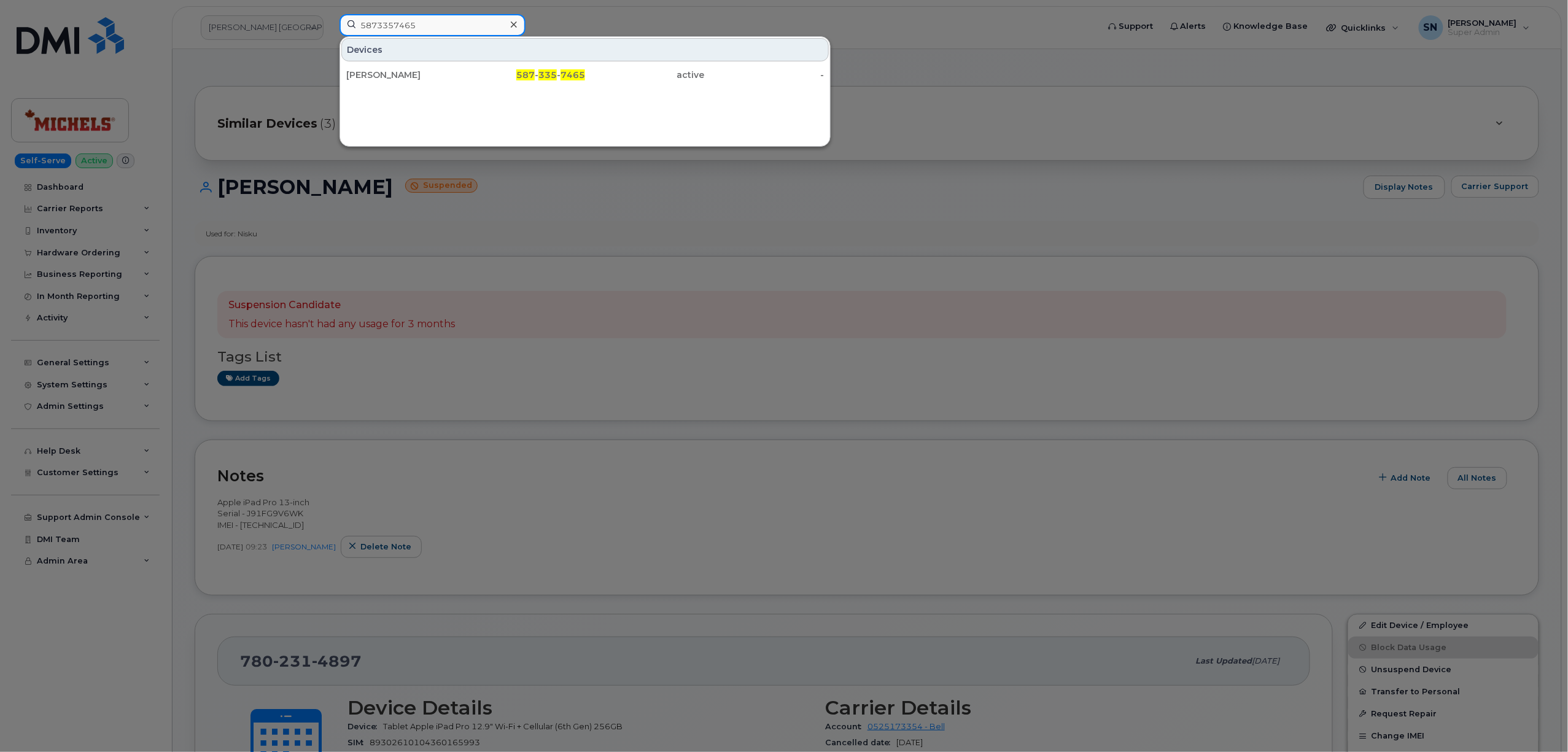
type input "5873357465"
click at [466, 65] on div "[PERSON_NAME]" at bounding box center [526, 74] width 120 height 22
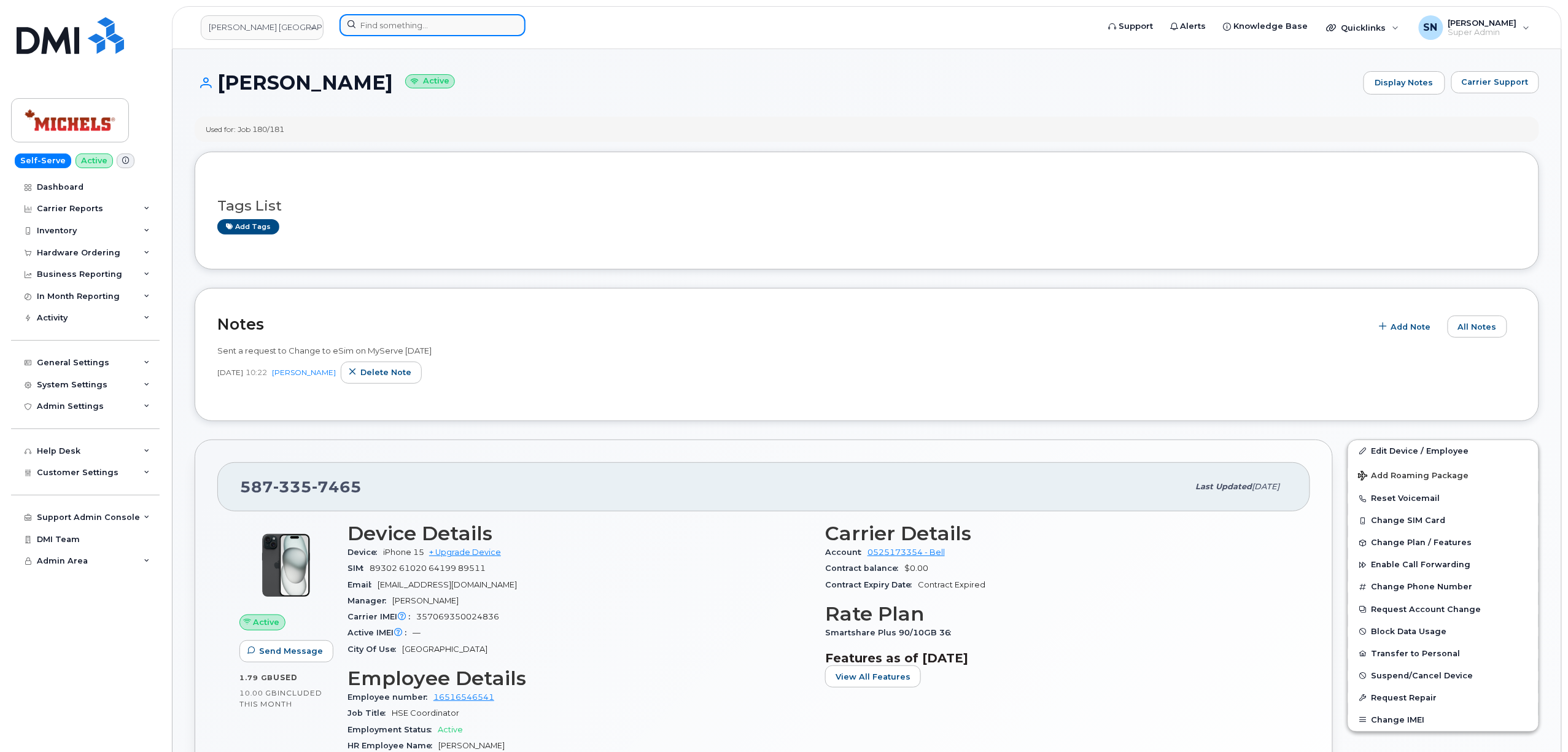
click at [377, 21] on input at bounding box center [433, 25] width 186 height 22
paste input "5146052735"
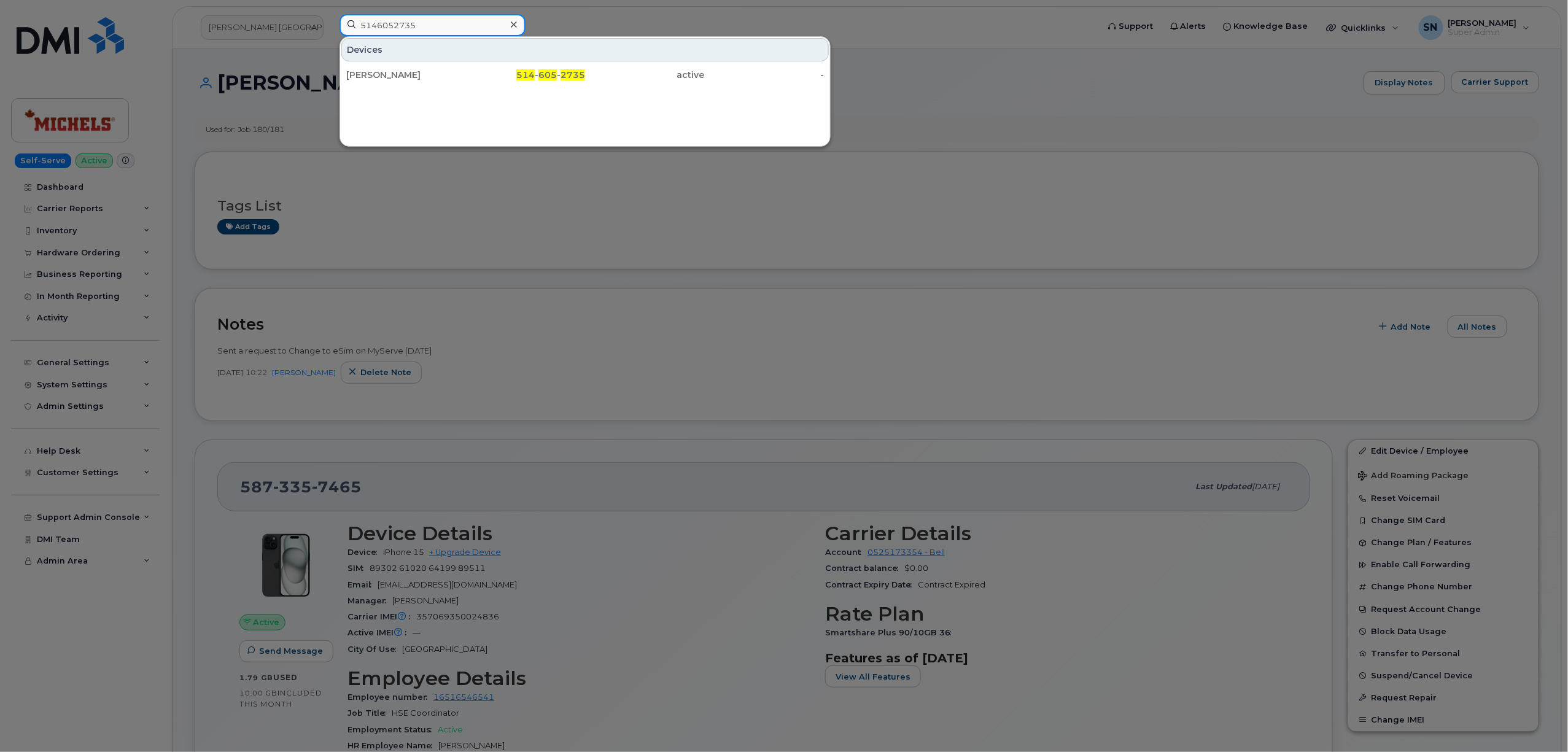
type input "5146052735"
click at [383, 76] on div "Nathalie Guay" at bounding box center [406, 75] width 120 height 12
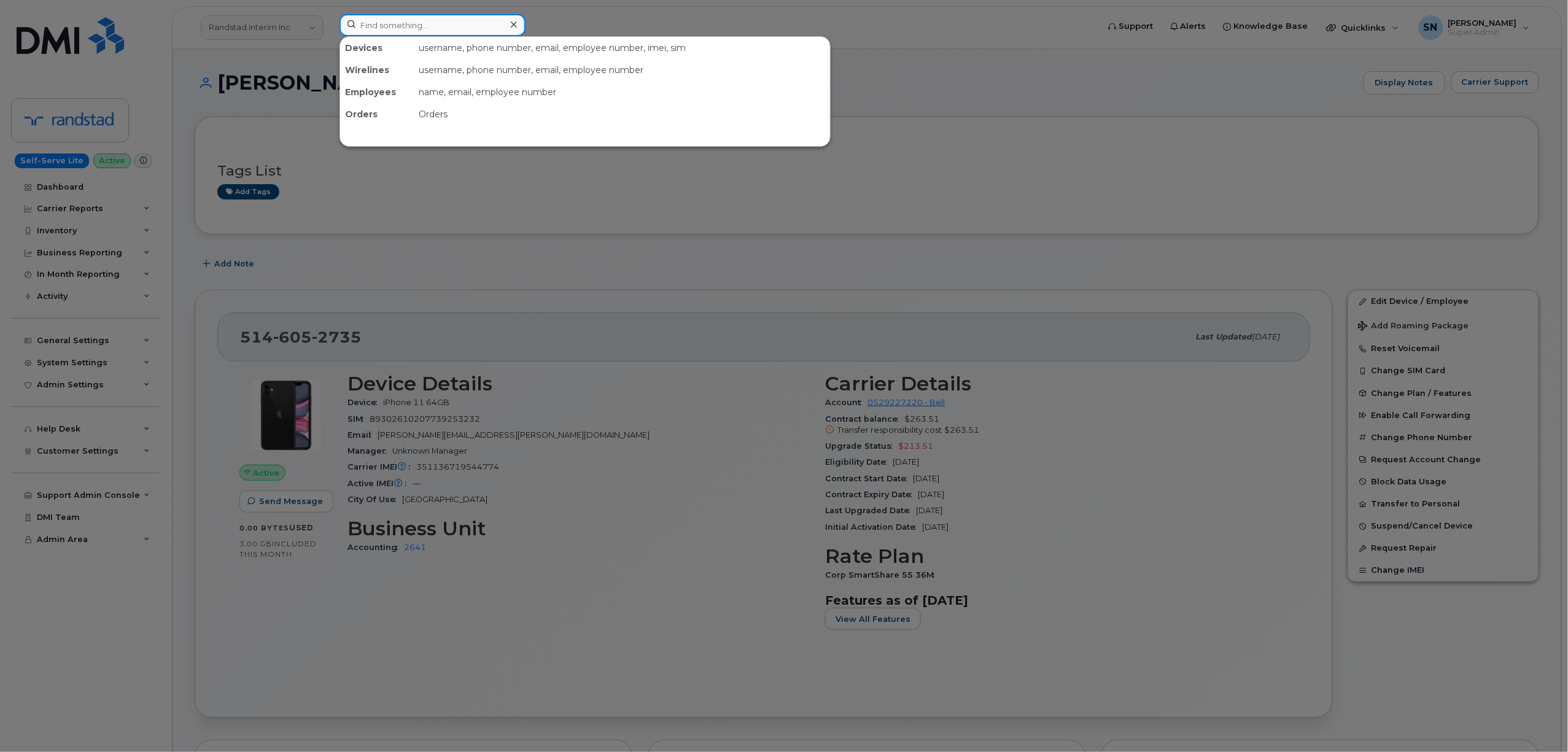
click at [439, 27] on input at bounding box center [433, 25] width 186 height 22
paste input "4182649569"
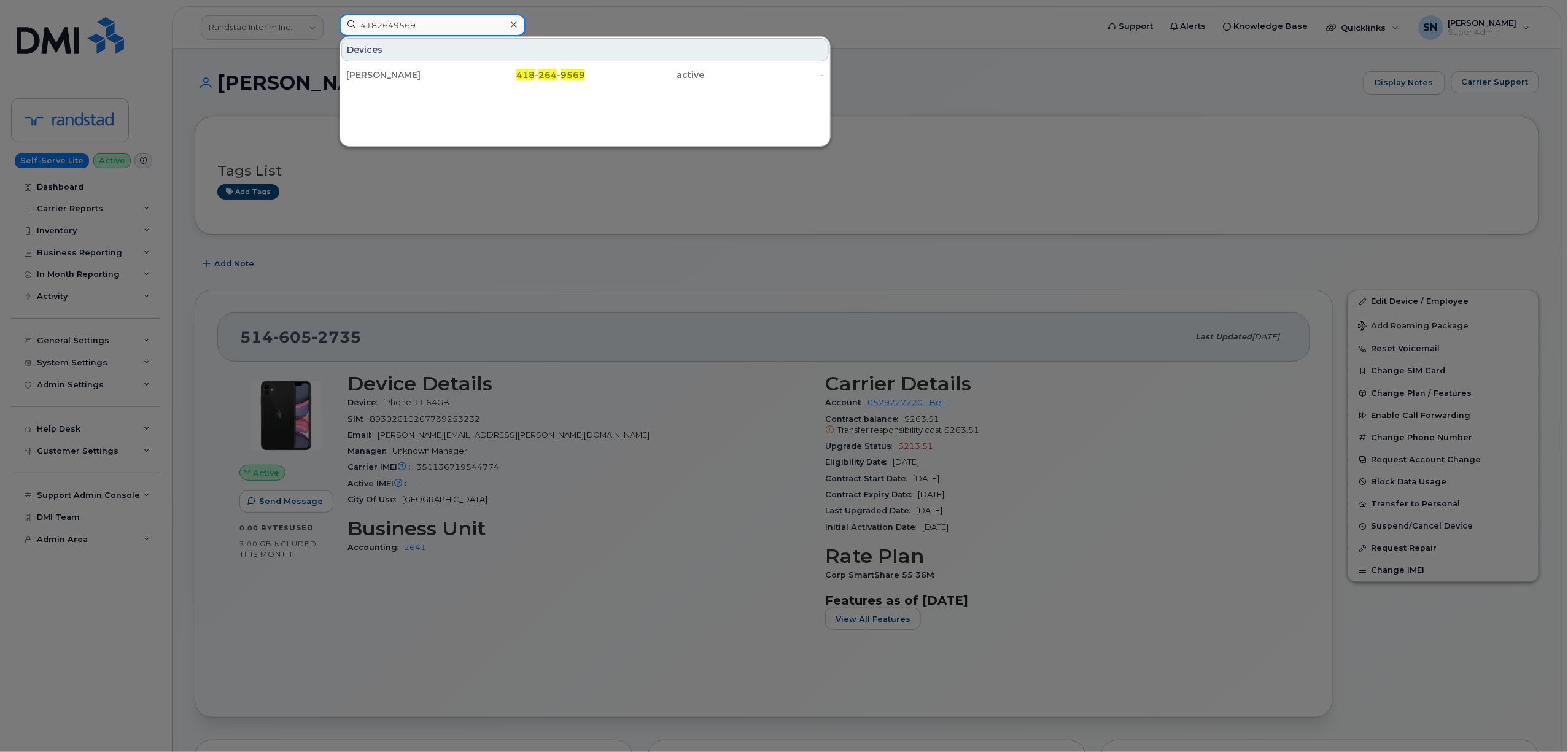
type input "4182649569"
click at [400, 79] on div "[PERSON_NAME]" at bounding box center [406, 75] width 120 height 12
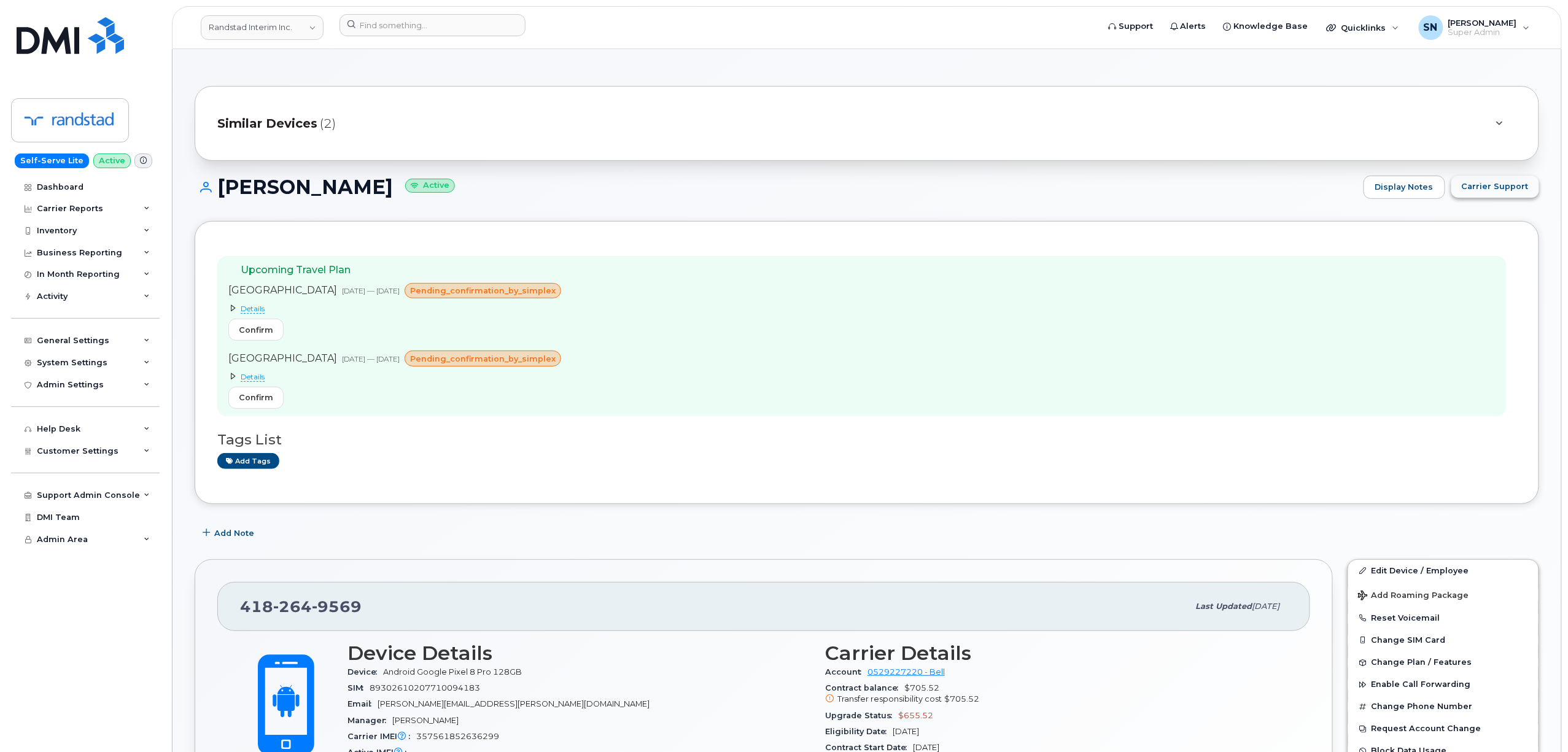
click at [1490, 184] on span "Carrier Support" at bounding box center [1495, 187] width 67 height 12
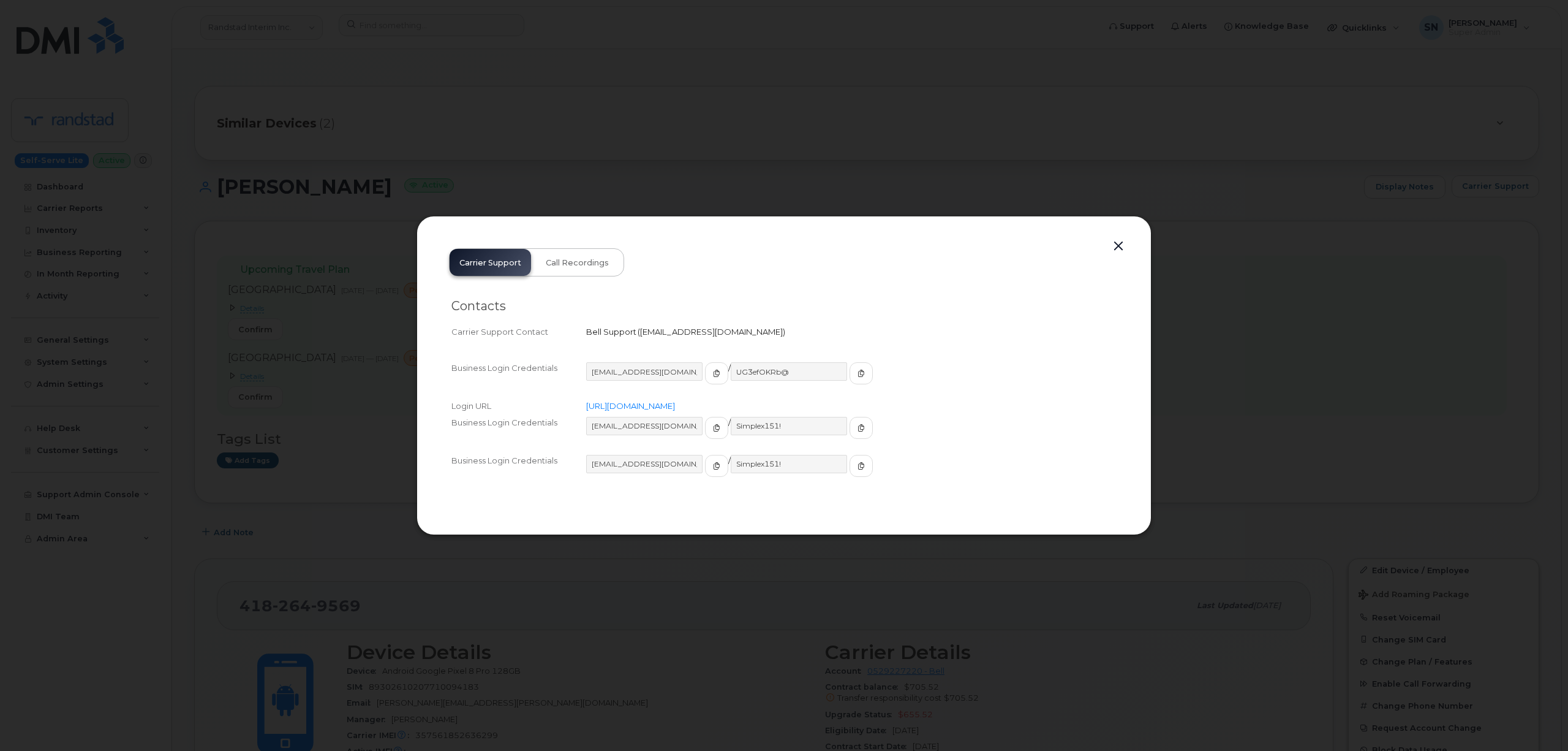
click at [1123, 246] on button "button" at bounding box center [1118, 246] width 19 height 17
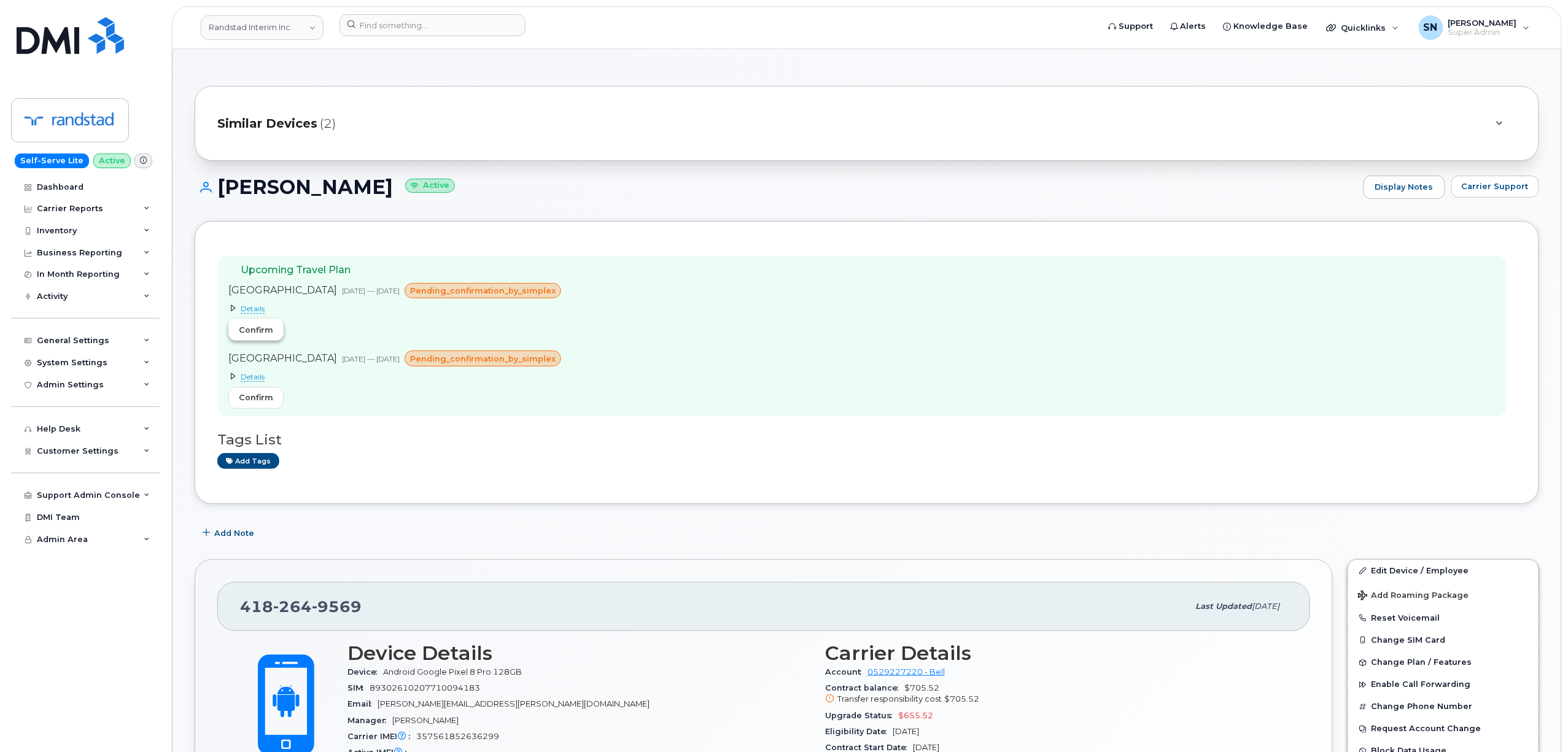
click at [259, 334] on span "Confirm" at bounding box center [256, 330] width 34 height 12
click at [1500, 184] on span "Carrier Support" at bounding box center [1495, 187] width 67 height 12
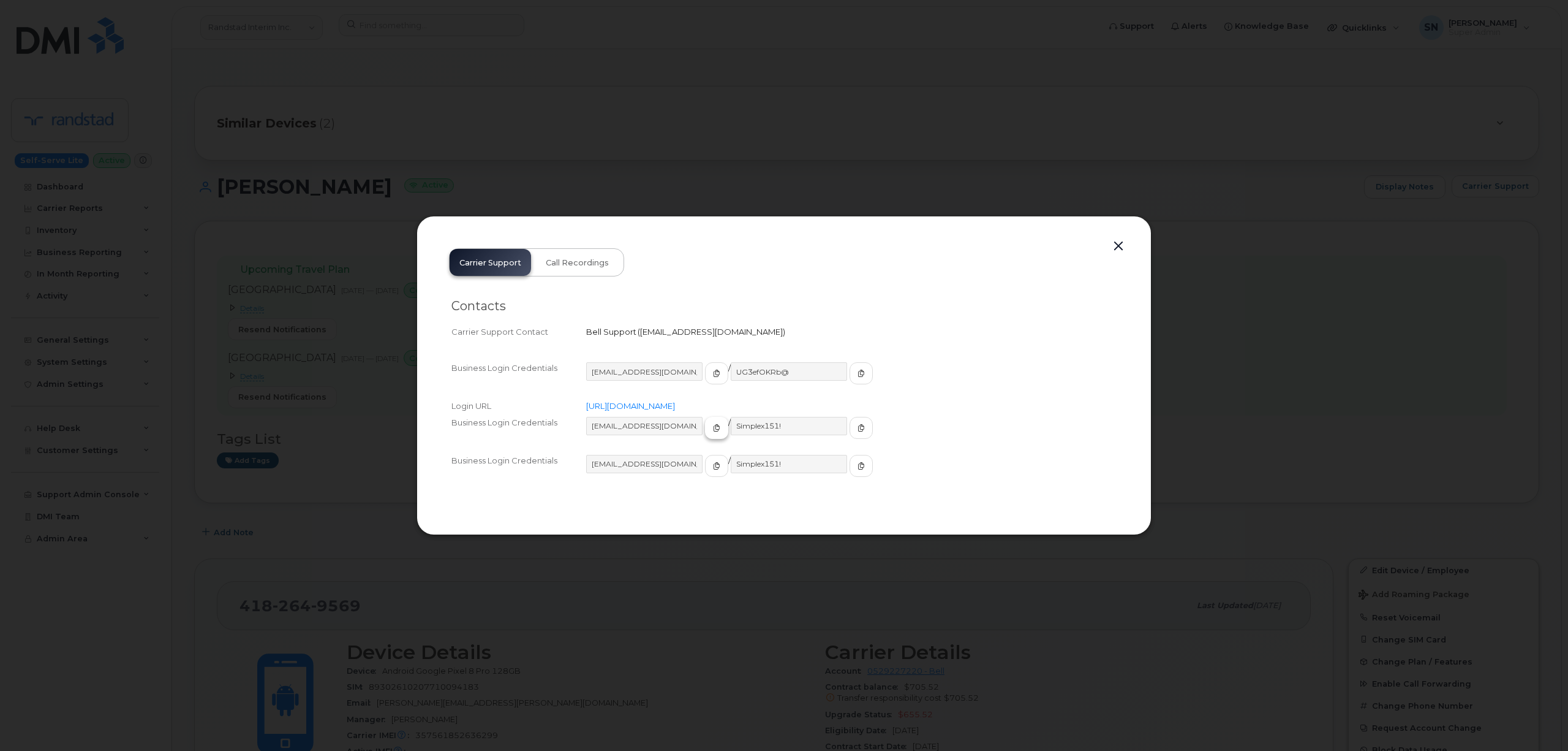
click at [711, 432] on span "button" at bounding box center [716, 428] width 11 height 11
click at [855, 423] on span "button" at bounding box center [861, 428] width 11 height 11
click at [1120, 243] on button "button" at bounding box center [1118, 246] width 19 height 17
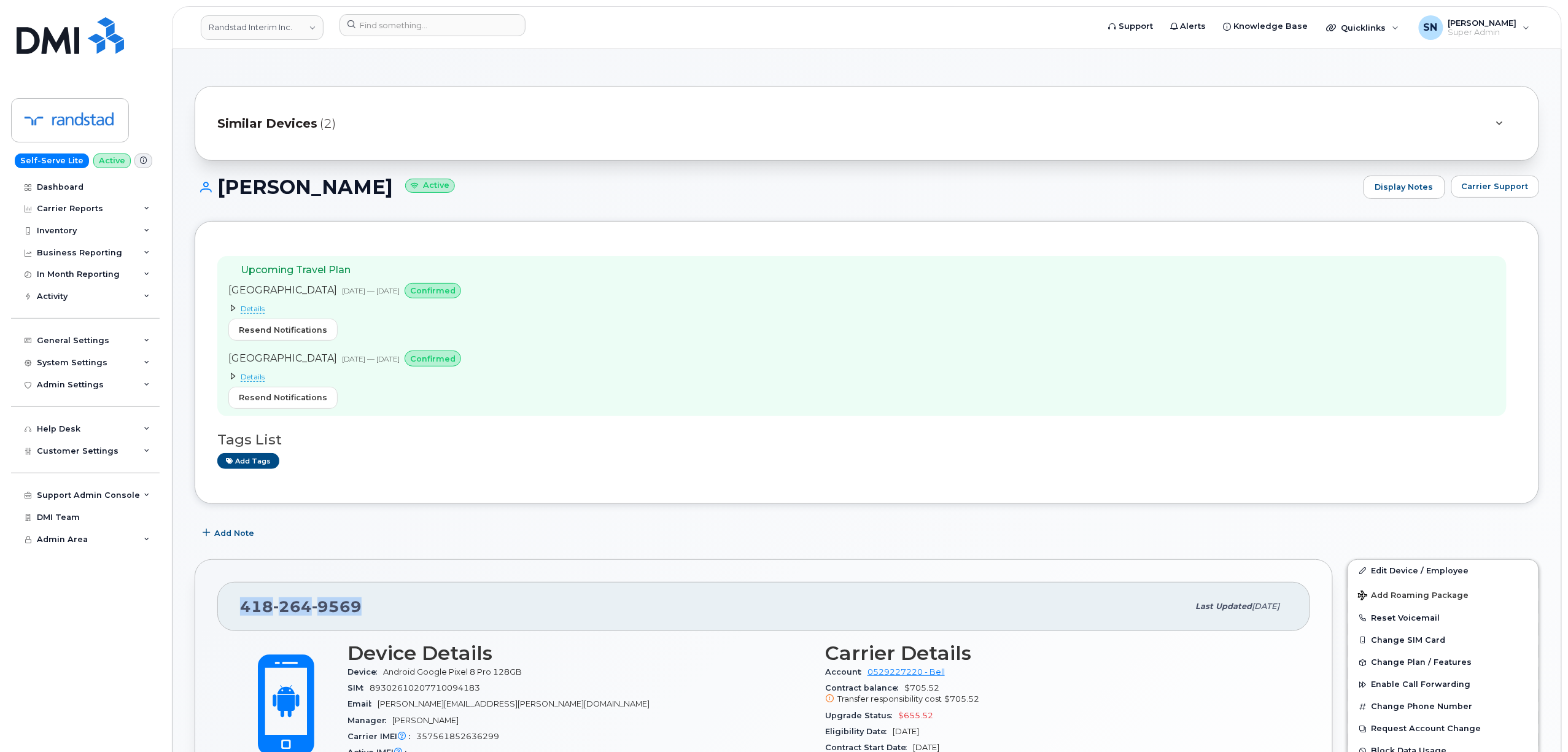
drag, startPoint x: 243, startPoint y: 611, endPoint x: 360, endPoint y: 615, distance: 117.1
click at [360, 615] on div "418 264 9569" at bounding box center [714, 607] width 949 height 25
copy span "418 264 9569"
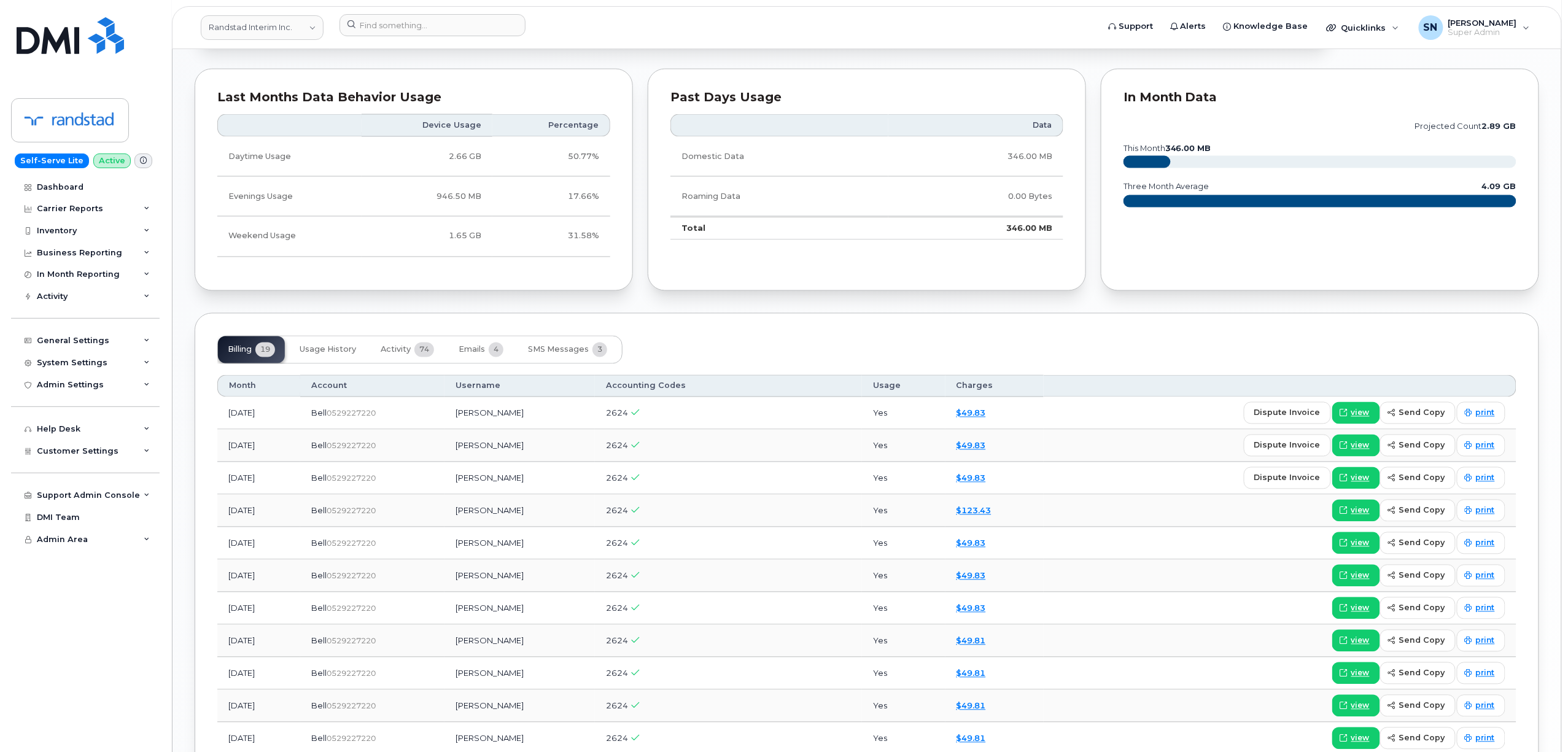
scroll to position [1145, 0]
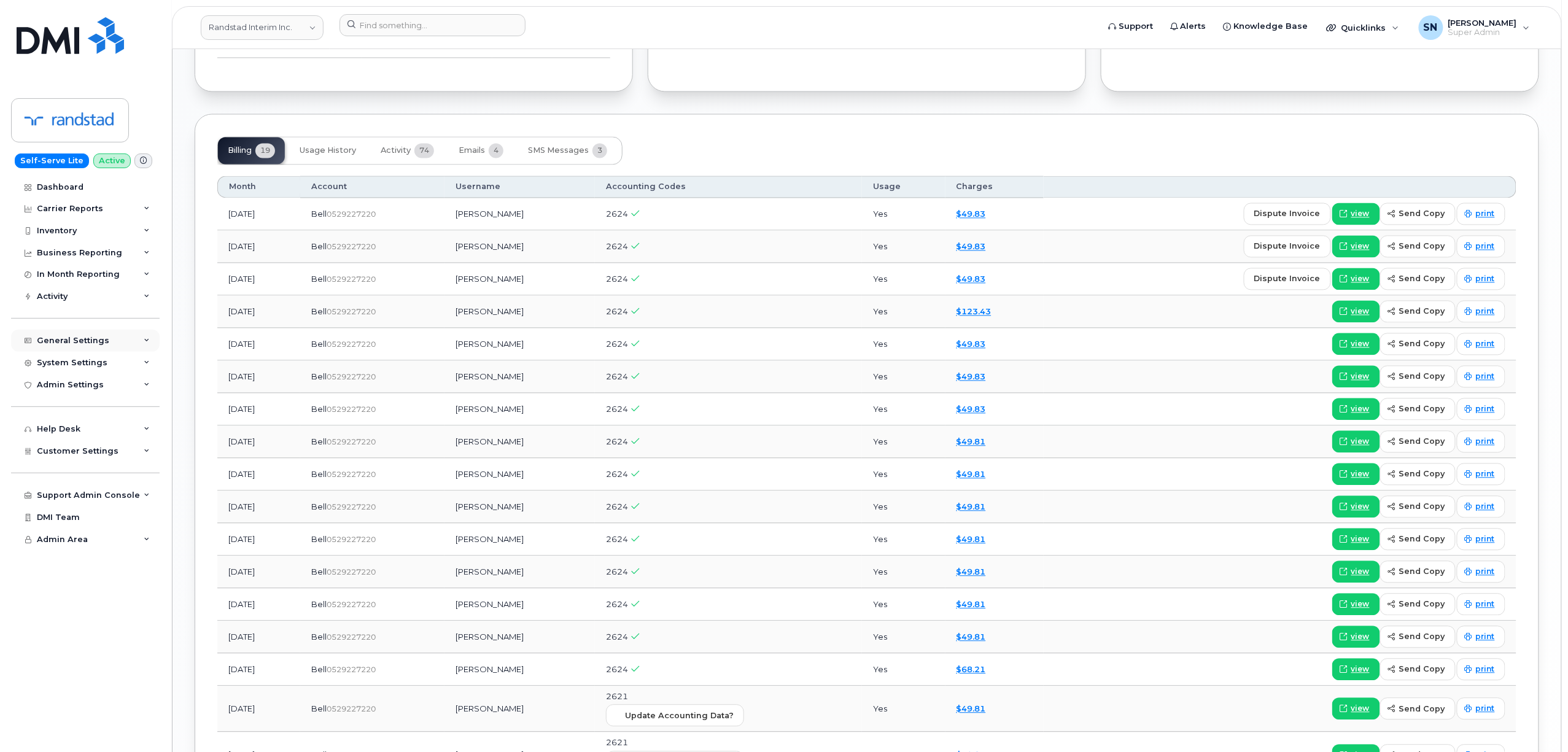
click at [75, 334] on div "General Settings" at bounding box center [85, 340] width 148 height 22
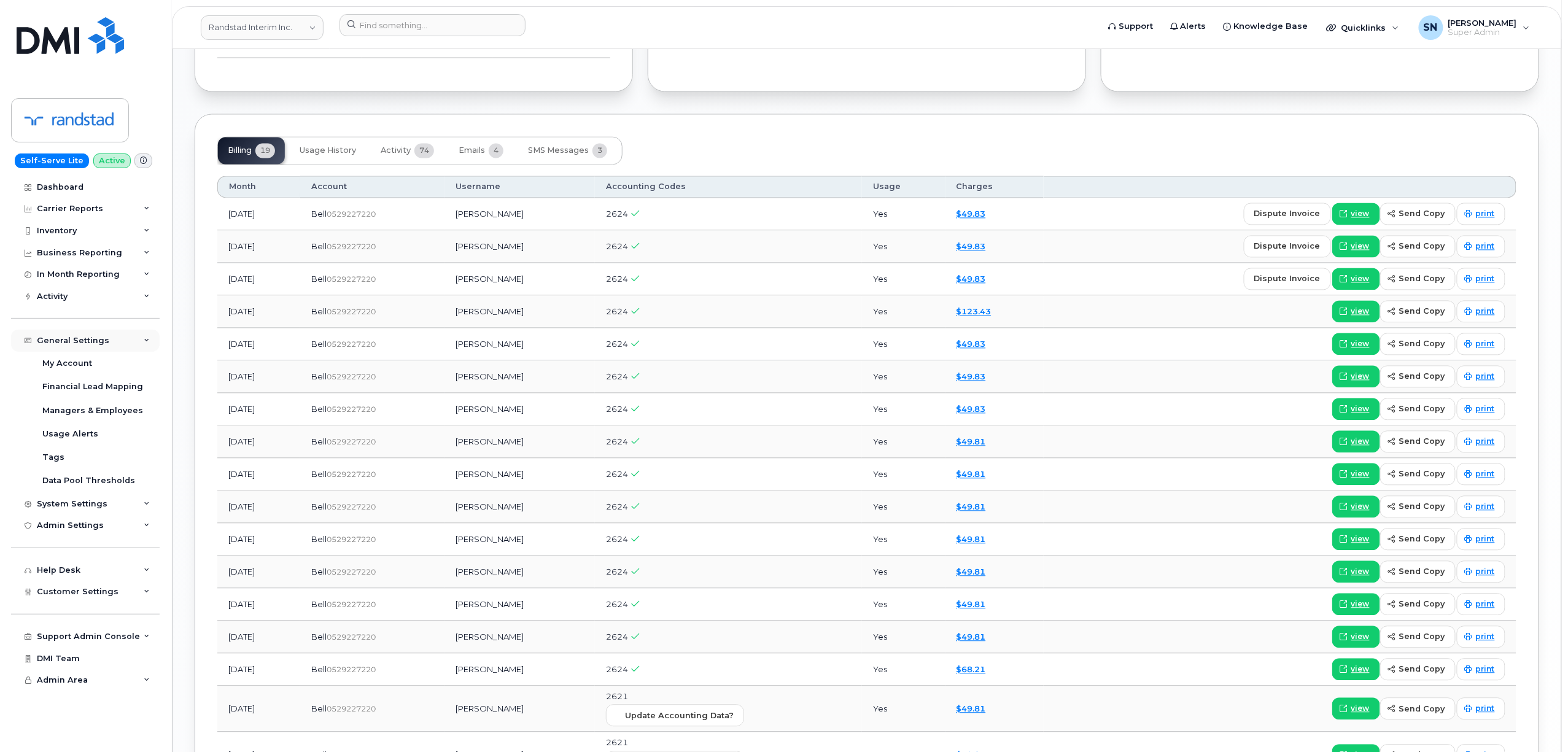
click at [89, 341] on div "General Settings" at bounding box center [73, 340] width 73 height 10
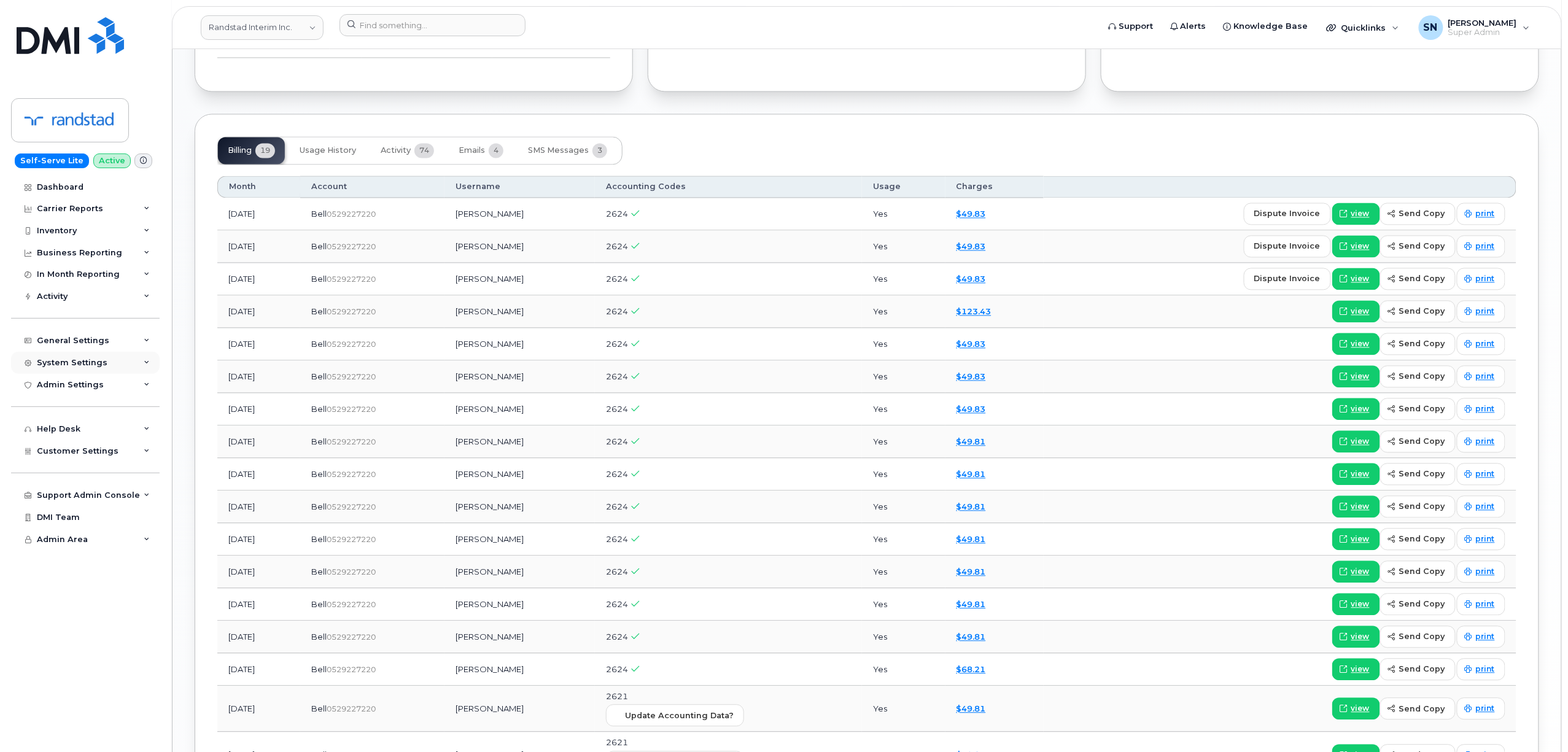
click at [91, 364] on div "System Settings" at bounding box center [72, 362] width 70 height 10
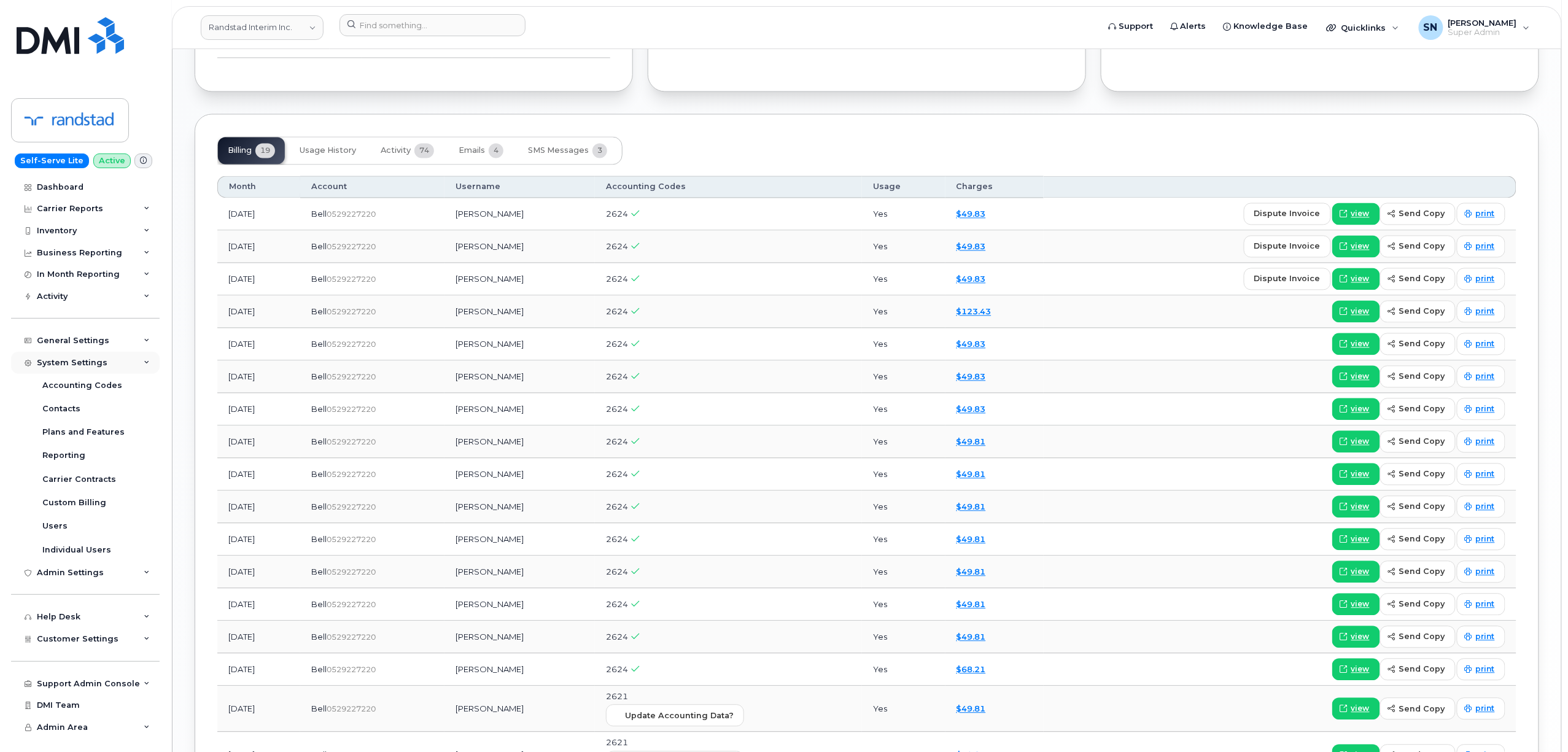
click at [87, 367] on div "System Settings" at bounding box center [72, 362] width 70 height 10
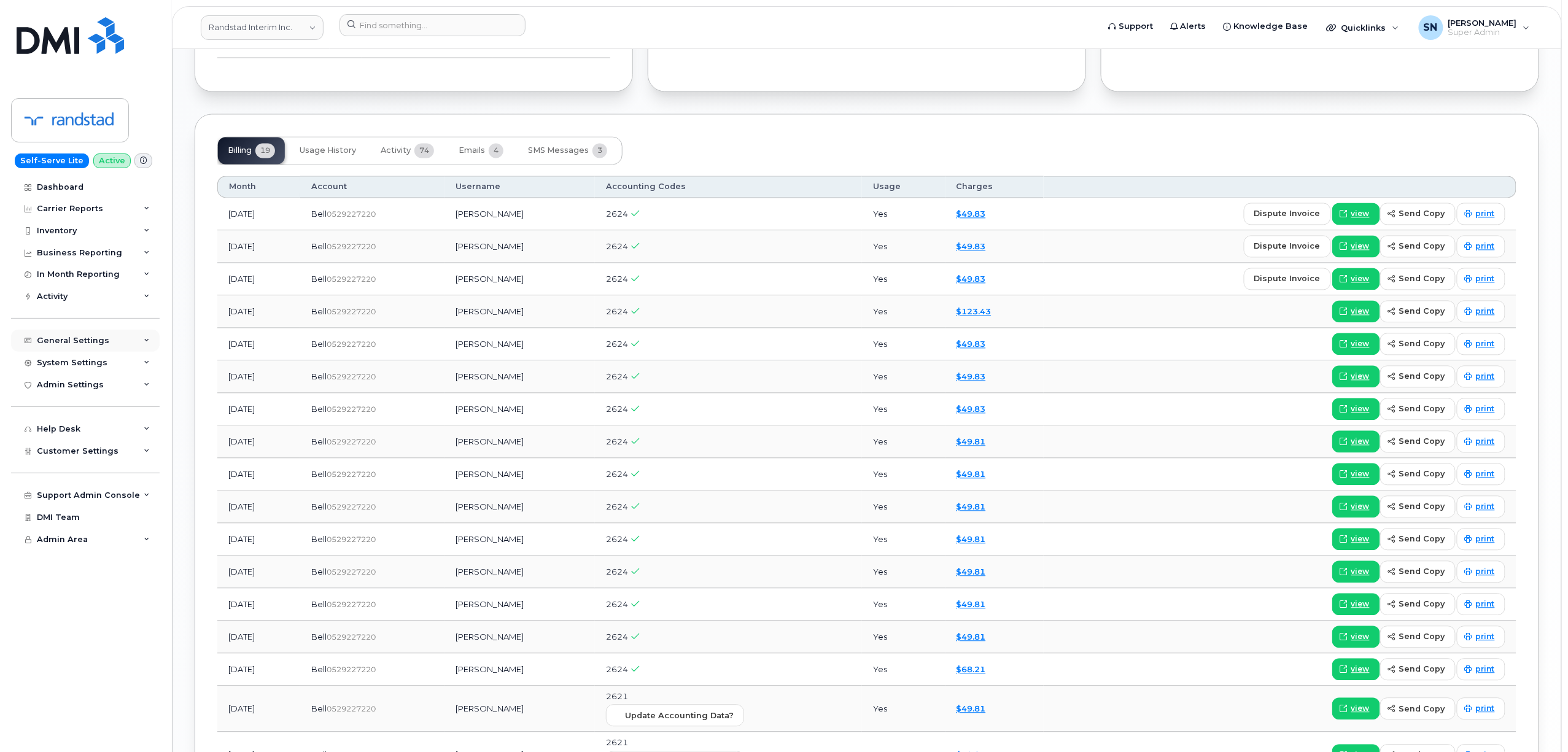
click at [85, 334] on div "General Settings" at bounding box center [85, 340] width 148 height 22
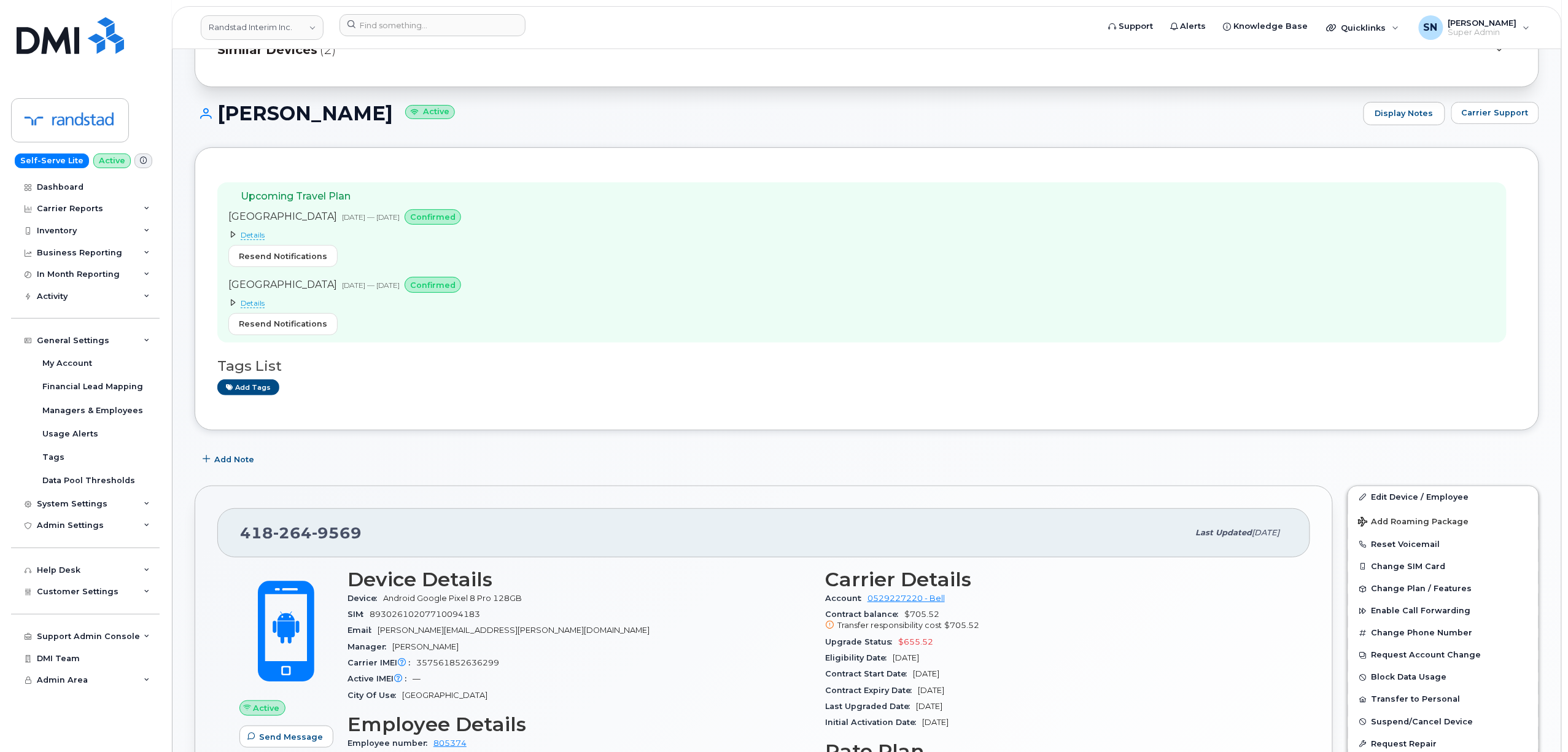
scroll to position [0, 0]
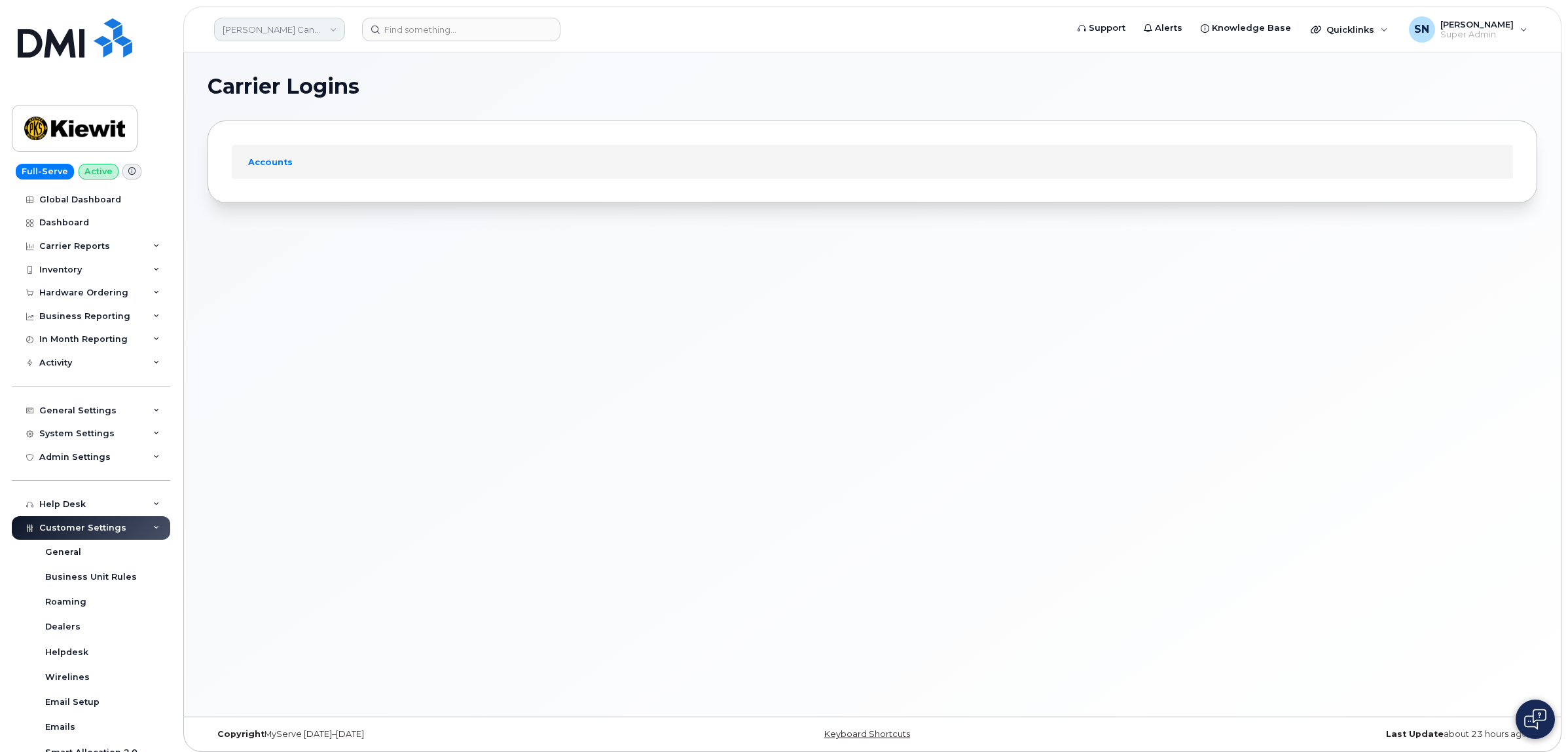
click at [276, 31] on link "[PERSON_NAME] Canada Inc" at bounding box center [280, 29] width 131 height 23
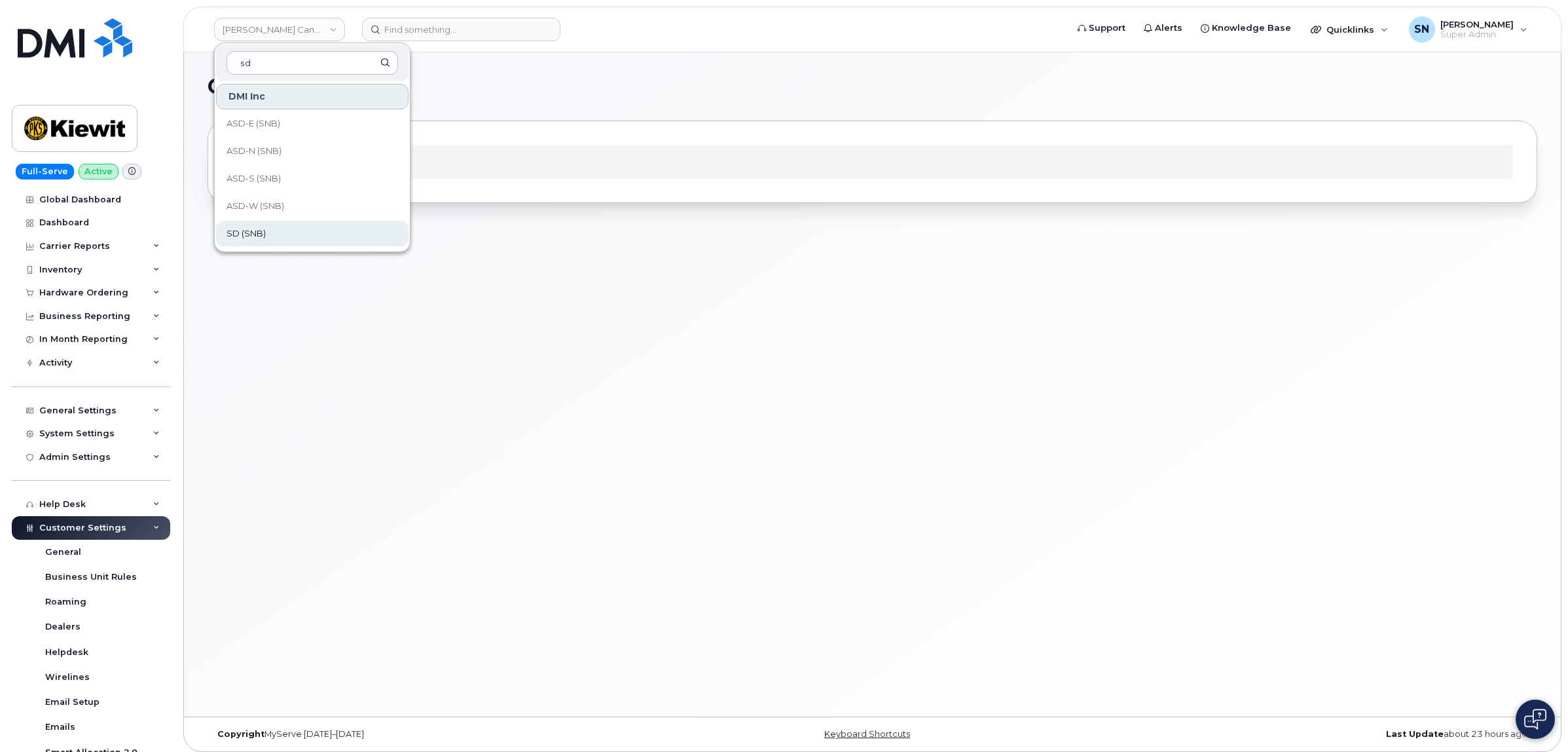
type input "sd"
click at [286, 225] on link "SD (SNB)" at bounding box center [312, 234] width 193 height 26
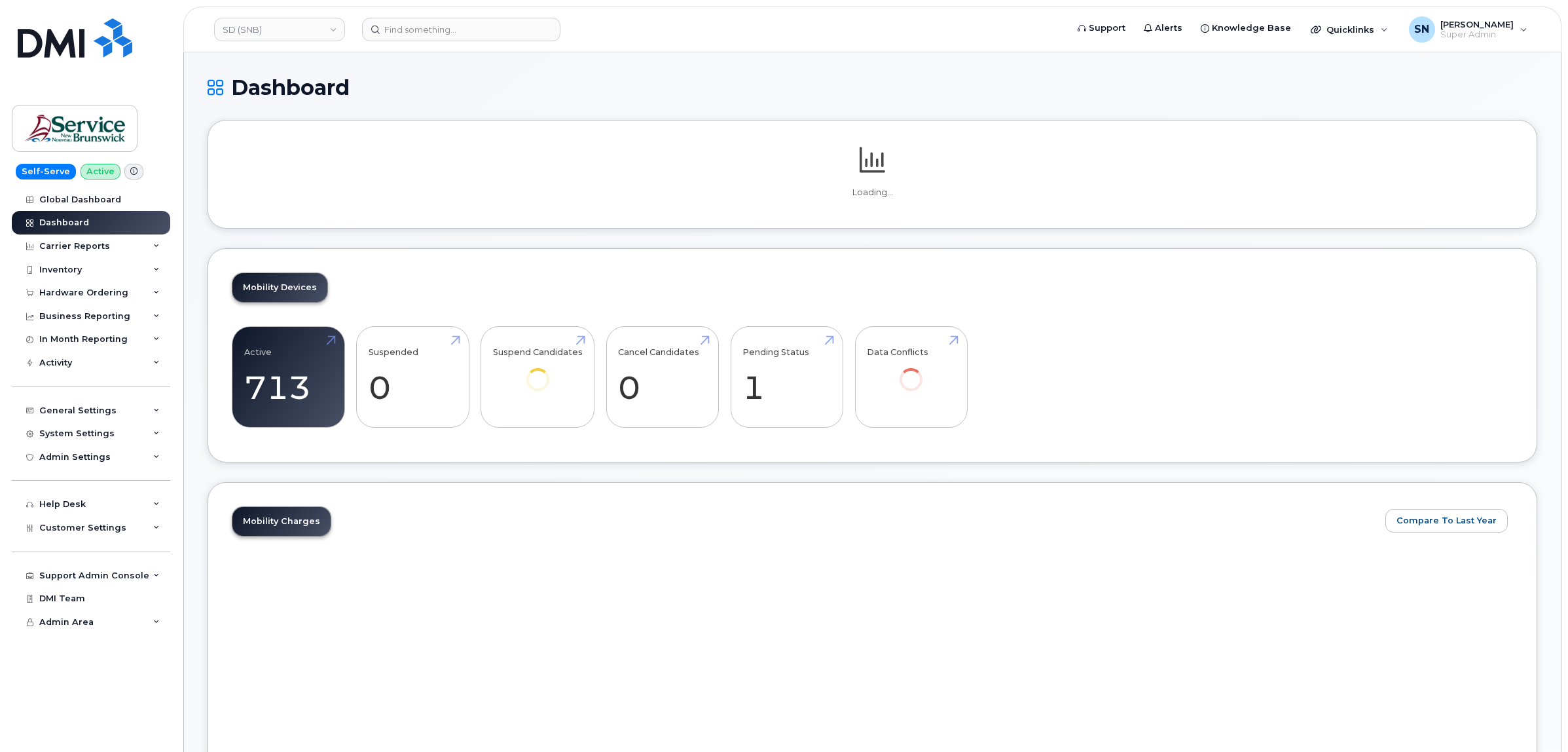
click at [99, 302] on div "Hardware Ordering" at bounding box center [91, 292] width 158 height 23
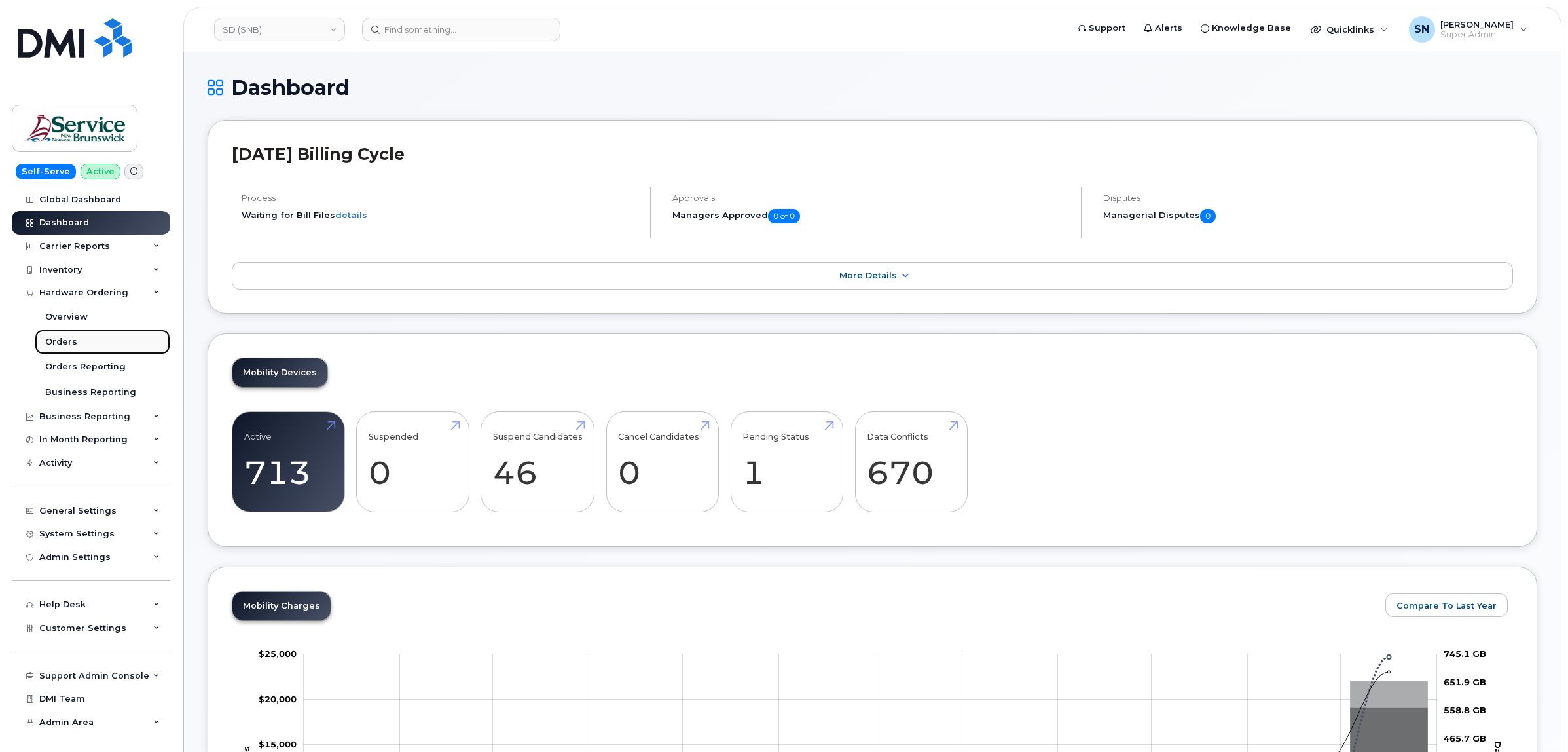
click at [89, 338] on link "Orders" at bounding box center [102, 342] width 135 height 25
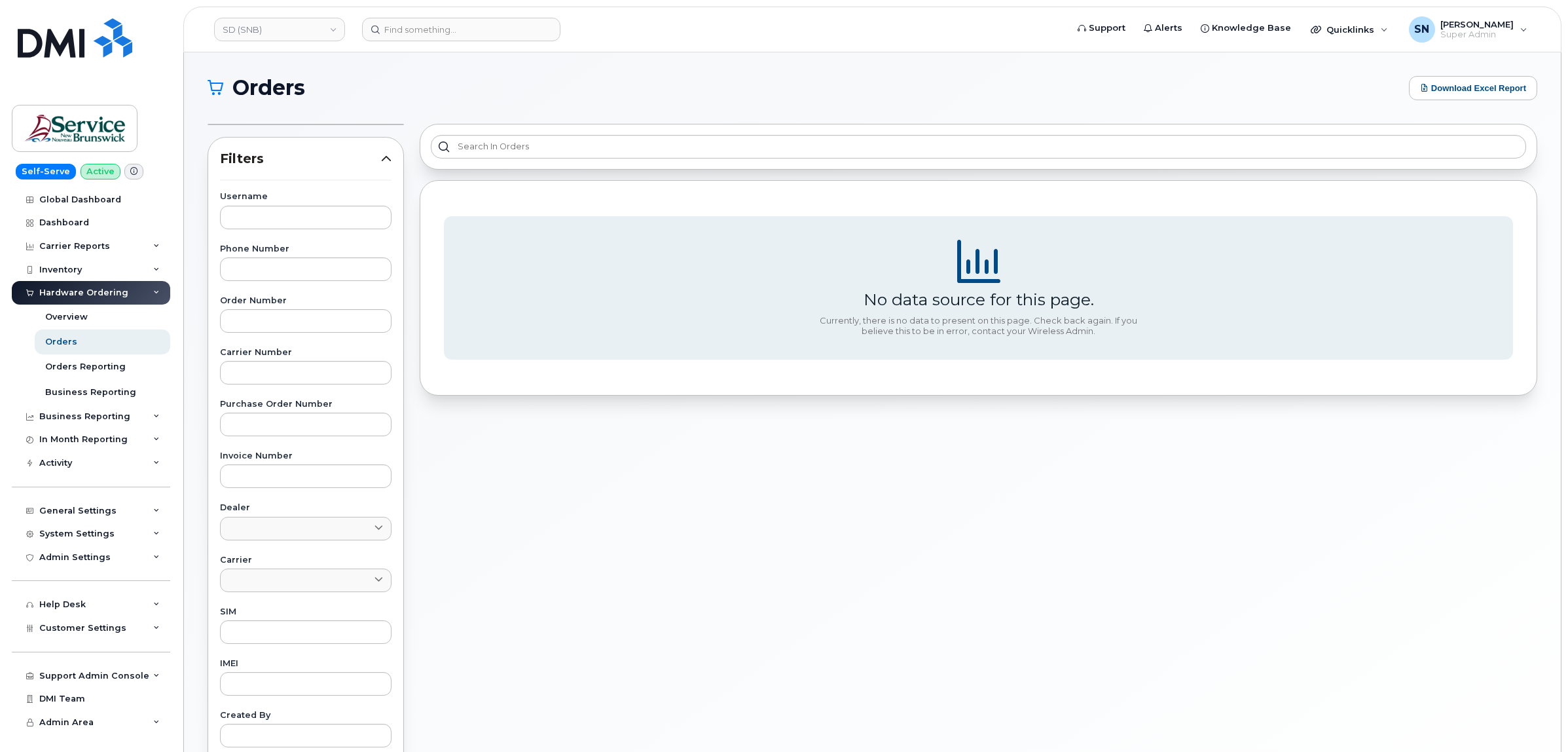
scroll to position [82, 0]
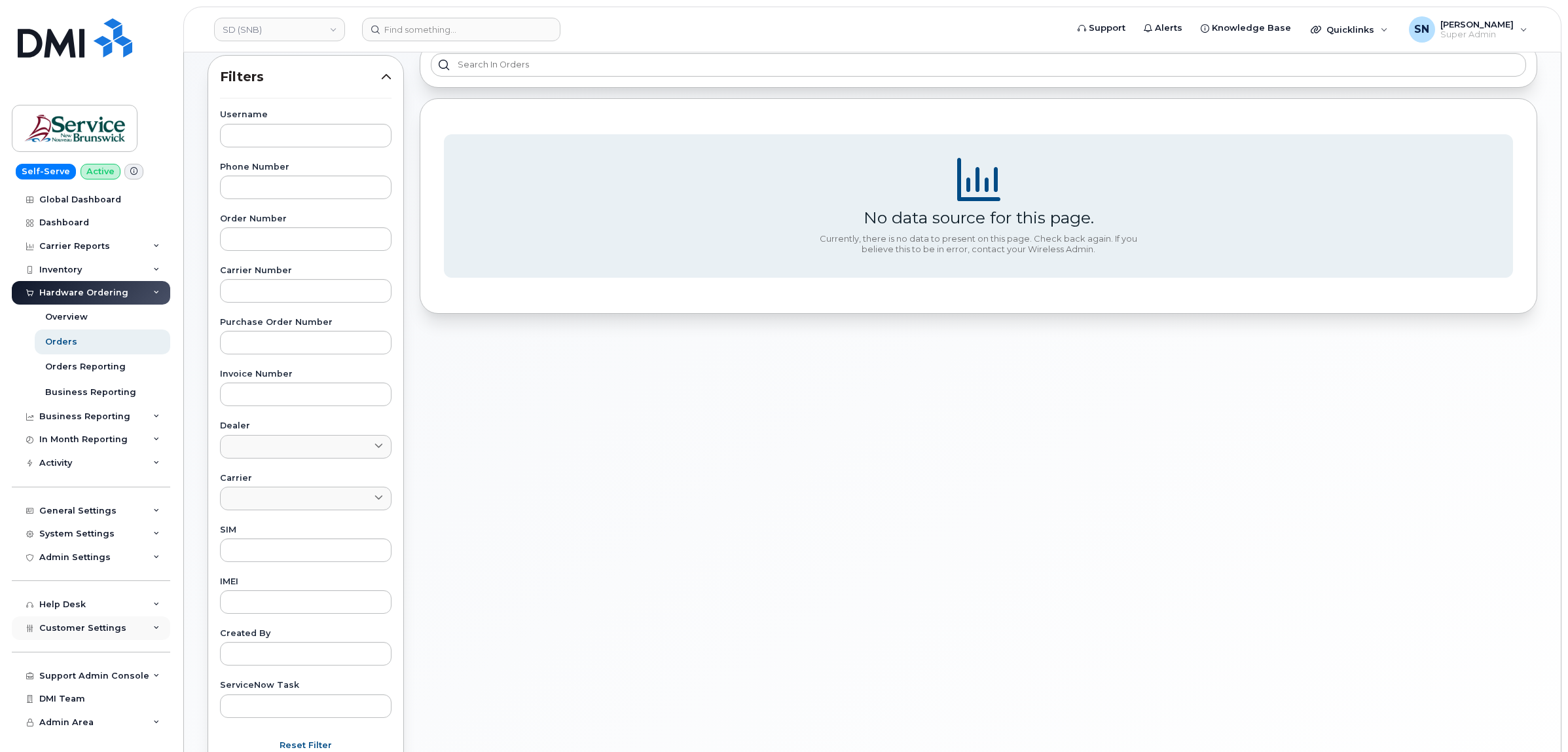
click at [105, 633] on span "Customer Settings" at bounding box center [82, 627] width 87 height 10
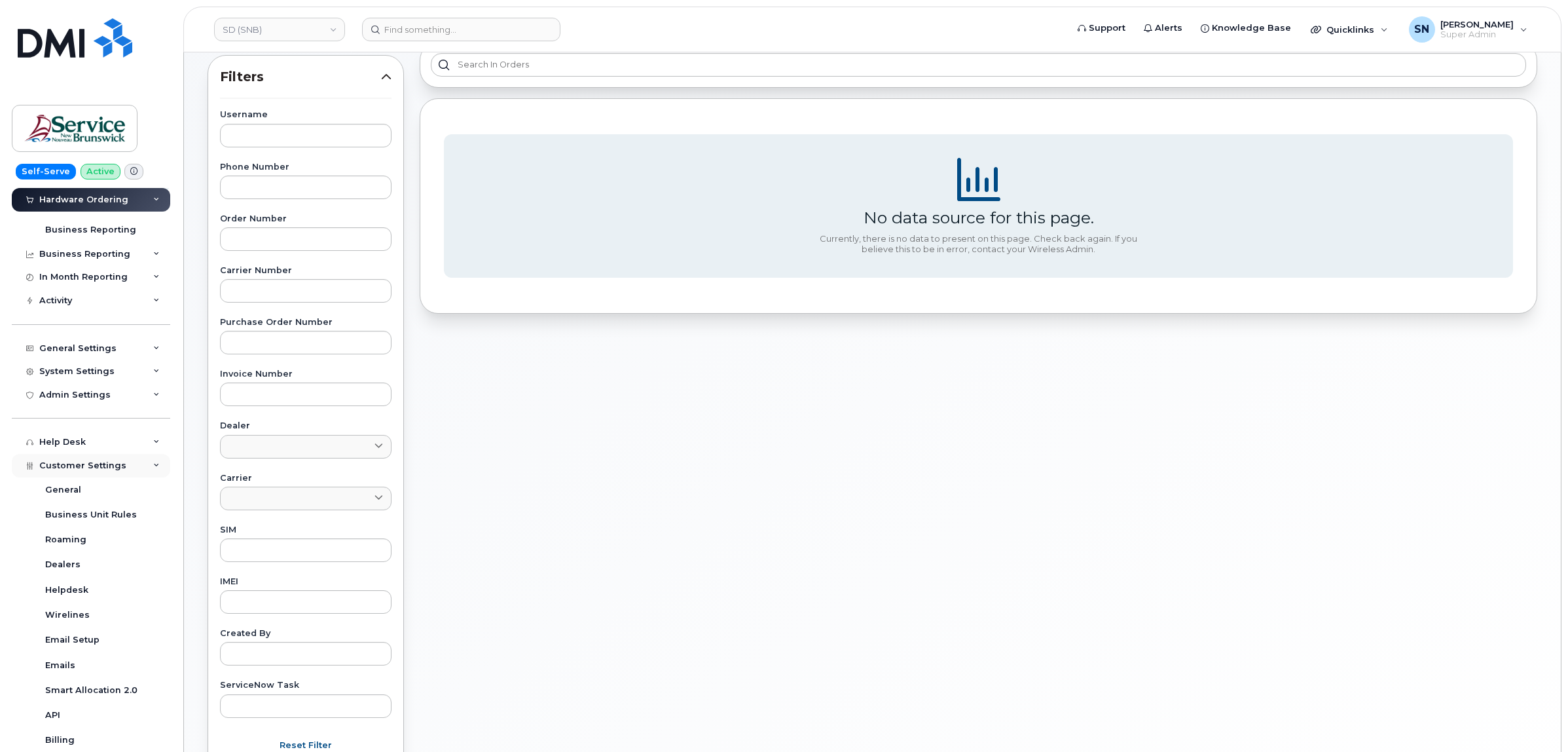
scroll to position [327, 0]
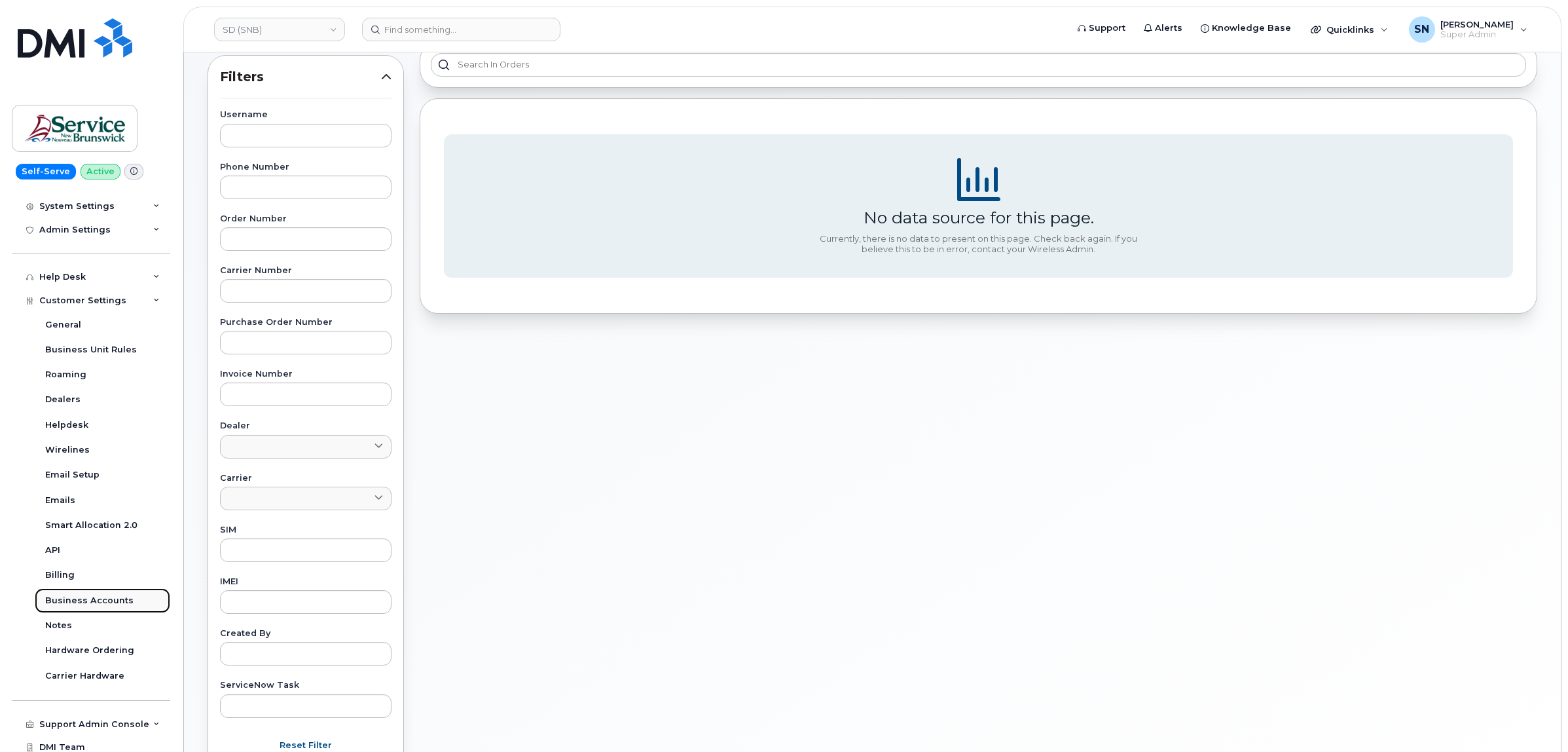
click at [106, 604] on div "Business Accounts" at bounding box center [89, 600] width 89 height 12
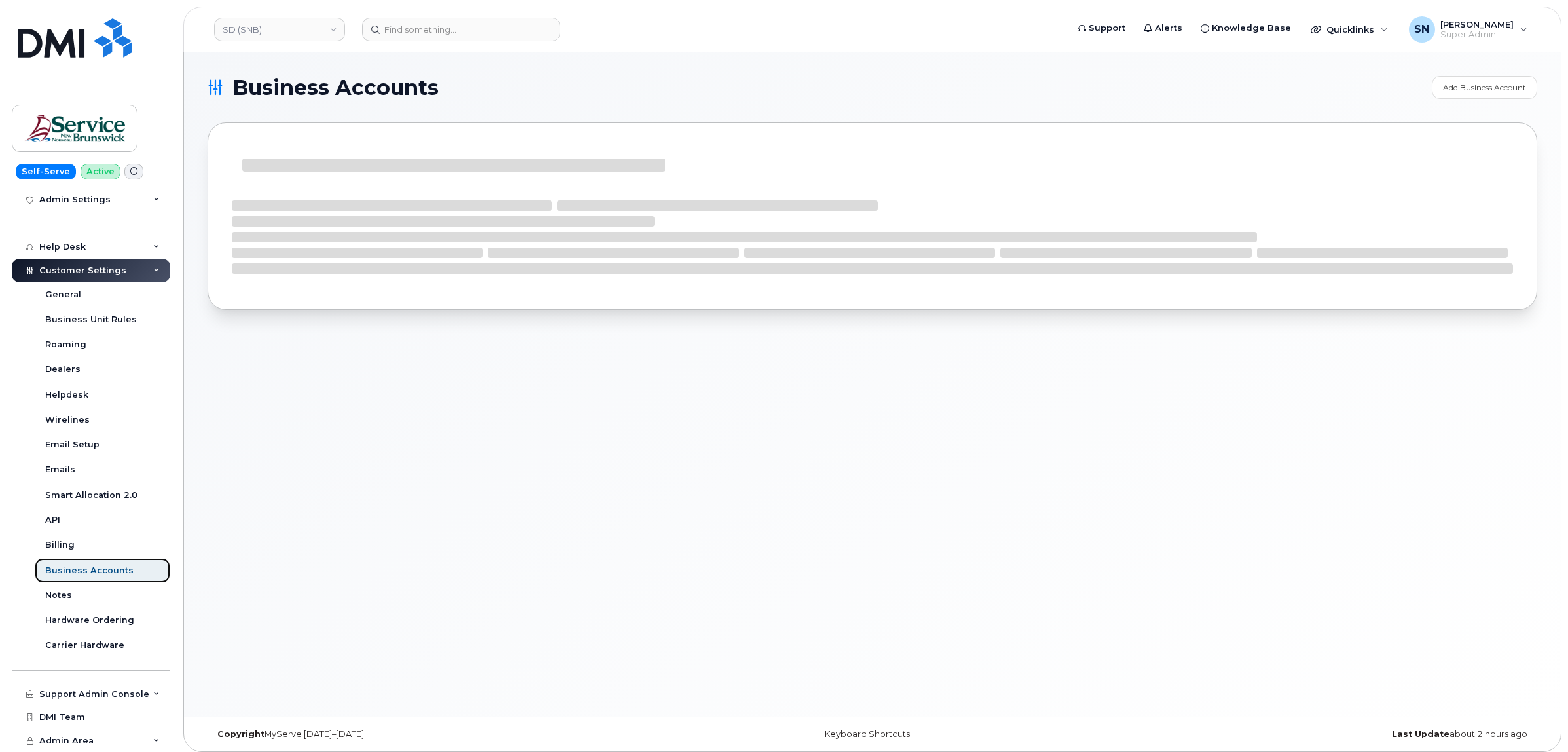
scroll to position [226, 0]
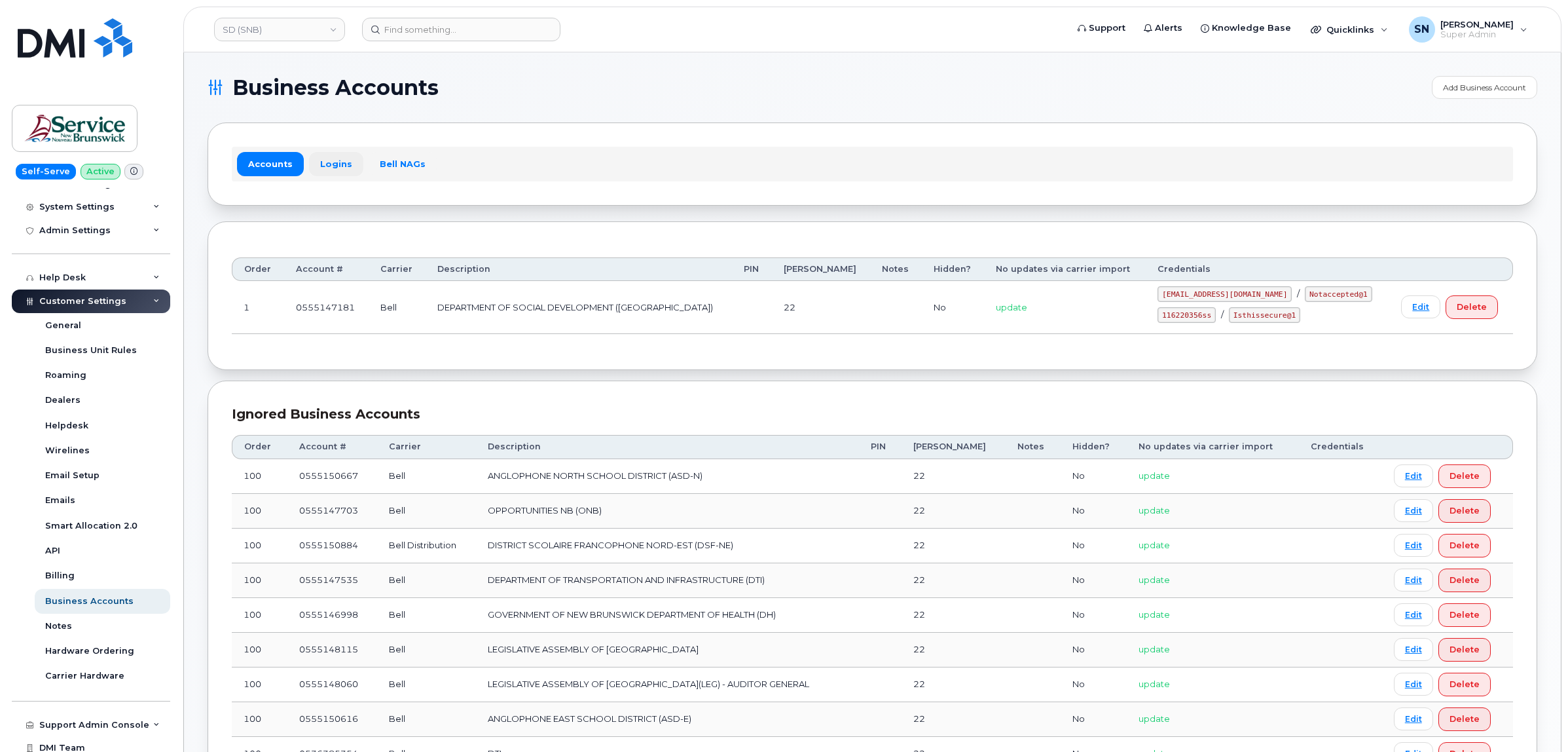
click at [313, 162] on link "Logins" at bounding box center [336, 163] width 54 height 23
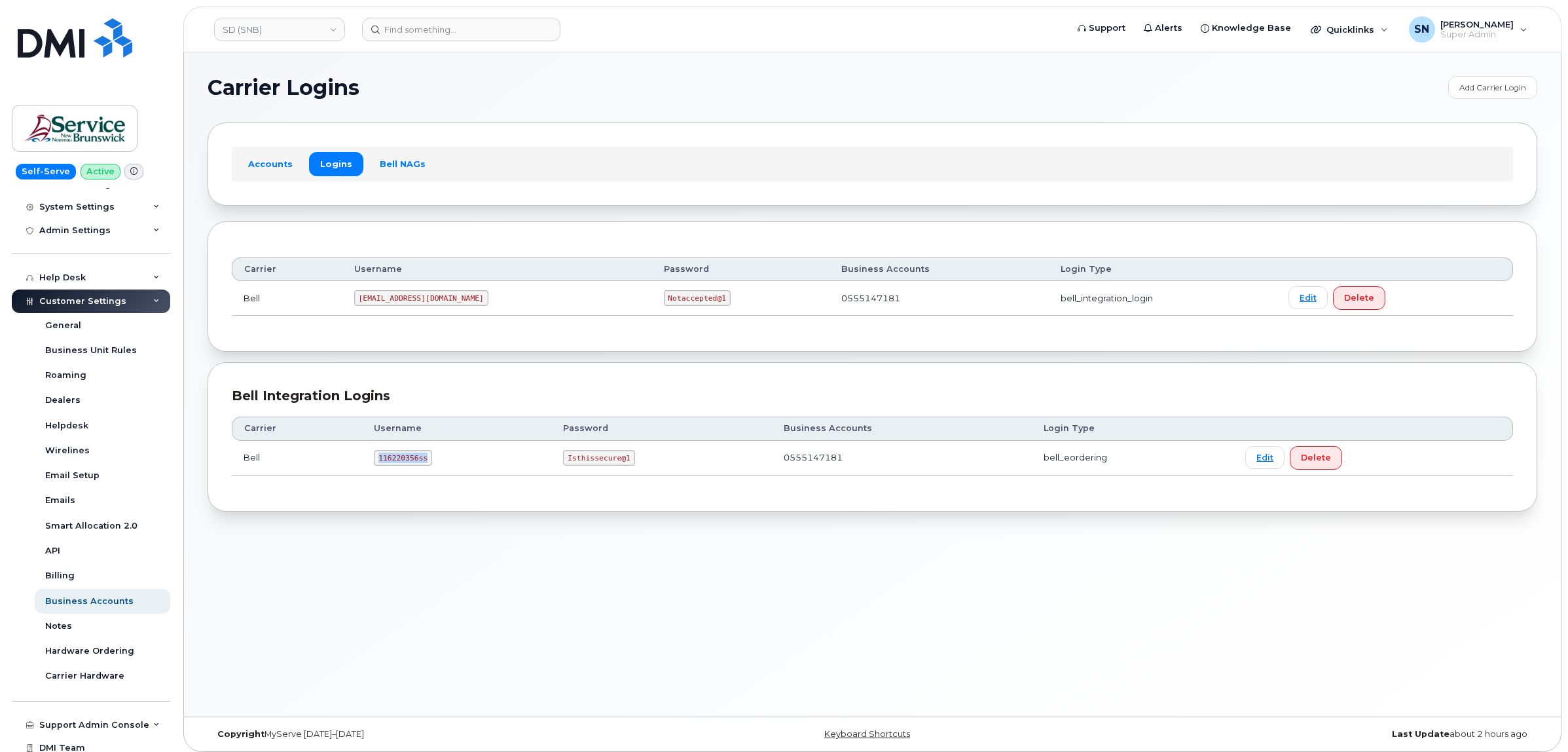
drag, startPoint x: 377, startPoint y: 457, endPoint x: 426, endPoint y: 464, distance: 49.5
click at [426, 464] on code "116220356ss" at bounding box center [402, 458] width 58 height 16
copy code "116220356ss"
drag, startPoint x: 563, startPoint y: 462, endPoint x: 630, endPoint y: 466, distance: 67.1
click at [630, 466] on td "Isthissecure@1" at bounding box center [662, 458] width 221 height 34
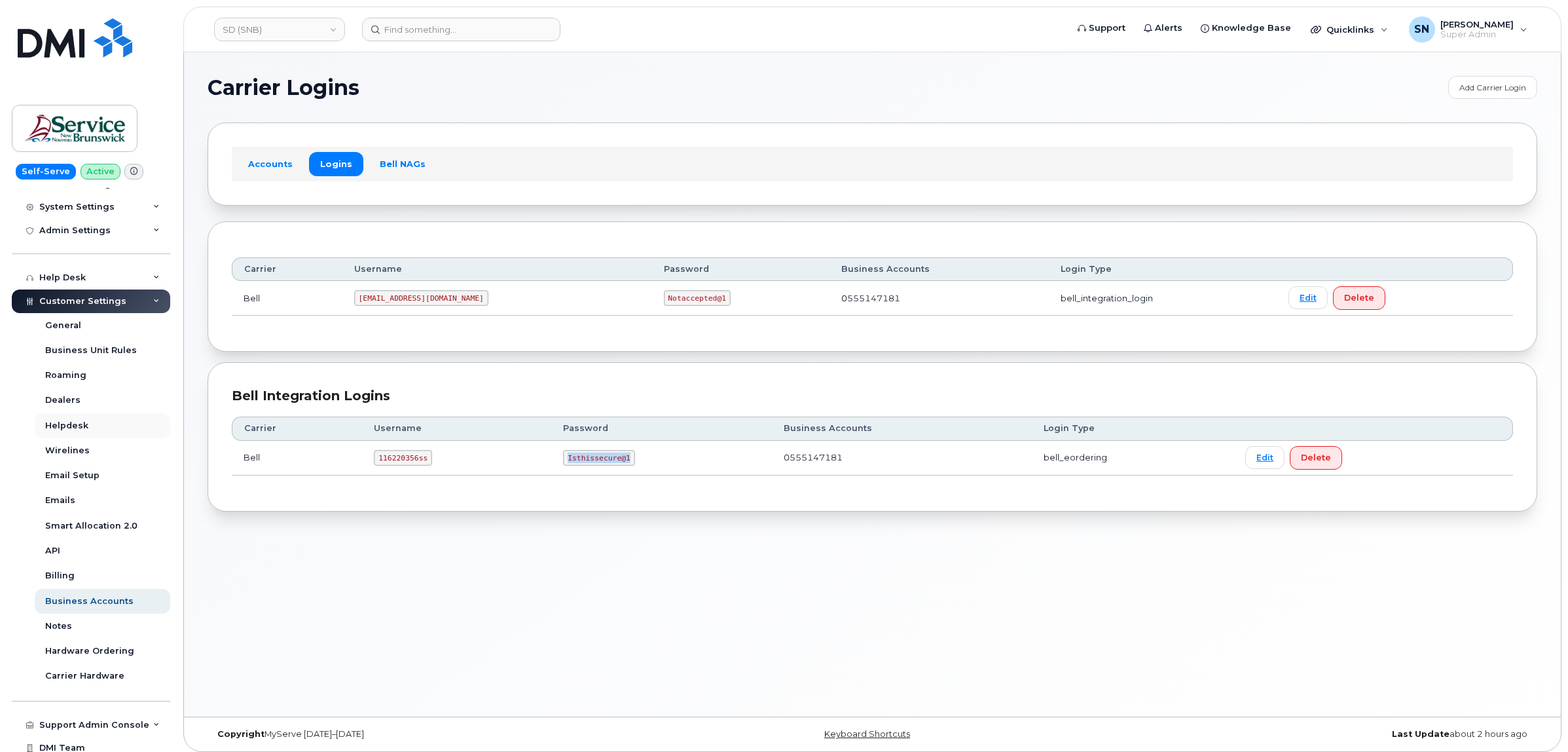
copy code "Isthissecure@1"
drag, startPoint x: 367, startPoint y: 298, endPoint x: 434, endPoint y: 302, distance: 67.1
click at [434, 302] on code "ms-snb@dminc.com" at bounding box center [422, 298] width 134 height 16
copy code "ms-snb@dminc.com"
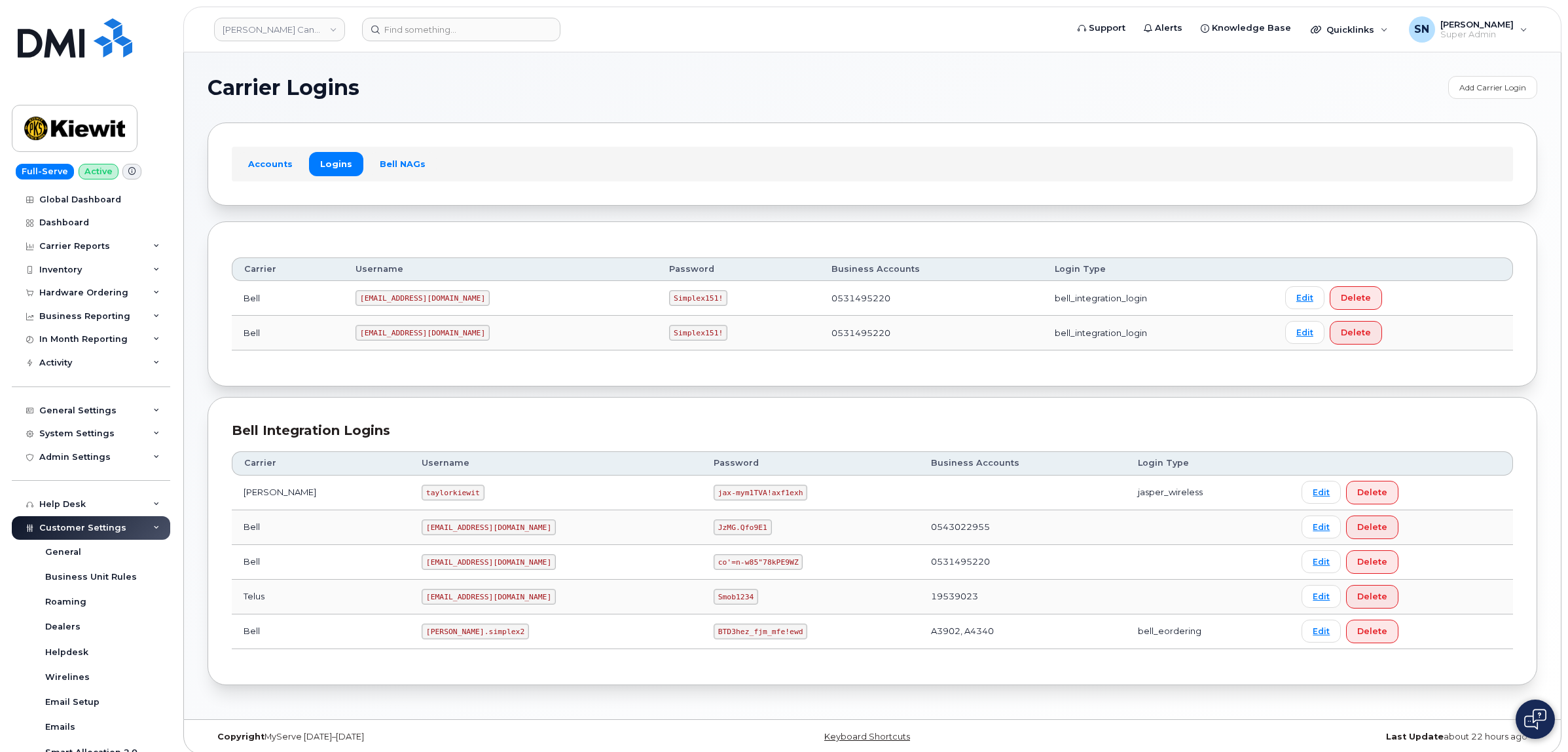
scroll to position [262, 0]
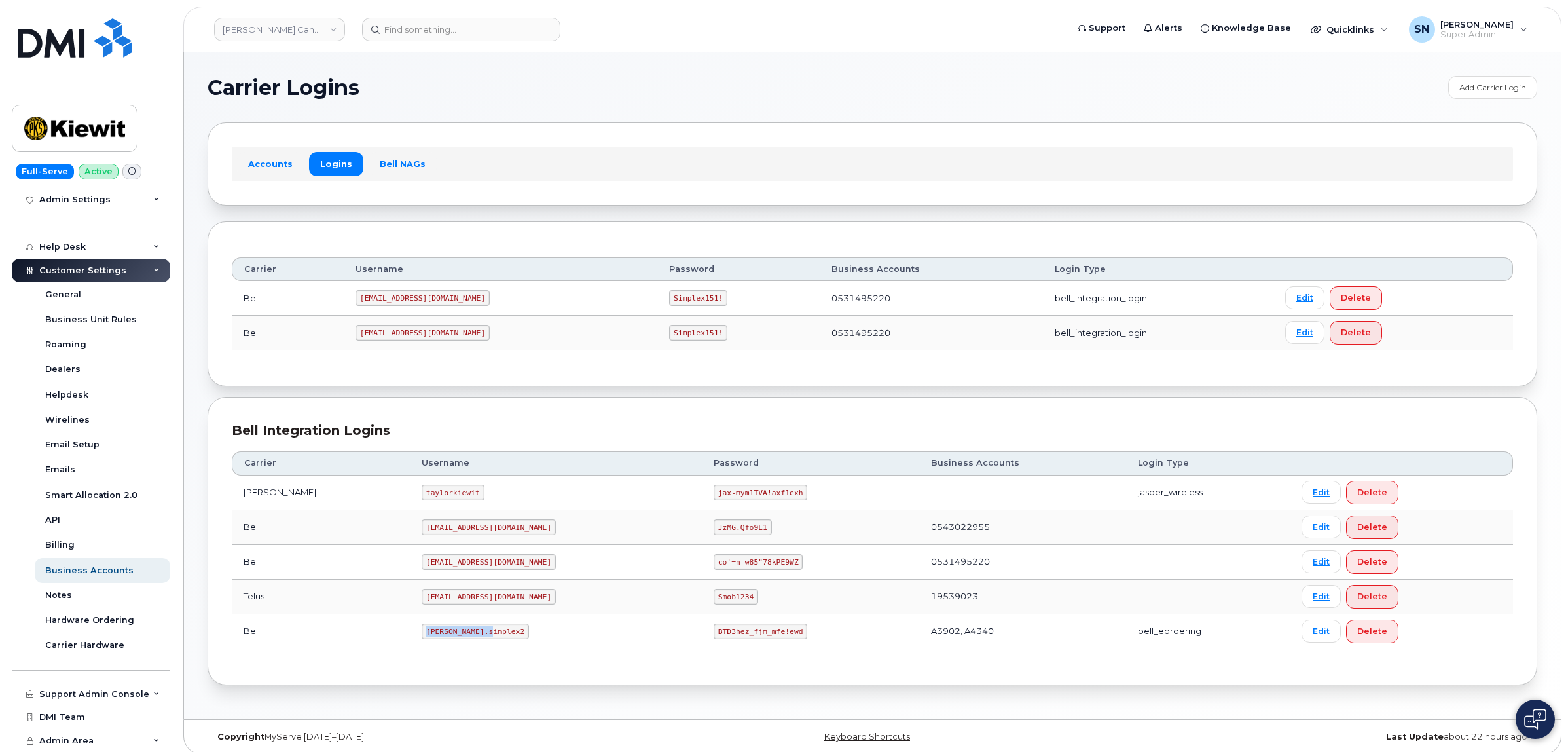
drag, startPoint x: 388, startPoint y: 630, endPoint x: 175, endPoint y: 563, distance: 223.3
click at [478, 641] on td "[PERSON_NAME].simplex2" at bounding box center [555, 631] width 292 height 34
copy code "[PERSON_NAME].simplex2"
drag, startPoint x: 655, startPoint y: 632, endPoint x: 346, endPoint y: 511, distance: 331.8
click at [743, 627] on td "BTD3hez_fjm_mfe!ewd" at bounding box center [810, 631] width 218 height 34
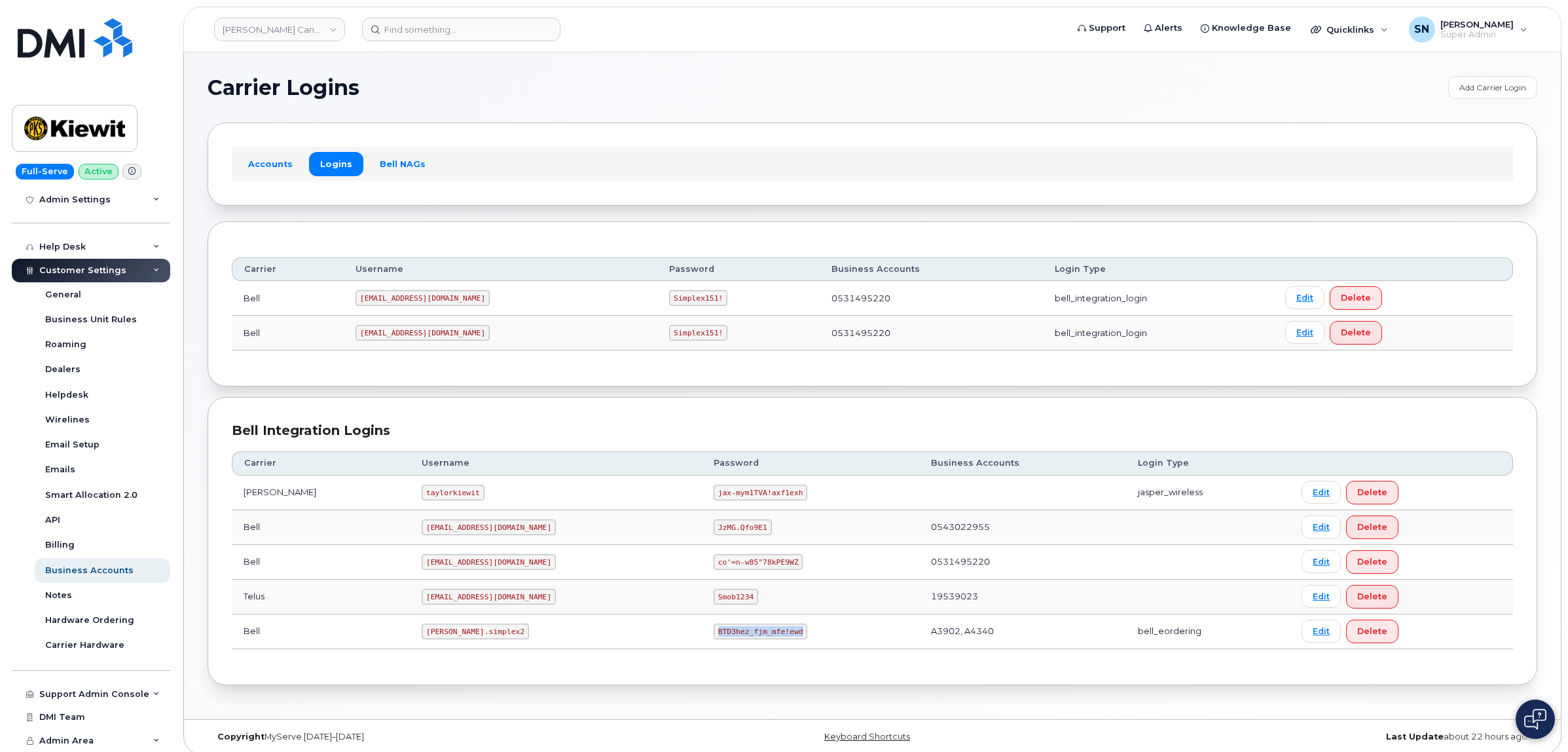
copy code "BTD3hez_fjm_mfe!ewd"
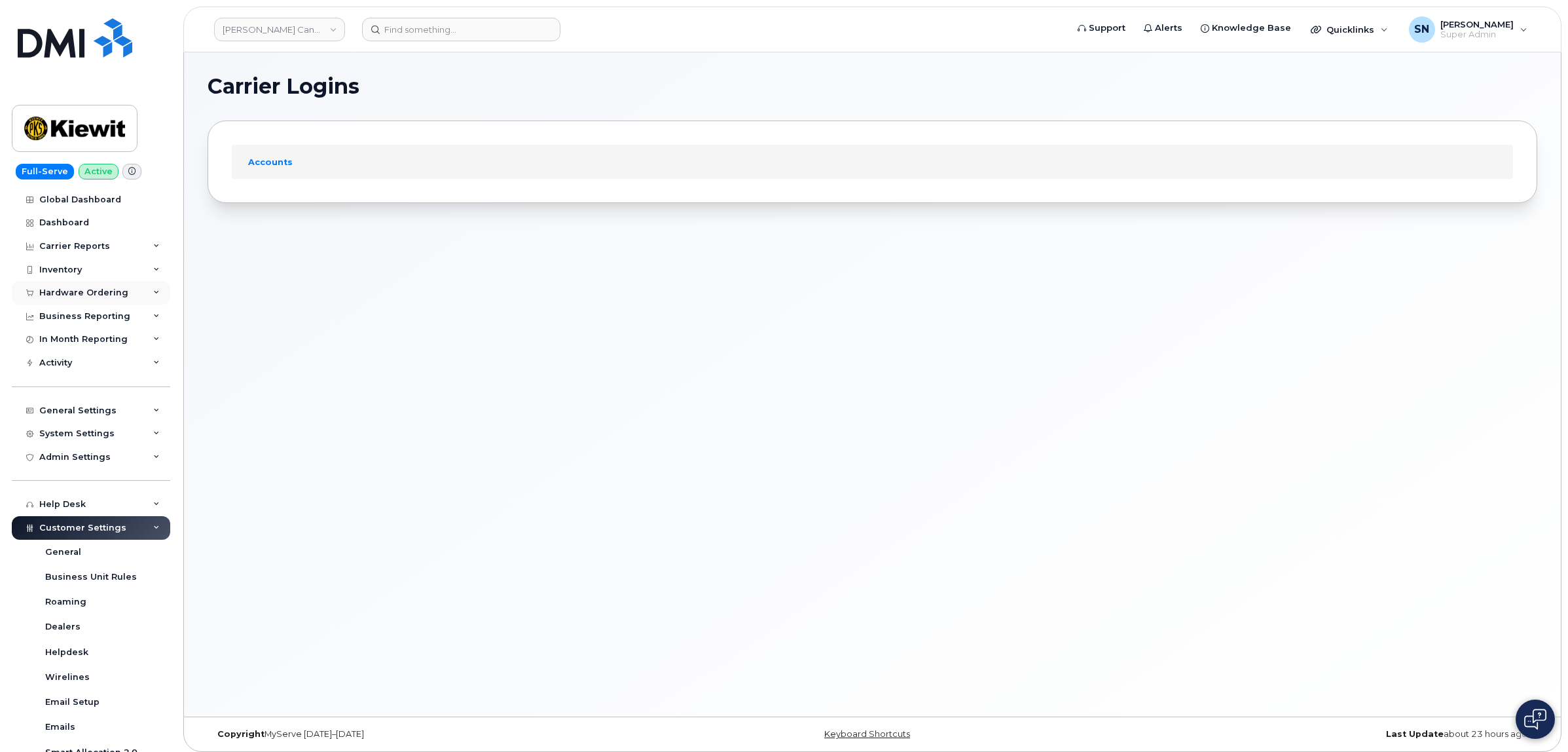
click at [110, 286] on div "Hardware Ordering" at bounding box center [91, 292] width 158 height 23
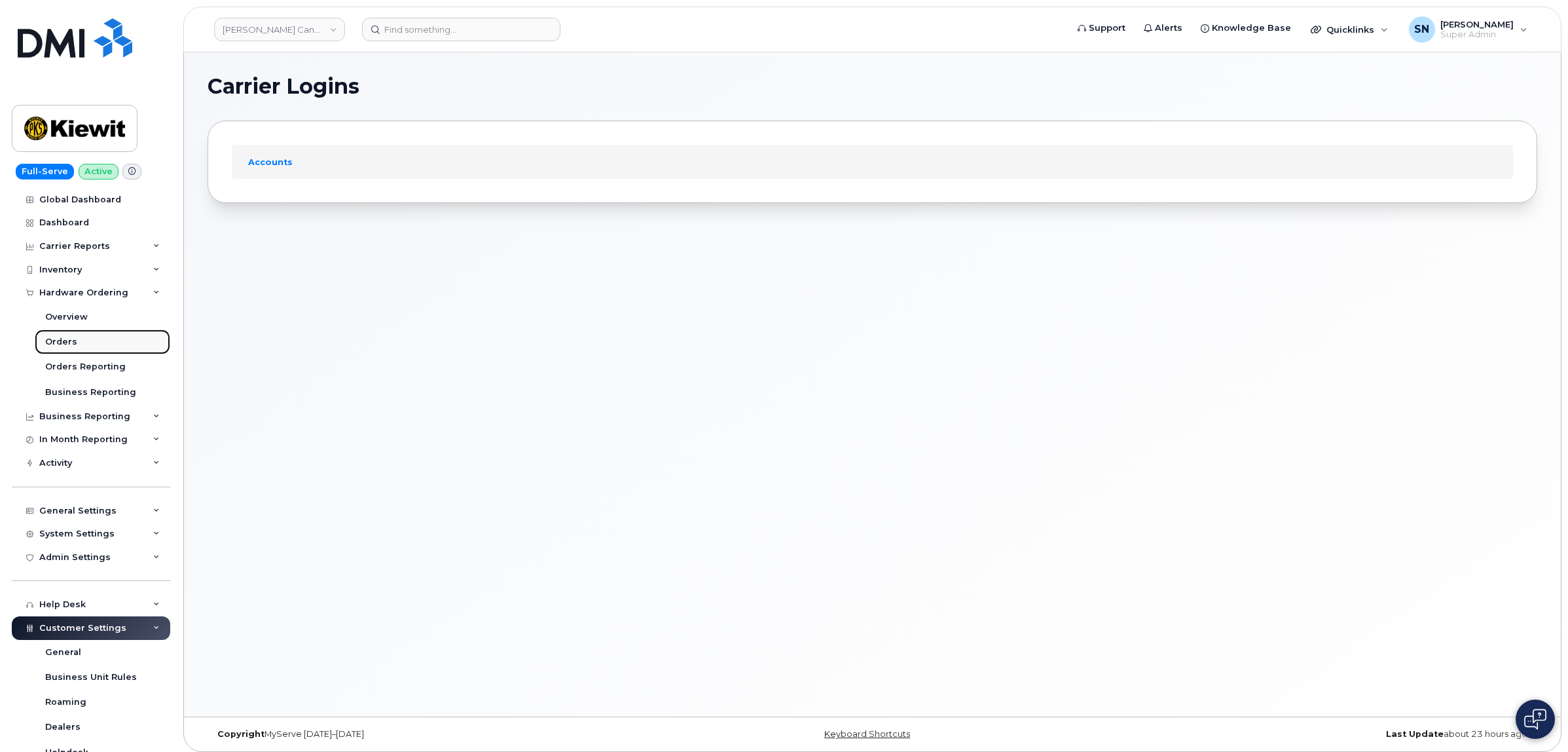
click at [78, 345] on link "Orders" at bounding box center [102, 342] width 135 height 25
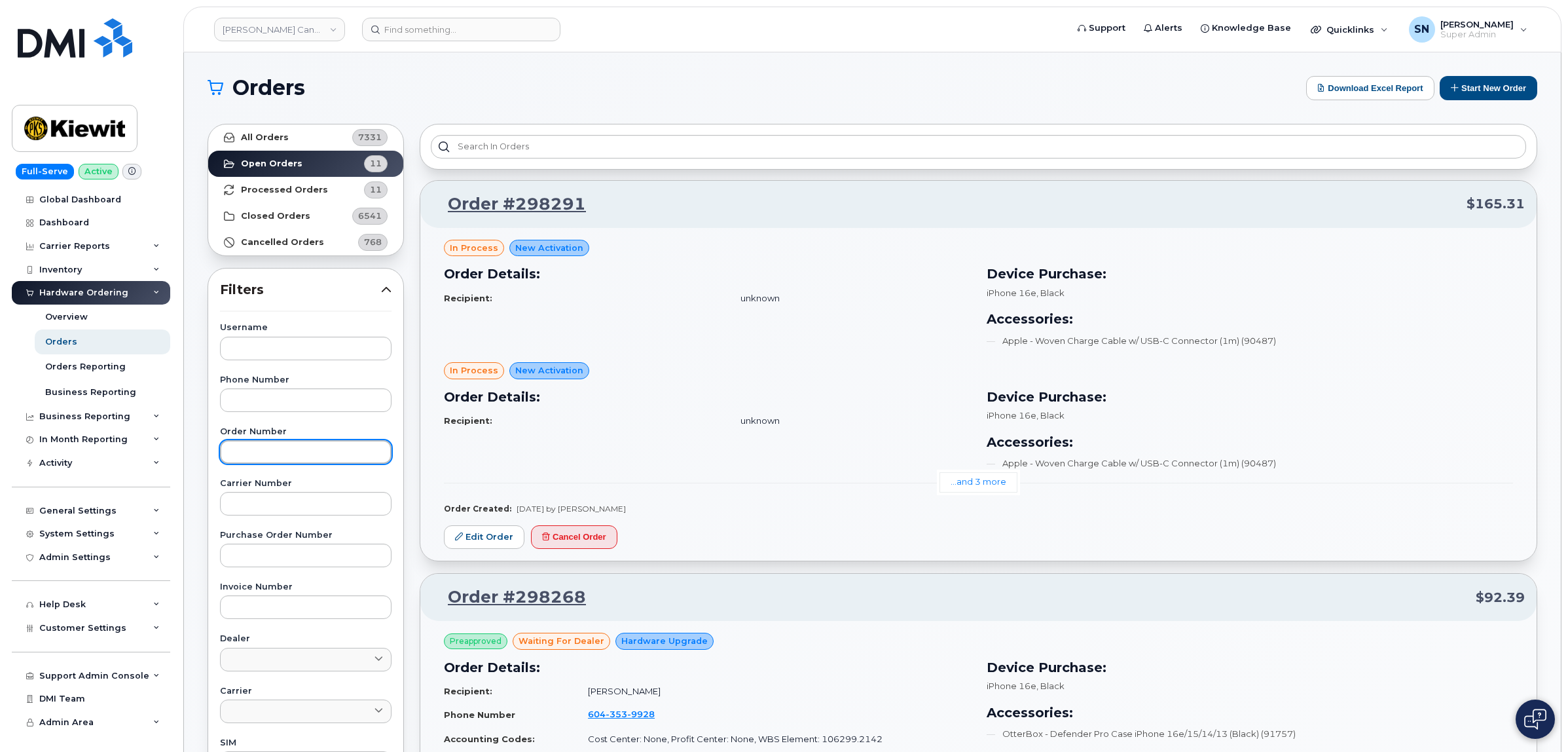
click at [249, 450] on input "text" at bounding box center [306, 451] width 171 height 23
paste input "297838"
type input "297838"
click at [291, 141] on link "All Orders 7331" at bounding box center [306, 138] width 195 height 26
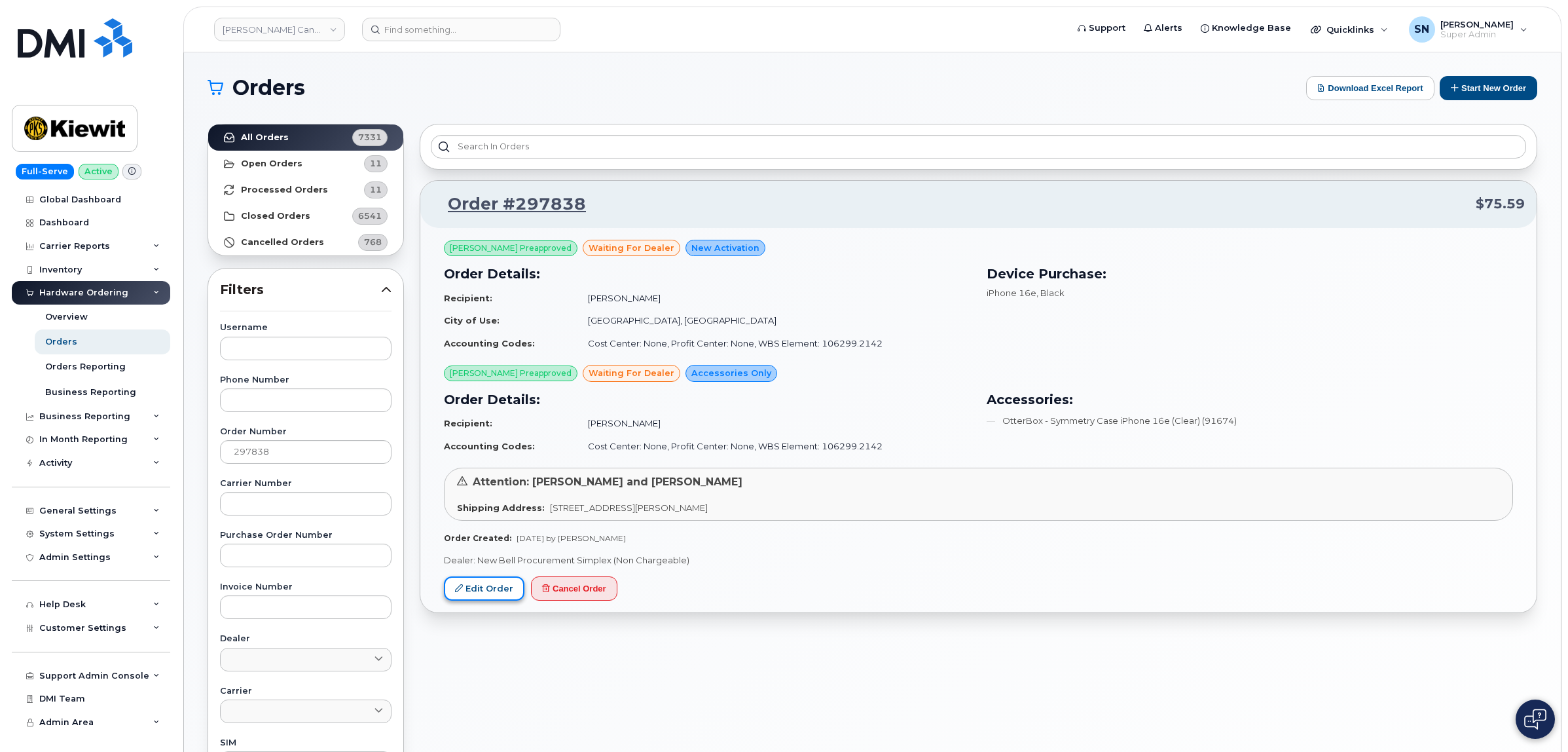
click at [505, 590] on link "Edit Order" at bounding box center [484, 588] width 81 height 24
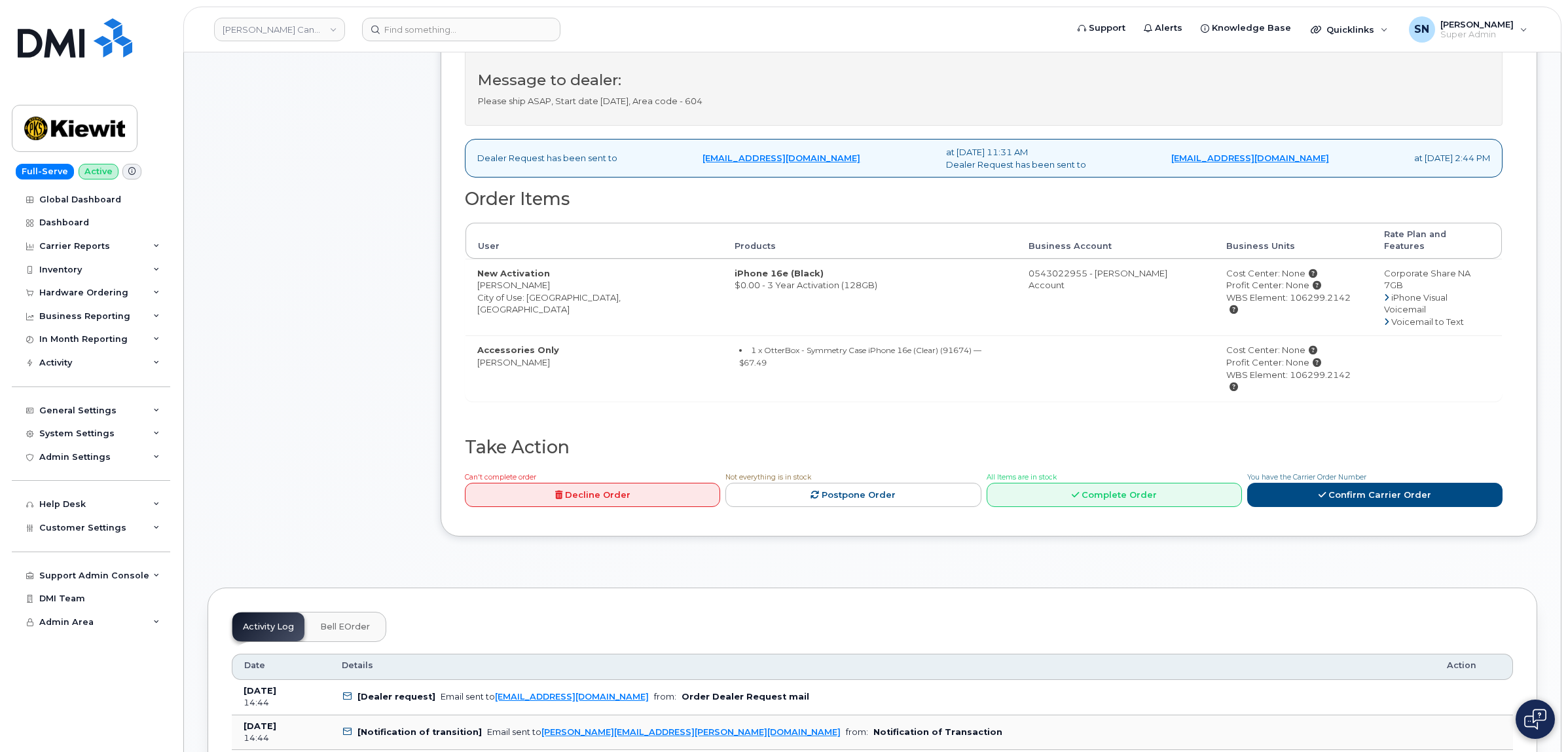
scroll to position [410, 0]
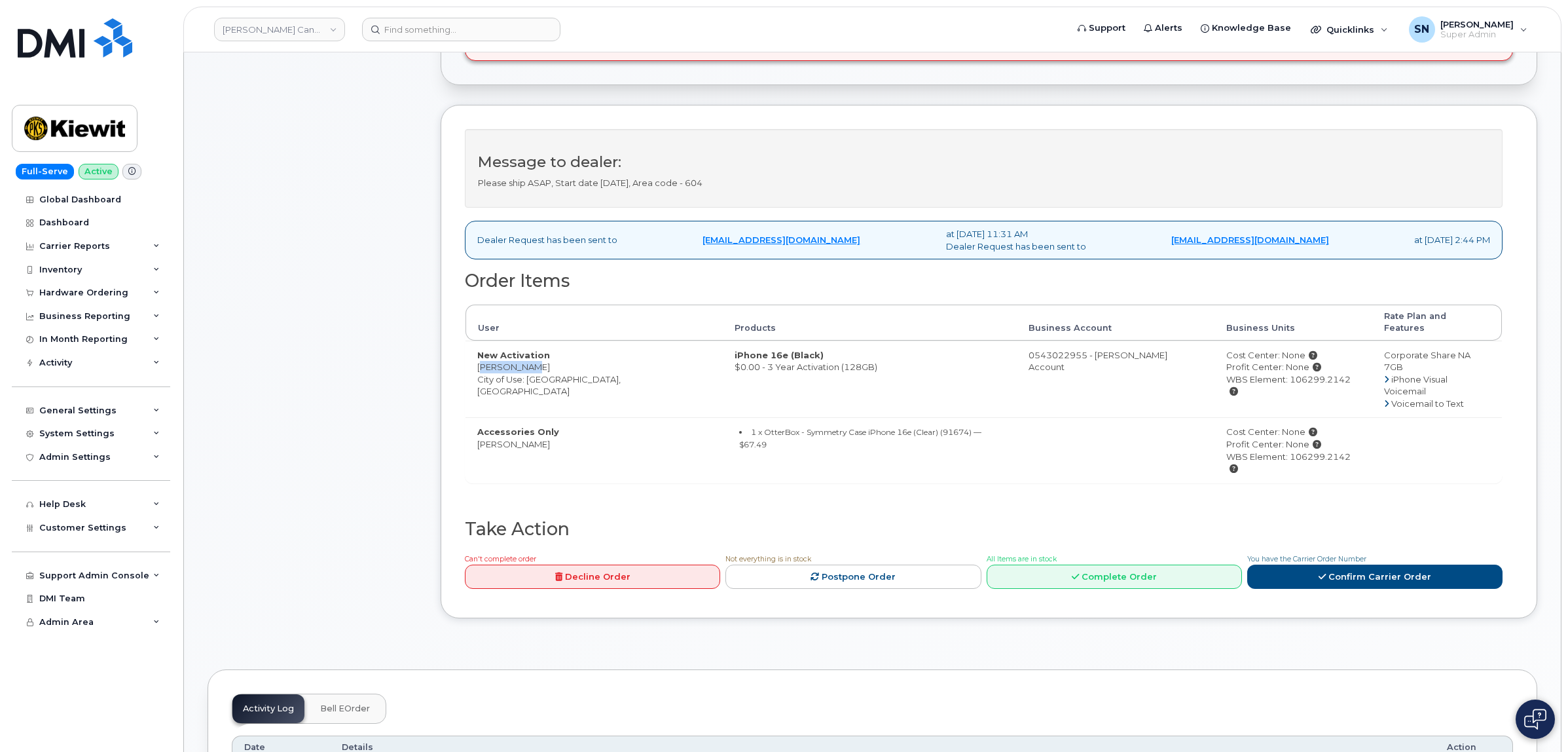
drag, startPoint x: 478, startPoint y: 361, endPoint x: 525, endPoint y: 361, distance: 47.0
click at [525, 361] on td "New Activation [PERSON_NAME] City of Use: [GEOGRAPHIC_DATA], [GEOGRAPHIC_DATA]" at bounding box center [594, 379] width 258 height 78
copy td "[PERSON_NAME]"
click at [529, 358] on td "New Activation [PERSON_NAME] City of Use: [GEOGRAPHIC_DATA], [GEOGRAPHIC_DATA]" at bounding box center [594, 379] width 258 height 78
drag, startPoint x: 529, startPoint y: 358, endPoint x: 478, endPoint y: 355, distance: 51.1
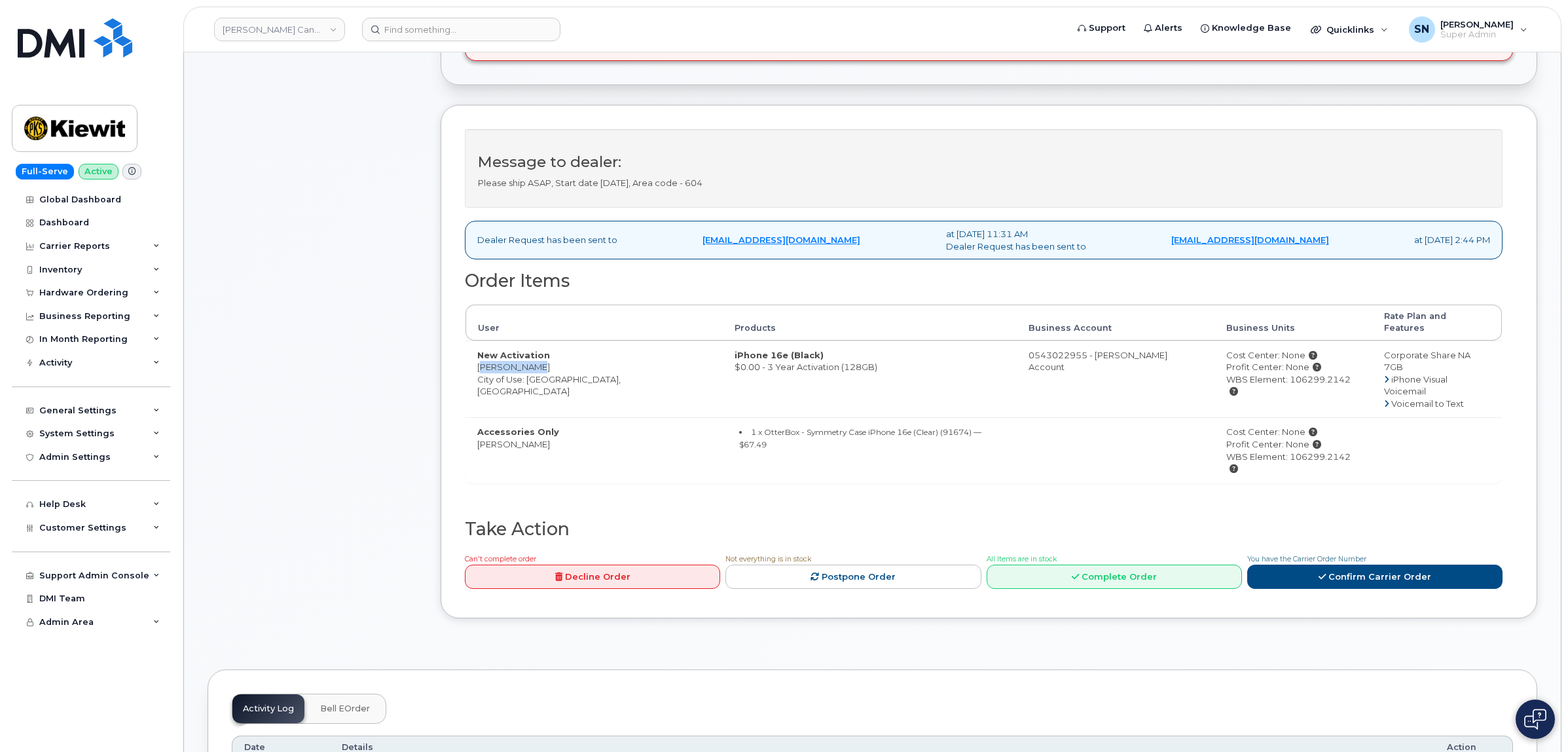
click at [478, 355] on td "New Activation [PERSON_NAME] City of Use: [GEOGRAPHIC_DATA], [GEOGRAPHIC_DATA]" at bounding box center [594, 379] width 258 height 78
copy td "[PERSON_NAME]"
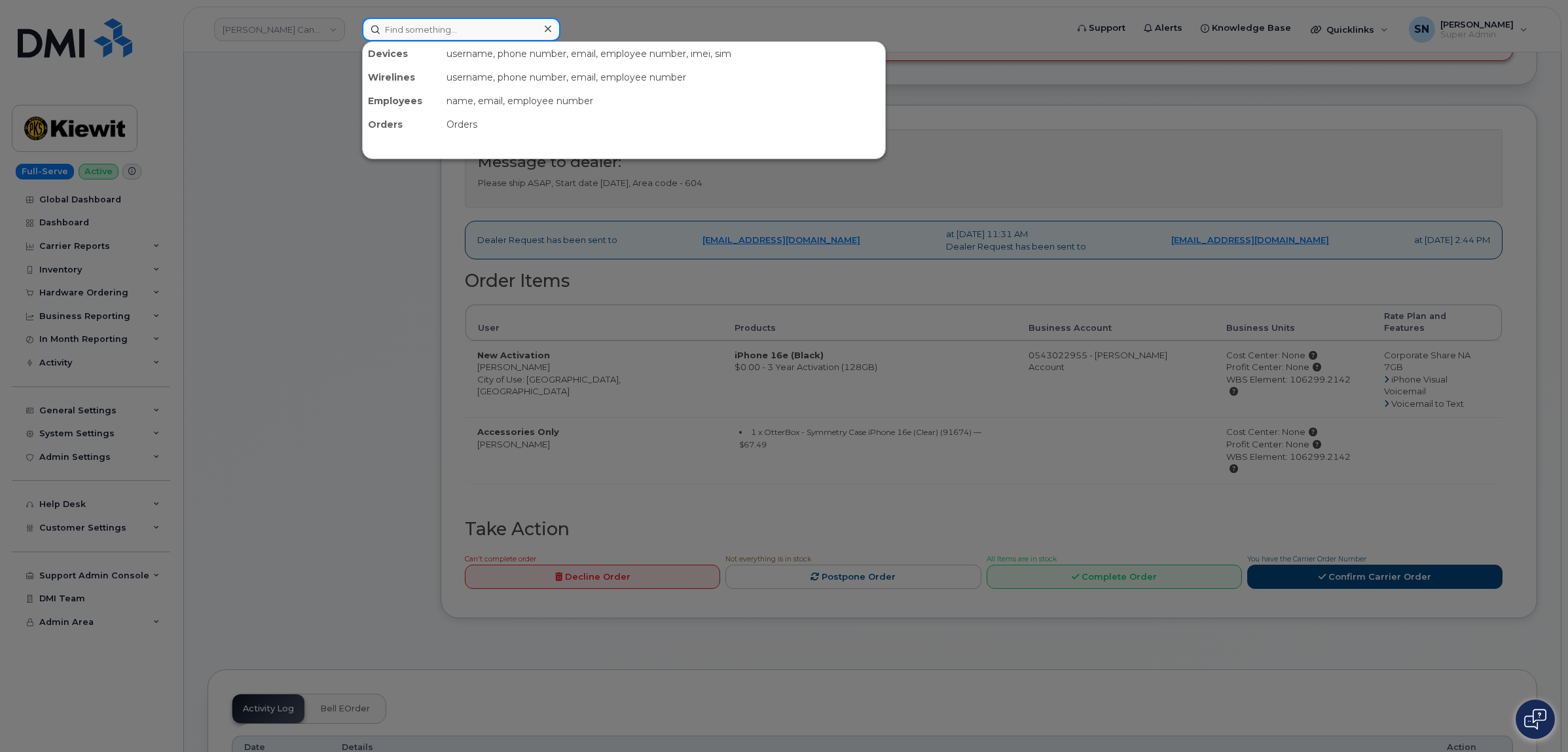
paste input "[PERSON_NAME]"
click at [450, 24] on input at bounding box center [462, 29] width 198 height 23
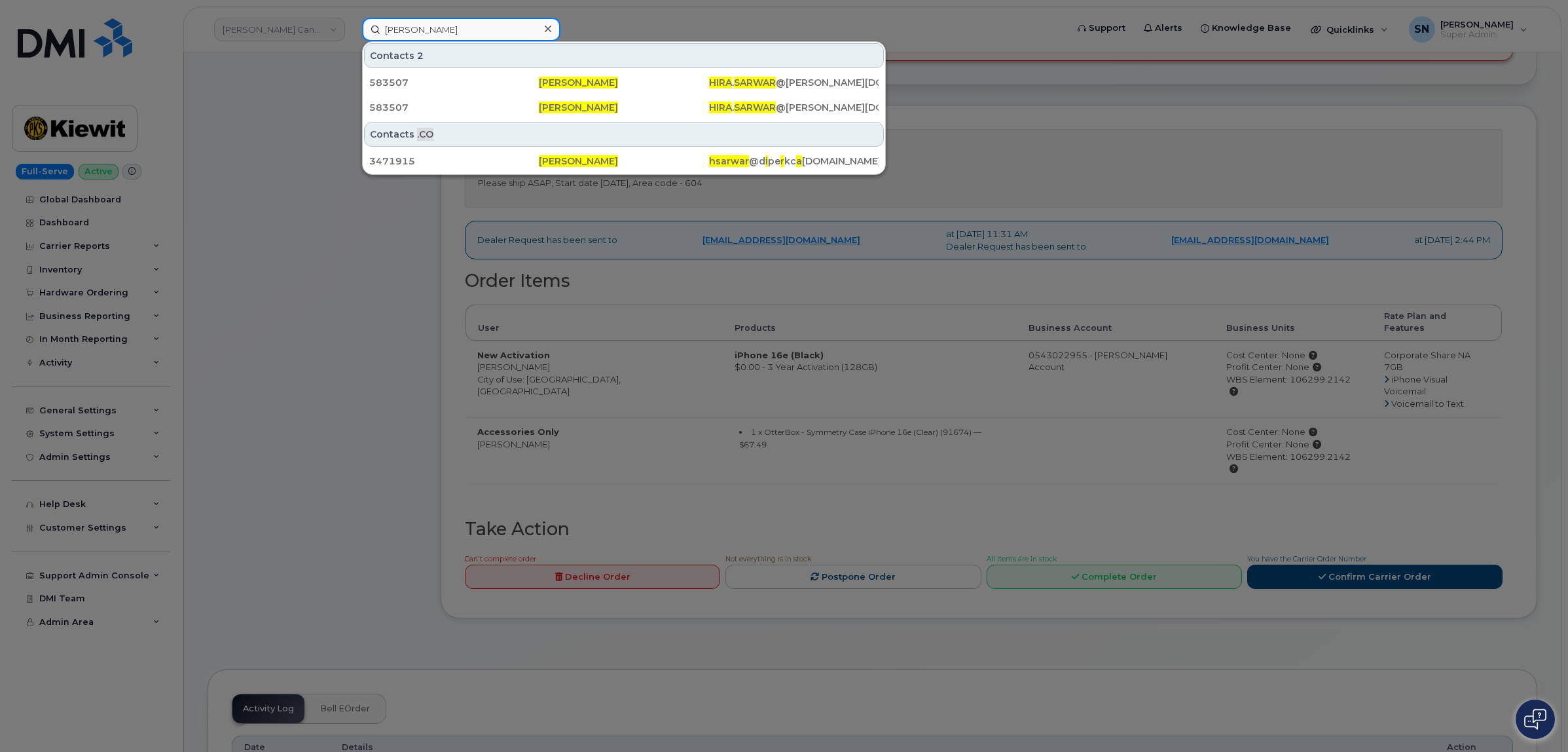
type input "Hira Sarwar"
click at [391, 346] on div at bounding box center [784, 376] width 1568 height 752
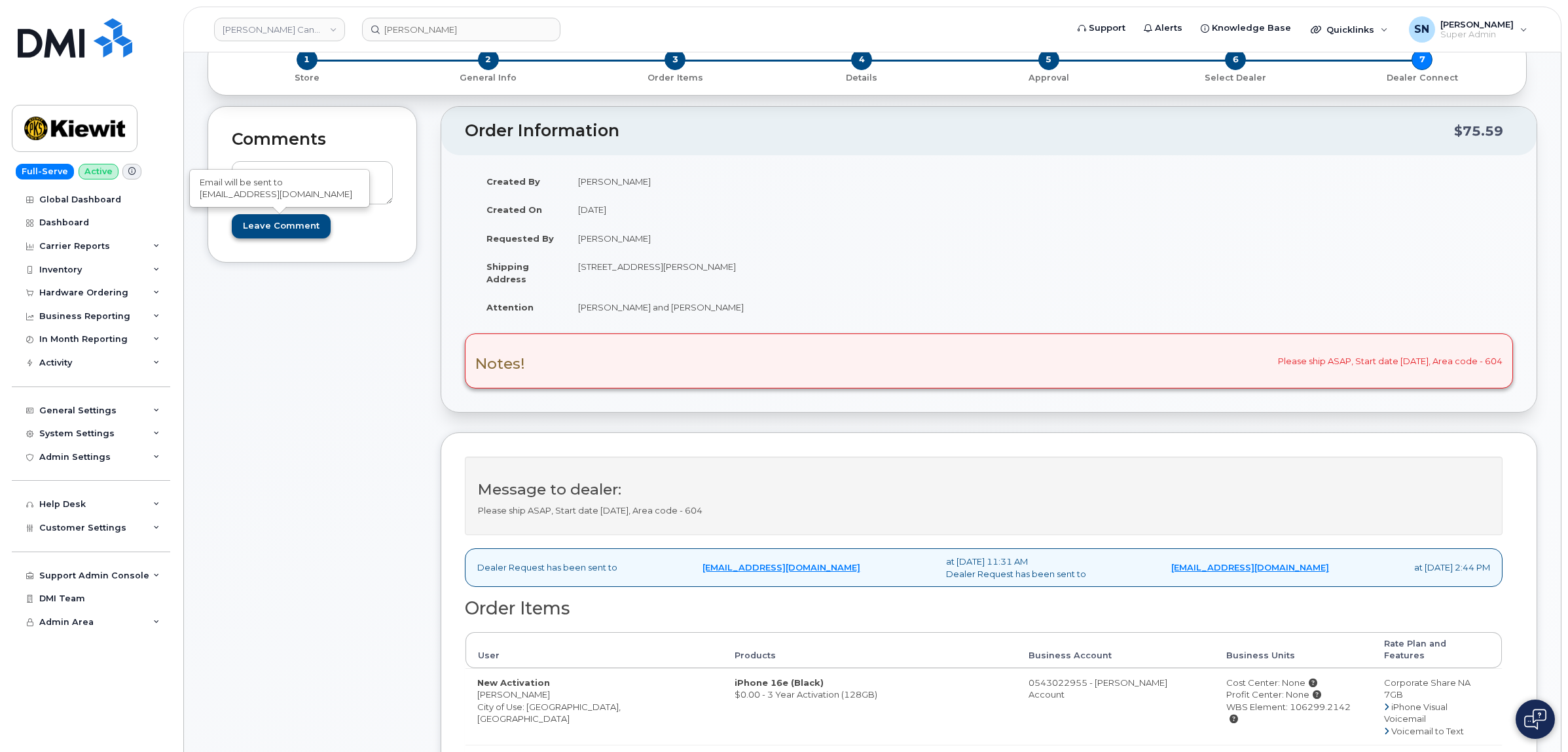
scroll to position [0, 0]
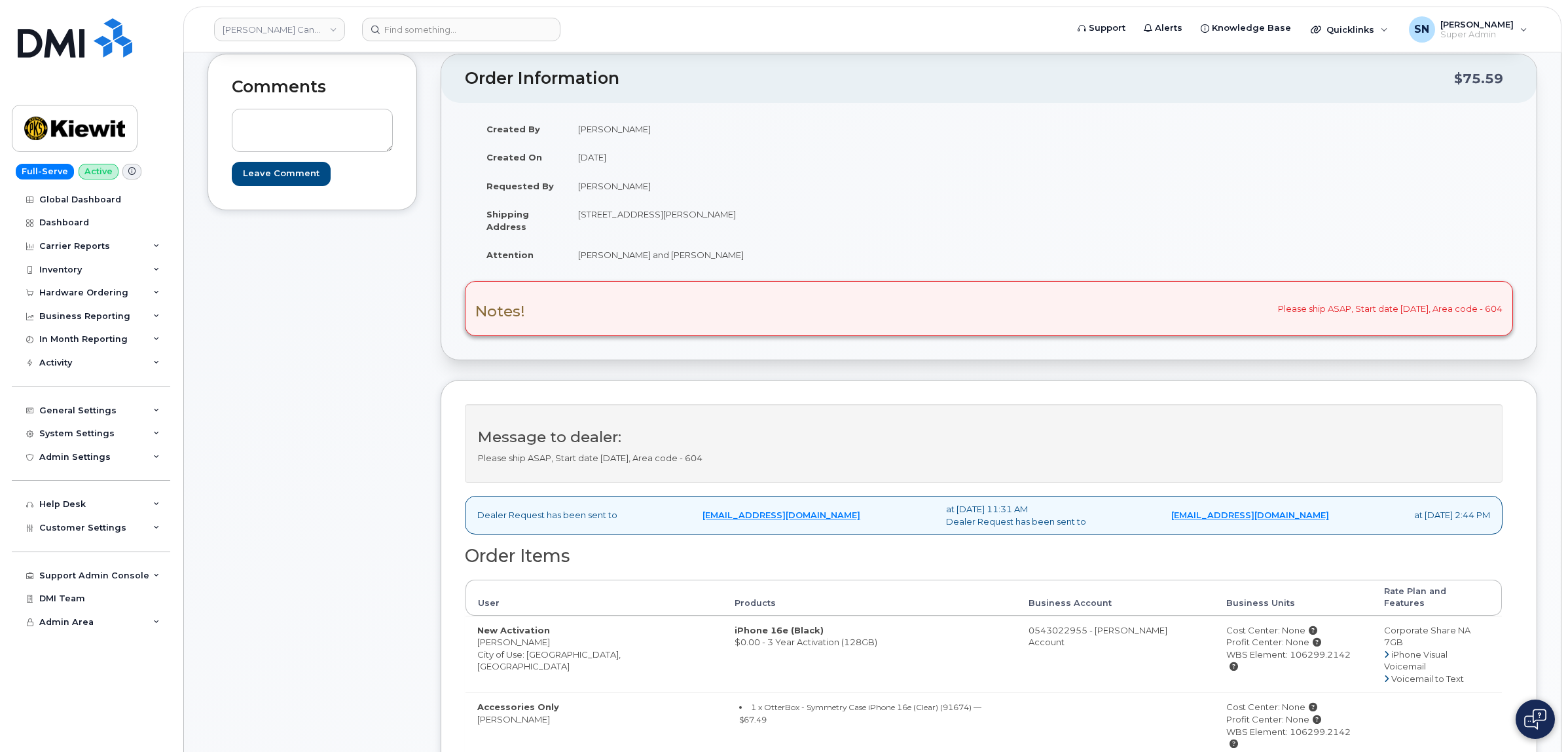
scroll to position [164, 0]
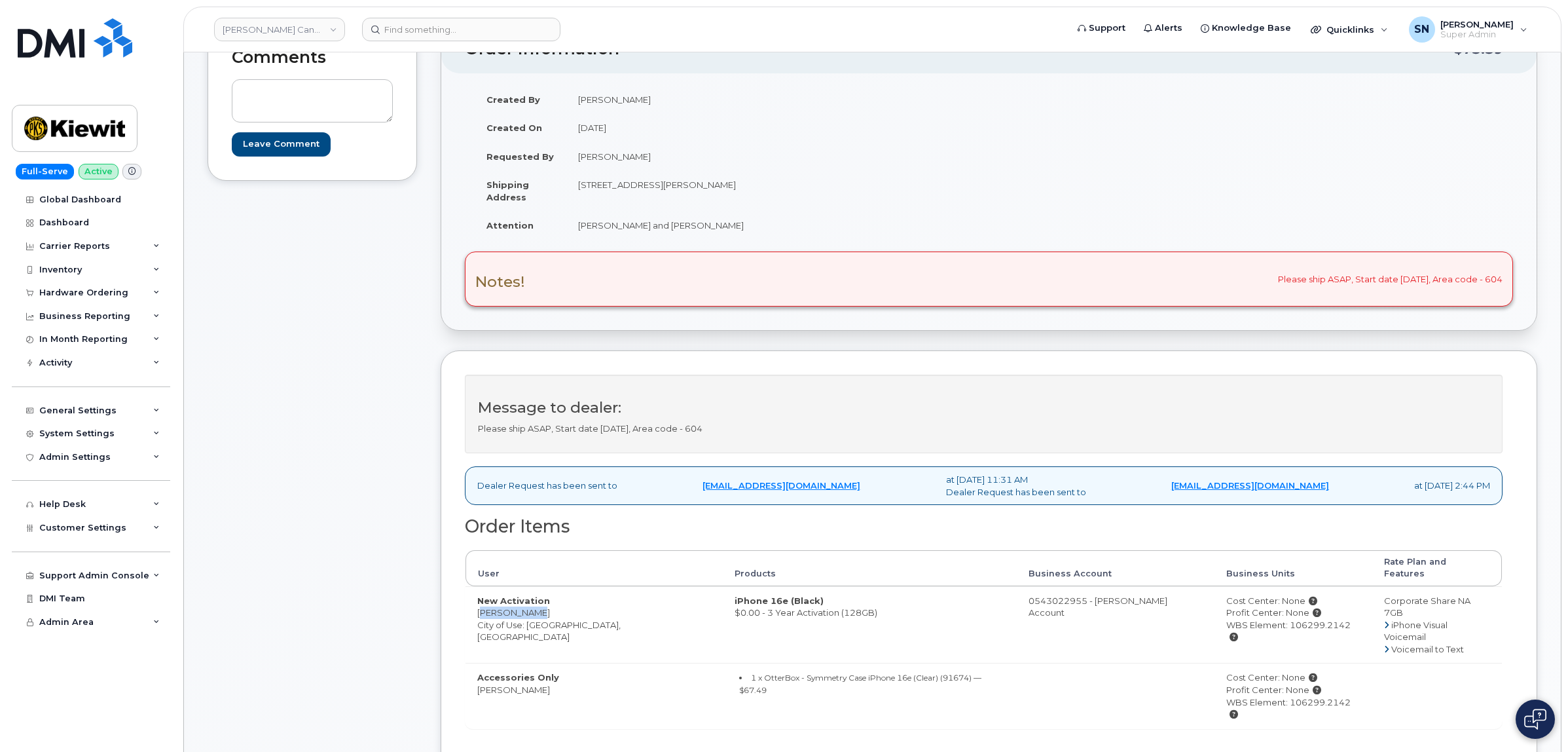
drag, startPoint x: 477, startPoint y: 599, endPoint x: 529, endPoint y: 602, distance: 52.1
click at [529, 602] on td "New Activation Hira Sarwar City of Use: Vancouver, British Columbia" at bounding box center [594, 625] width 258 height 78
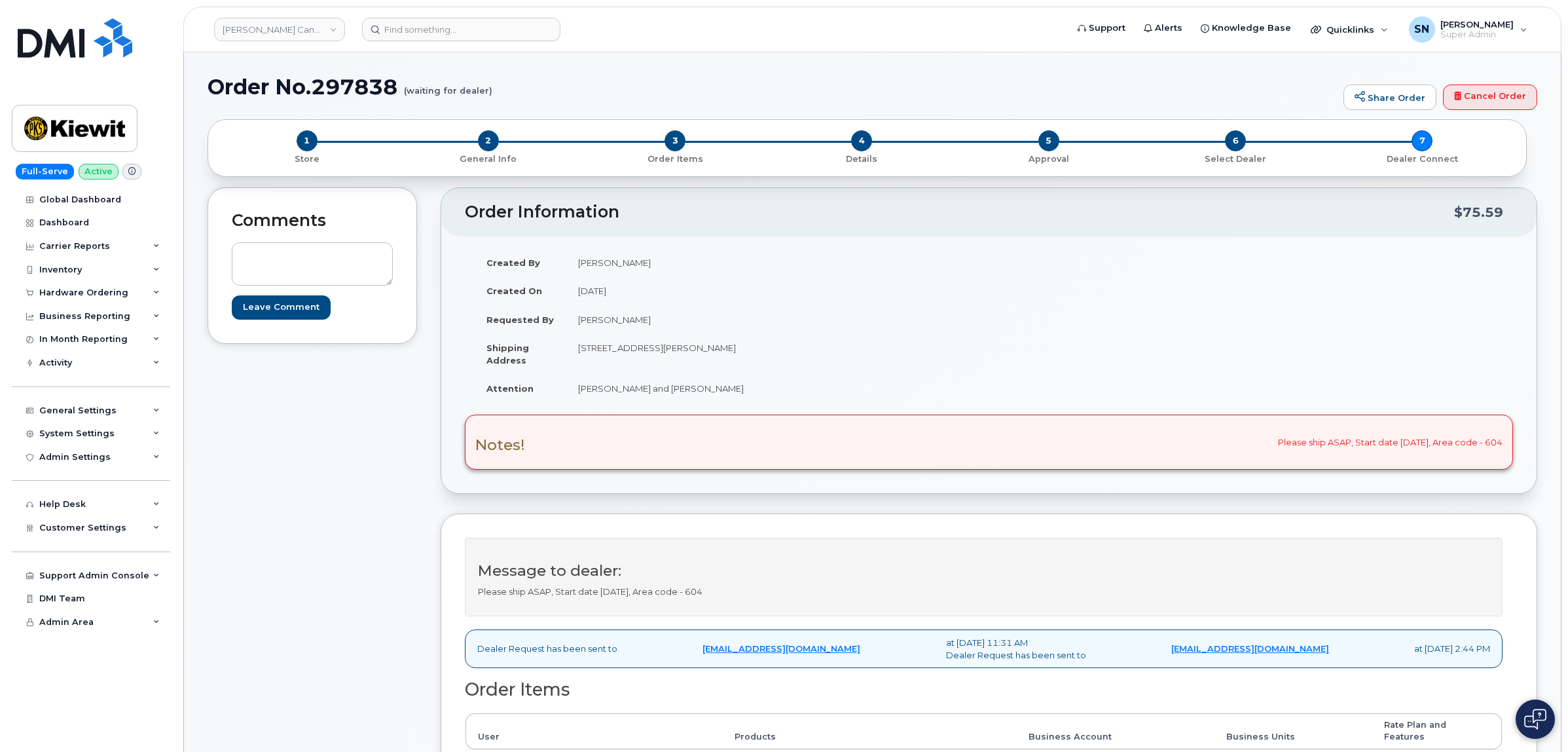
scroll to position [0, 0]
click at [447, 38] on input at bounding box center [462, 29] width 198 height 23
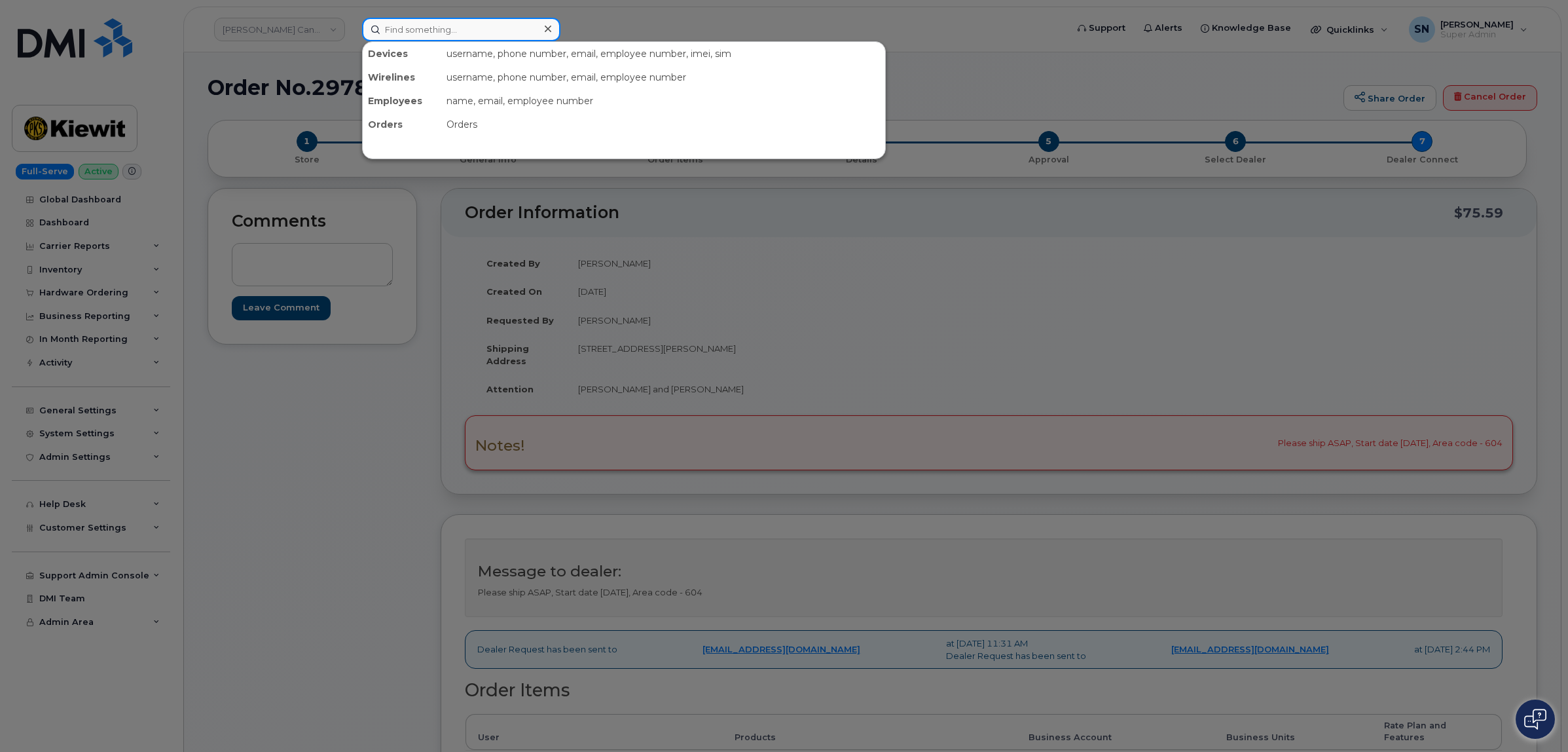
paste input "8673347622"
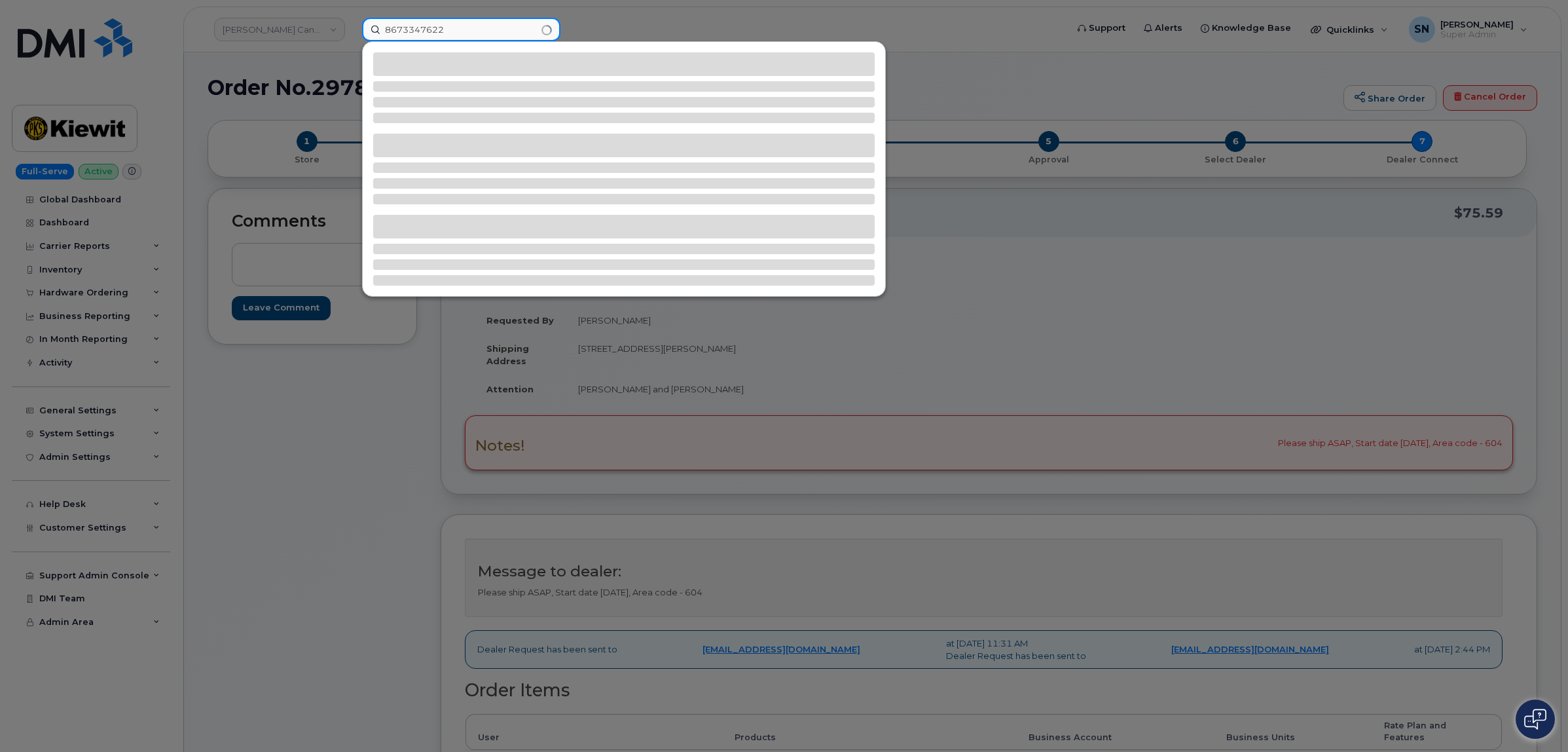
type input "8673347622"
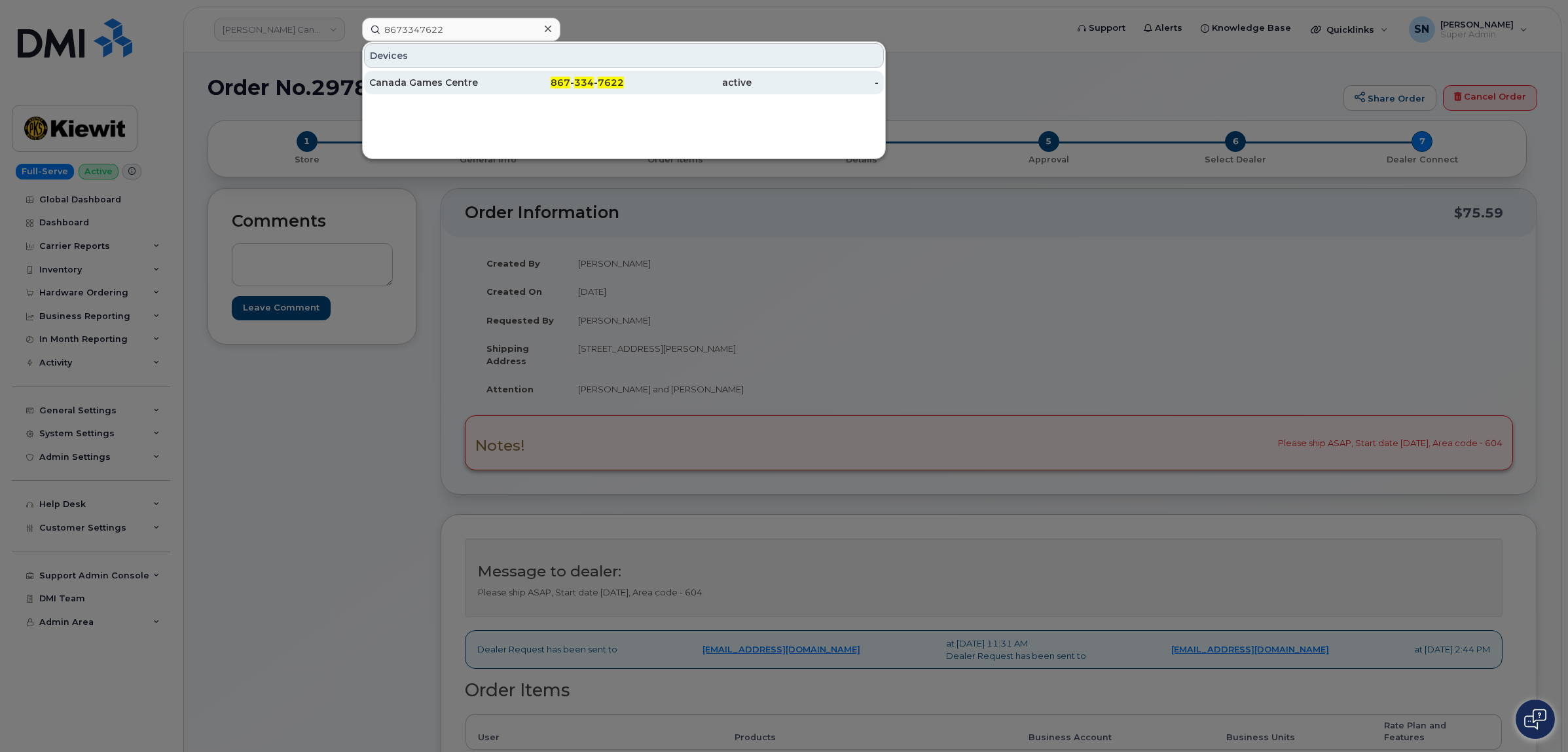
click at [535, 78] on div "867 - 334 - 7622" at bounding box center [561, 82] width 128 height 13
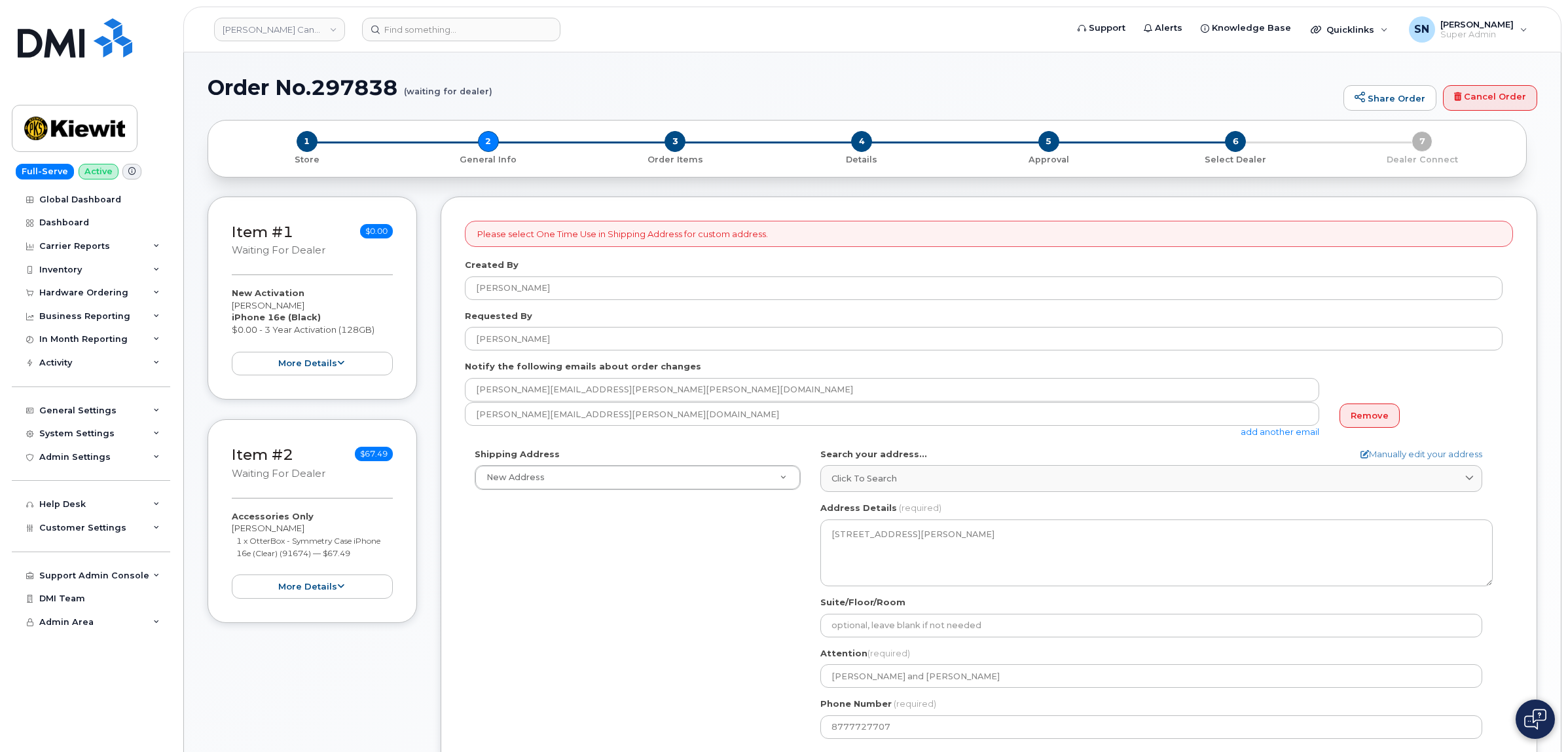
select select
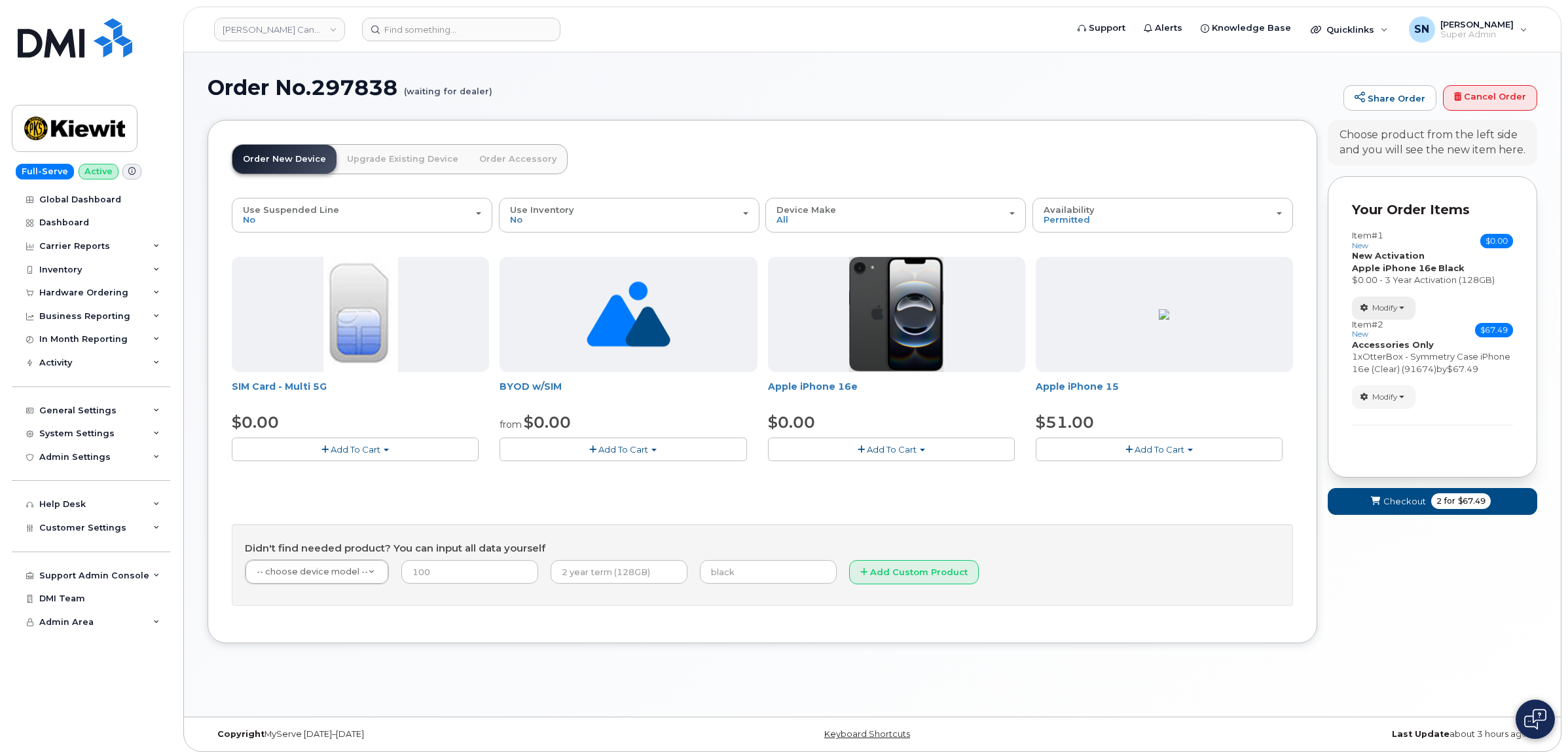
click at [1375, 313] on span "Modify" at bounding box center [1386, 307] width 26 height 12
click at [1382, 329] on link "change" at bounding box center [1415, 328] width 125 height 16
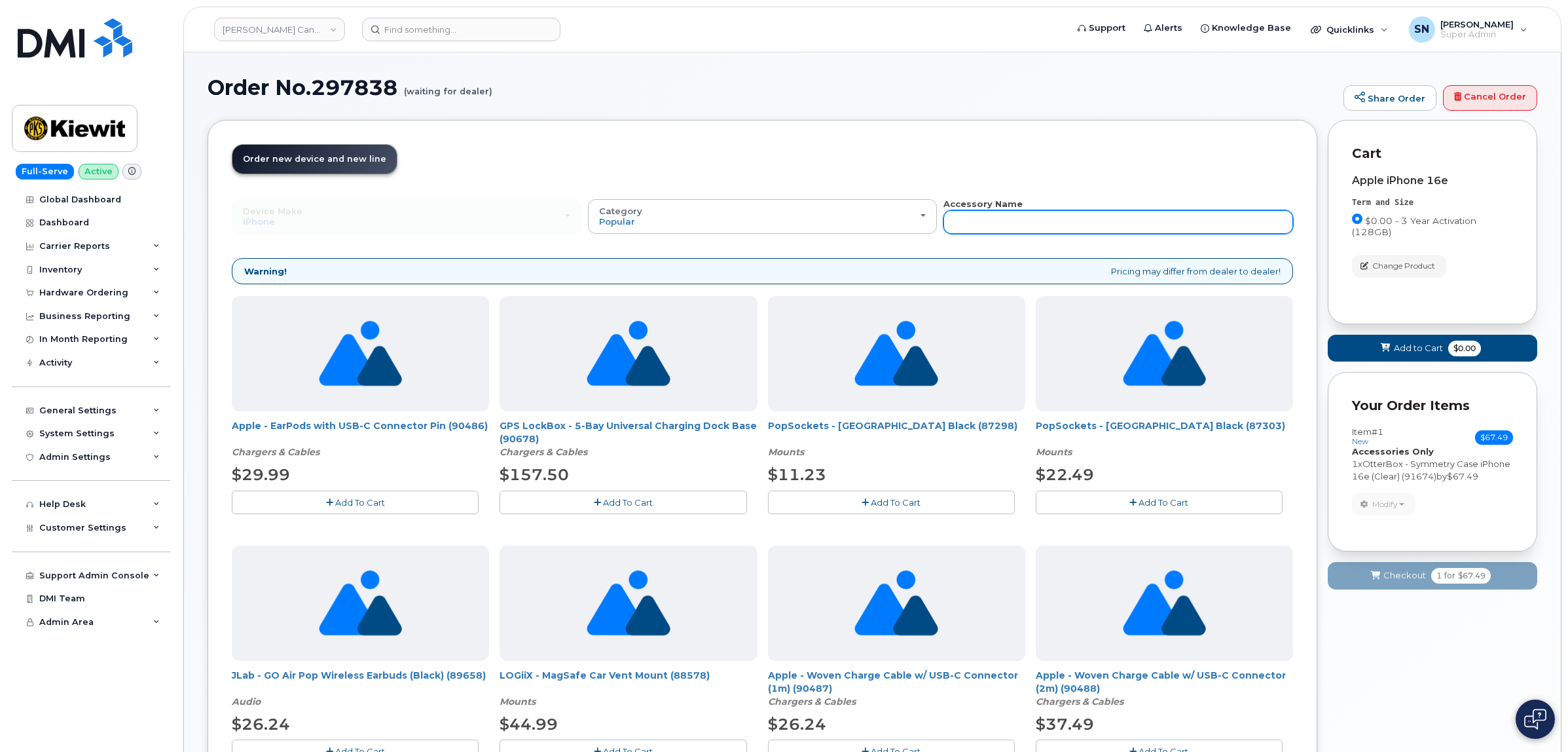
click at [1048, 222] on input "text" at bounding box center [1118, 222] width 350 height 23
type input "87916"
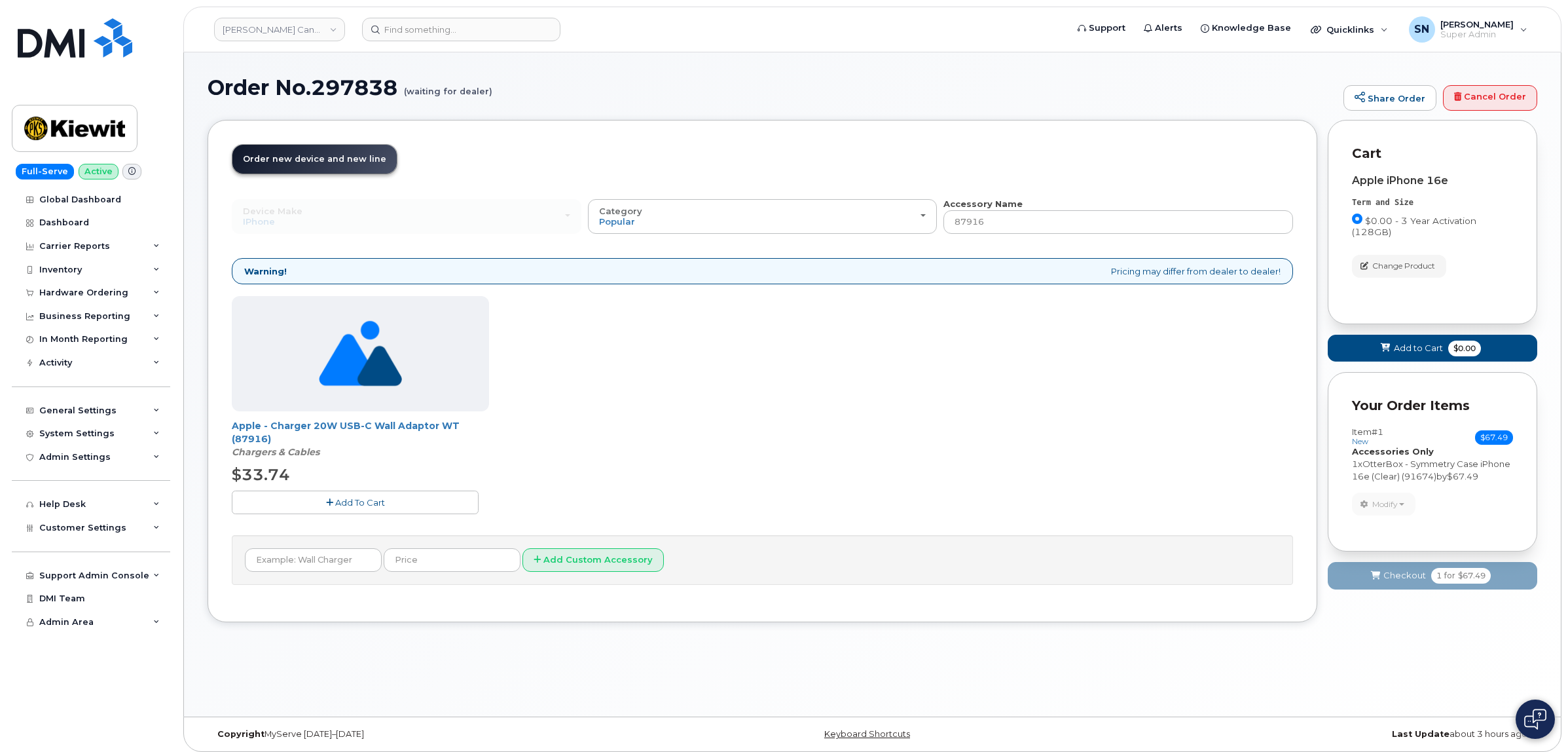
click at [434, 506] on button "Add To Cart" at bounding box center [355, 502] width 247 height 23
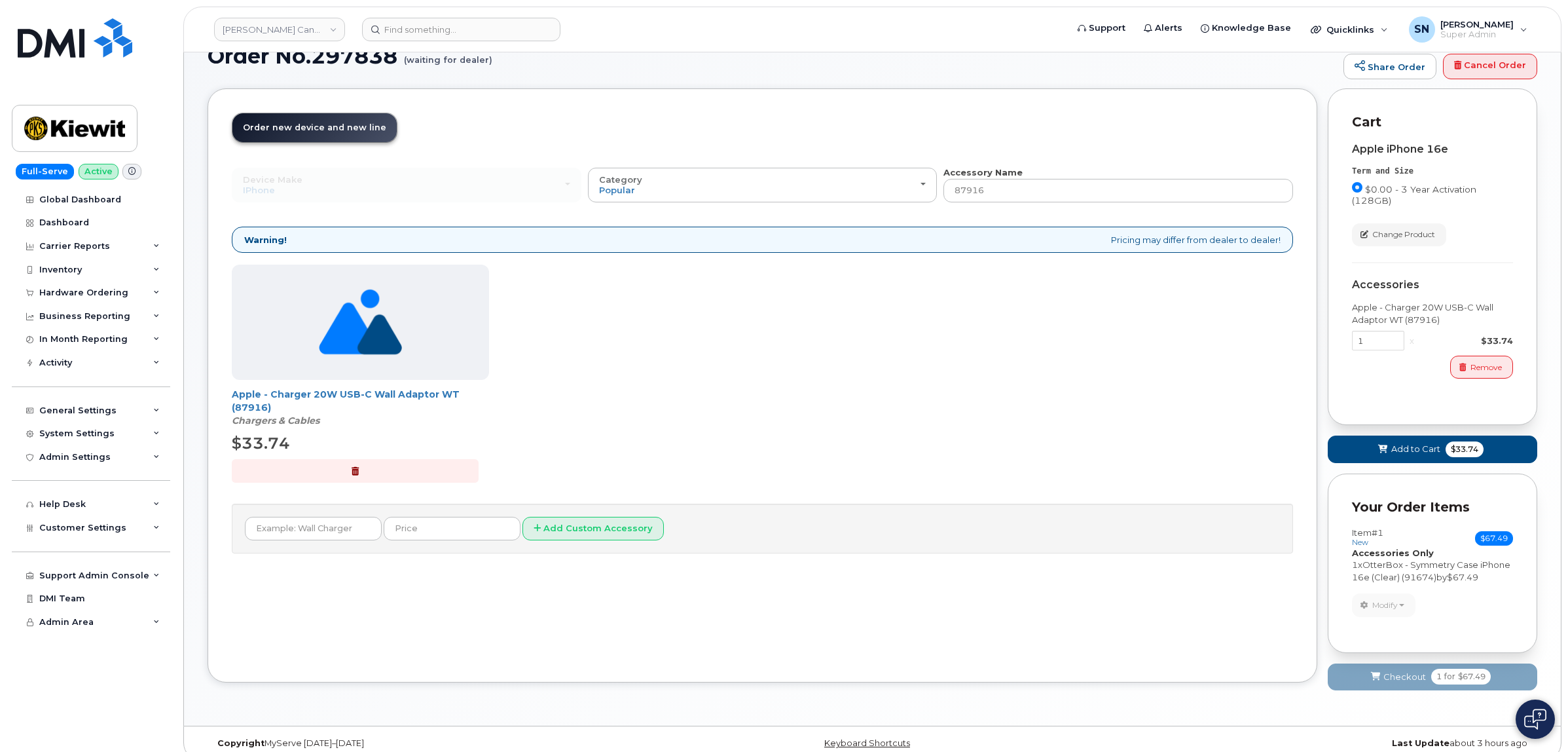
scroll to position [62, 0]
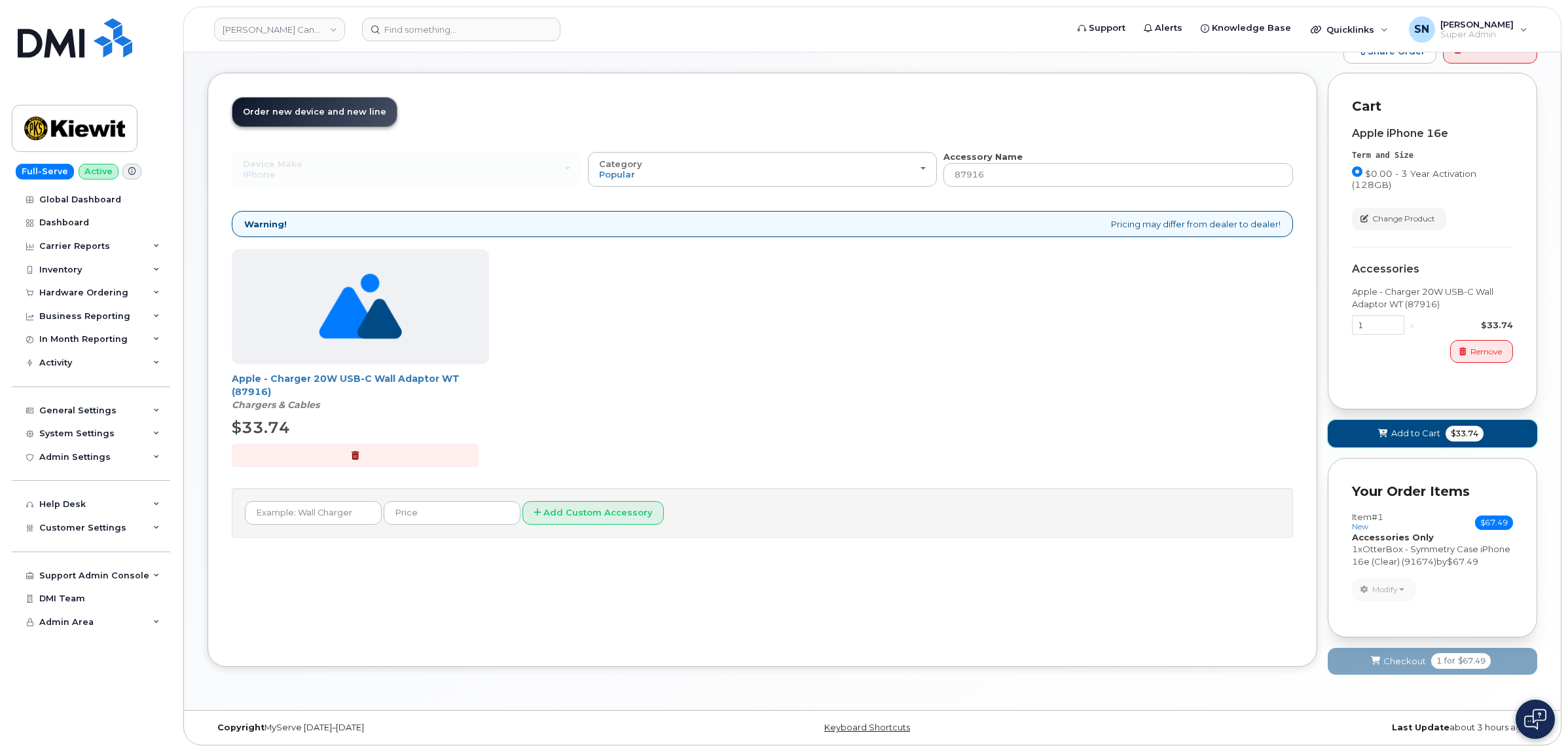
click at [1384, 430] on icon at bounding box center [1382, 434] width 9 height 9
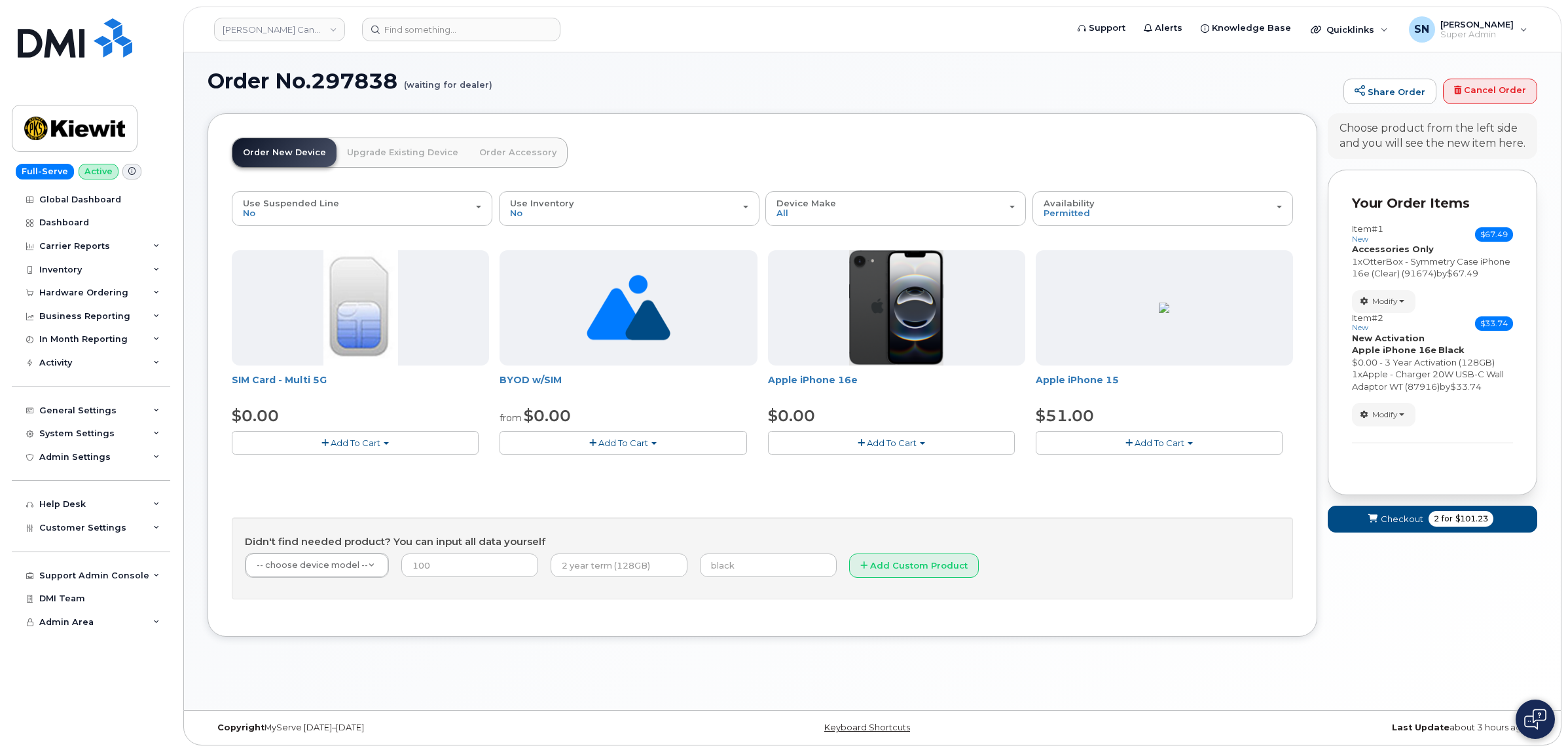
scroll to position [6, 0]
click at [1398, 525] on span "Checkout" at bounding box center [1402, 519] width 42 height 13
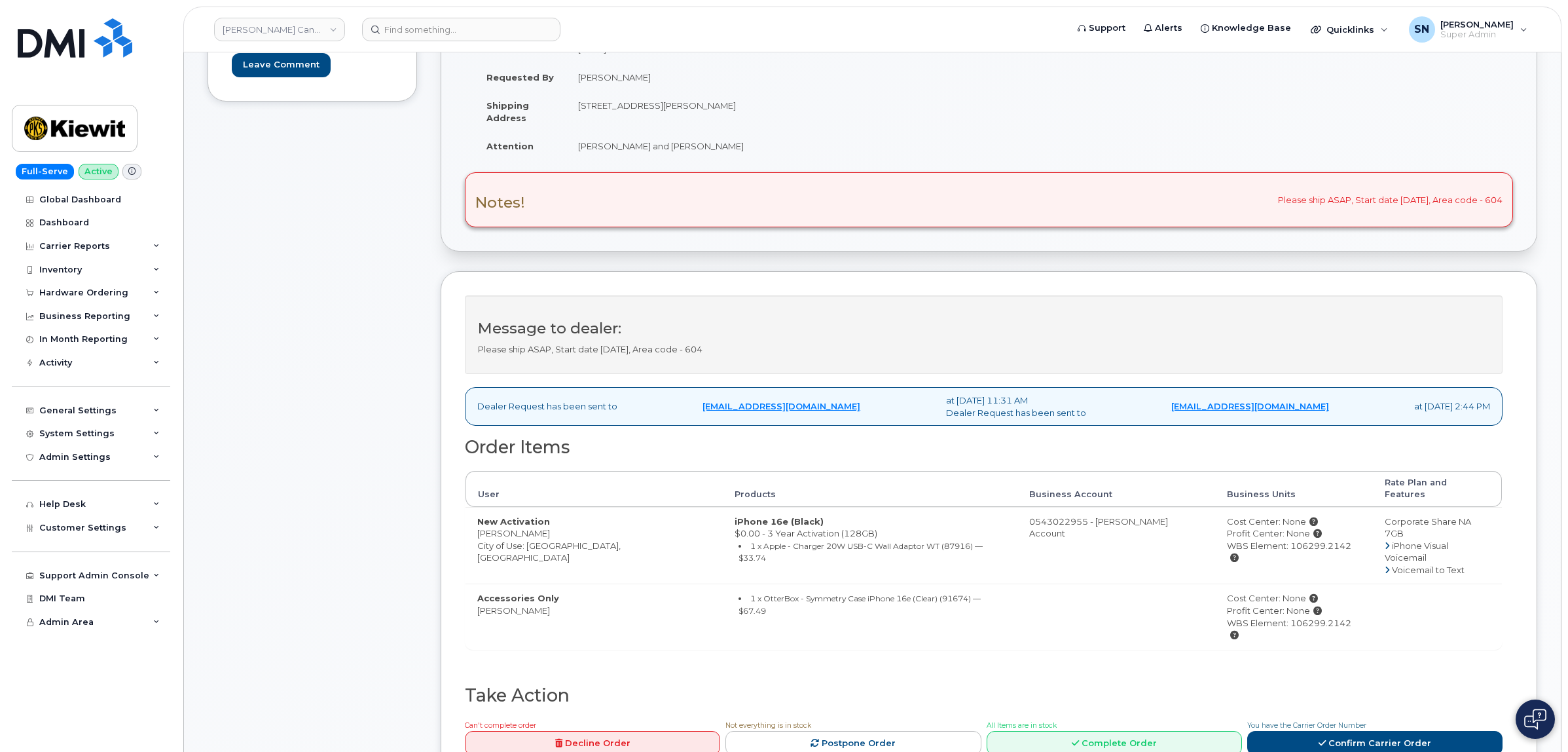
scroll to position [164, 0]
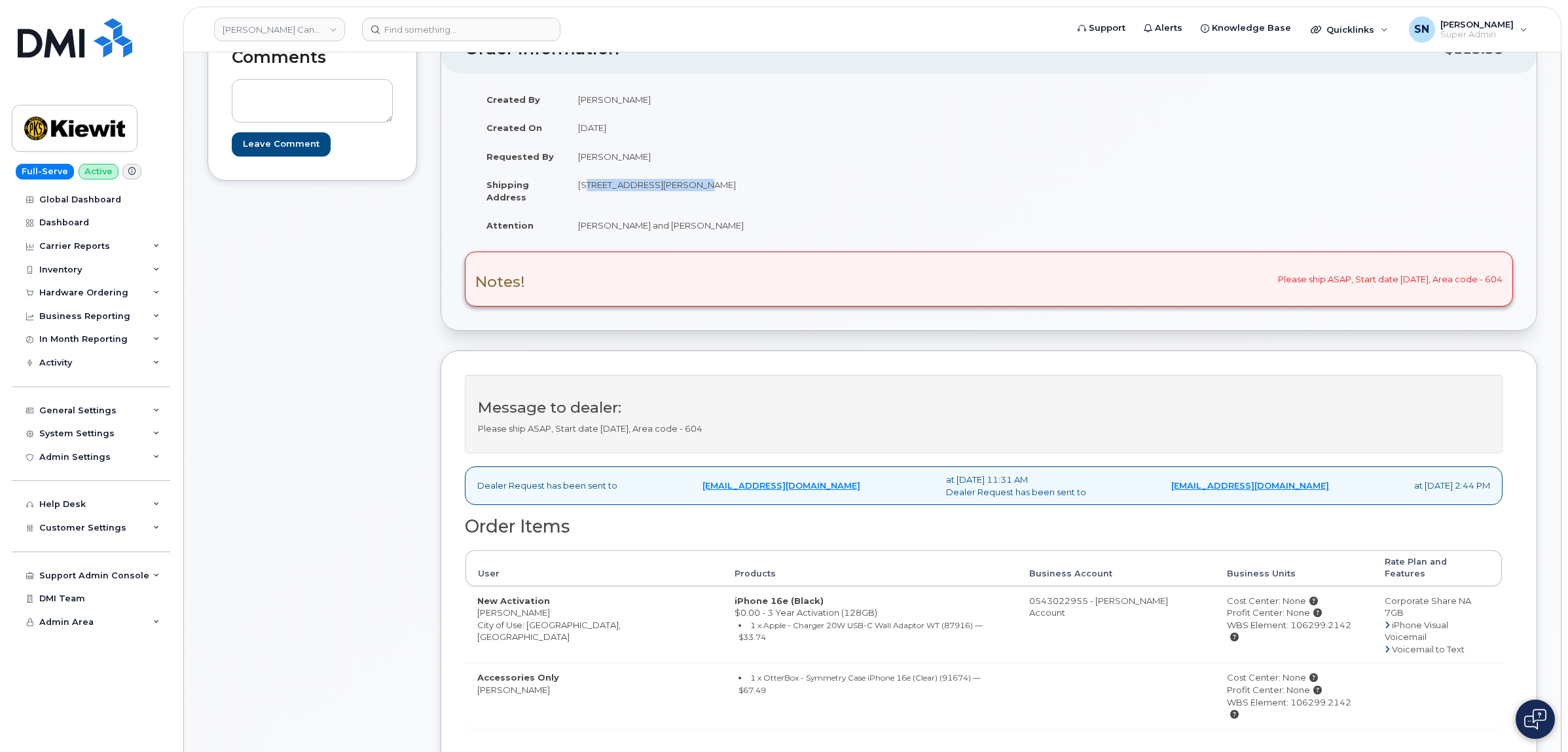
drag, startPoint x: 579, startPoint y: 186, endPoint x: 682, endPoint y: 193, distance: 103.2
click at [682, 193] on td "[STREET_ADDRESS][PERSON_NAME]" at bounding box center [773, 190] width 413 height 41
copy td "[STREET_ADDRESS]"
drag, startPoint x: 746, startPoint y: 184, endPoint x: 781, endPoint y: 191, distance: 35.7
click at [781, 191] on td "[STREET_ADDRESS][PERSON_NAME]" at bounding box center [773, 190] width 413 height 41
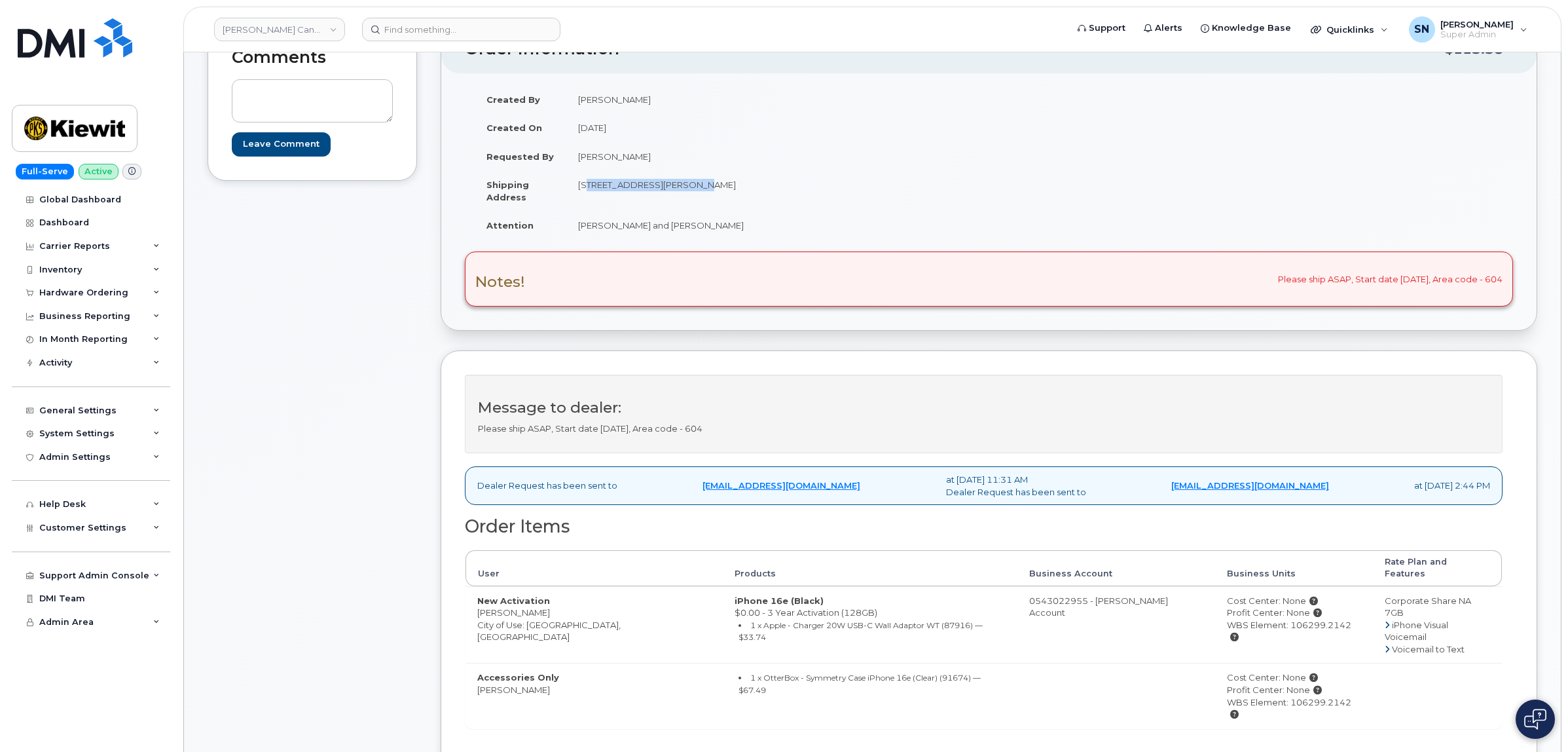
copy td "V5C 0G5"
drag, startPoint x: 578, startPoint y: 226, endPoint x: 705, endPoint y: 230, distance: 127.1
click at [705, 230] on td "[PERSON_NAME] and [PERSON_NAME]" at bounding box center [773, 226] width 413 height 29
copy td "Hira Sarwar and Allen Hwang"
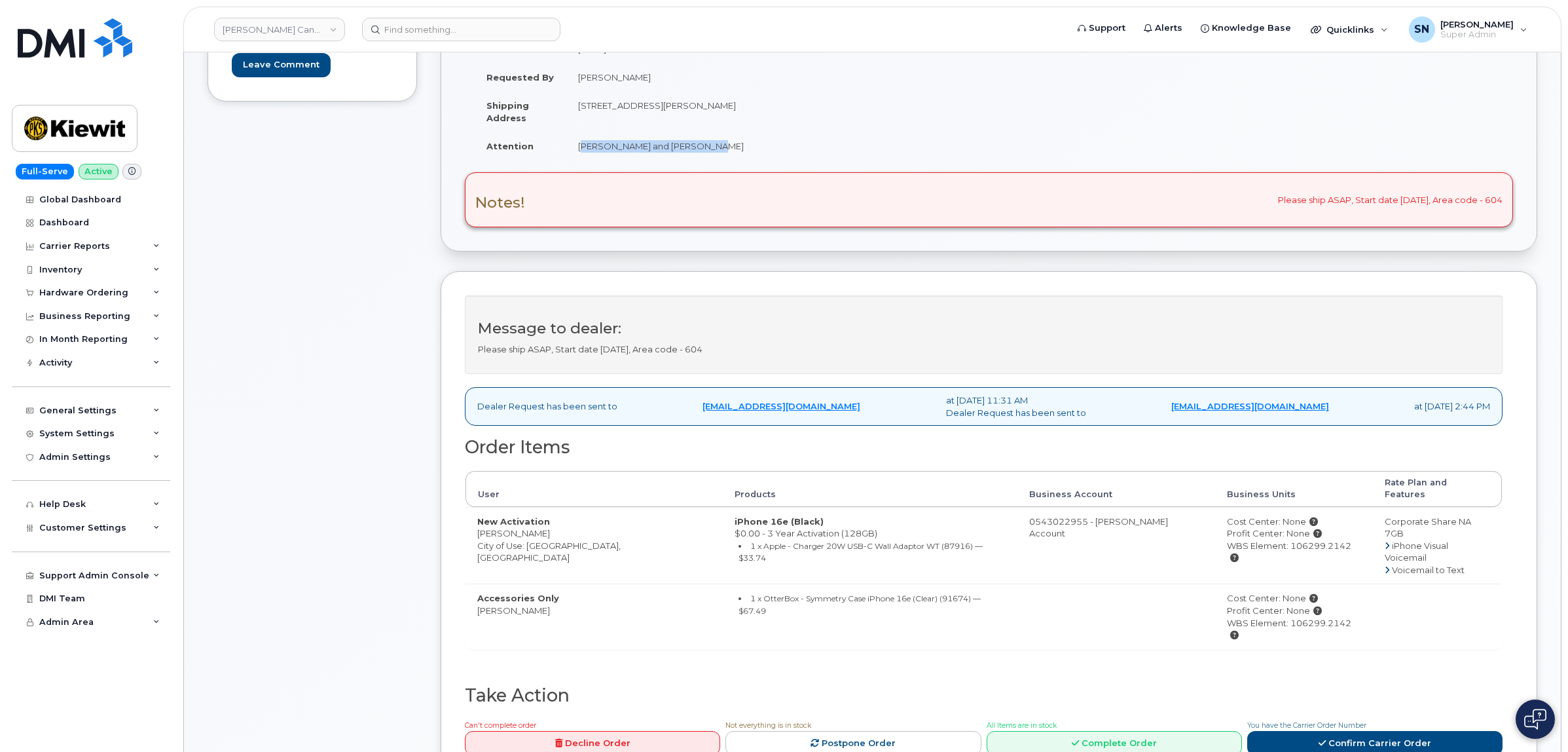
scroll to position [246, 0]
drag, startPoint x: 478, startPoint y: 522, endPoint x: 532, endPoint y: 514, distance: 54.6
click at [532, 518] on td "New Activation Hira Sarwar City of Use: Vancouver, British Columbia" at bounding box center [594, 542] width 258 height 78
copy td "Hira Sarwar"
drag, startPoint x: 1326, startPoint y: 534, endPoint x: 1265, endPoint y: 545, distance: 62.0
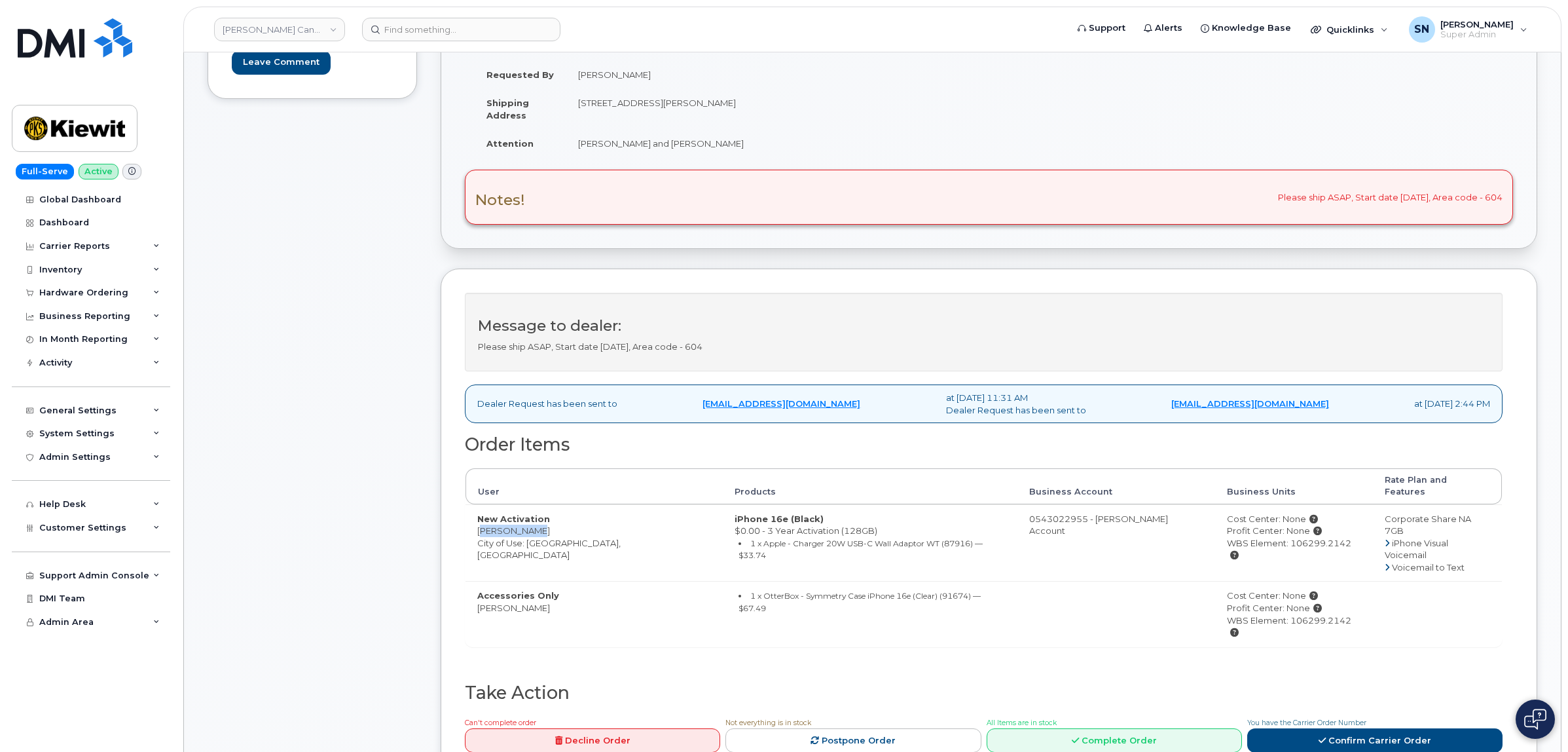
click at [1265, 545] on td "Cost Center: None Profit Center: None WBS Element: 106299.2142" at bounding box center [1294, 542] width 158 height 78
copy div "106299.2142"
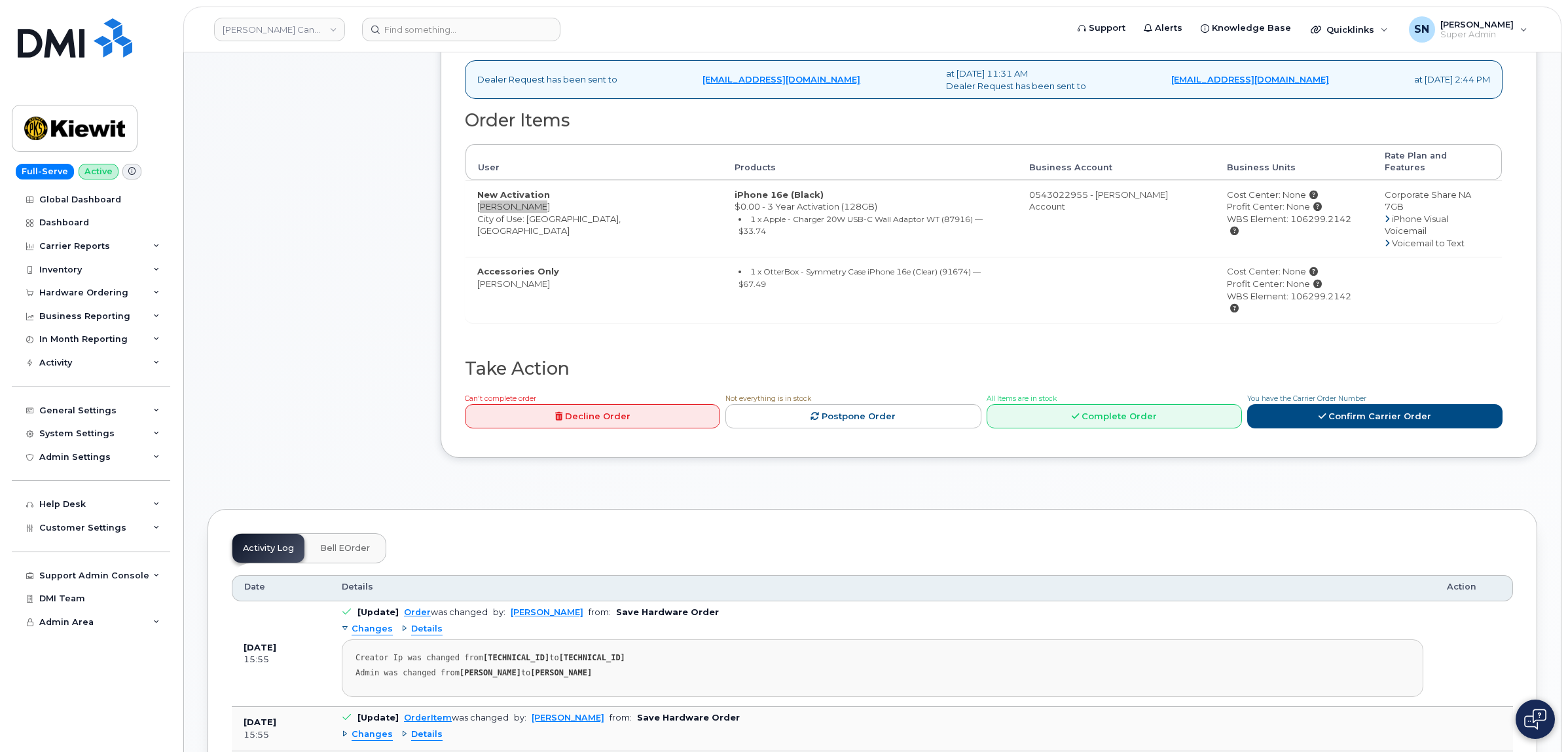
scroll to position [573, 0]
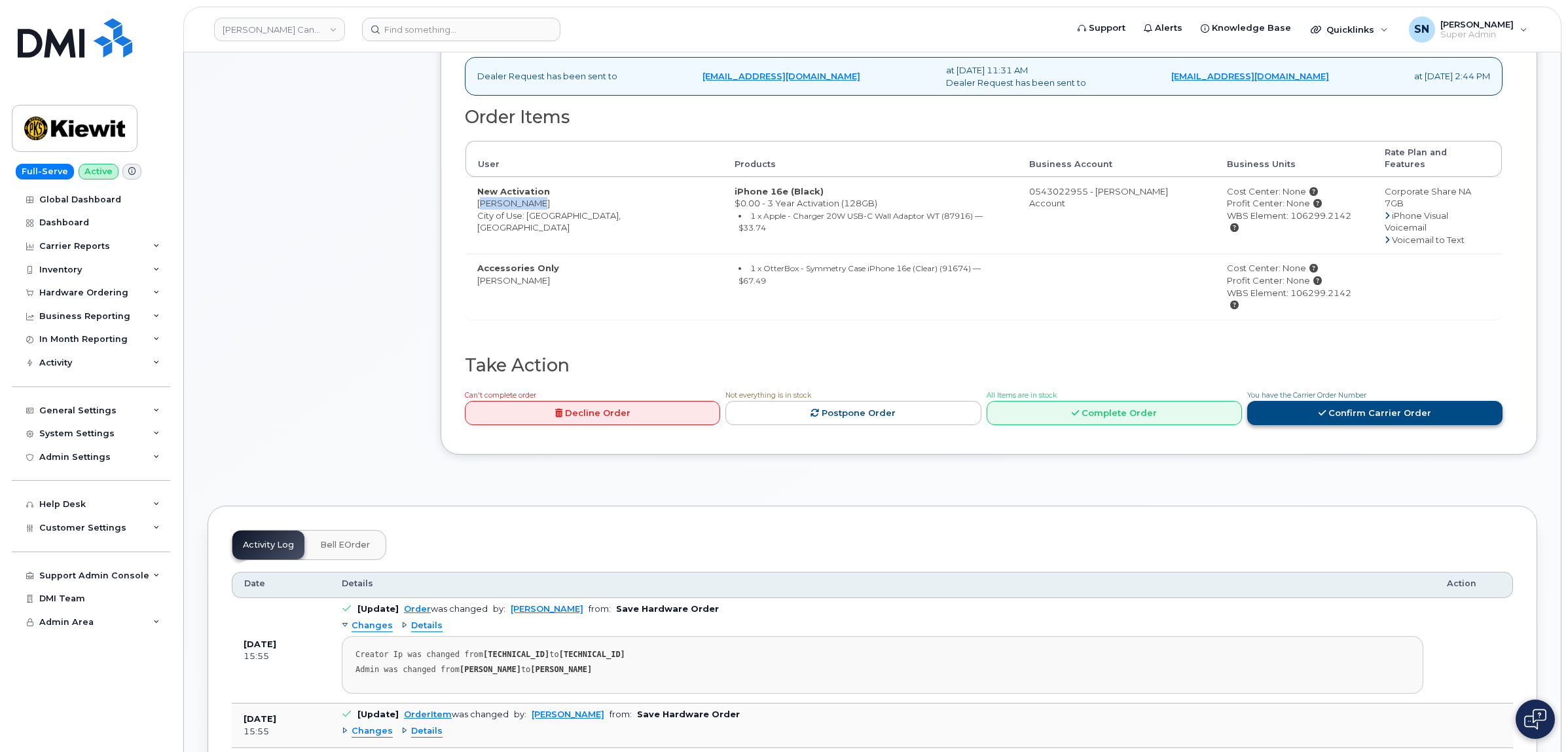
click at [1384, 401] on link "Confirm Carrier Order" at bounding box center [1374, 413] width 255 height 24
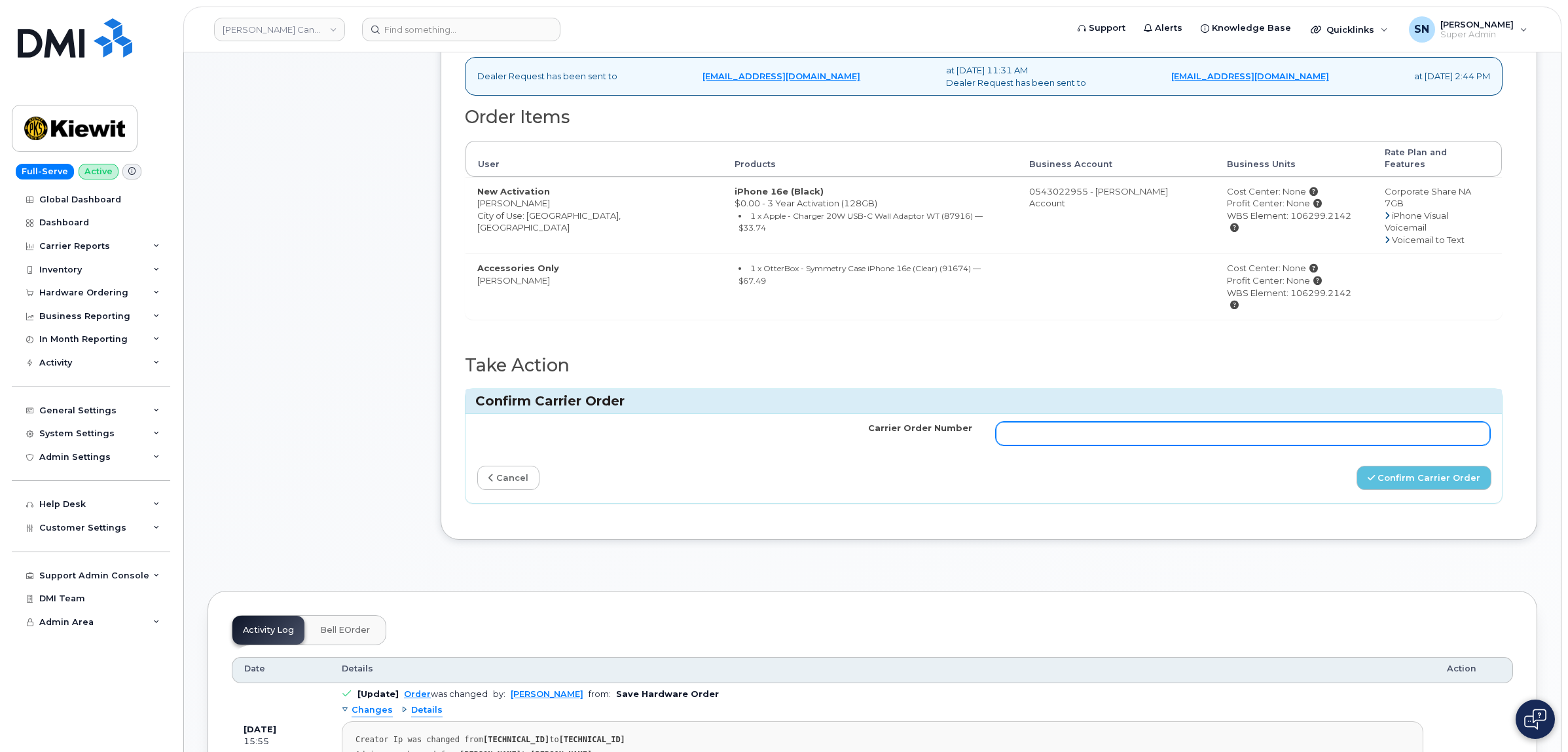
click at [1326, 422] on input "Carrier Order Number" at bounding box center [1243, 433] width 495 height 23
paste input "3006293"
type input "3006293"
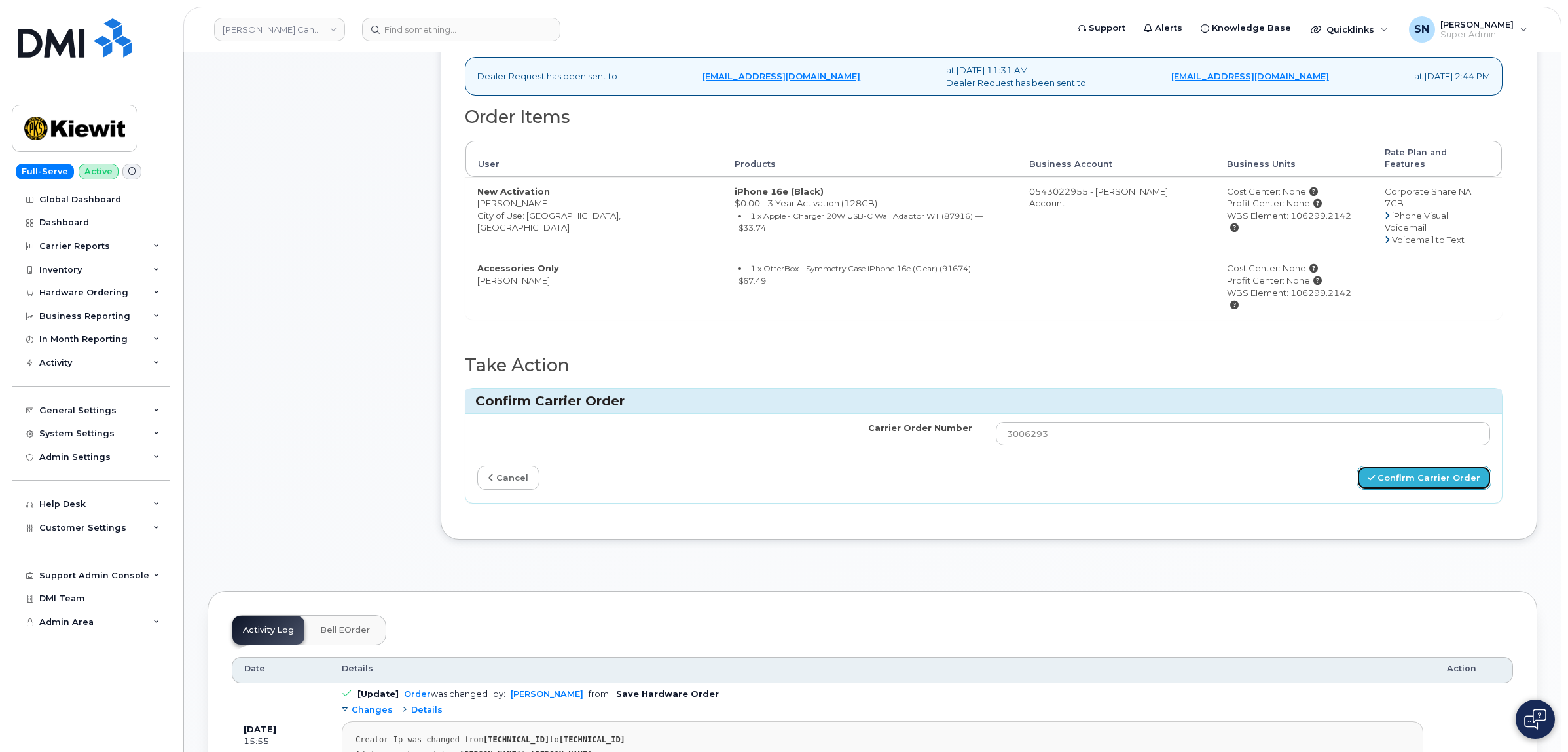
click at [1402, 466] on button "Confirm Carrier Order" at bounding box center [1424, 478] width 135 height 24
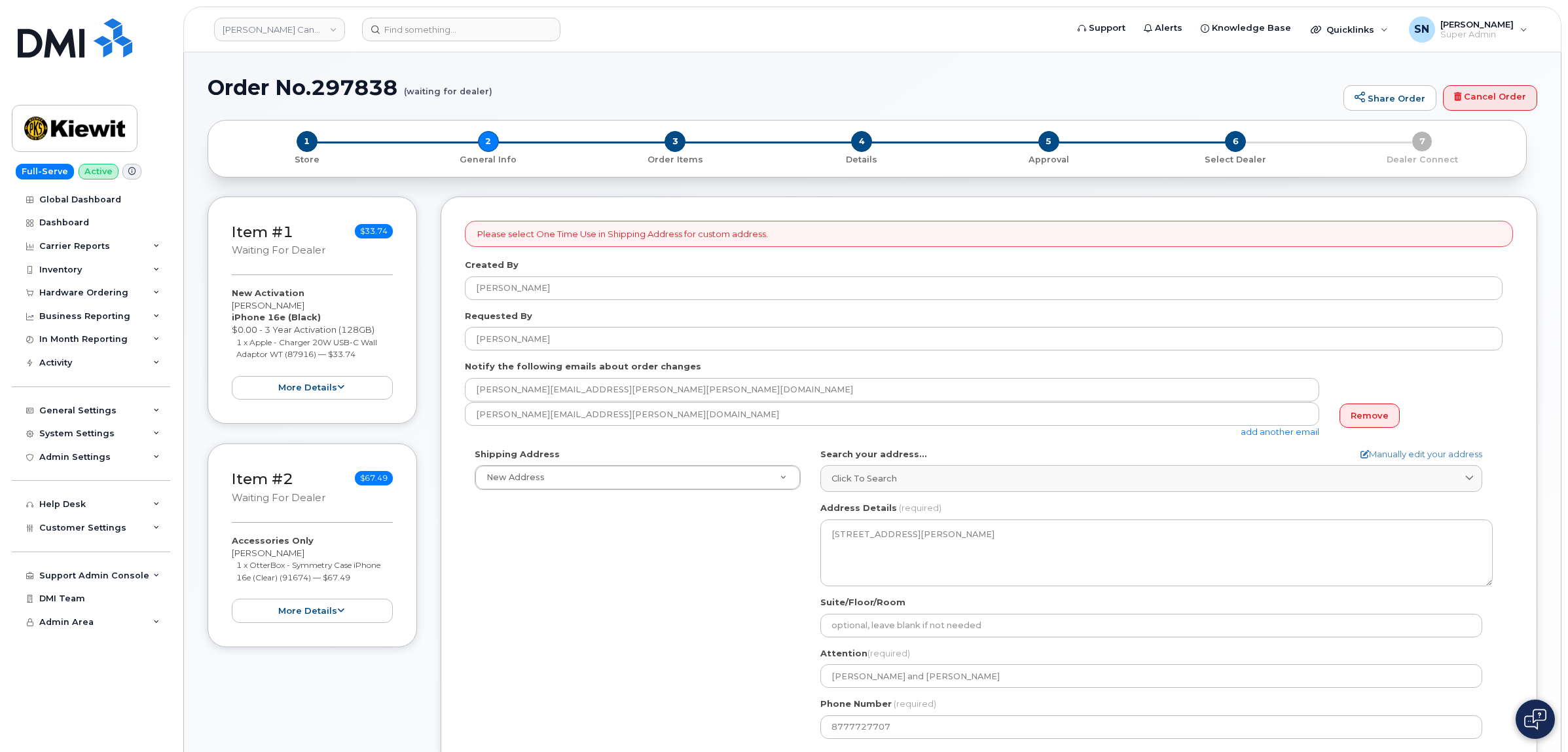
select select
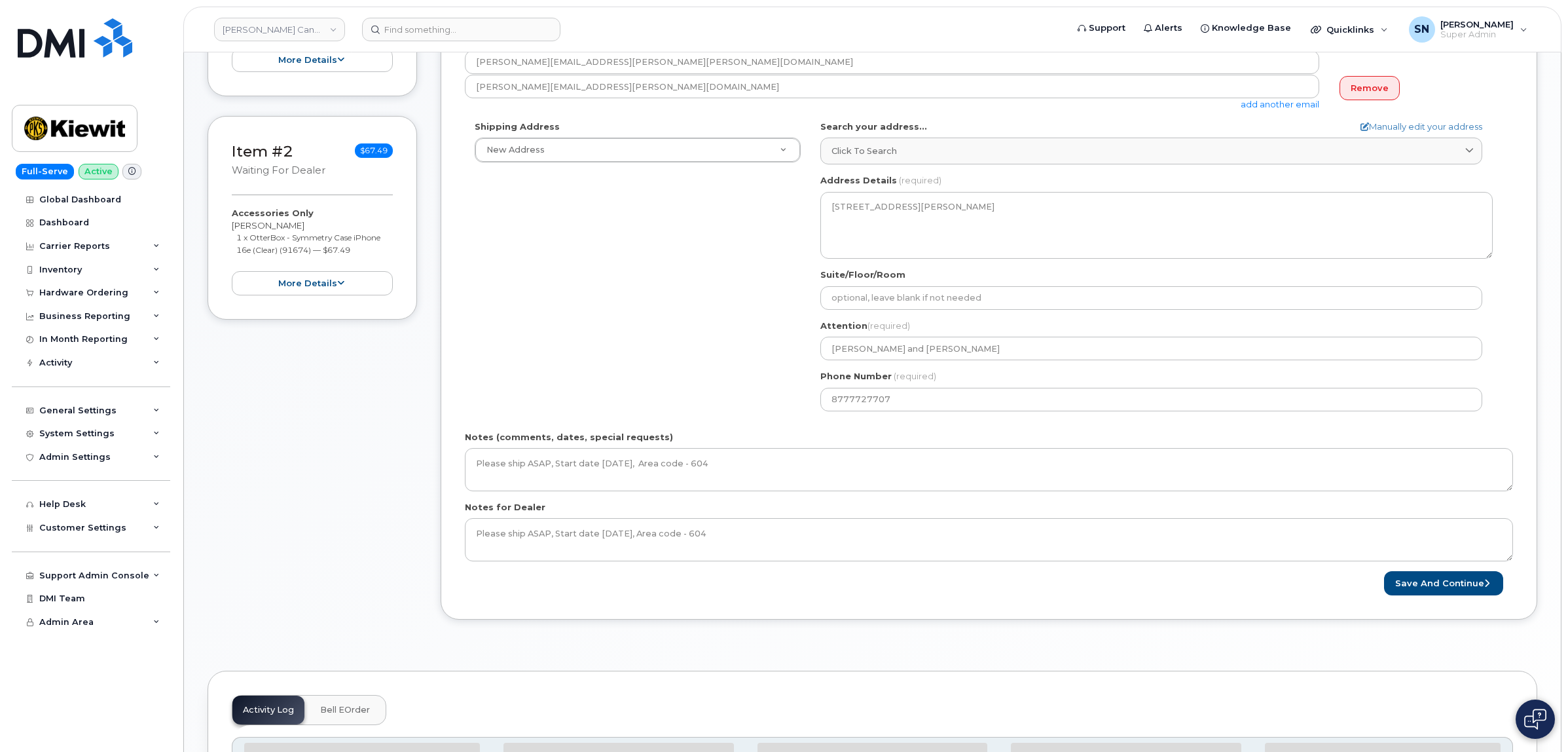
scroll to position [327, 0]
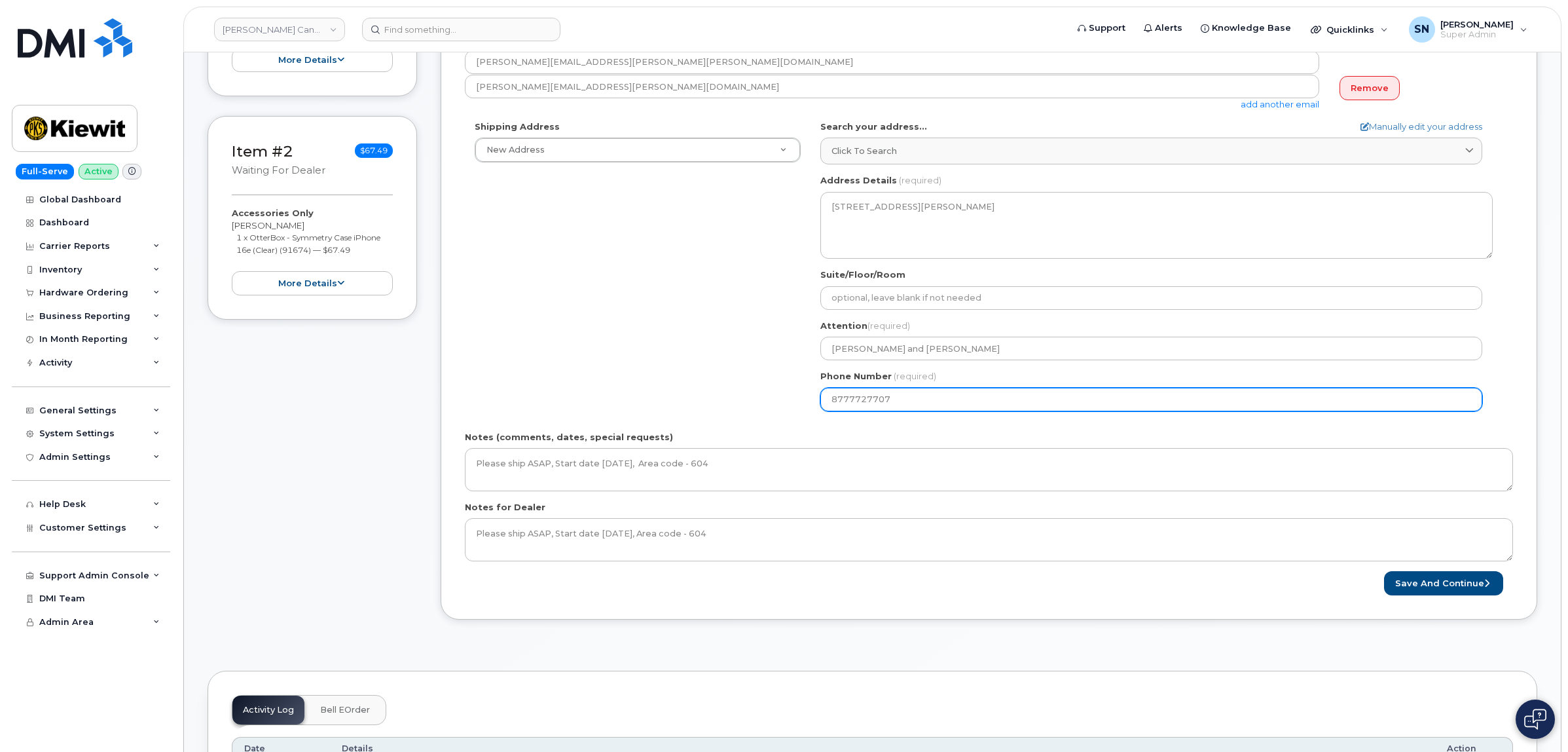
click at [814, 408] on div "BC Burnaby Search your address... Manually edit your address Click to search No…" at bounding box center [1156, 271] width 692 height 301
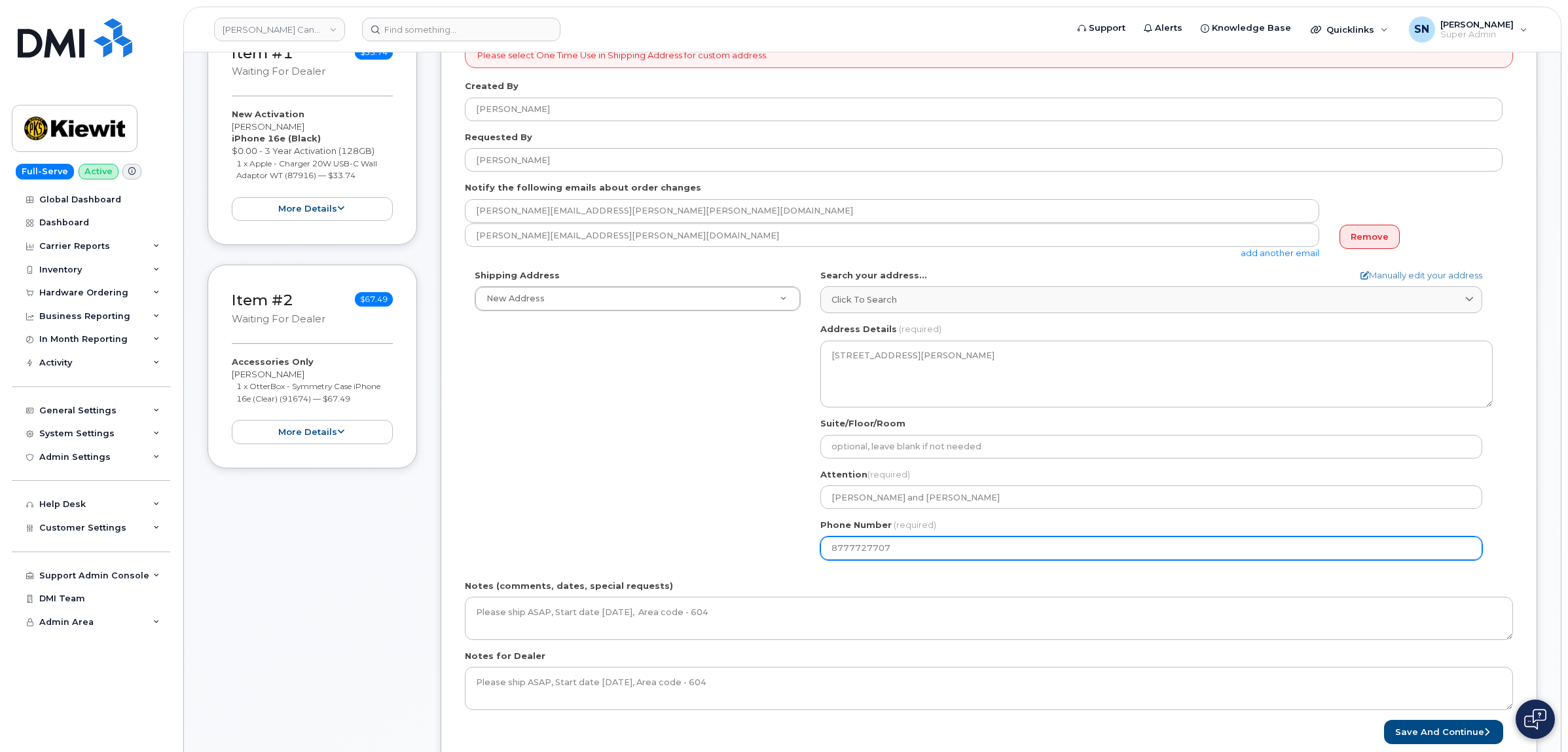
scroll to position [164, 0]
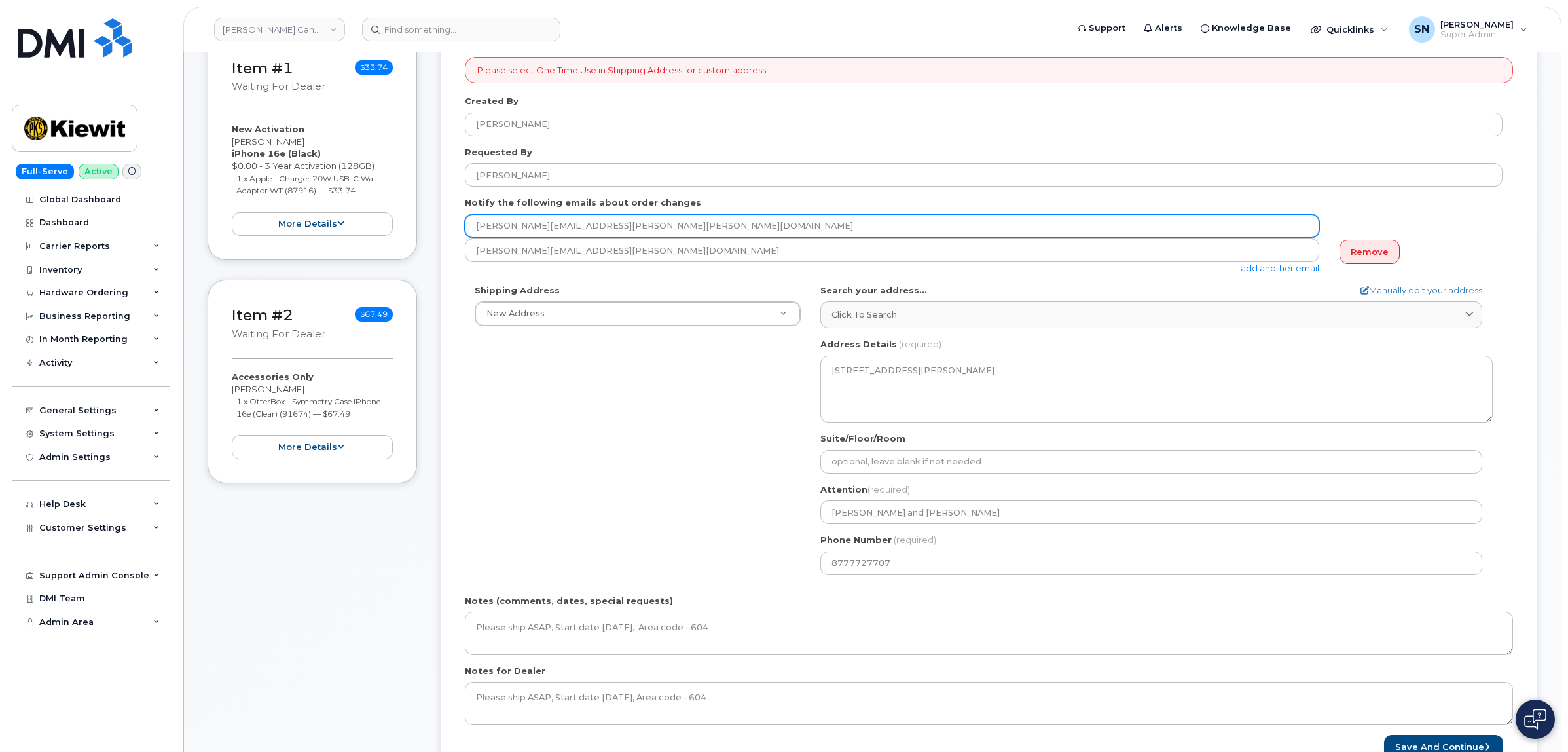
drag, startPoint x: 608, startPoint y: 230, endPoint x: 435, endPoint y: 223, distance: 173.1
click at [435, 223] on div "Item #1 waiting for dealer $33.74 New Activation Hira Sarwar iPhone 16e (Black)…" at bounding box center [872, 418] width 1330 height 770
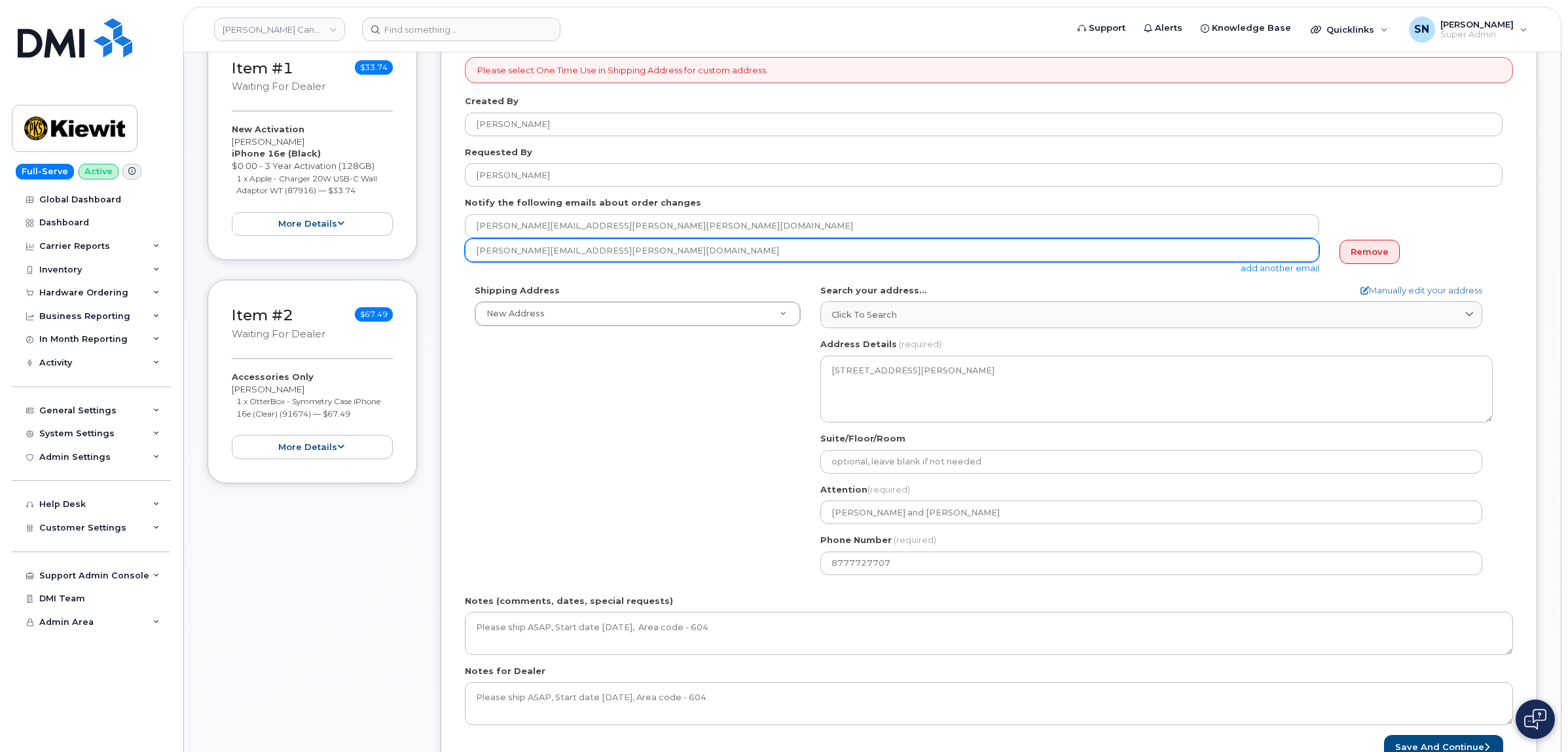
drag, startPoint x: 591, startPoint y: 250, endPoint x: 460, endPoint y: 246, distance: 131.1
click at [460, 246] on div "Please select One Time Use in Shipping Address for custom address. Created By M…" at bounding box center [989, 408] width 1097 height 750
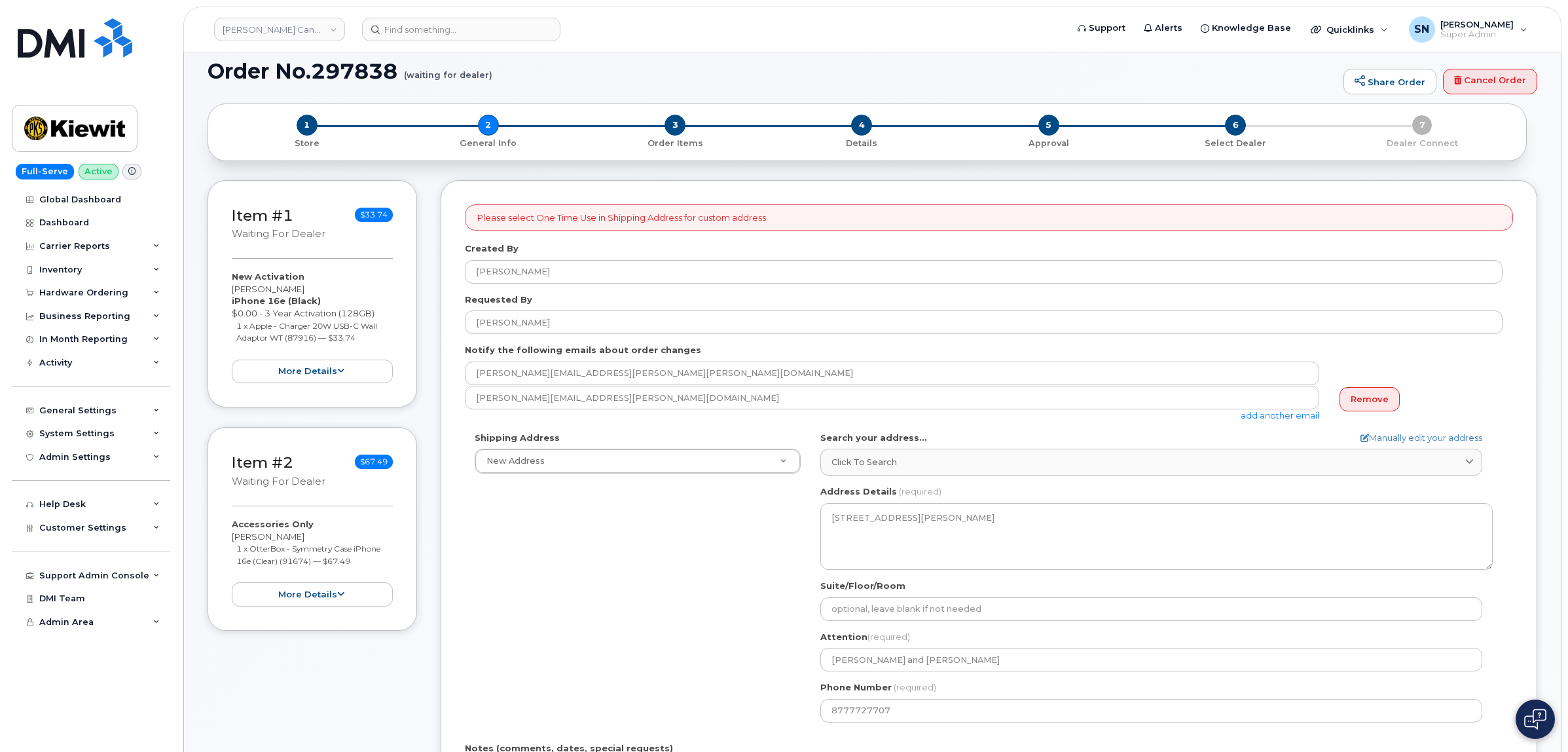
scroll to position [0, 0]
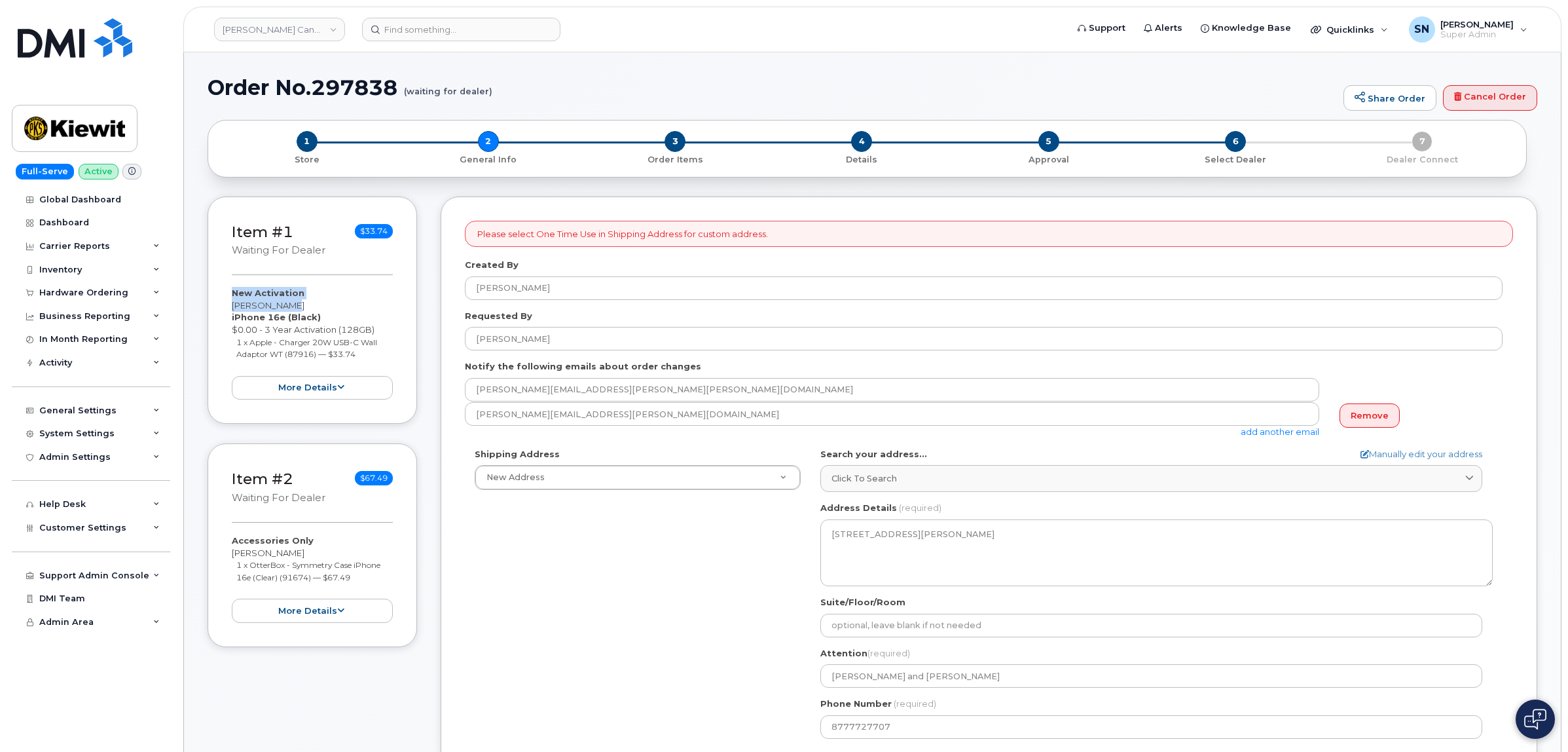
drag, startPoint x: 230, startPoint y: 299, endPoint x: 285, endPoint y: 300, distance: 55.0
click at [285, 300] on div "Item #1 waiting for dealer $33.74 New Activation Hira Sarwar iPhone 16e (Black)…" at bounding box center [312, 310] width 210 height 228
click at [289, 321] on strong "iPhone 16e (Black)" at bounding box center [276, 317] width 89 height 10
drag, startPoint x: 233, startPoint y: 302, endPoint x: 290, endPoint y: 302, distance: 57.0
click at [290, 302] on div "New Activation Hira Sarwar iPhone 16e (Black) $0.00 - 3 Year Activation (128GB)…" at bounding box center [312, 343] width 161 height 113
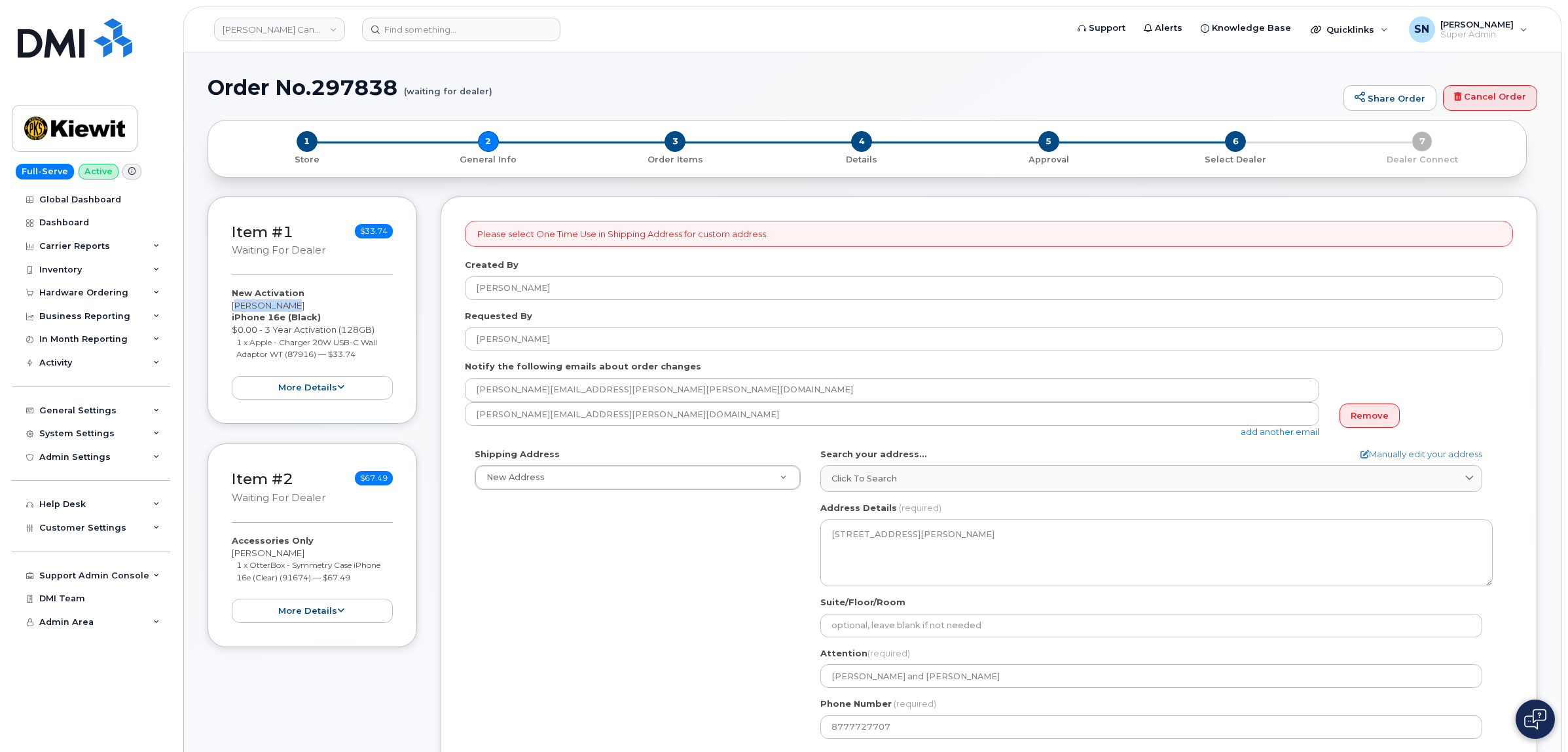
copy div "Hira Sarwar"
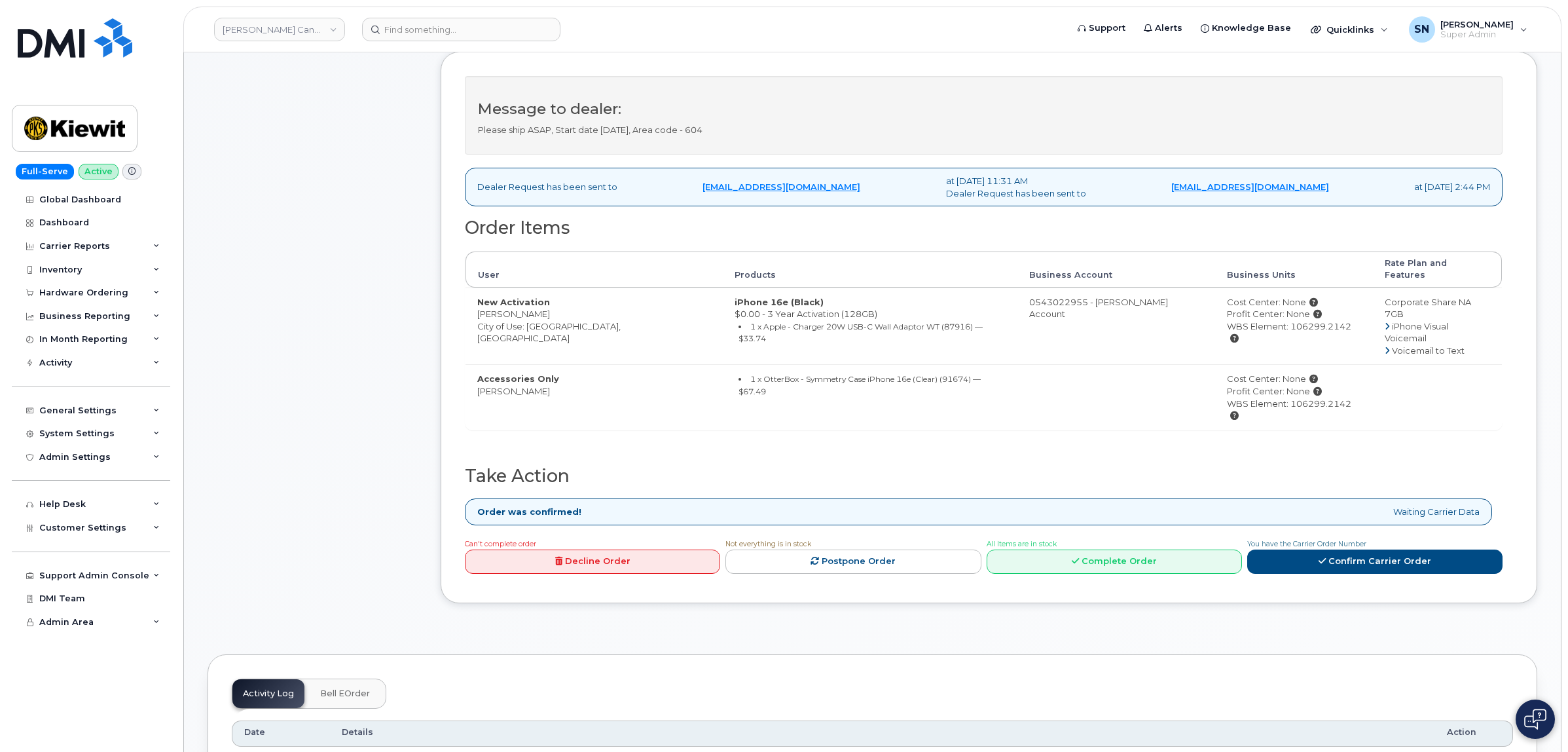
scroll to position [491, 0]
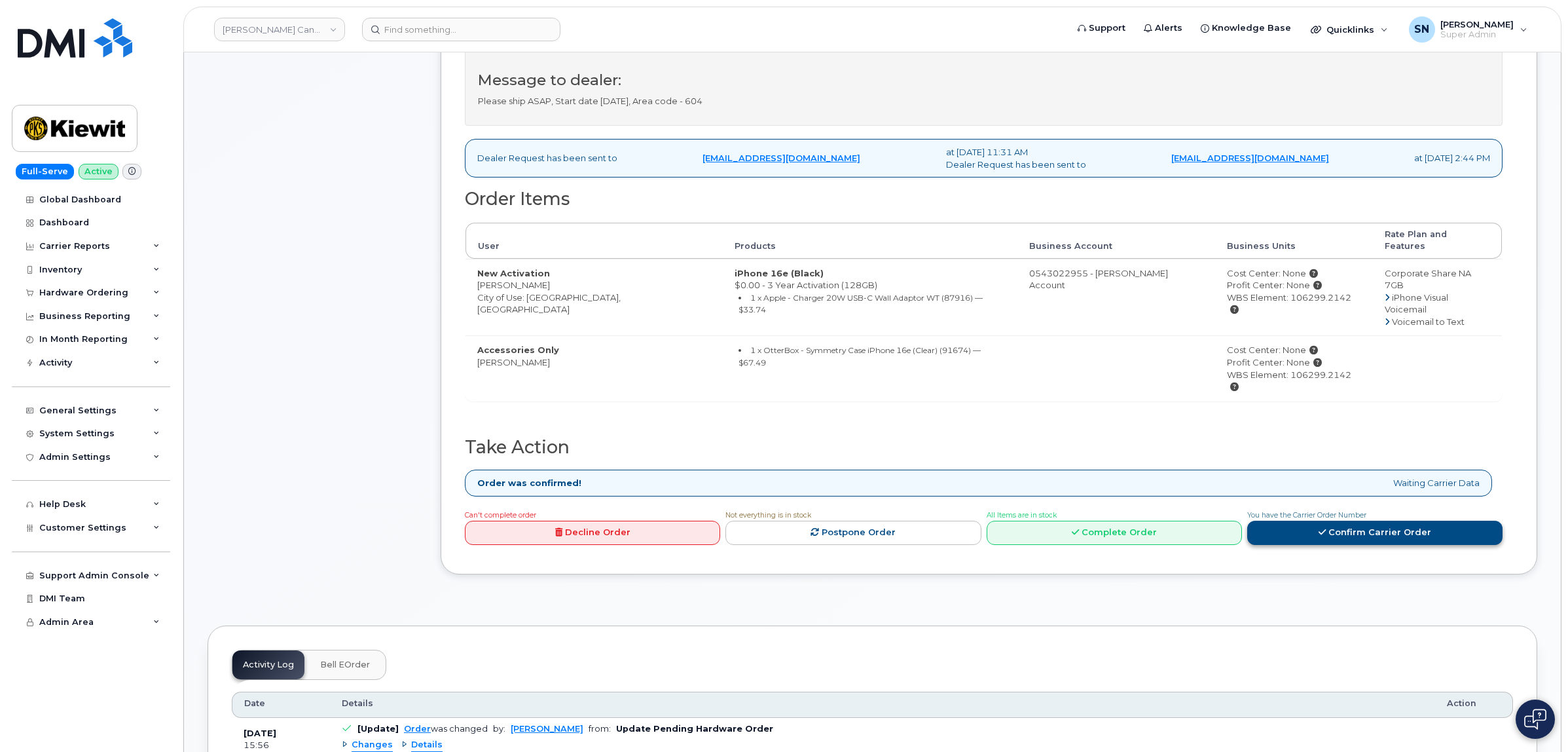
click at [1341, 521] on link "Confirm Carrier Order" at bounding box center [1374, 533] width 255 height 24
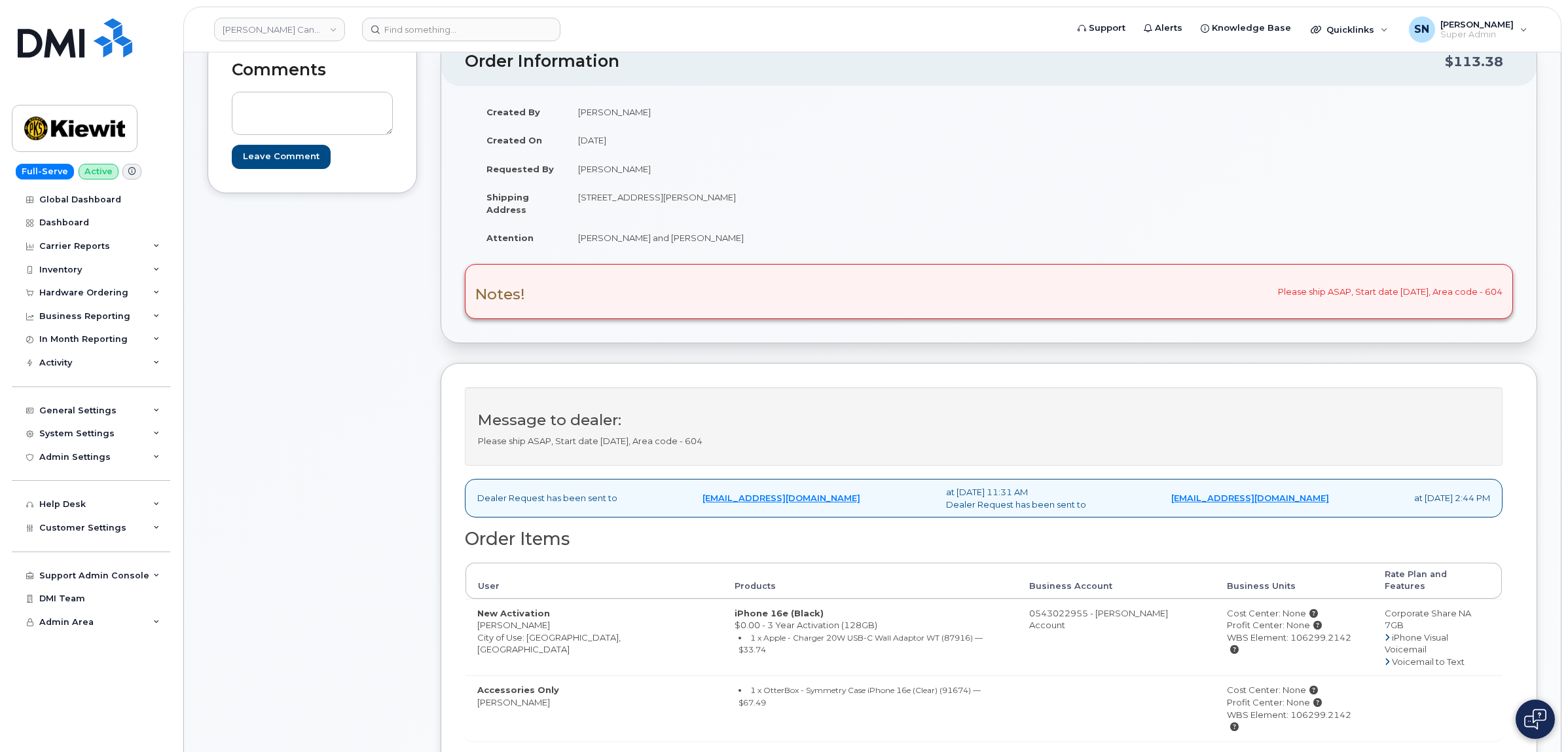
scroll to position [0, 0]
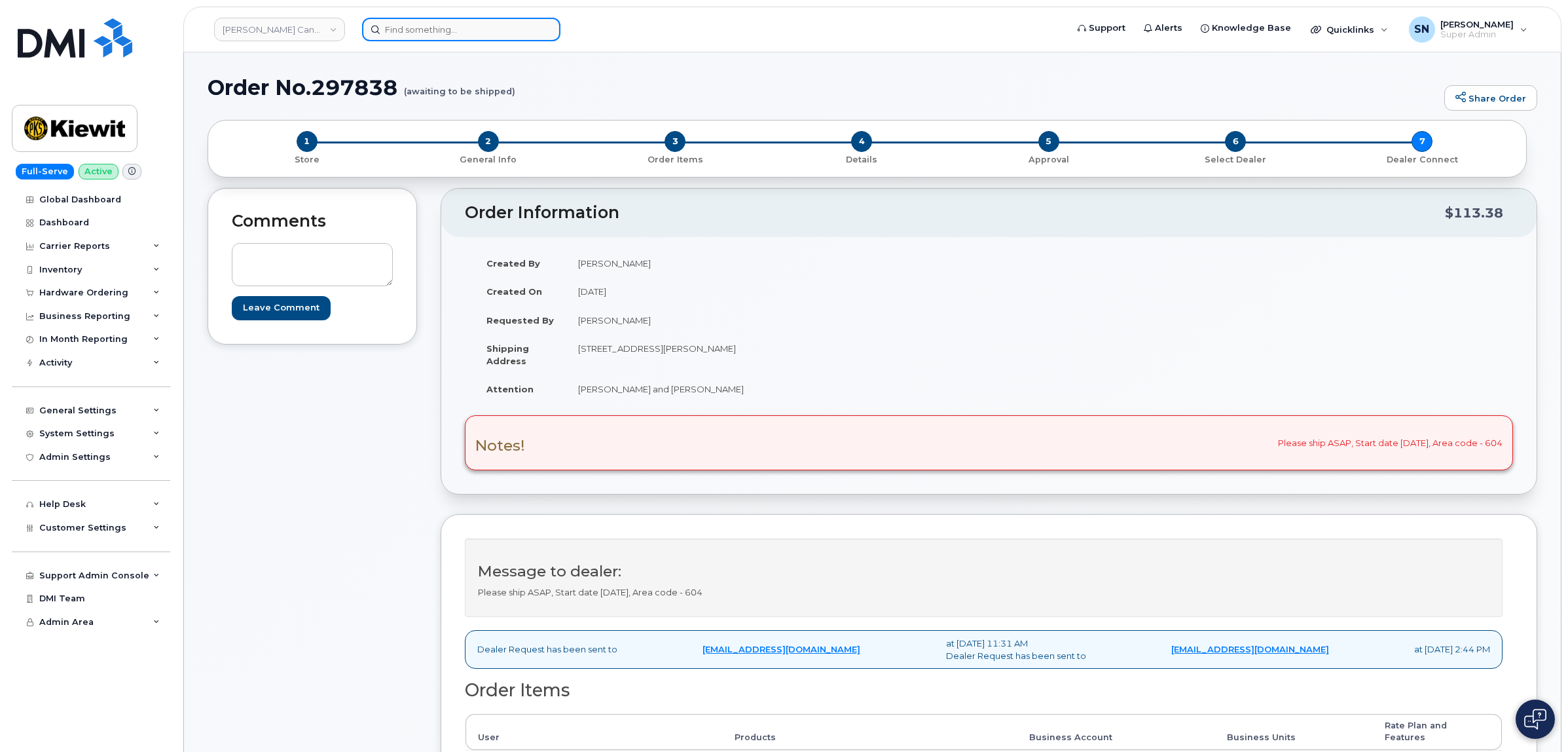
click at [482, 23] on input at bounding box center [462, 29] width 198 height 23
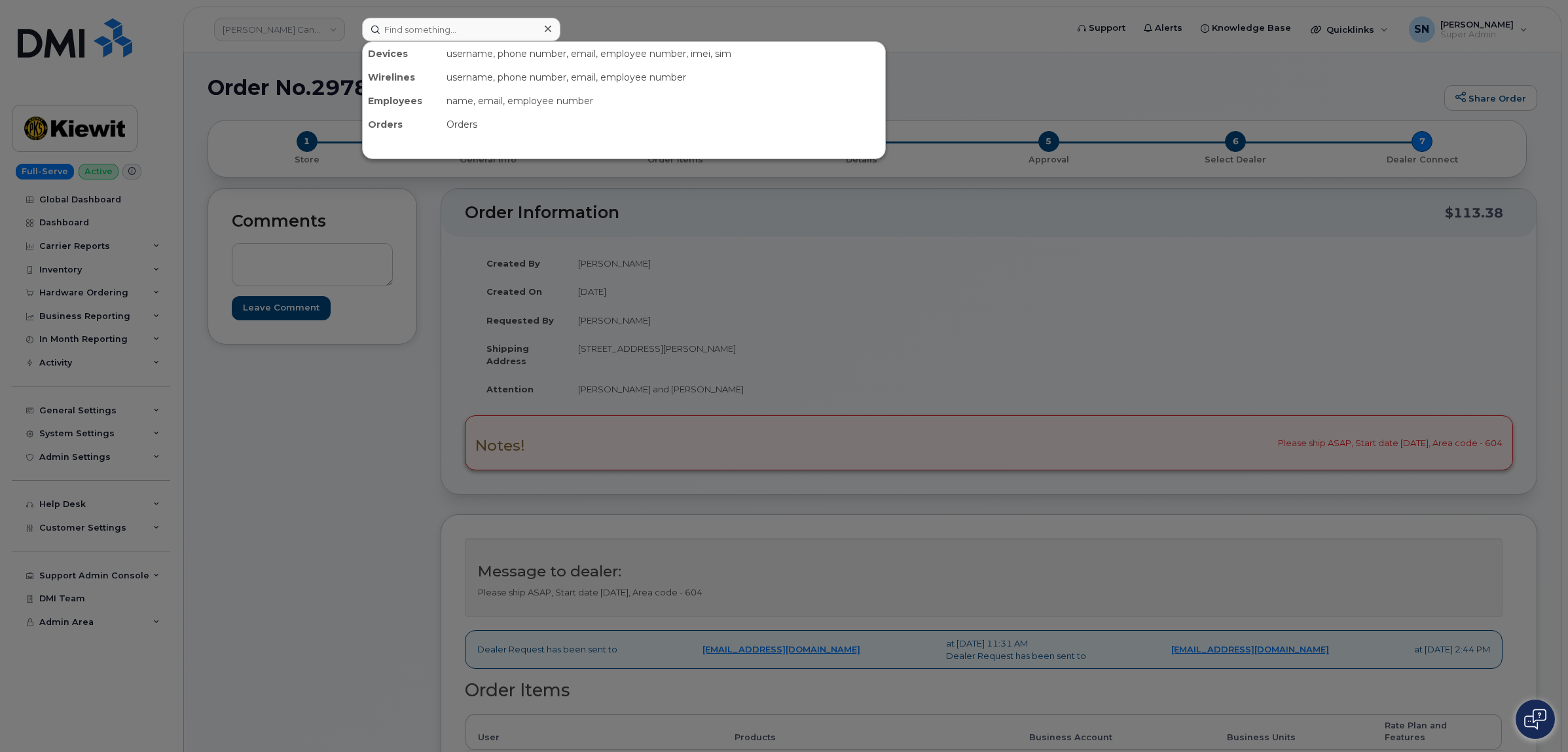
click at [370, 534] on div at bounding box center [784, 376] width 1568 height 752
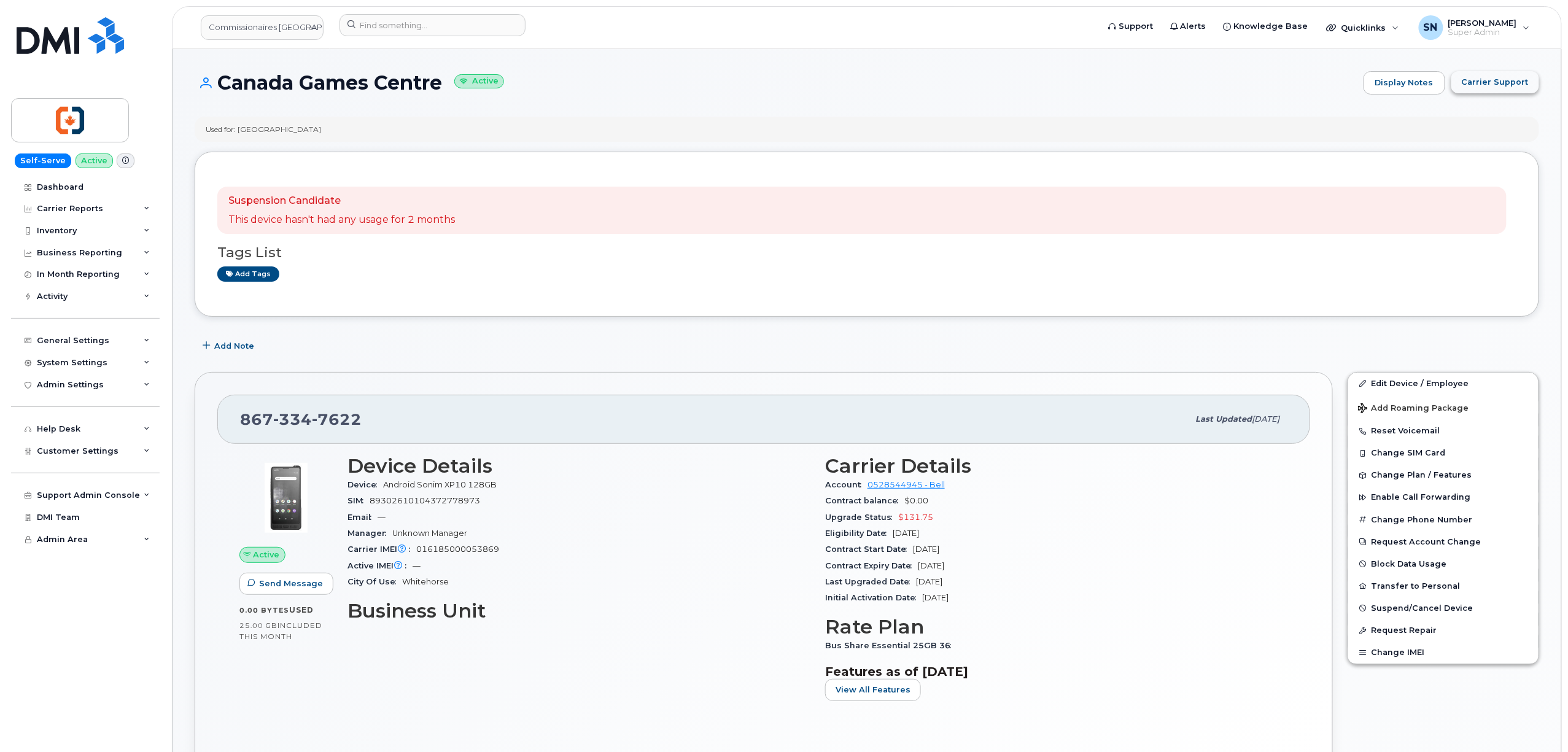
click at [1470, 89] on button "Carrier Support" at bounding box center [1495, 82] width 88 height 22
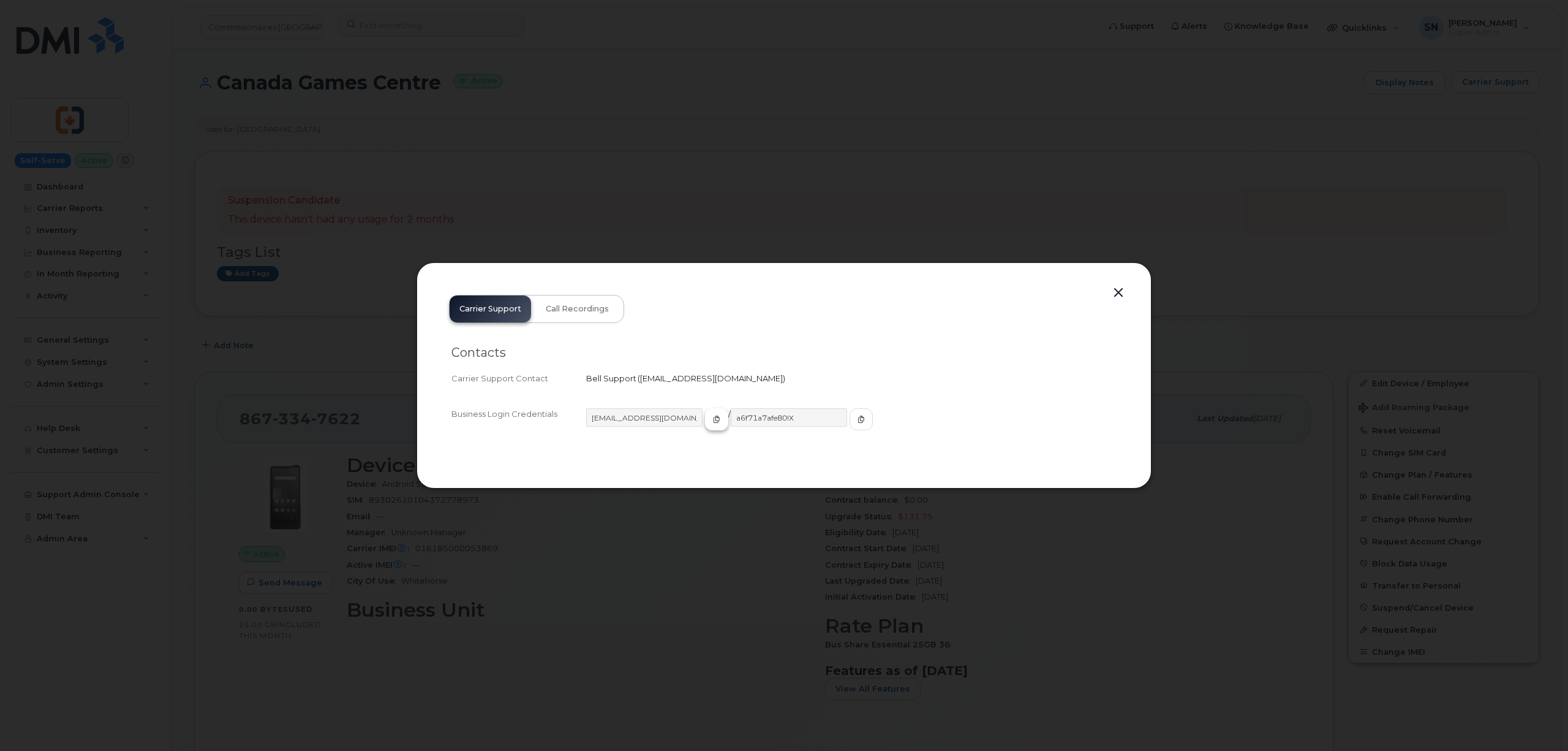
click at [705, 421] on button "button" at bounding box center [716, 419] width 23 height 22
click at [858, 416] on icon "button" at bounding box center [861, 419] width 7 height 7
click at [1120, 295] on button "button" at bounding box center [1118, 293] width 19 height 17
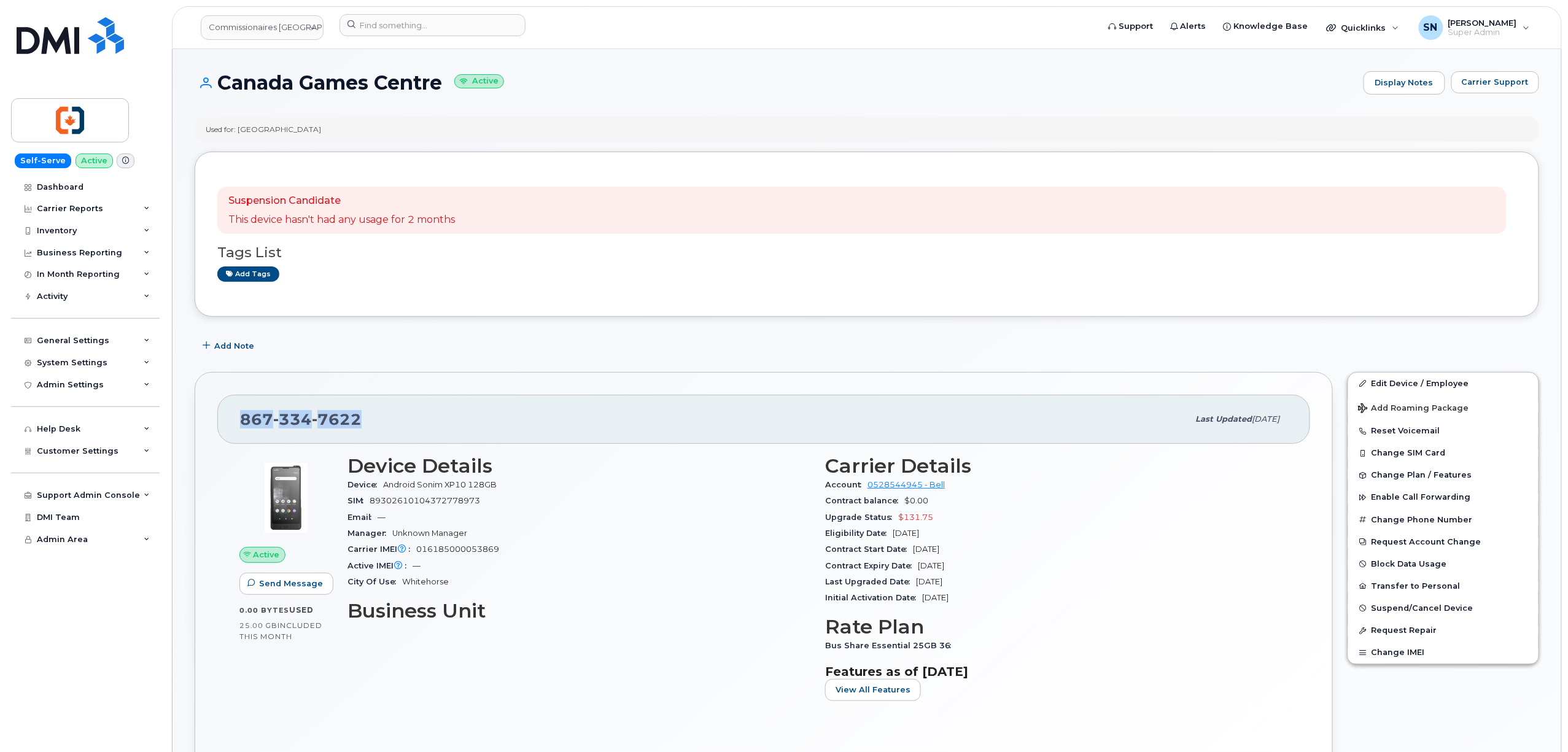
drag, startPoint x: 244, startPoint y: 420, endPoint x: 362, endPoint y: 428, distance: 118.3
click at [362, 428] on div "[PHONE_NUMBER]" at bounding box center [714, 419] width 949 height 25
copy span "[PHONE_NUMBER]"
drag, startPoint x: 217, startPoint y: 85, endPoint x: 411, endPoint y: 48, distance: 197.5
click at [447, 90] on h1 "Canada Games Centre Active" at bounding box center [775, 82] width 1162 height 22
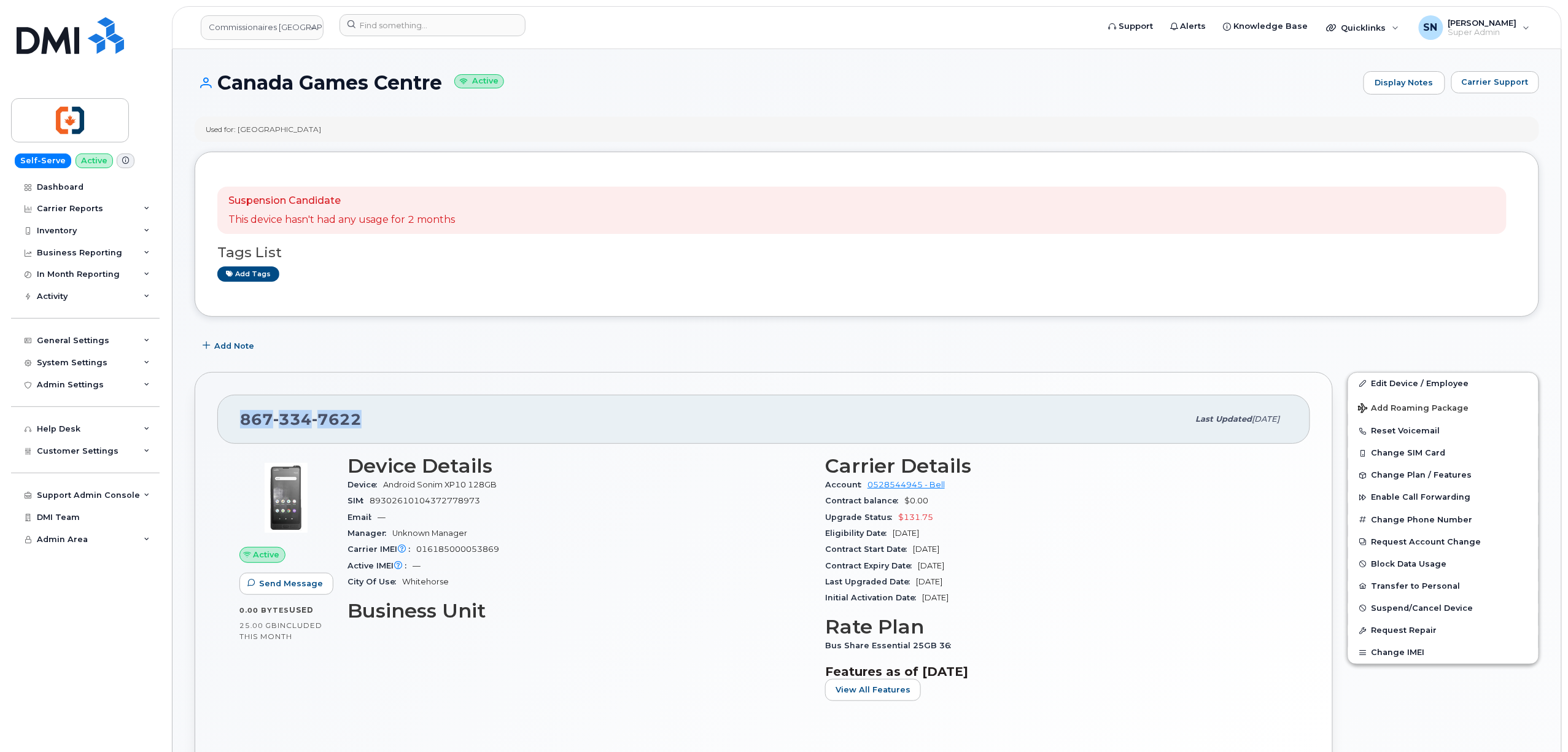
copy h1 "Canada Games Centre"
click at [669, 93] on h1 "Canada Games Centre Active" at bounding box center [775, 82] width 1162 height 22
